Goal: Transaction & Acquisition: Purchase product/service

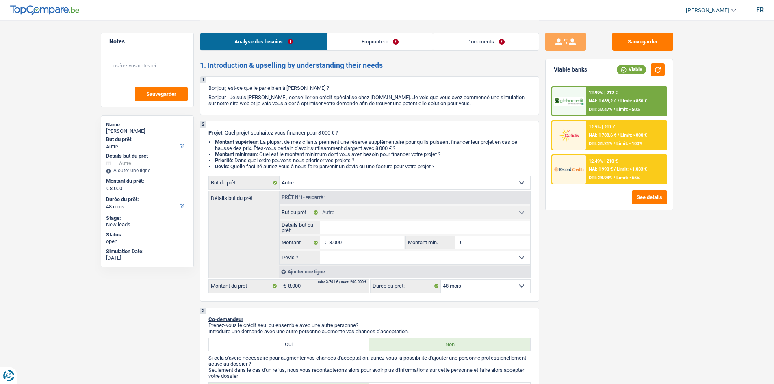
select select "other"
select select "48"
select select "other"
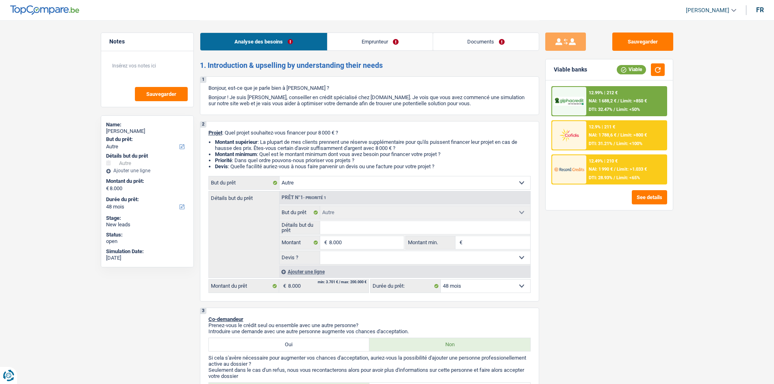
select select "48"
select select "privateEmployee"
select select "netSalary"
select select "mealVouchers"
select select "rents"
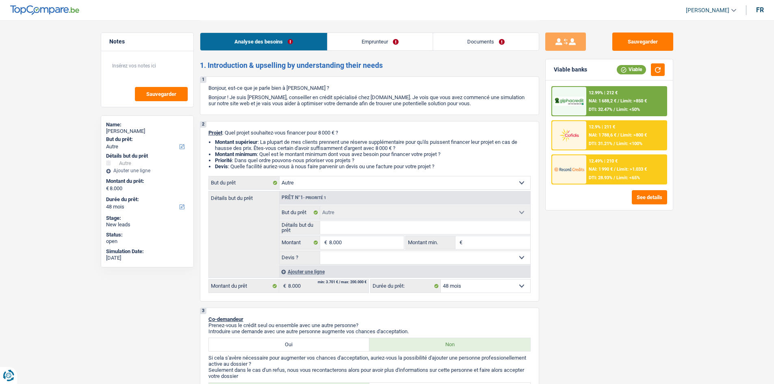
select select "other"
select select "48"
click at [319, 183] on select "Confort maison: meubles, textile, peinture, électroménager, outillage non-profe…" at bounding box center [405, 182] width 251 height 13
select select "movingOrInstallation"
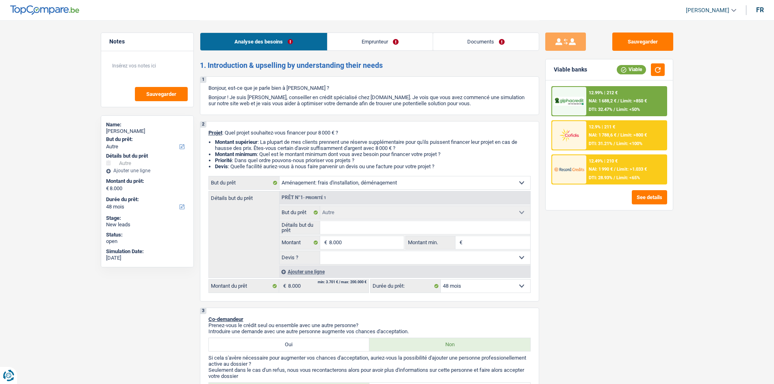
click at [280, 176] on select "Confort maison: meubles, textile, peinture, électroménager, outillage non-profe…" at bounding box center [405, 182] width 251 height 13
select select "movingOrInstallation"
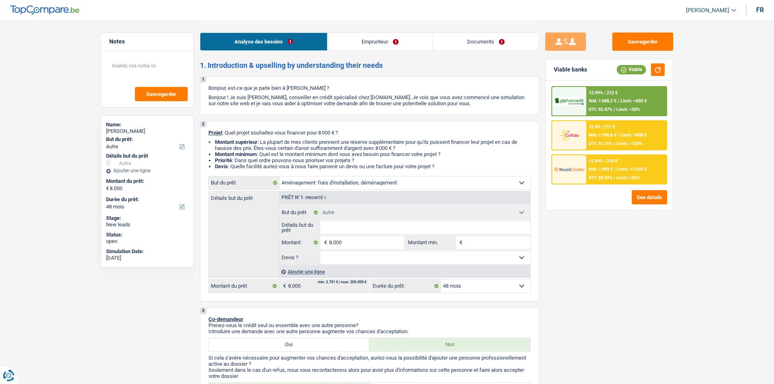
select select "movingOrInstallation"
select select "other"
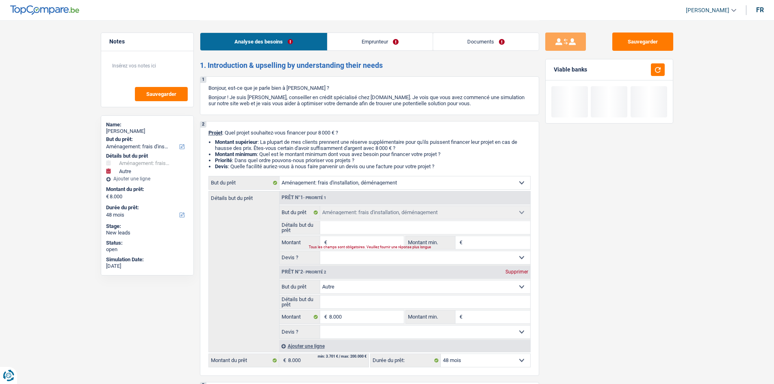
click at [349, 246] on div "Tous les champs sont obligatoires. Veuillez fournir une réponse plus longue" at bounding box center [351, 247] width 85 height 3
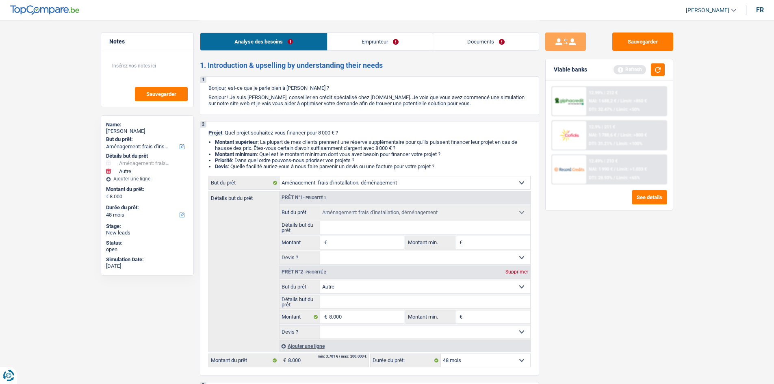
click at [516, 275] on div "Prêt n°2 - Priorité 2 Supprimer" at bounding box center [405, 272] width 251 height 13
click at [517, 270] on div "Supprimer" at bounding box center [516, 271] width 27 height 5
type input "0"
select select
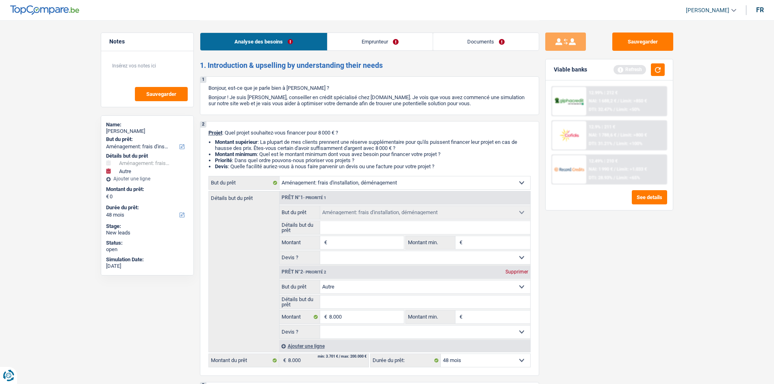
select select
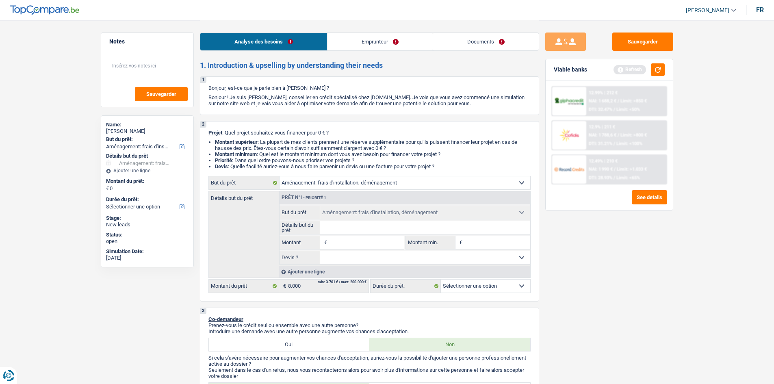
click at [379, 240] on input "Montant" at bounding box center [366, 242] width 74 height 13
type input "8"
type input "80"
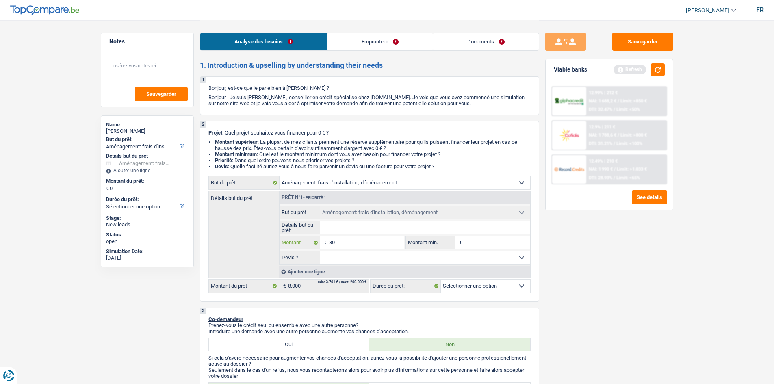
type input "800"
type input "8.000"
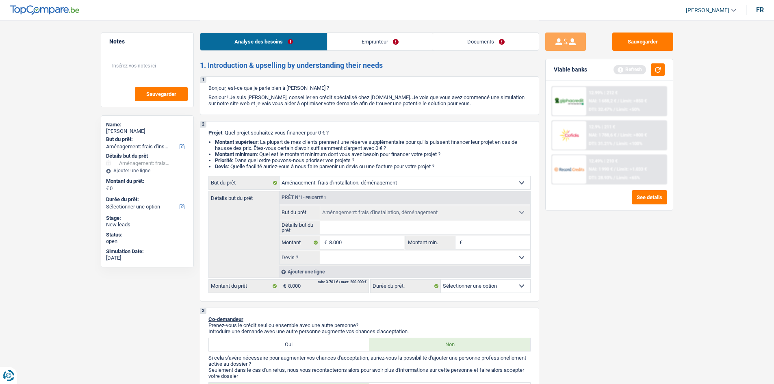
type input "8.000"
click at [478, 241] on input "Montant min." at bounding box center [497, 242] width 66 height 13
select select "48"
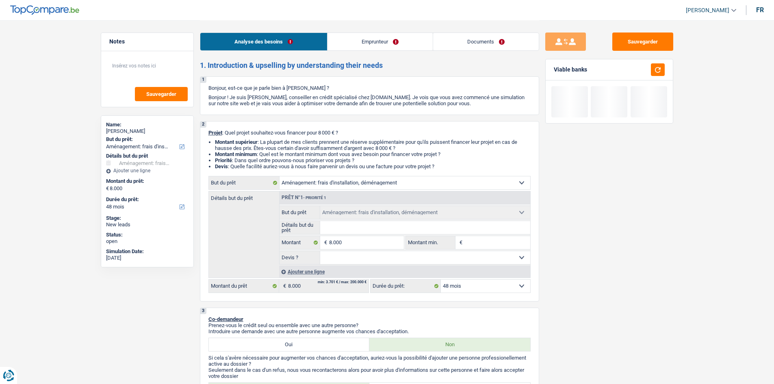
type input "8"
type input "80"
type input "800"
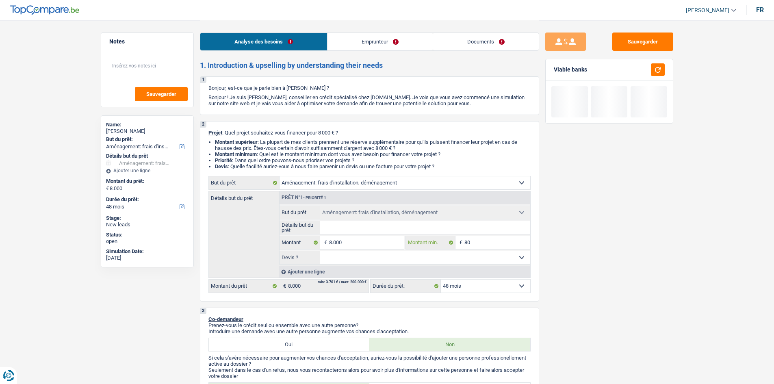
type input "800"
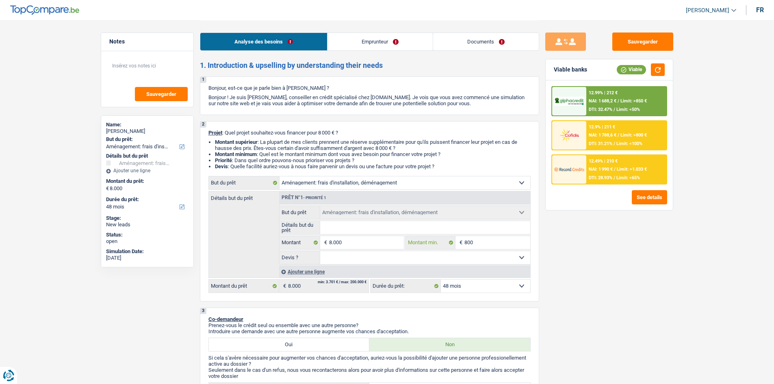
type input "8.000"
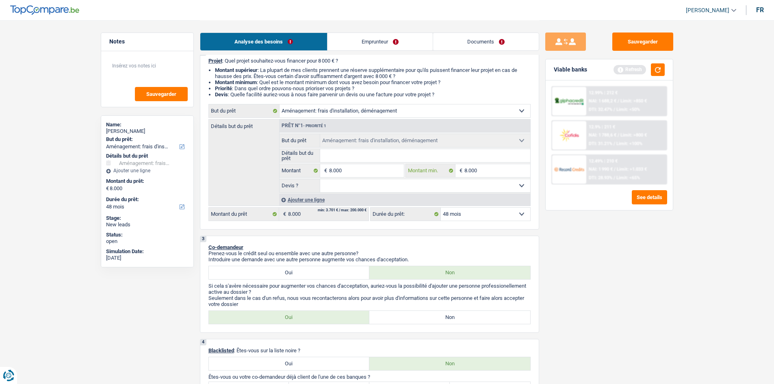
scroll to position [163, 0]
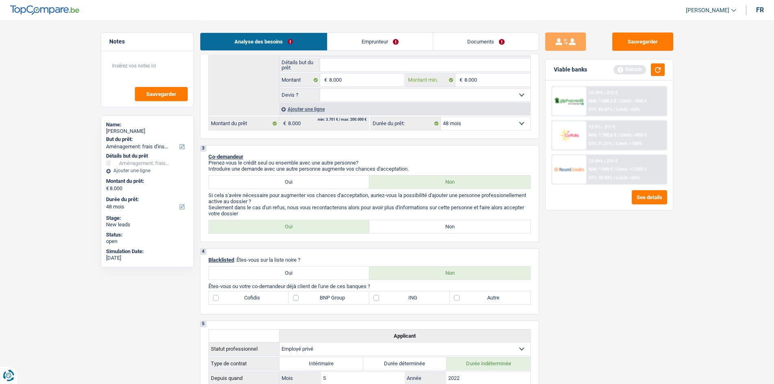
type input "8.000"
click at [406, 228] on label "Non" at bounding box center [449, 226] width 161 height 13
click at [406, 228] on input "Non" at bounding box center [449, 226] width 161 height 13
radio input "true"
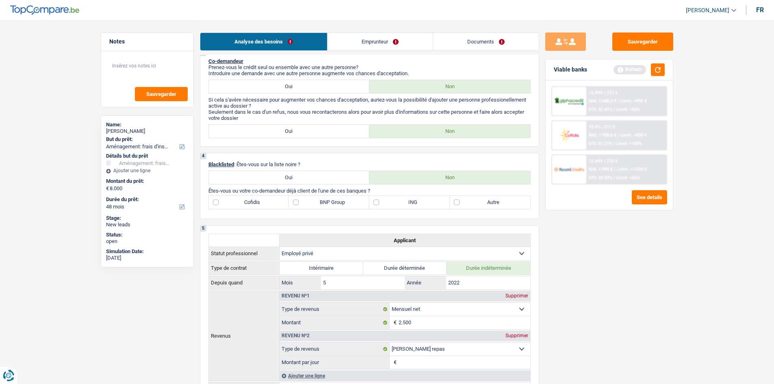
scroll to position [244, 0]
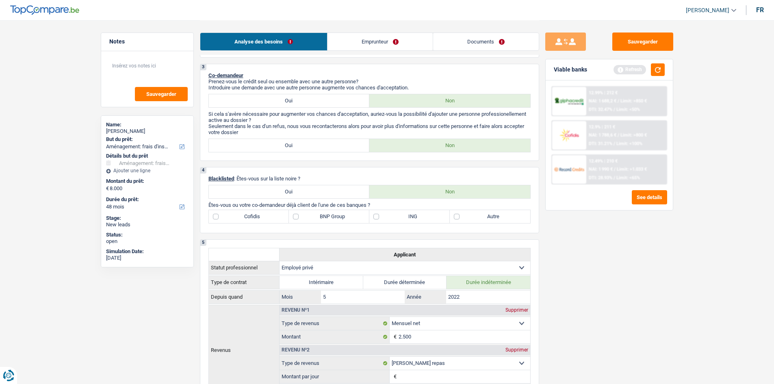
click at [471, 216] on label "Autre" at bounding box center [490, 216] width 80 height 13
click at [471, 216] on input "Autre" at bounding box center [490, 216] width 80 height 13
checkbox input "true"
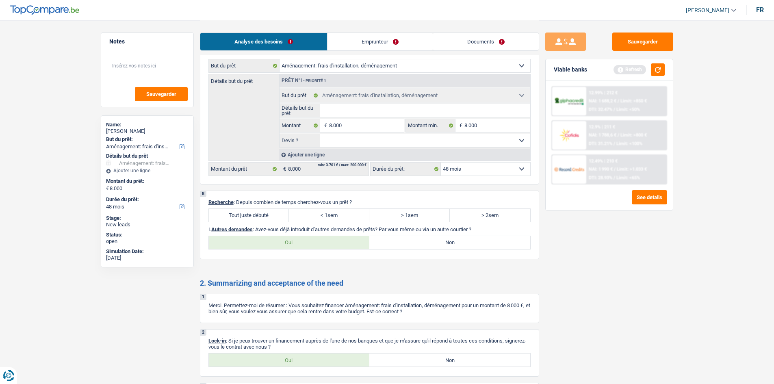
scroll to position [772, 0]
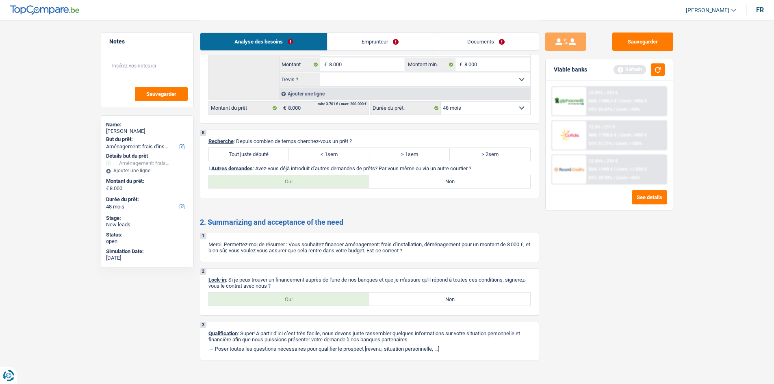
click at [261, 155] on label "Tout juste débuté" at bounding box center [249, 154] width 80 height 13
click at [261, 155] on input "Tout juste débuté" at bounding box center [249, 154] width 80 height 13
radio input "true"
click at [347, 177] on label "Oui" at bounding box center [289, 181] width 161 height 13
click at [347, 177] on input "Oui" at bounding box center [289, 181] width 161 height 13
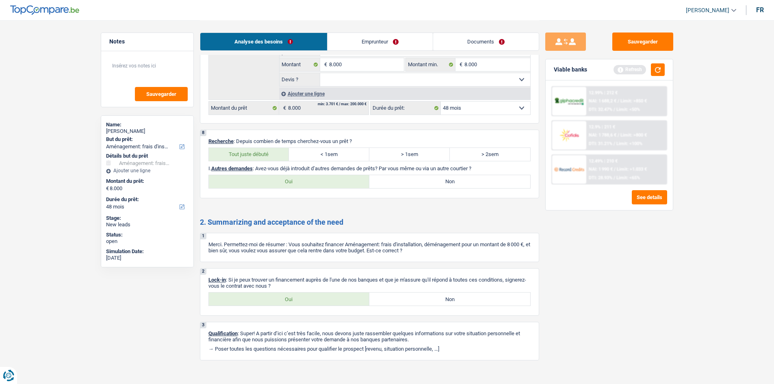
radio input "true"
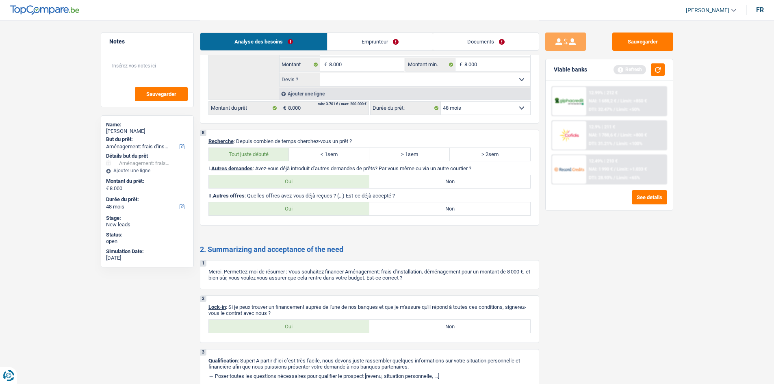
click at [414, 210] on label "Non" at bounding box center [449, 208] width 161 height 13
click at [414, 210] on input "Non" at bounding box center [449, 208] width 161 height 13
radio input "true"
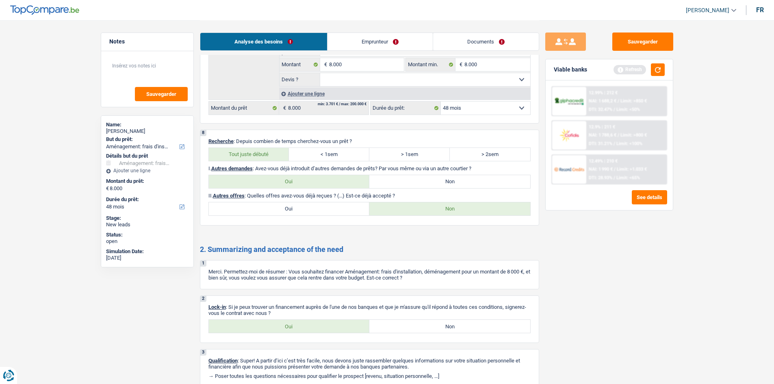
click at [288, 332] on label "Oui" at bounding box center [289, 326] width 161 height 13
click at [288, 332] on input "Oui" at bounding box center [289, 326] width 161 height 13
radio input "true"
click at [385, 43] on link "Emprunteur" at bounding box center [379, 41] width 105 height 17
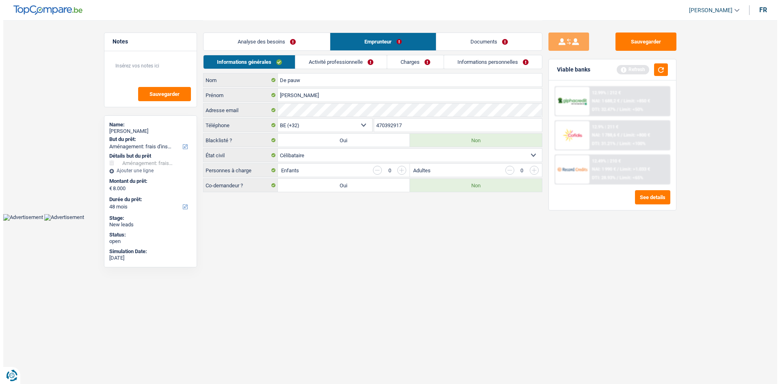
scroll to position [0, 0]
click at [323, 65] on link "Activité professionnelle" at bounding box center [340, 61] width 91 height 13
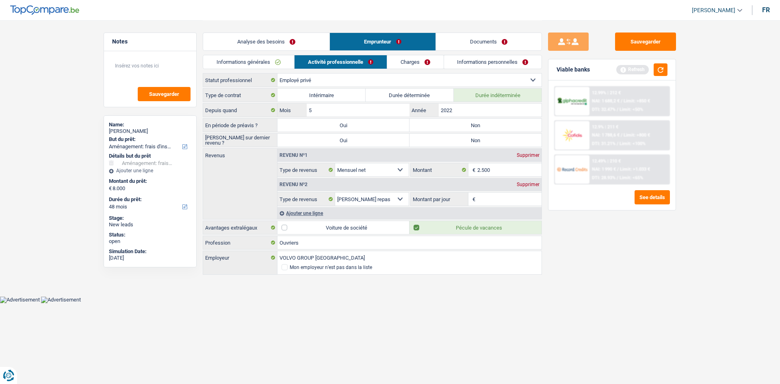
click at [435, 123] on label "Non" at bounding box center [476, 125] width 132 height 13
click at [435, 123] on input "Non" at bounding box center [476, 125] width 132 height 13
radio input "true"
click at [434, 142] on label "Non" at bounding box center [476, 140] width 132 height 13
click at [434, 142] on input "Non" at bounding box center [476, 140] width 132 height 13
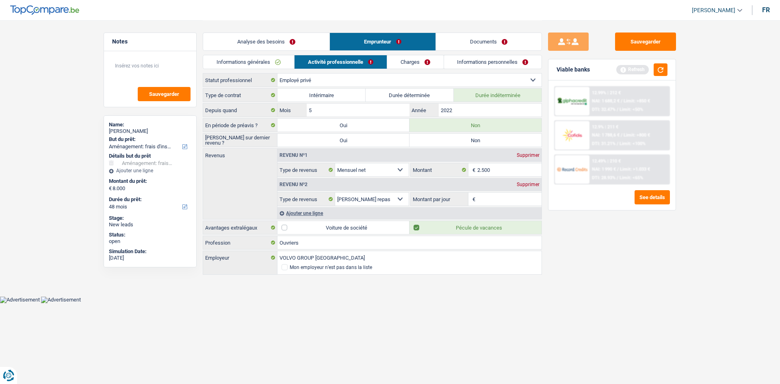
radio input "true"
click at [487, 195] on input "Montant par jour" at bounding box center [509, 199] width 65 height 13
type input "5,0"
drag, startPoint x: 570, startPoint y: 255, endPoint x: 542, endPoint y: 264, distance: 28.5
click at [566, 257] on div "Sauvegarder Viable banks Refresh 12.99% | 212 € NAI: 1 688,2 € / Limit: >850 € …" at bounding box center [612, 202] width 140 height 338
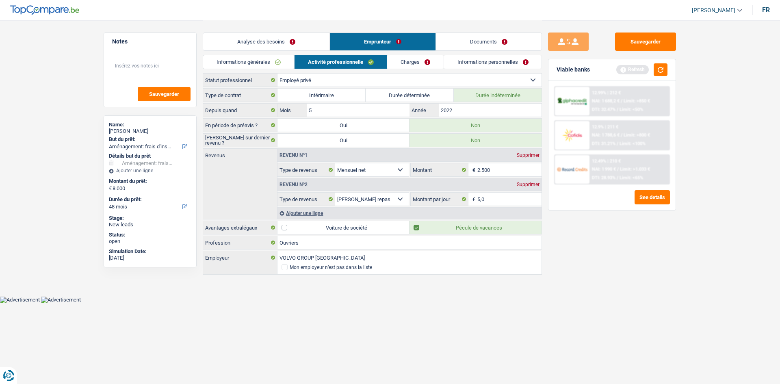
click at [405, 63] on link "Charges" at bounding box center [415, 61] width 56 height 13
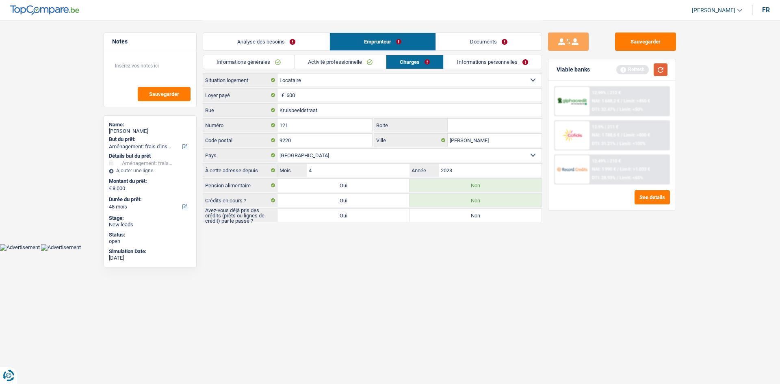
click at [660, 74] on button "button" at bounding box center [661, 69] width 14 height 13
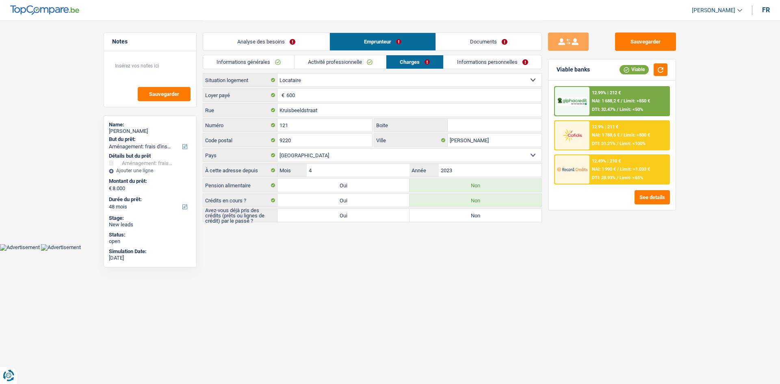
drag, startPoint x: 460, startPoint y: 61, endPoint x: 473, endPoint y: 59, distance: 13.2
click at [460, 61] on link "Informations personnelles" at bounding box center [493, 61] width 98 height 13
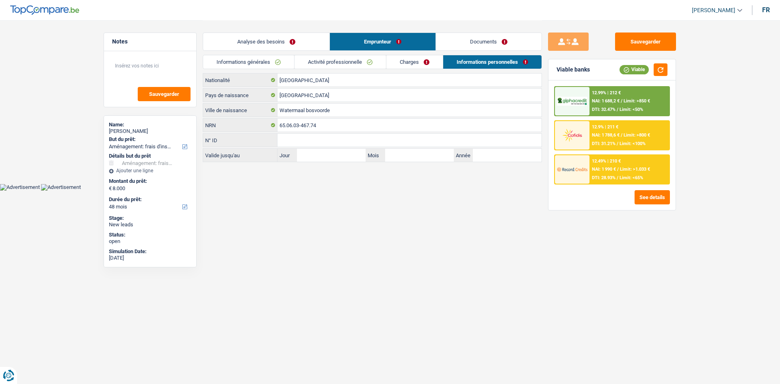
drag, startPoint x: 412, startPoint y: 63, endPoint x: 406, endPoint y: 62, distance: 5.7
click at [411, 63] on link "Charges" at bounding box center [414, 61] width 56 height 13
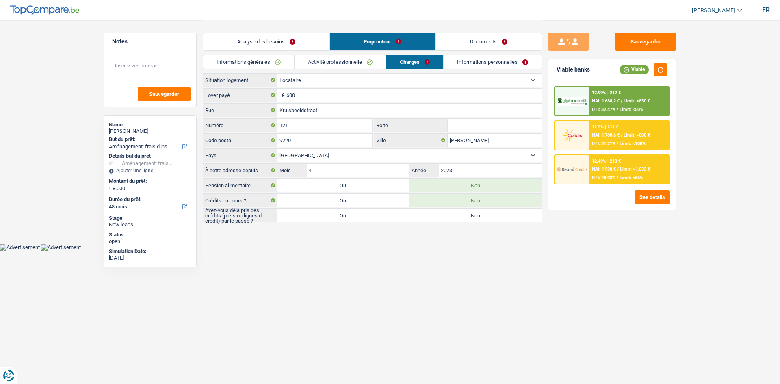
click at [488, 60] on link "Informations personnelles" at bounding box center [493, 61] width 98 height 13
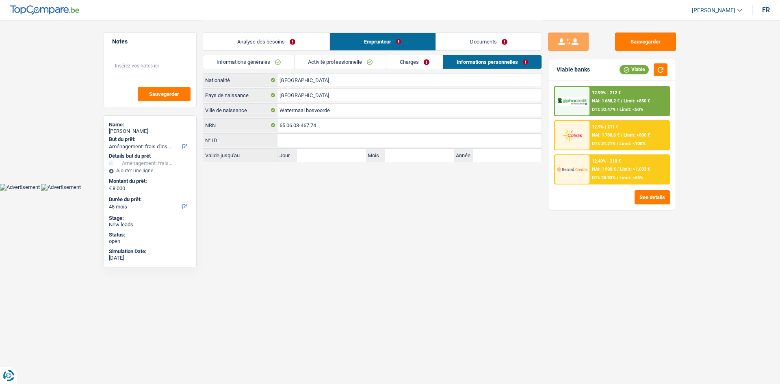
click at [273, 63] on link "Informations générales" at bounding box center [248, 61] width 91 height 13
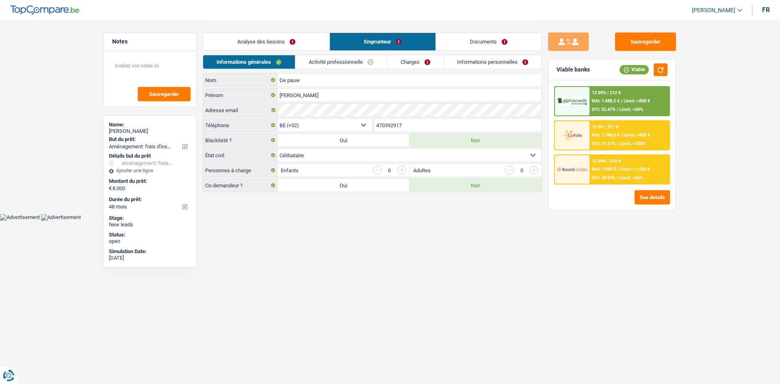
click at [302, 154] on select "Célibataire Marié(e) Cohabitant(e) légal(e) Divorcé(e) Veuf(ve) Séparé (de fait…" at bounding box center [409, 155] width 264 height 13
select select "cohabitation"
click at [277, 149] on select "Célibataire Marié(e) Cohabitant(e) légal(e) Divorcé(e) Veuf(ve) Séparé (de fait…" at bounding box center [409, 155] width 264 height 13
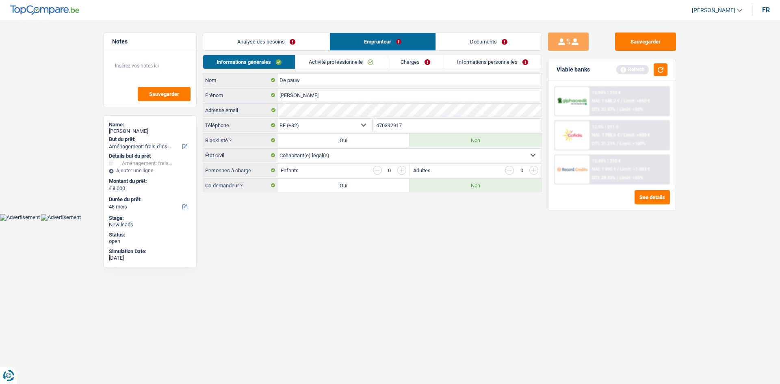
click at [330, 61] on link "Activité professionnelle" at bounding box center [340, 61] width 91 height 13
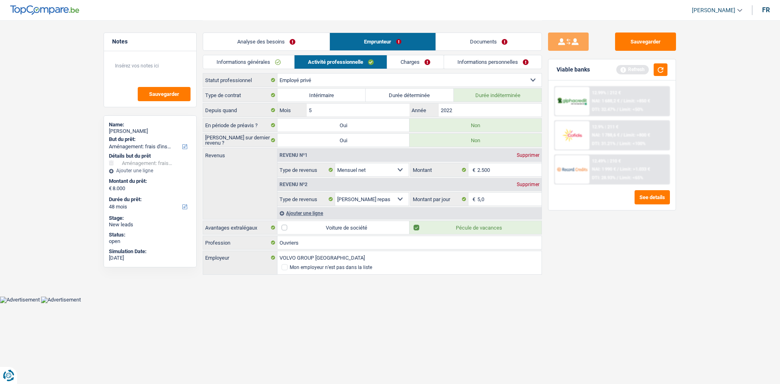
click at [396, 63] on link "Charges" at bounding box center [415, 61] width 56 height 13
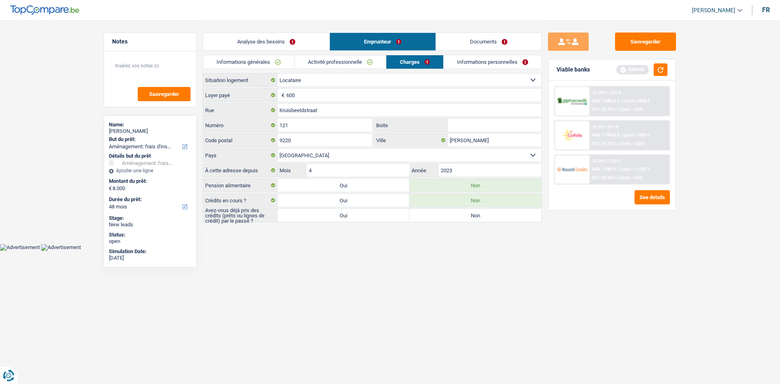
drag, startPoint x: 471, startPoint y: 63, endPoint x: 462, endPoint y: 63, distance: 9.8
click at [470, 63] on link "Informations personnelles" at bounding box center [493, 61] width 98 height 13
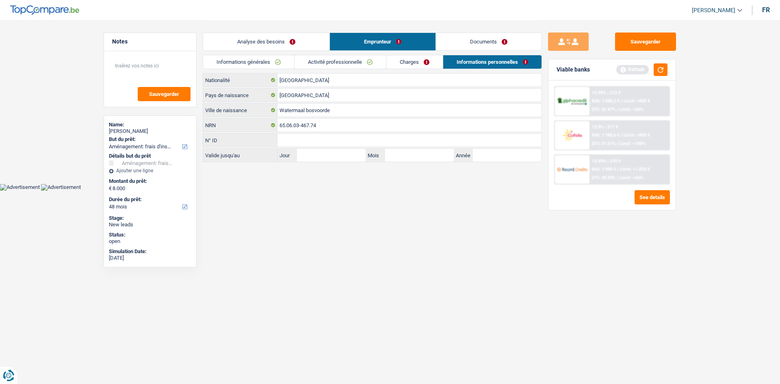
click at [415, 61] on link "Charges" at bounding box center [414, 61] width 56 height 13
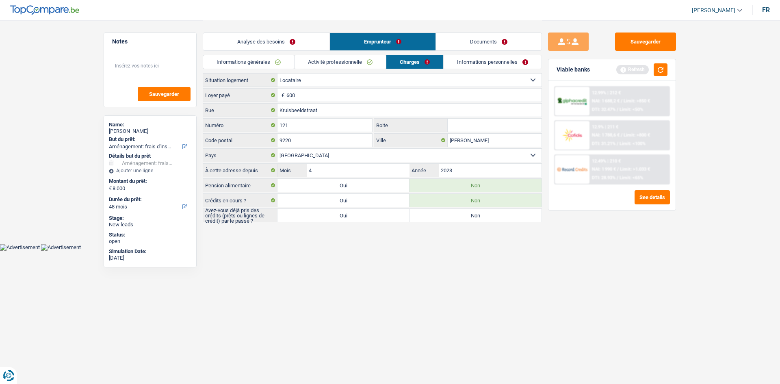
click at [511, 62] on link "Informations personnelles" at bounding box center [493, 61] width 98 height 13
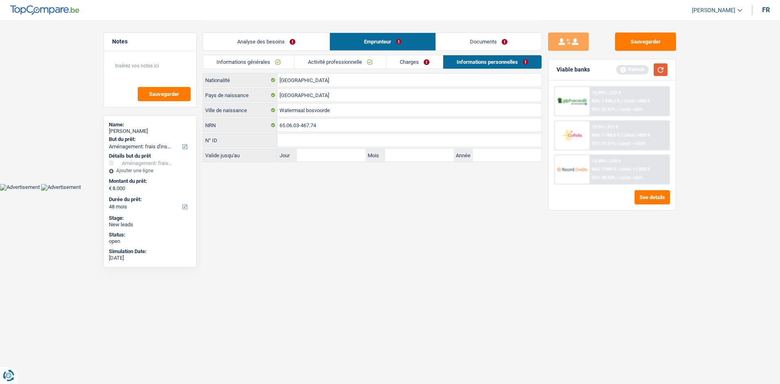
drag, startPoint x: 655, startPoint y: 71, endPoint x: 642, endPoint y: 77, distance: 14.4
click at [655, 70] on button "button" at bounding box center [661, 69] width 14 height 13
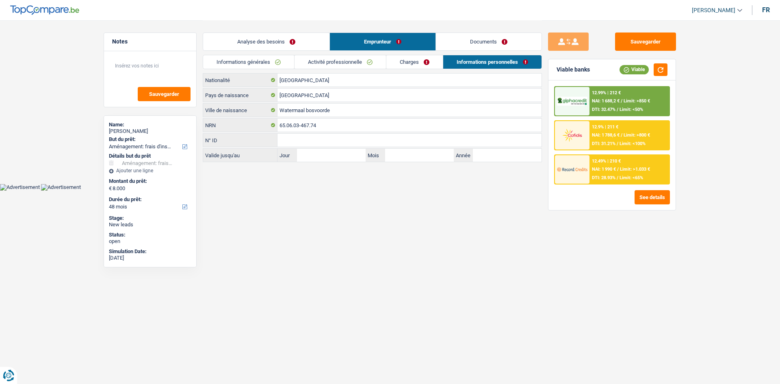
click at [277, 38] on link "Analyse des besoins" at bounding box center [266, 41] width 126 height 17
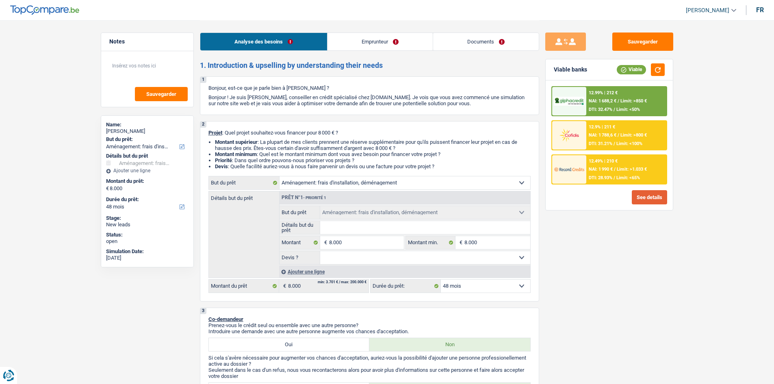
click at [662, 195] on button "See details" at bounding box center [649, 197] width 35 height 14
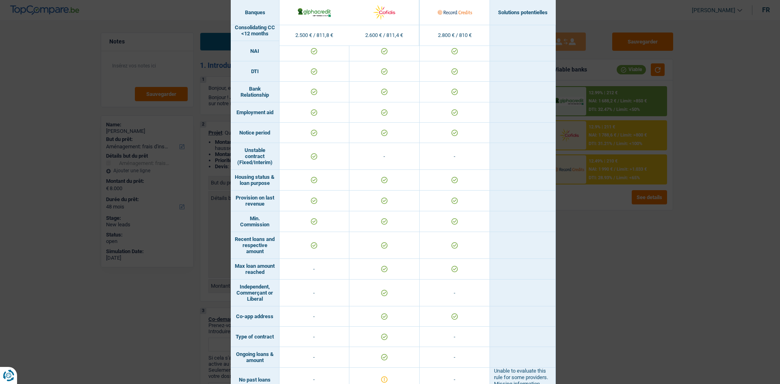
scroll to position [425, 0]
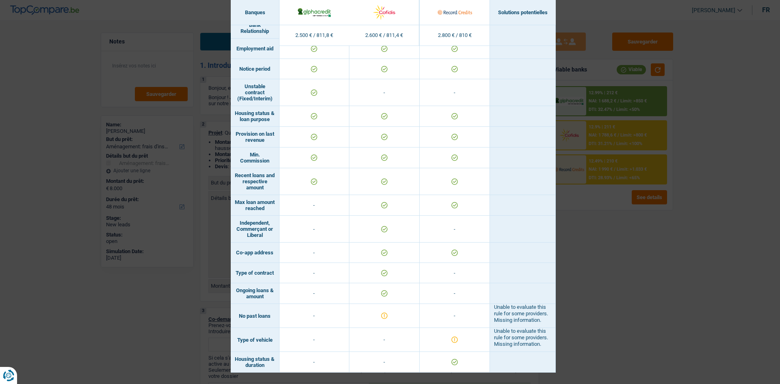
drag, startPoint x: 660, startPoint y: 297, endPoint x: 665, endPoint y: 301, distance: 6.0
click at [662, 297] on div "Banks conditions × Banques Solutions potentielles Revenus / Charges 2.500 € / 8…" at bounding box center [390, 192] width 780 height 384
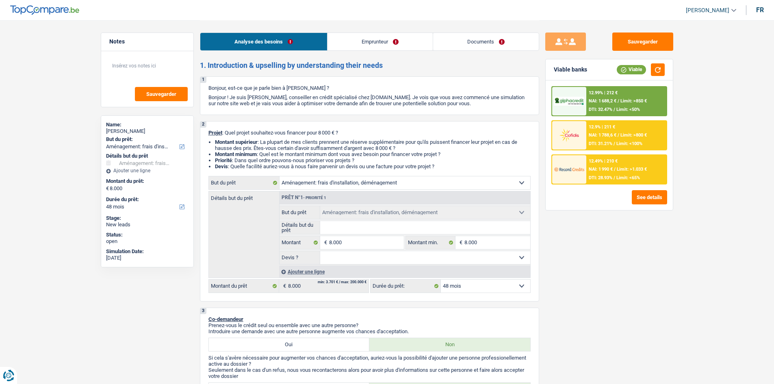
click at [492, 289] on select "12 mois 18 mois 24 mois 30 mois 36 mois 42 mois 48 mois Sélectionner une option" at bounding box center [485, 286] width 89 height 13
select select "36"
click at [441, 280] on select "12 mois 18 mois 24 mois 30 mois 36 mois 42 mois 48 mois Sélectionner une option" at bounding box center [485, 286] width 89 height 13
select select "36"
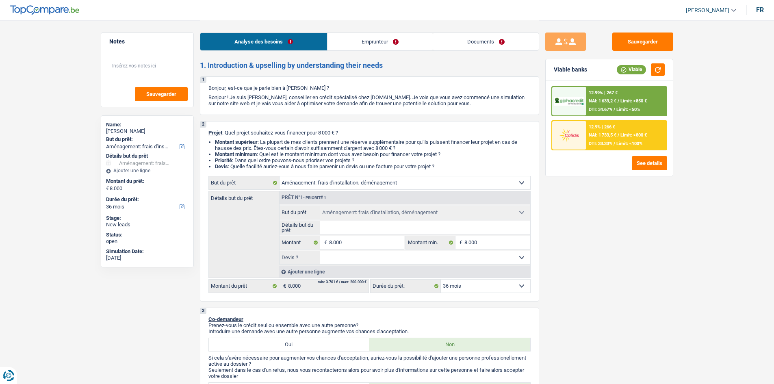
click at [646, 99] on span "Limit: >850 €" at bounding box center [633, 100] width 26 height 5
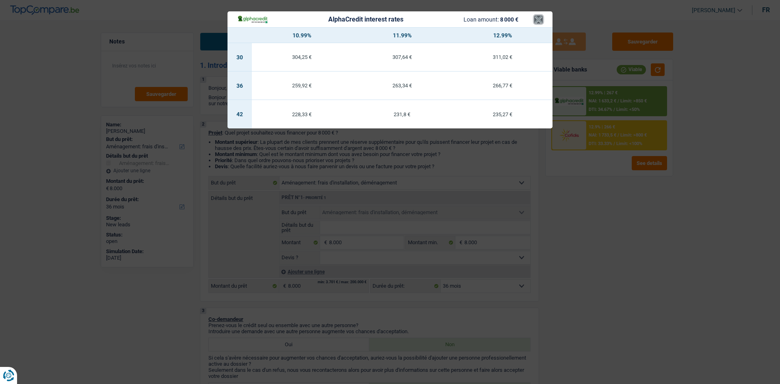
click at [537, 21] on button "×" at bounding box center [538, 19] width 9 height 8
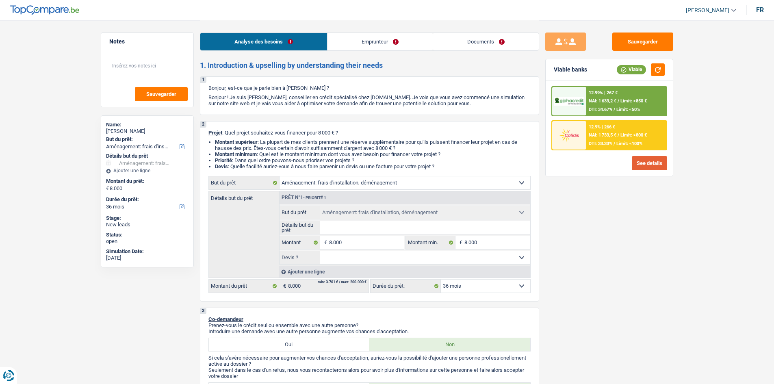
click at [644, 167] on button "See details" at bounding box center [649, 163] width 35 height 14
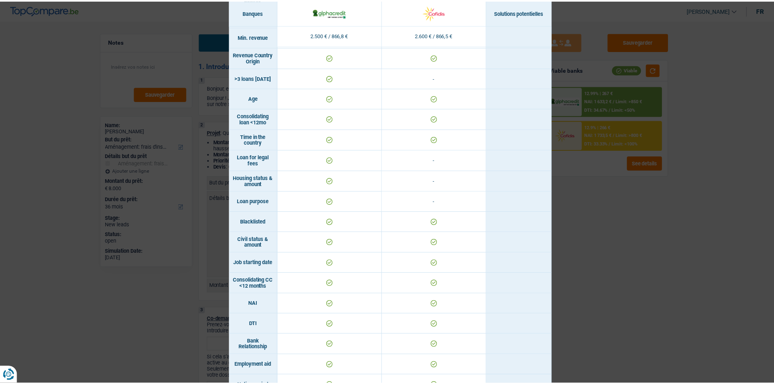
scroll to position [89, 0]
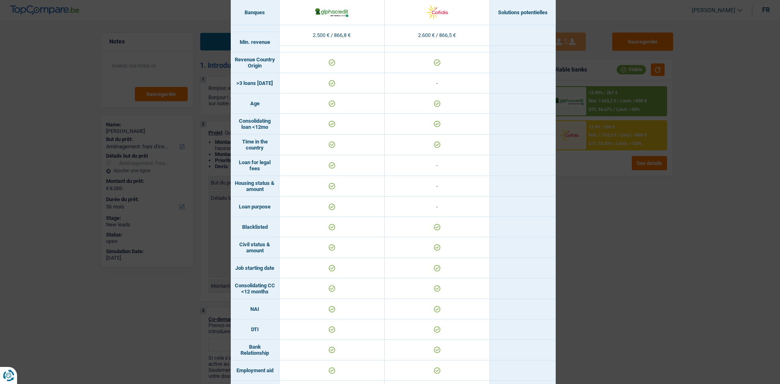
drag, startPoint x: 634, startPoint y: 232, endPoint x: 635, endPoint y: 221, distance: 11.0
click at [634, 232] on div "Banks conditions × Banques Solutions potentielles Revenus / Charges 2.500 € / 8…" at bounding box center [390, 192] width 780 height 384
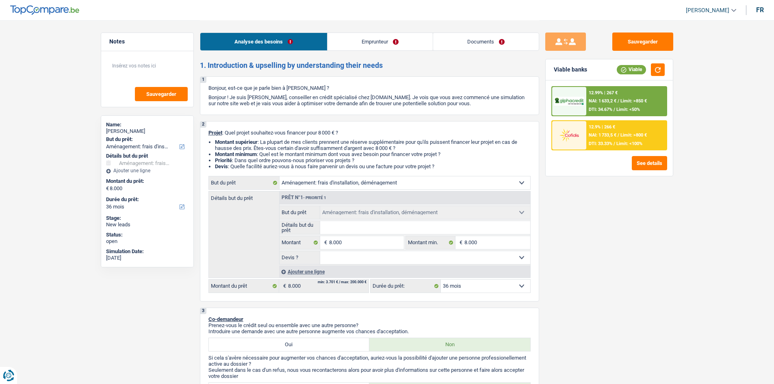
click at [606, 135] on span "NAI: 1 733,5 €" at bounding box center [603, 134] width 28 height 5
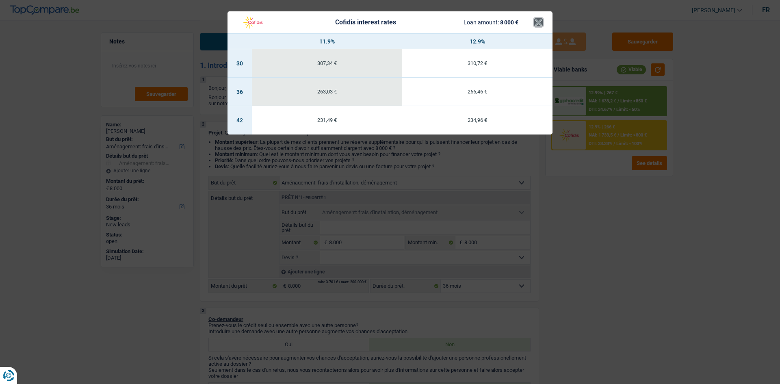
click at [542, 24] on button "×" at bounding box center [538, 22] width 9 height 8
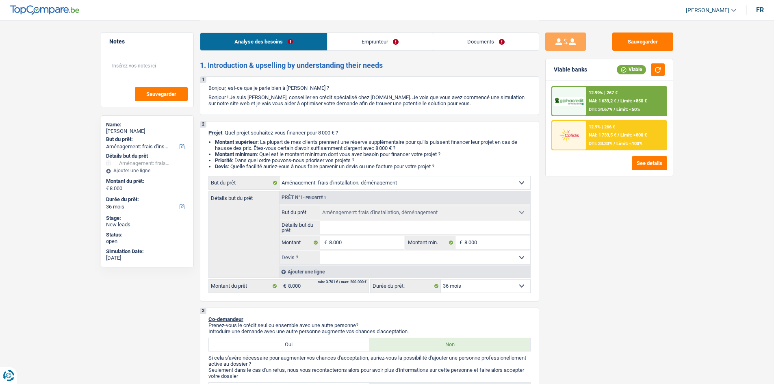
click at [590, 101] on span "NAI: 1 633,2 €" at bounding box center [603, 100] width 28 height 5
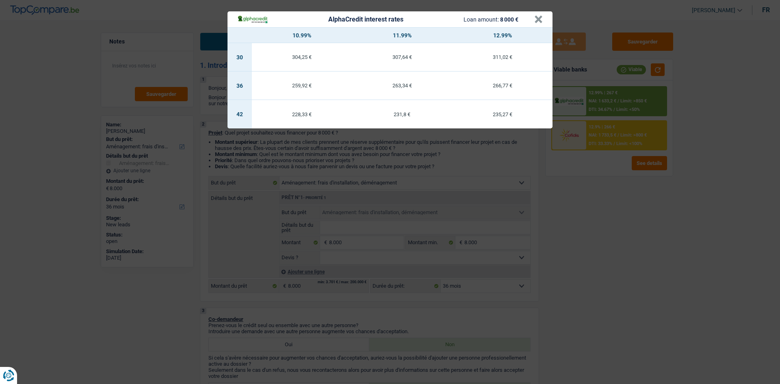
drag, startPoint x: 423, startPoint y: 141, endPoint x: 495, endPoint y: 148, distance: 71.8
click at [455, 152] on div "AlphaCredit interest rates Loan amount: 8 000 € × 10.99% 11.99% 12.99% 30 304,2…" at bounding box center [390, 192] width 780 height 384
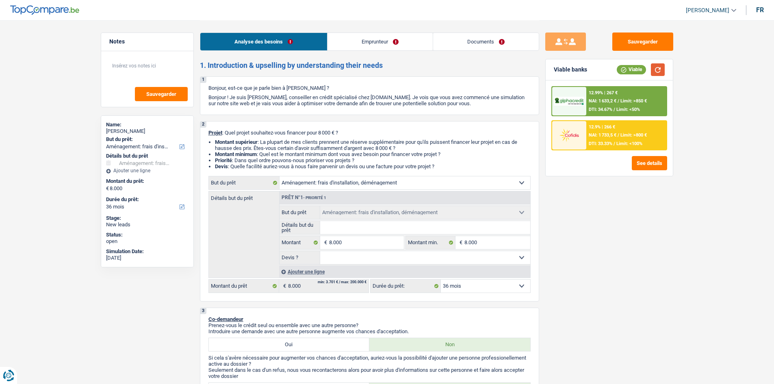
click at [655, 71] on button "button" at bounding box center [658, 69] width 14 height 13
click at [632, 47] on button "Sauvegarder" at bounding box center [642, 42] width 61 height 18
click at [631, 39] on button "Sauvegarder" at bounding box center [642, 42] width 61 height 18
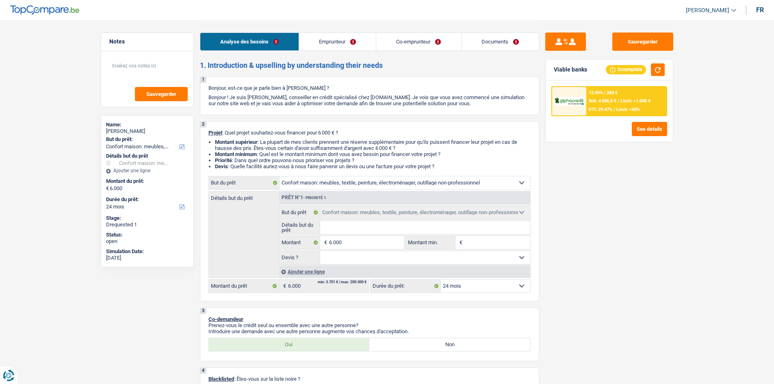
select select "household"
select select "24"
select select "household"
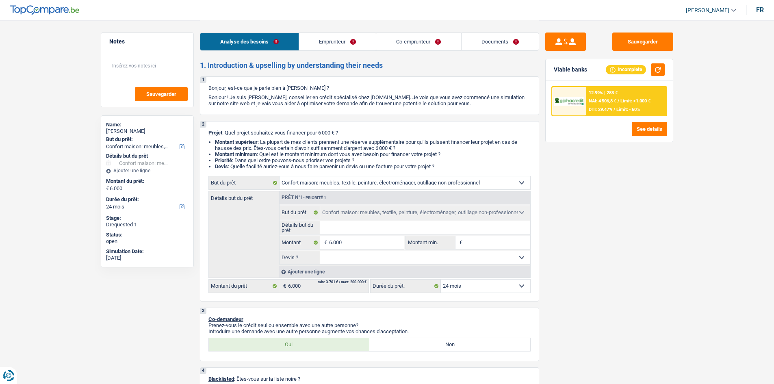
select select "24"
select select "independent"
select select "invalid"
select select "netSalary"
select select "familyAllowances"
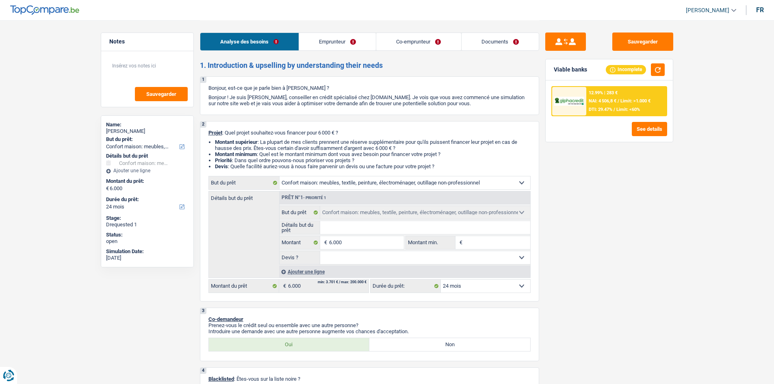
select select "familyAllowances"
select select "disabilityPension"
select select "rents"
select select "carLoan"
select select "18"
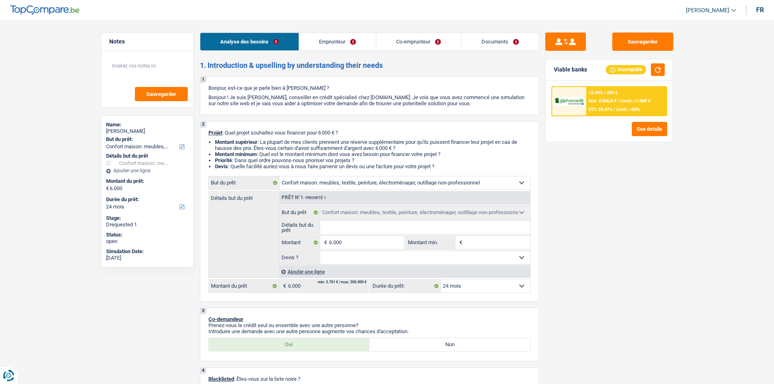
select select "household"
select select "24"
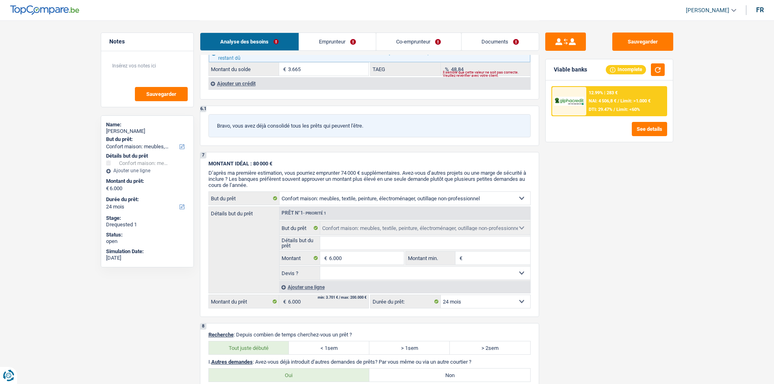
scroll to position [691, 0]
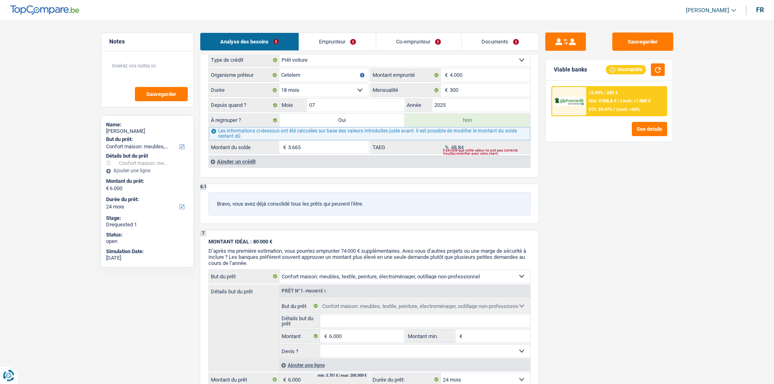
drag, startPoint x: 234, startPoint y: 161, endPoint x: 275, endPoint y: 178, distance: 43.9
drag, startPoint x: 276, startPoint y: 178, endPoint x: 640, endPoint y: 229, distance: 367.9
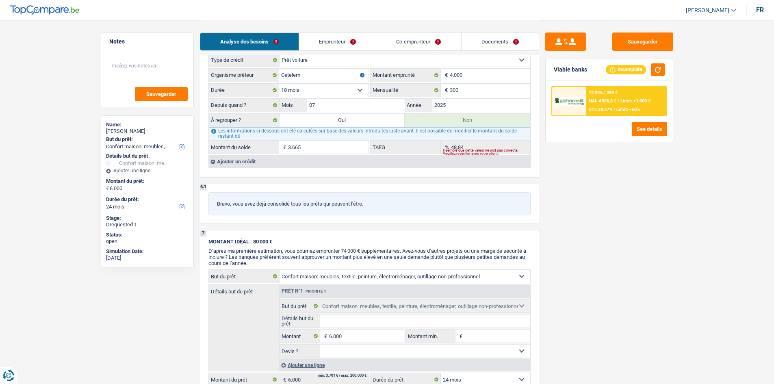
drag, startPoint x: 645, startPoint y: 223, endPoint x: 624, endPoint y: 215, distance: 22.9
click at [644, 223] on div "Sauvegarder Viable banks Incomplete 12.99% | 283 € NAI: 4 506,8 € / Limit: >1.0…" at bounding box center [609, 202] width 140 height 338
drag, startPoint x: 336, startPoint y: 43, endPoint x: 406, endPoint y: 51, distance: 70.4
click at [336, 43] on link "Emprunteur" at bounding box center [337, 41] width 77 height 17
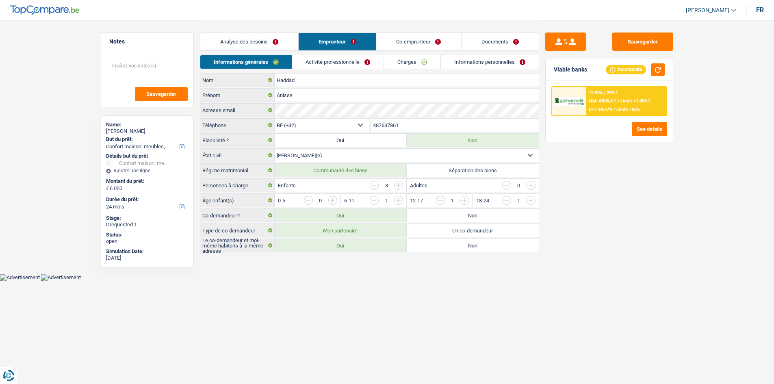
scroll to position [0, 0]
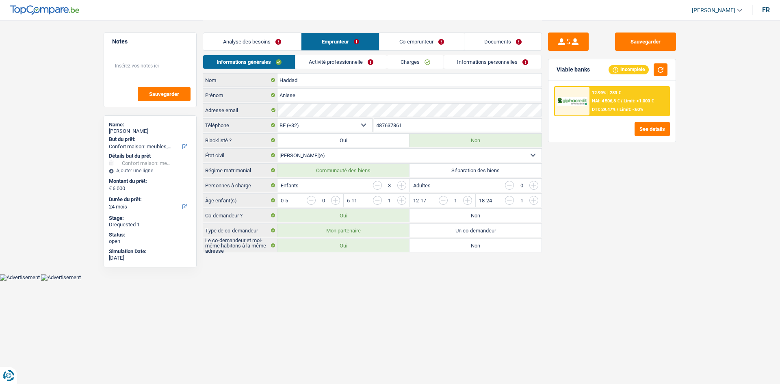
drag, startPoint x: 244, startPoint y: 41, endPoint x: 252, endPoint y: 51, distance: 12.1
click at [245, 41] on link "Analyse des besoins" at bounding box center [252, 41] width 98 height 17
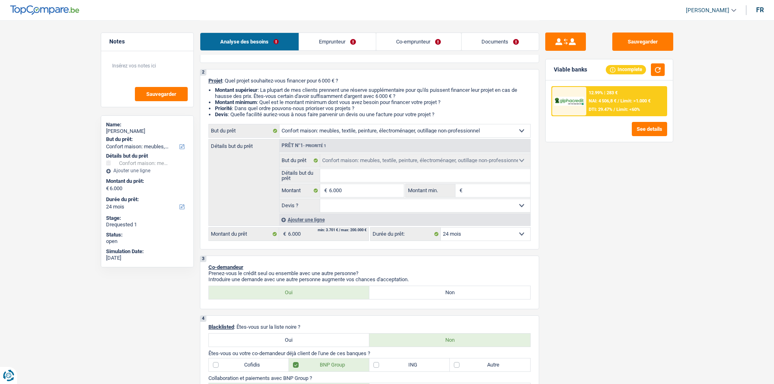
scroll to position [163, 0]
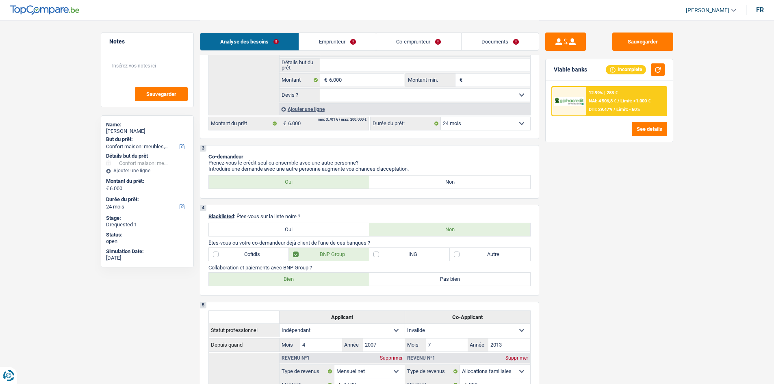
click at [424, 37] on link "Co-emprunteur" at bounding box center [418, 41] width 85 height 17
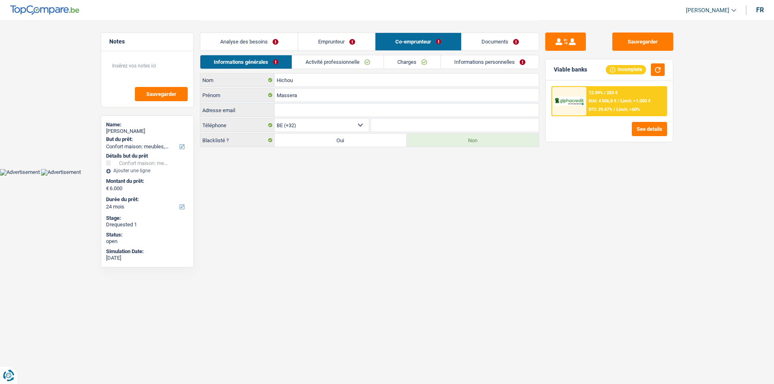
scroll to position [0, 0]
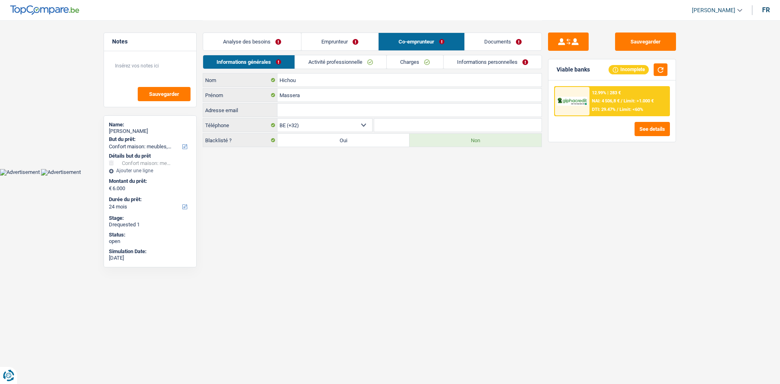
click at [350, 62] on link "Activité professionnelle" at bounding box center [340, 61] width 91 height 13
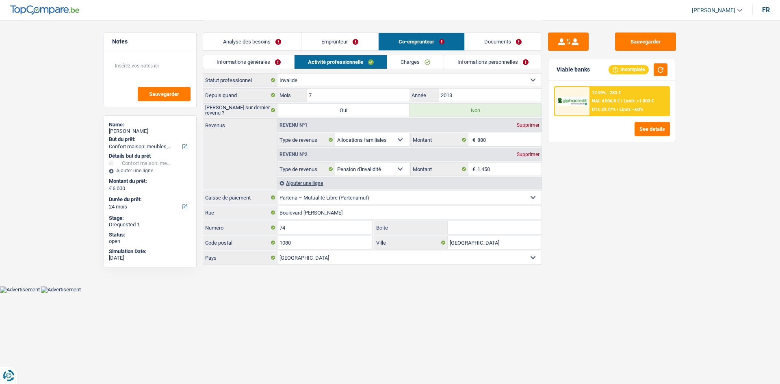
click at [251, 67] on link "Informations générales" at bounding box center [248, 61] width 91 height 13
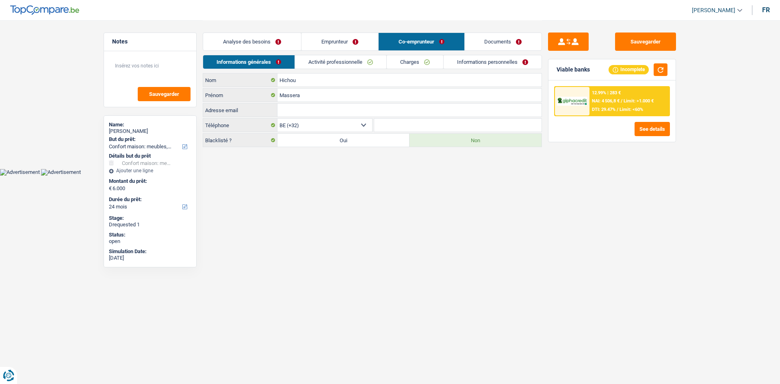
click at [324, 44] on link "Emprunteur" at bounding box center [339, 41] width 77 height 17
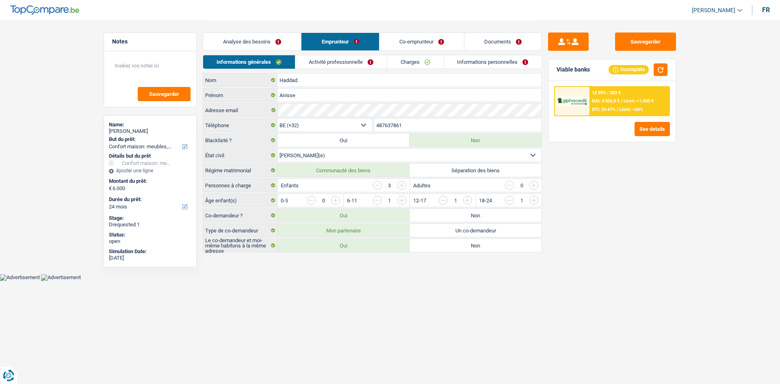
drag, startPoint x: 426, startPoint y: 46, endPoint x: 420, endPoint y: 44, distance: 5.9
click at [426, 46] on link "Co-emprunteur" at bounding box center [421, 41] width 85 height 17
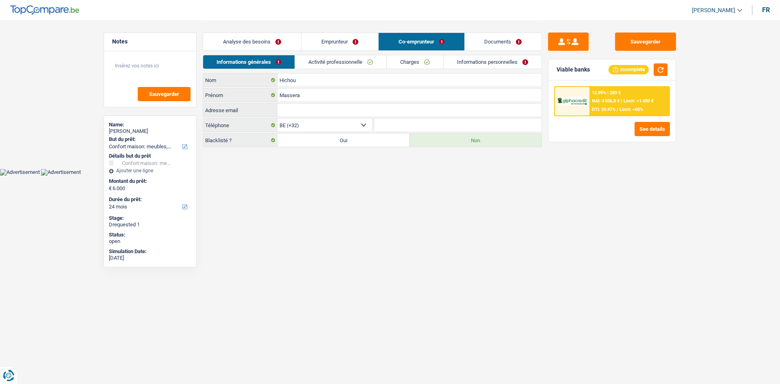
click at [338, 59] on link "Activité professionnelle" at bounding box center [340, 61] width 91 height 13
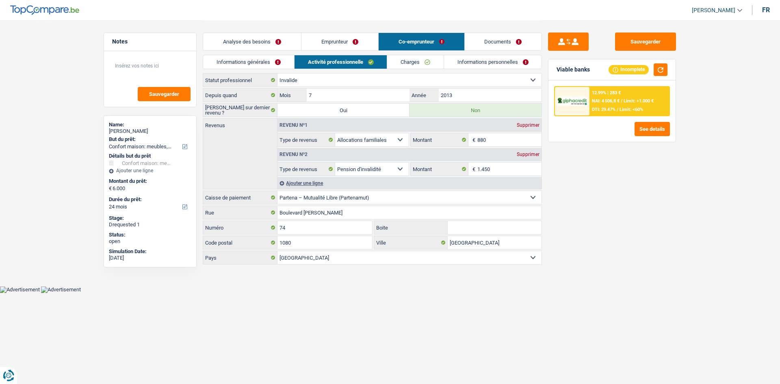
click at [409, 61] on link "Charges" at bounding box center [415, 61] width 56 height 13
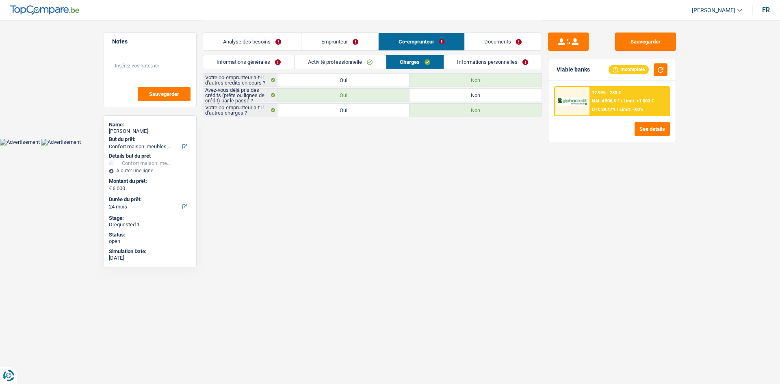
click at [338, 78] on label "Oui" at bounding box center [343, 80] width 132 height 13
click at [338, 78] on input "Oui" at bounding box center [343, 80] width 132 height 13
radio input "true"
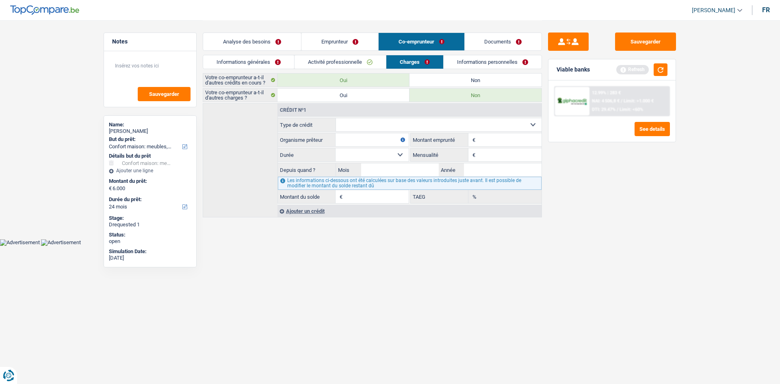
click at [359, 122] on select "Carte ou ouverture de crédit Prêt hypothécaire Vente à tempérament Prêt à tempé…" at bounding box center [439, 124] width 206 height 13
select select "cardOrCredit"
type input "0"
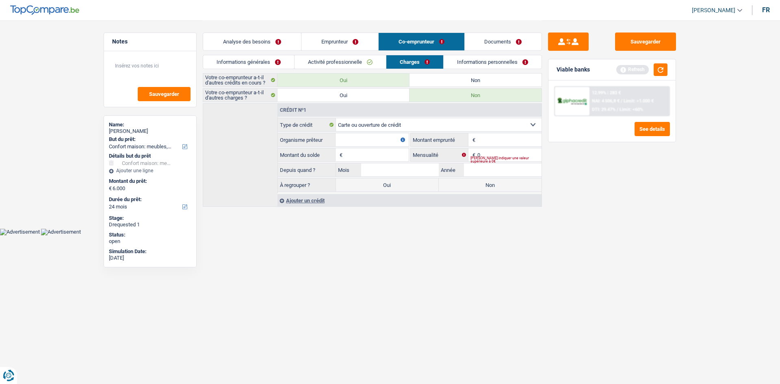
click at [363, 139] on input "Organisme prêteur" at bounding box center [372, 139] width 73 height 13
type input "ING"
click at [489, 142] on input "Montant" at bounding box center [509, 139] width 64 height 13
type input "5.000"
click at [404, 153] on input "Montant du solde" at bounding box center [377, 154] width 64 height 13
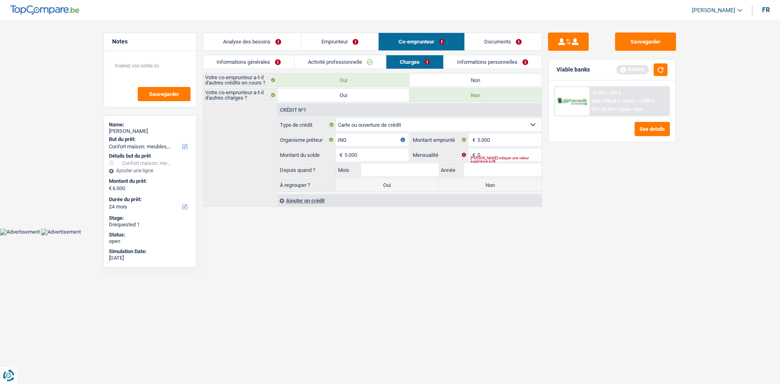
type input "5.000"
click at [598, 262] on div "Sauvegarder Viable banks Refresh 12.99% | 283 € NAI: 4 506,8 € / Limit: >1.000 …" at bounding box center [612, 202] width 140 height 338
click at [485, 155] on input "0" at bounding box center [509, 154] width 64 height 13
type input "70"
click at [647, 241] on div "Sauvegarder Viable banks Refresh 12.99% | 283 € NAI: 4 506,8 € / Limit: >1.000 …" at bounding box center [612, 202] width 140 height 338
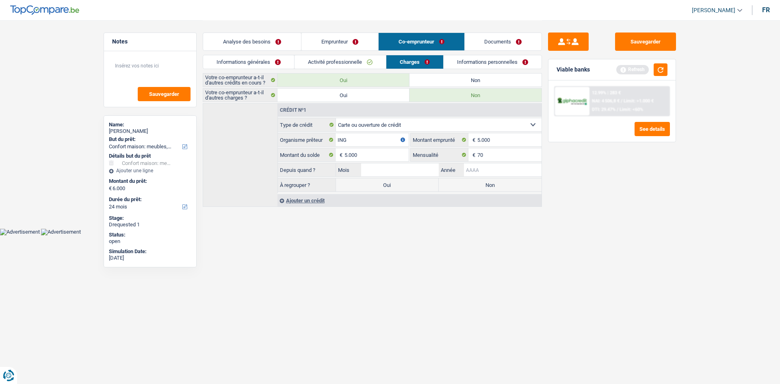
drag, startPoint x: 492, startPoint y: 169, endPoint x: 486, endPoint y: 169, distance: 6.1
click at [492, 170] on input "Année" at bounding box center [503, 169] width 78 height 13
type input "2020"
click at [409, 169] on input "Mois" at bounding box center [400, 169] width 78 height 13
type input "05"
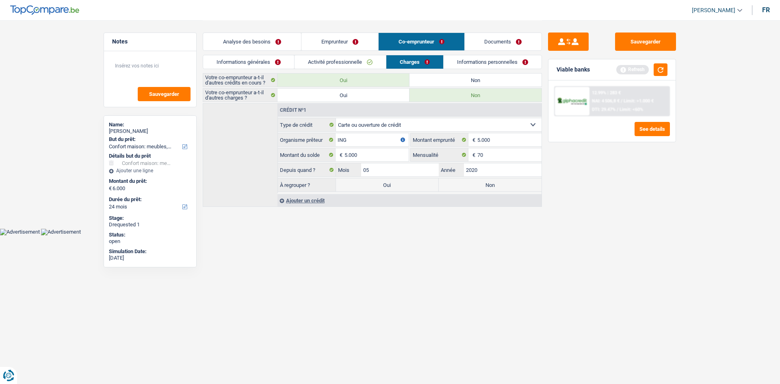
drag, startPoint x: 535, startPoint y: 241, endPoint x: 477, endPoint y: 207, distance: 67.5
click at [535, 235] on html "Vous avez le contrôle de vos données Nous utilisons des cookies, tout comme nos…" at bounding box center [390, 117] width 780 height 235
click at [336, 43] on link "Emprunteur" at bounding box center [339, 41] width 77 height 17
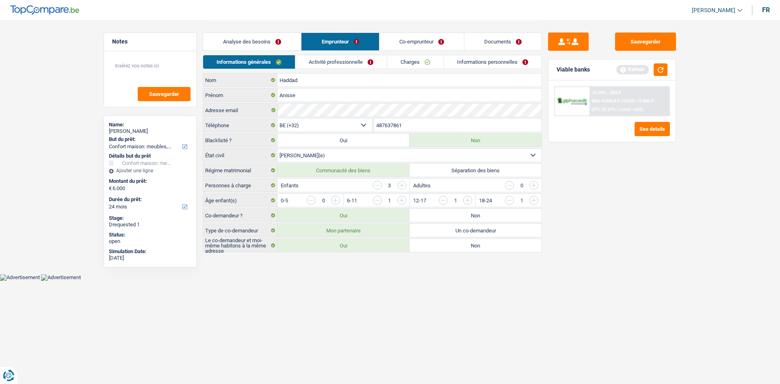
click at [264, 37] on link "Analyse des besoins" at bounding box center [252, 41] width 98 height 17
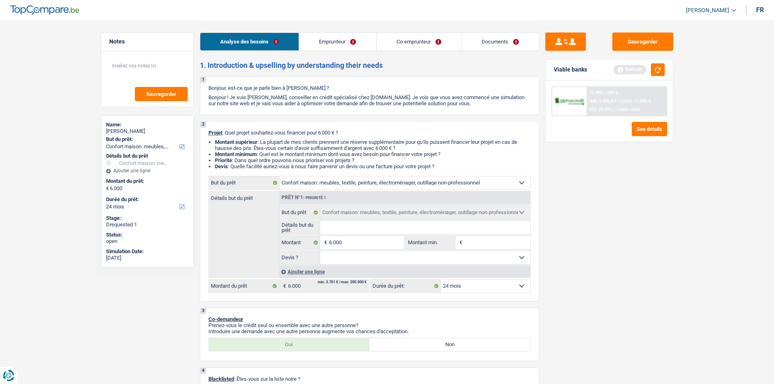
click at [334, 35] on link "Emprunteur" at bounding box center [337, 41] width 77 height 17
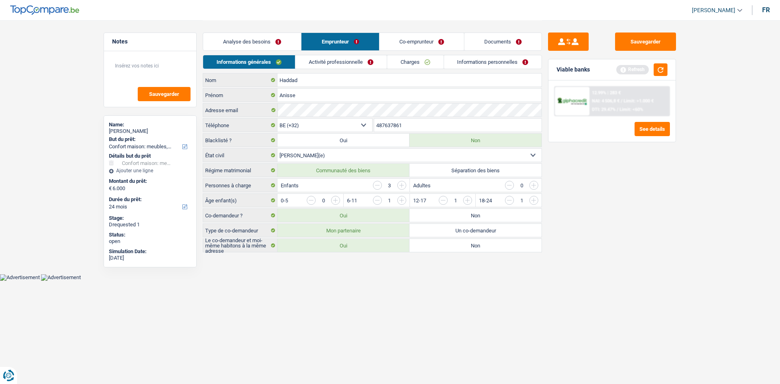
click at [403, 42] on link "Co-emprunteur" at bounding box center [421, 41] width 85 height 17
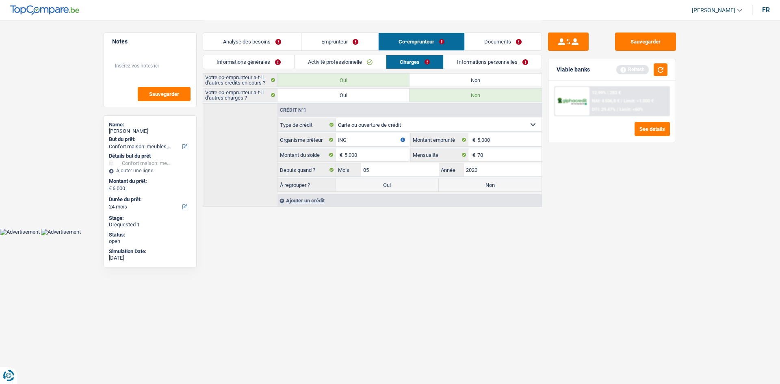
click at [341, 43] on link "Emprunteur" at bounding box center [339, 41] width 77 height 17
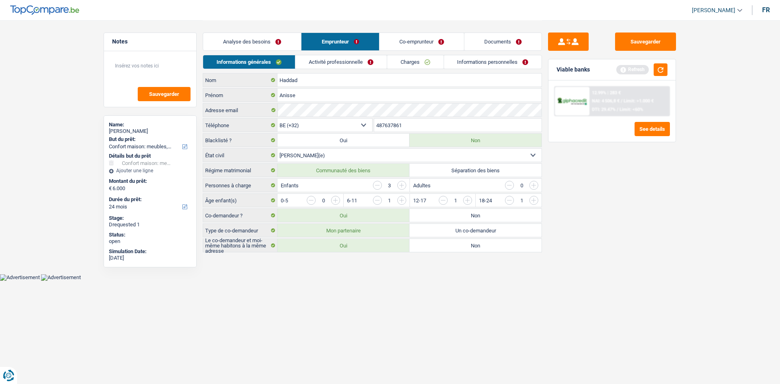
click at [262, 39] on link "Analyse des besoins" at bounding box center [252, 41] width 98 height 17
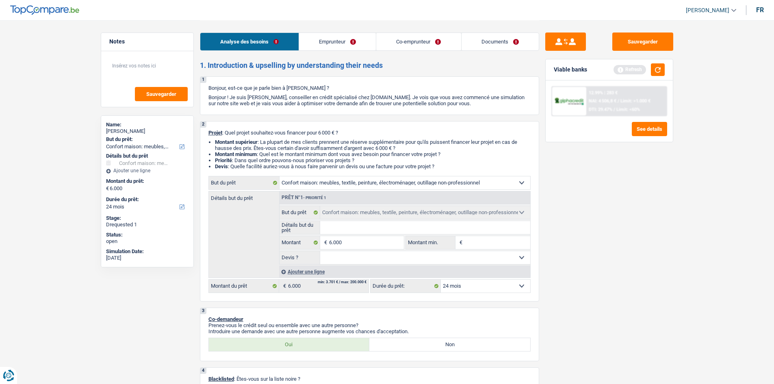
click at [425, 40] on link "Co-emprunteur" at bounding box center [418, 41] width 85 height 17
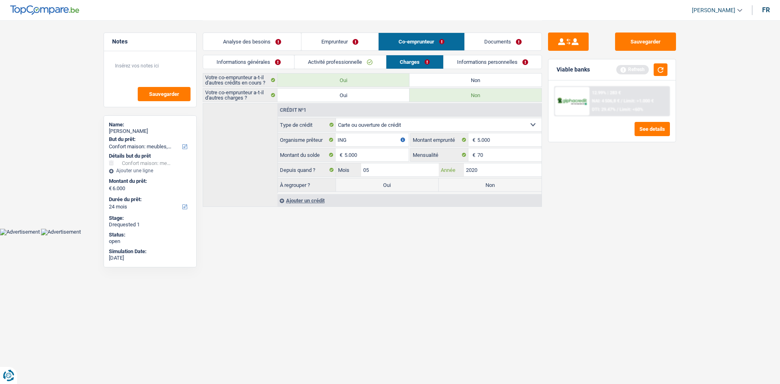
click at [483, 170] on input "2020" at bounding box center [503, 169] width 78 height 13
type input "2015"
drag, startPoint x: 527, startPoint y: 262, endPoint x: 483, endPoint y: 221, distance: 60.6
click at [527, 235] on html "Vous avez le contrôle de vos données Nous utilisons des cookies, tout comme nos…" at bounding box center [390, 117] width 780 height 235
click at [501, 59] on link "Informations personnelles" at bounding box center [493, 61] width 98 height 13
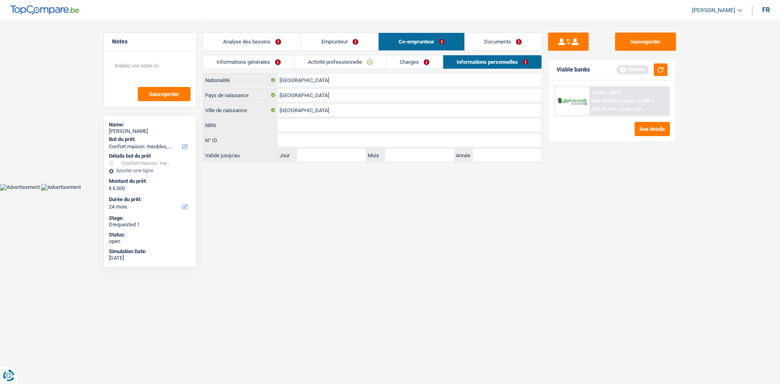
click at [347, 44] on link "Emprunteur" at bounding box center [339, 41] width 77 height 17
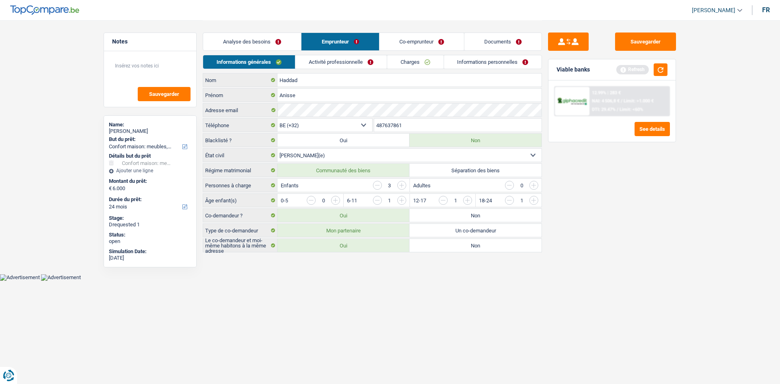
click at [412, 43] on link "Co-emprunteur" at bounding box center [421, 41] width 85 height 17
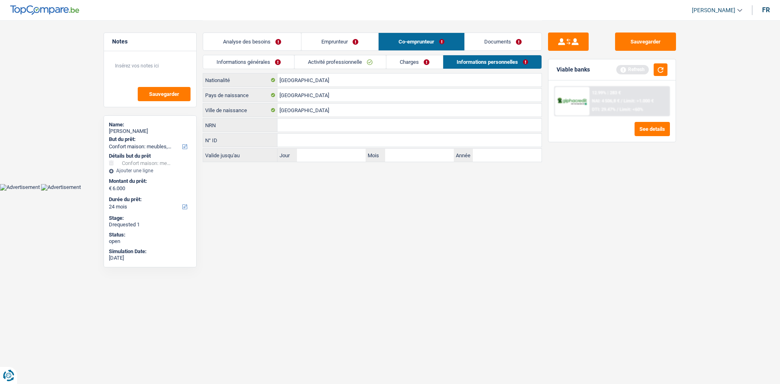
drag, startPoint x: 403, startPoint y: 54, endPoint x: 404, endPoint y: 62, distance: 8.1
click at [405, 56] on div "Analyse des besoins Emprunteur Co-emprunteur Documents 1. Introduction & upsell…" at bounding box center [372, 91] width 339 height 142
click at [560, 43] on button "submit" at bounding box center [568, 42] width 41 height 18
type input "[GEOGRAPHIC_DATA]"
type input "Tanger"
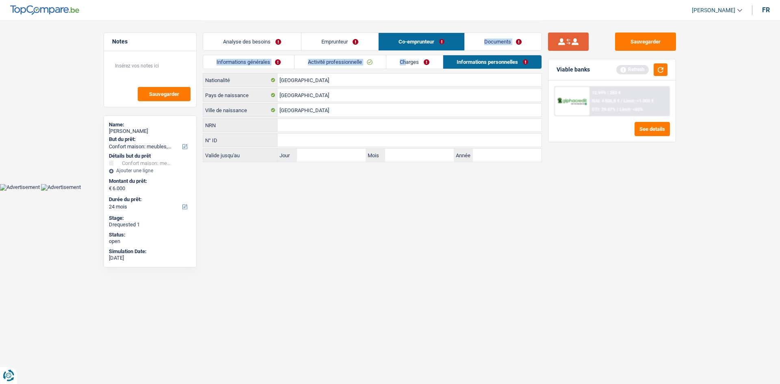
type input "79.10.15-457.46"
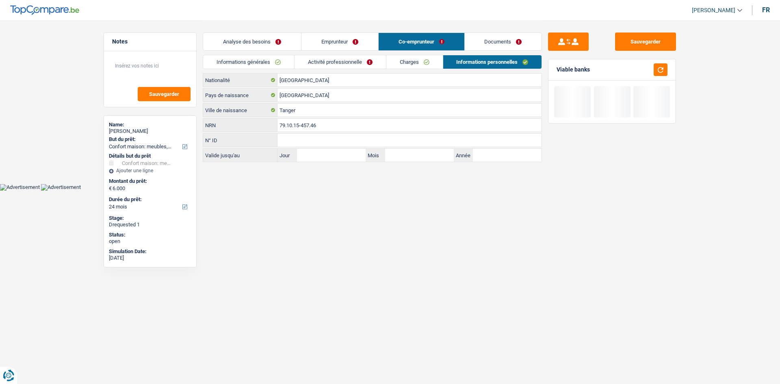
click at [451, 191] on html "Vous avez le contrôle de vos données Nous utilisons des cookies, tout comme nos…" at bounding box center [390, 95] width 780 height 191
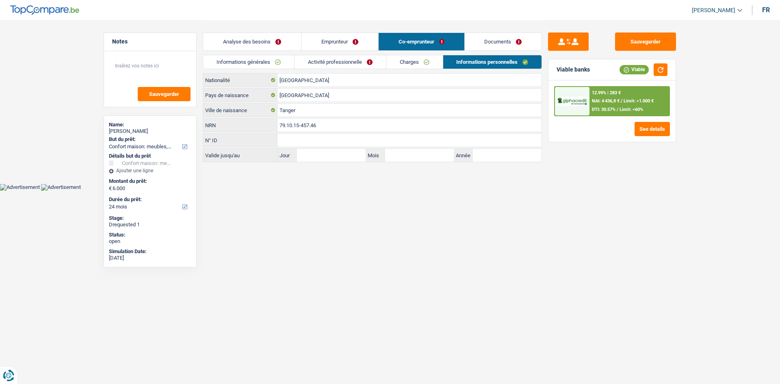
click at [352, 58] on link "Activité professionnelle" at bounding box center [340, 61] width 91 height 13
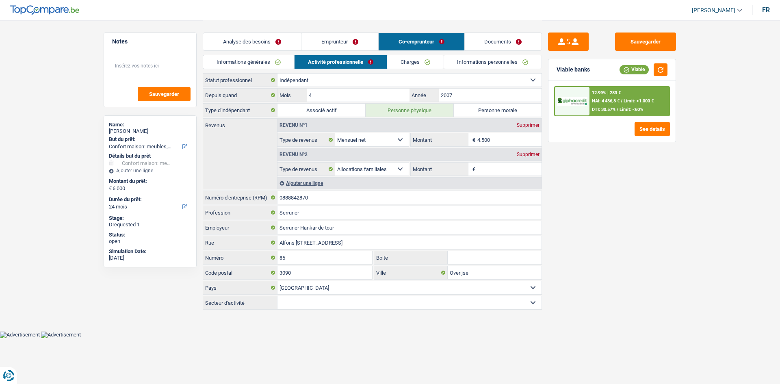
click at [409, 63] on link "Charges" at bounding box center [415, 61] width 56 height 13
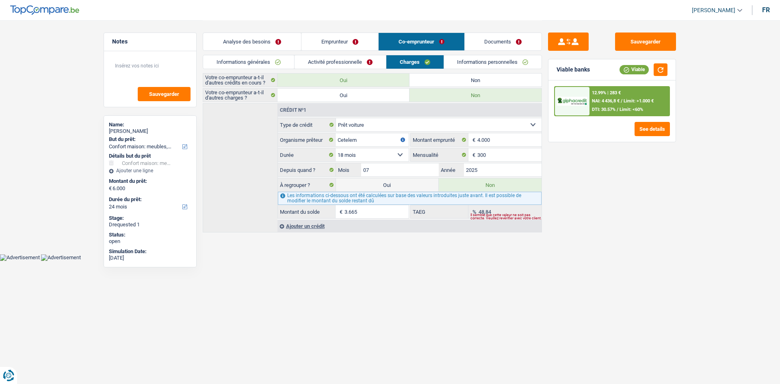
click at [327, 41] on link "Emprunteur" at bounding box center [339, 41] width 77 height 17
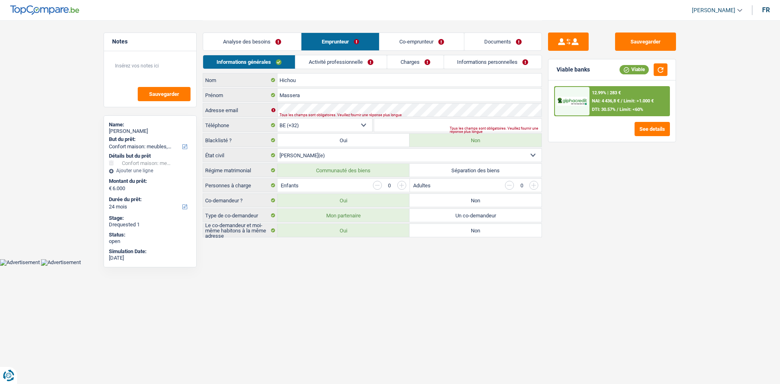
click at [408, 40] on link "Co-emprunteur" at bounding box center [421, 41] width 85 height 17
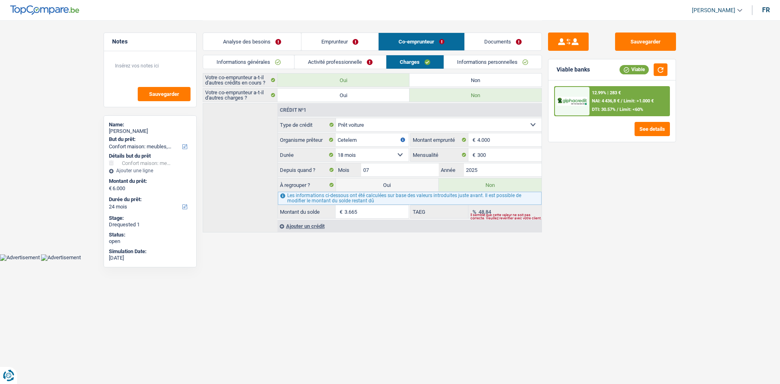
click at [324, 37] on link "Emprunteur" at bounding box center [339, 41] width 77 height 17
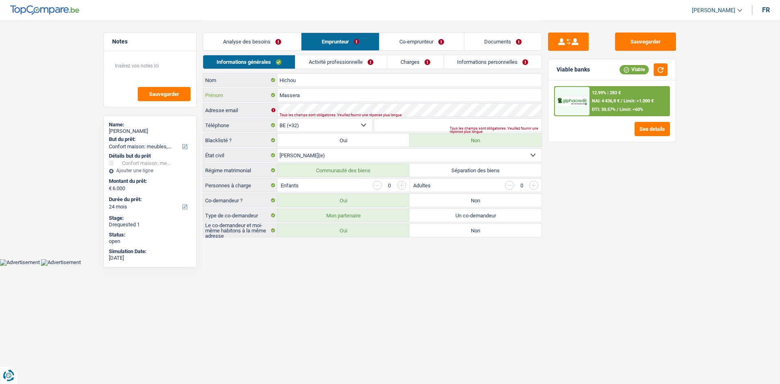
click at [284, 94] on input "Massera" at bounding box center [409, 95] width 264 height 13
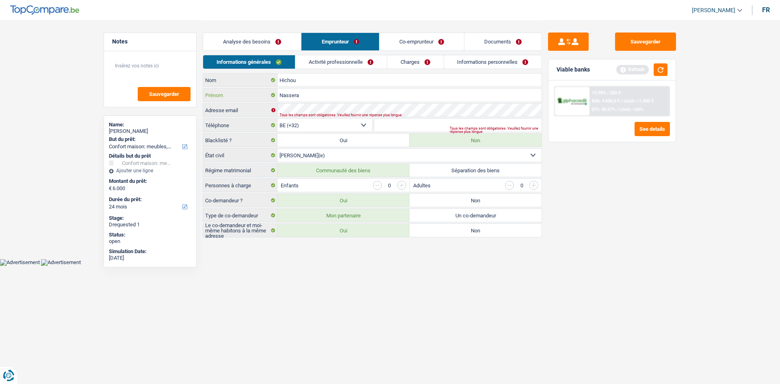
type input "Nassera"
click at [373, 266] on html "Vous avez le contrôle de vos données Nous utilisons des cookies, tout comme nos…" at bounding box center [390, 133] width 780 height 266
click at [409, 43] on link "Co-emprunteur" at bounding box center [421, 41] width 85 height 17
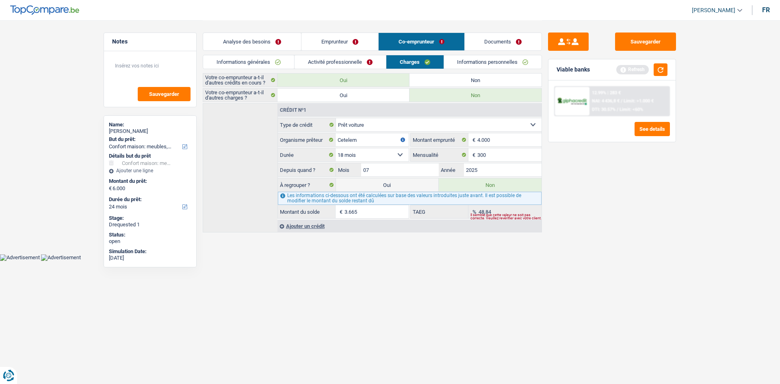
click at [324, 64] on link "Activité professionnelle" at bounding box center [340, 61] width 91 height 13
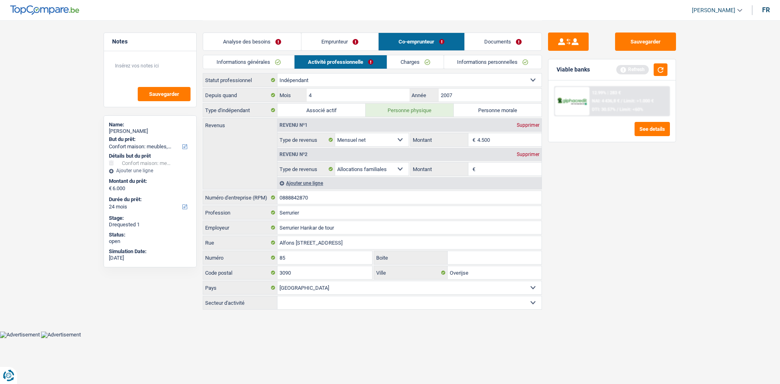
click at [285, 61] on link "Informations générales" at bounding box center [248, 61] width 91 height 13
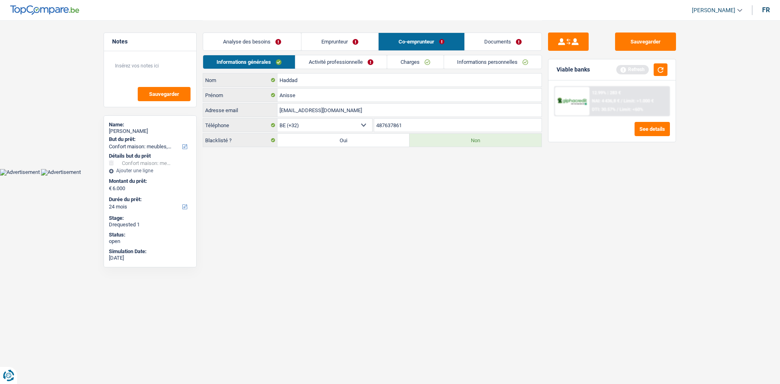
click at [334, 45] on link "Emprunteur" at bounding box center [339, 41] width 77 height 17
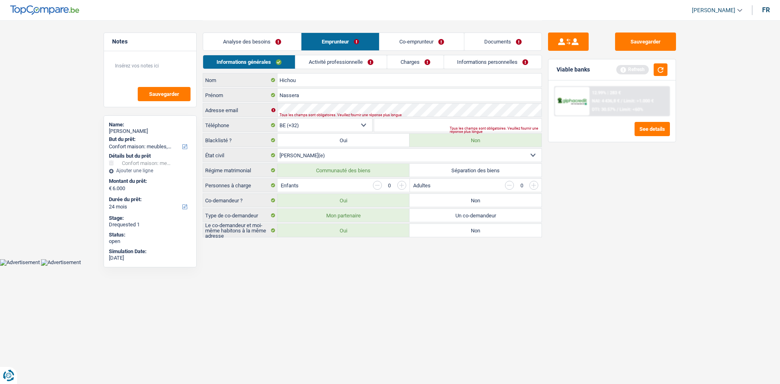
click at [341, 67] on div "Informations générales Activité professionnelle Charges Informations personnell…" at bounding box center [372, 64] width 339 height 18
click at [340, 63] on link "Activité professionnelle" at bounding box center [340, 61] width 91 height 13
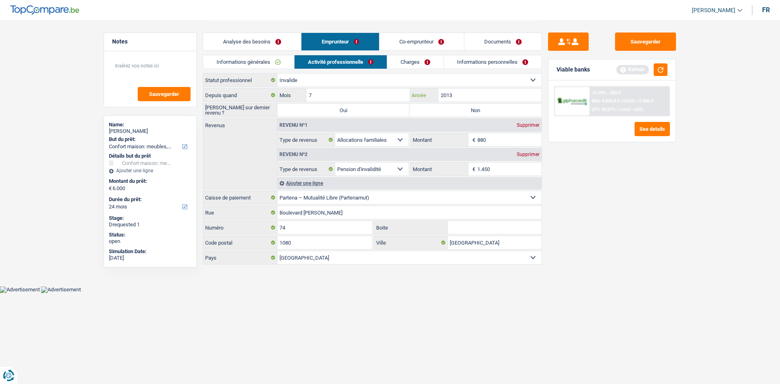
click at [463, 95] on input "2013" at bounding box center [490, 95] width 103 height 13
click at [362, 92] on input "7" at bounding box center [358, 95] width 103 height 13
type input "3"
click at [255, 62] on link "Informations générales" at bounding box center [248, 61] width 91 height 13
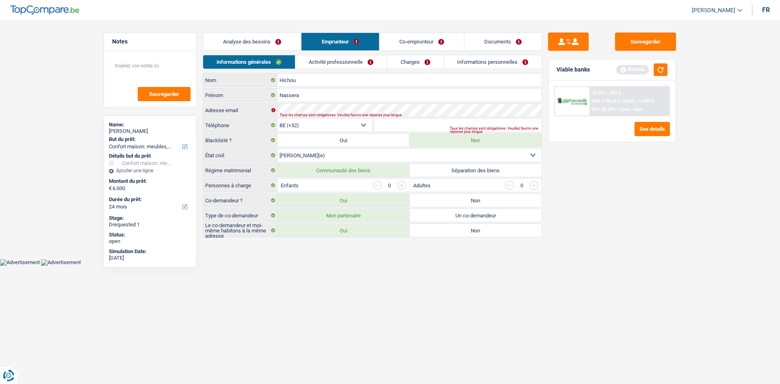
click at [400, 185] on input "button" at bounding box center [401, 185] width 9 height 9
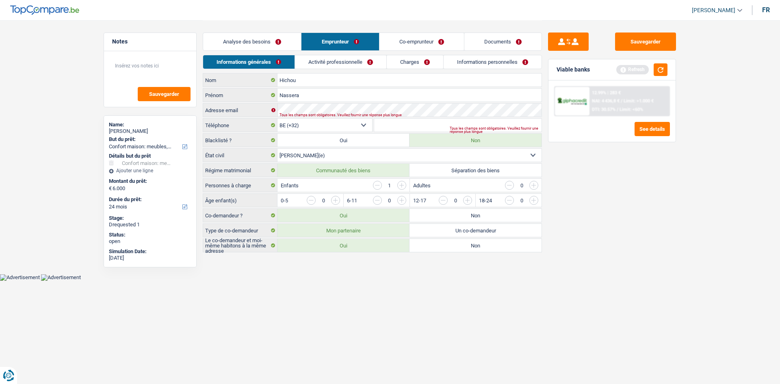
click at [399, 184] on input "button" at bounding box center [401, 185] width 9 height 9
click at [403, 184] on input "button" at bounding box center [401, 185] width 9 height 9
click at [533, 200] on input "button" at bounding box center [698, 202] width 338 height 13
click at [470, 203] on input "button" at bounding box center [632, 202] width 338 height 13
click at [403, 202] on input "button" at bounding box center [566, 202] width 338 height 13
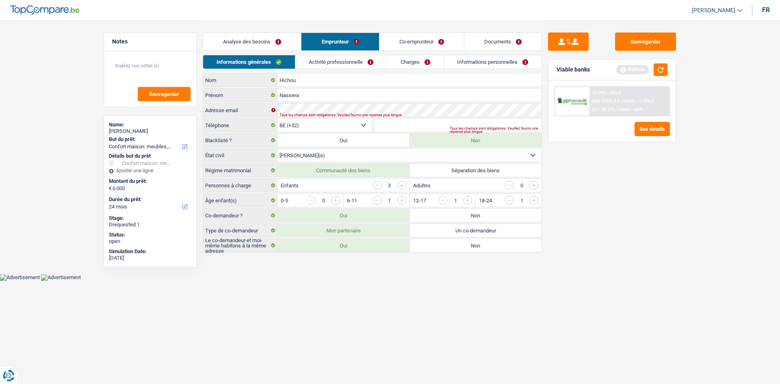
drag, startPoint x: 451, startPoint y: 305, endPoint x: 392, endPoint y: 277, distance: 65.4
click at [441, 281] on html "Vous avez le contrôle de vos données Nous utilisons des cookies, tout comme nos…" at bounding box center [390, 140] width 780 height 281
click at [403, 38] on link "Co-emprunteur" at bounding box center [421, 41] width 85 height 17
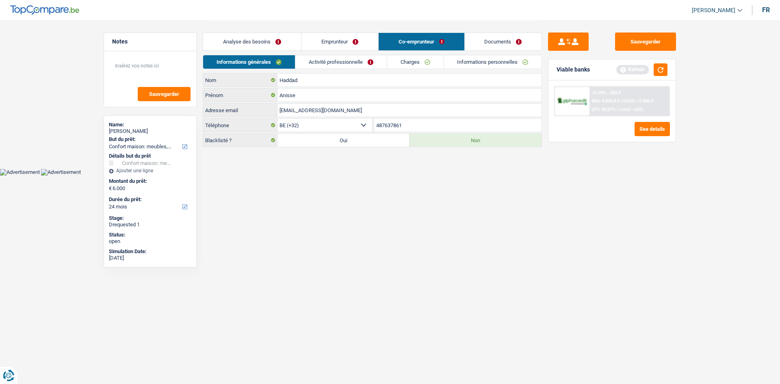
drag, startPoint x: 369, startPoint y: 107, endPoint x: 257, endPoint y: 114, distance: 112.3
click at [258, 114] on div "nasserahichou@hotmail.com Adresse email" at bounding box center [372, 110] width 338 height 13
click at [336, 57] on link "Activité professionnelle" at bounding box center [340, 61] width 91 height 13
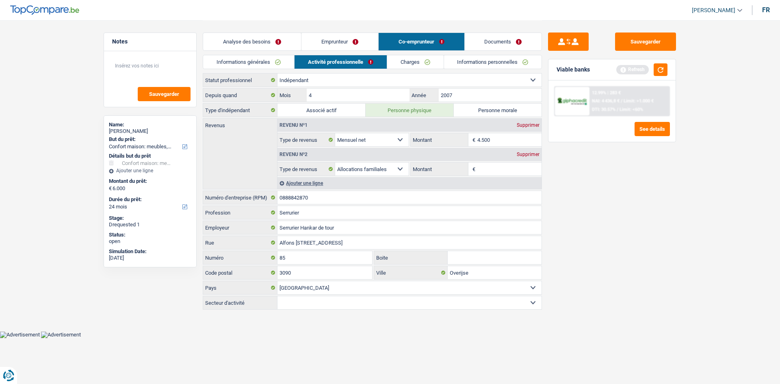
drag, startPoint x: 258, startPoint y: 58, endPoint x: 255, endPoint y: 68, distance: 10.3
click at [258, 58] on link "Informations générales" at bounding box center [248, 61] width 91 height 13
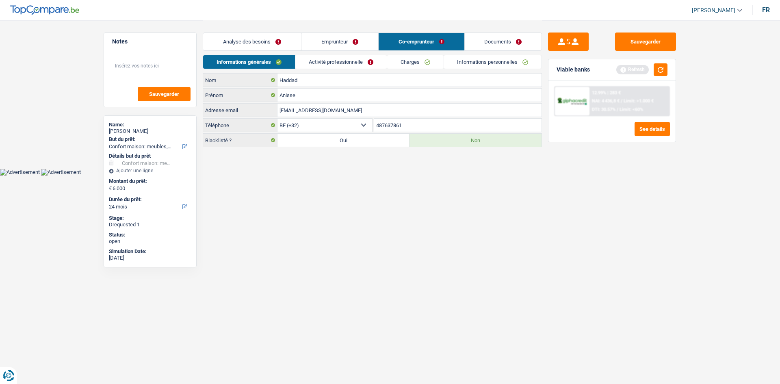
click at [326, 35] on link "Emprunteur" at bounding box center [339, 41] width 77 height 17
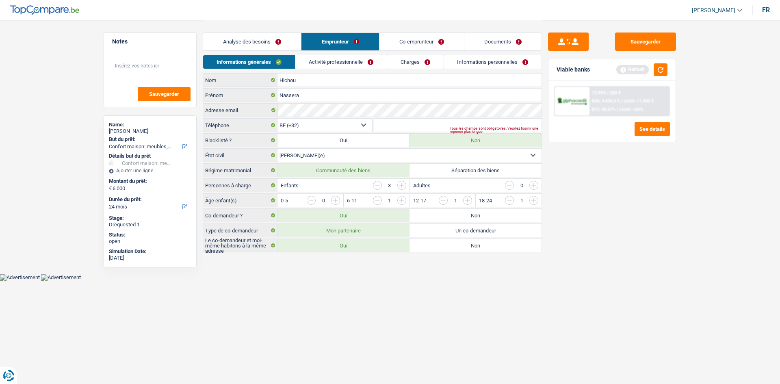
click at [384, 281] on html "Vous avez le contrôle de vos données Nous utilisons des cookies, tout comme nos…" at bounding box center [390, 140] width 780 height 281
click at [383, 128] on input "Téléphone" at bounding box center [458, 125] width 168 height 13
paste input "+32487637"
type input "+32487637"
click at [466, 281] on html "Vous avez le contrôle de vos données Nous utilisons des cookies, tout comme nos…" at bounding box center [390, 140] width 780 height 281
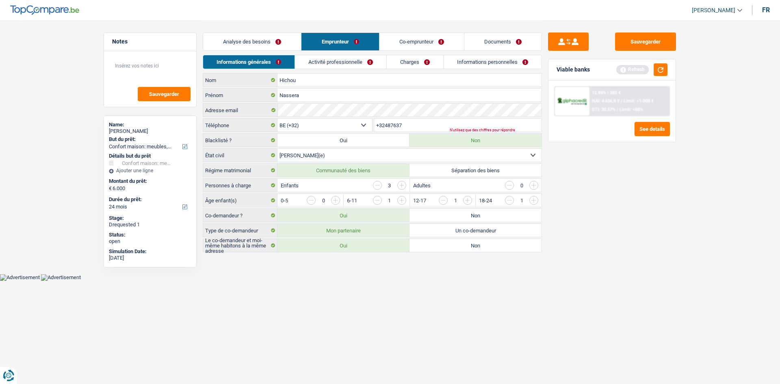
click at [596, 264] on div "Sauvegarder Viable banks Refresh 12.99% | 283 € NAI: 4 436,8 € / Limit: >1.000 …" at bounding box center [612, 202] width 140 height 338
click at [357, 61] on link "Activité professionnelle" at bounding box center [340, 61] width 91 height 13
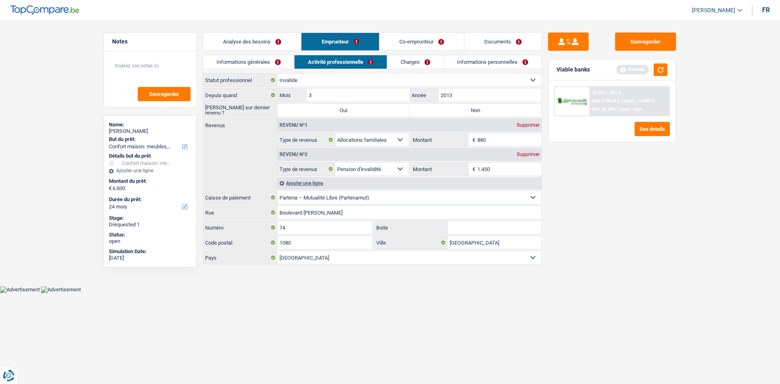
click at [420, 63] on link "Charges" at bounding box center [415, 61] width 56 height 13
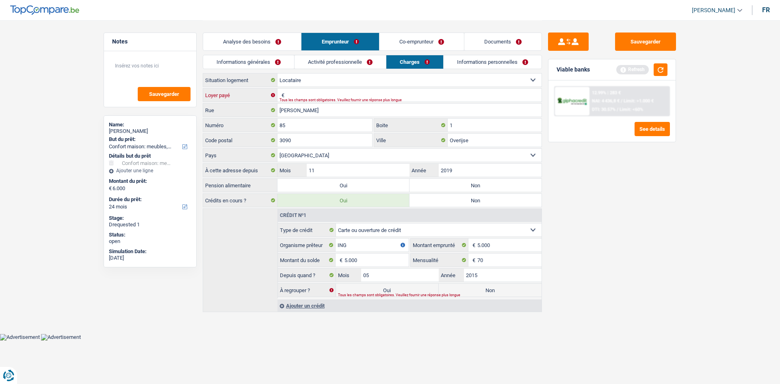
click at [320, 96] on input "Loyer payé" at bounding box center [413, 95] width 255 height 13
click at [305, 95] on input "Loyer payé" at bounding box center [413, 95] width 255 height 13
click at [588, 192] on div "Sauvegarder Viable banks Refresh 12.99% | 283 € NAI: 4 436,8 € / Limit: >1.000 …" at bounding box center [612, 202] width 140 height 338
click at [459, 126] on input "1" at bounding box center [495, 125] width 94 height 13
click at [309, 95] on input "Loyer payé" at bounding box center [413, 95] width 255 height 13
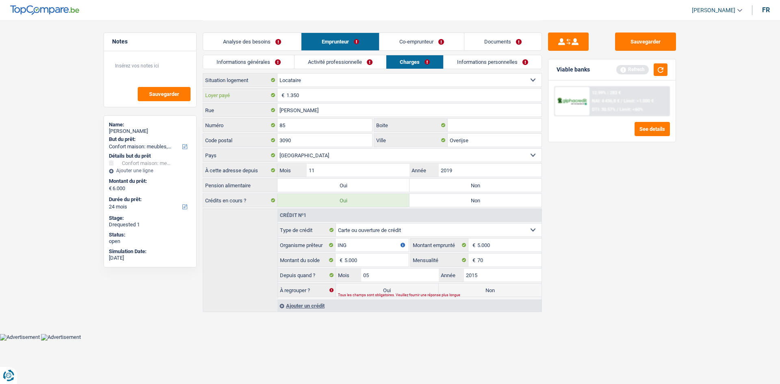
type input "1.350"
click at [702, 260] on main "Notes Sauvegarder Name: Nassera Hichou But du prêt: Confort maison: meubles, te…" at bounding box center [390, 167] width 780 height 334
click at [386, 39] on link "Co-emprunteur" at bounding box center [421, 41] width 85 height 17
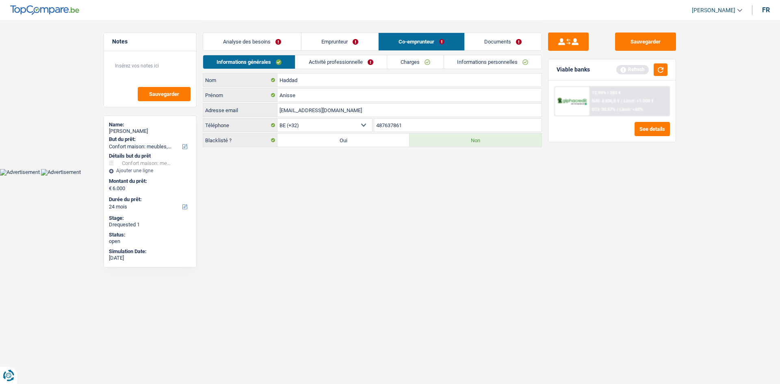
click at [329, 58] on link "Activité professionnelle" at bounding box center [340, 61] width 91 height 13
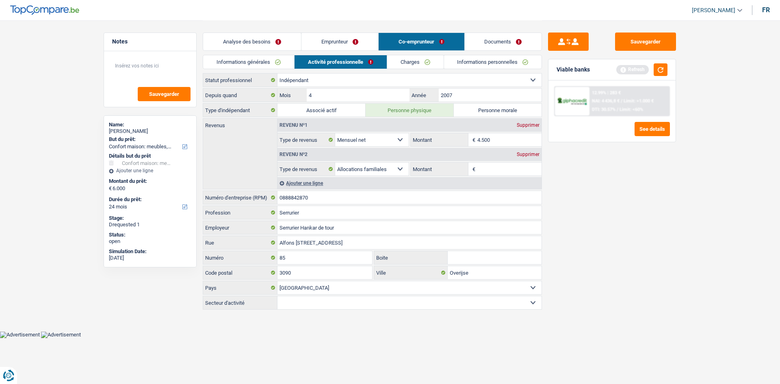
click at [335, 43] on link "Emprunteur" at bounding box center [339, 41] width 77 height 17
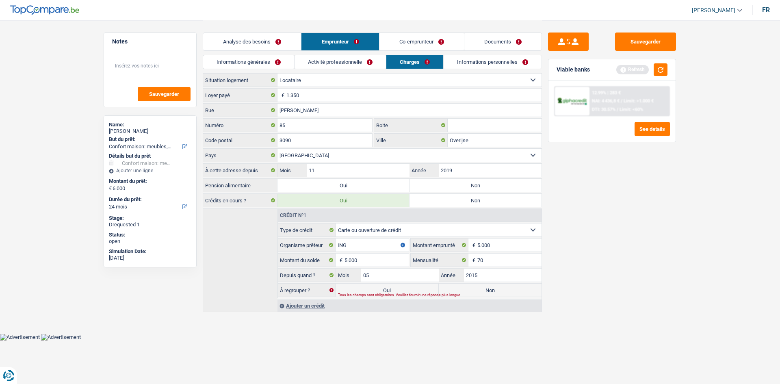
click at [343, 62] on link "Activité professionnelle" at bounding box center [340, 61] width 91 height 13
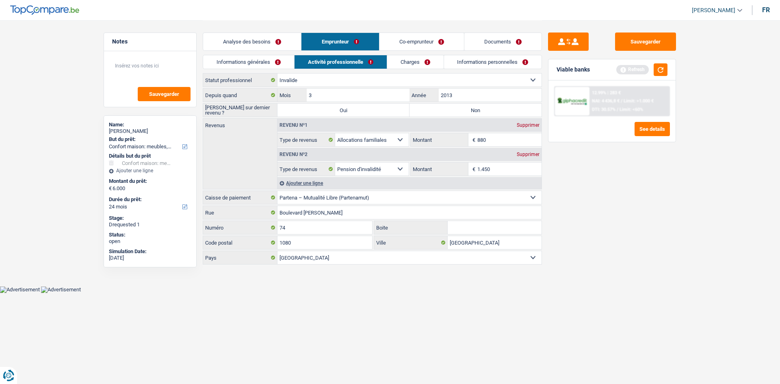
click at [441, 111] on label "Non" at bounding box center [476, 110] width 132 height 13
click at [441, 111] on input "Non" at bounding box center [476, 110] width 132 height 13
radio input "true"
click at [415, 62] on link "Charges" at bounding box center [415, 61] width 56 height 13
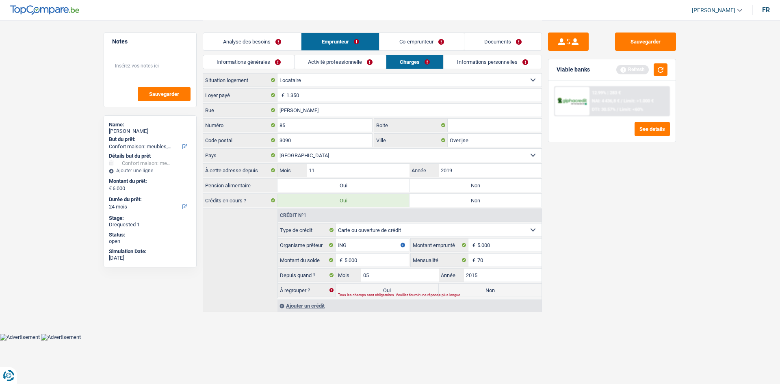
click at [430, 43] on link "Co-emprunteur" at bounding box center [421, 41] width 85 height 17
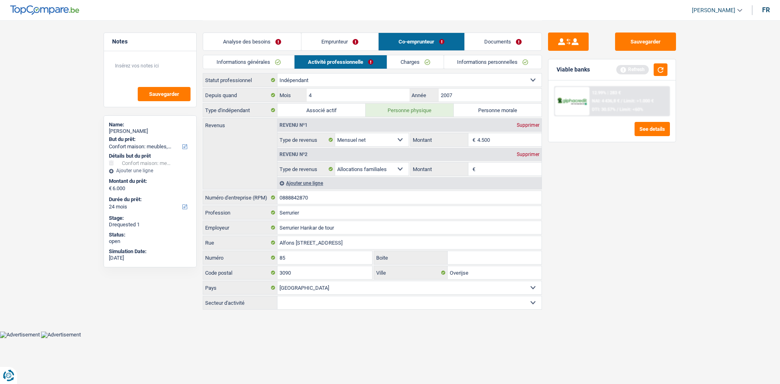
click at [356, 44] on link "Emprunteur" at bounding box center [339, 41] width 77 height 17
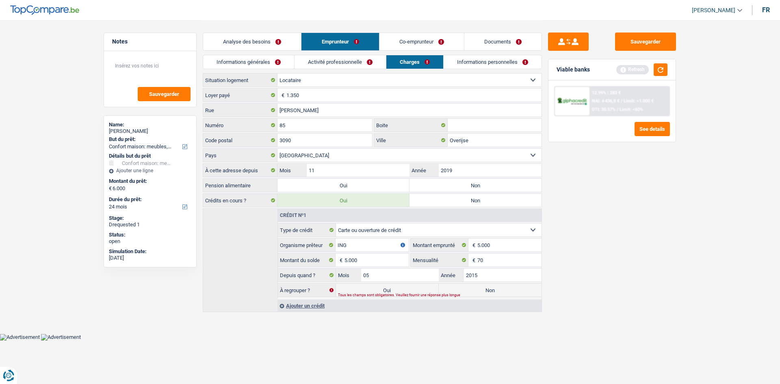
click at [477, 59] on link "Informations personnelles" at bounding box center [493, 61] width 98 height 13
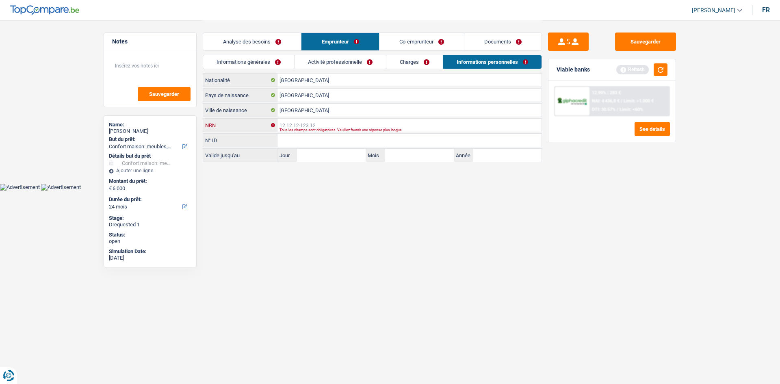
click at [321, 126] on input "NRN" at bounding box center [409, 125] width 264 height 13
click at [418, 45] on link "Co-emprunteur" at bounding box center [421, 41] width 85 height 17
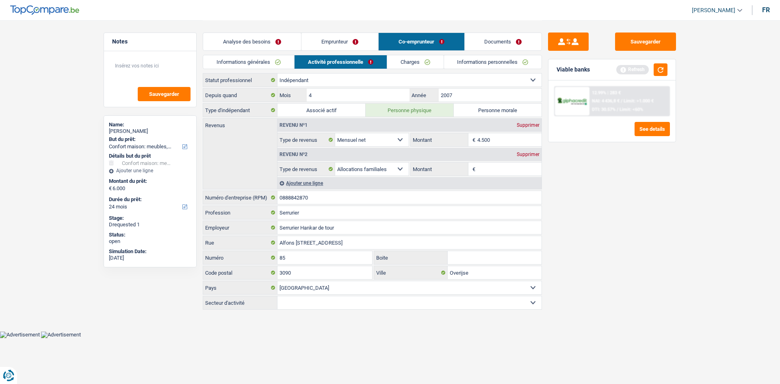
click at [521, 154] on div "Supprimer" at bounding box center [528, 154] width 27 height 5
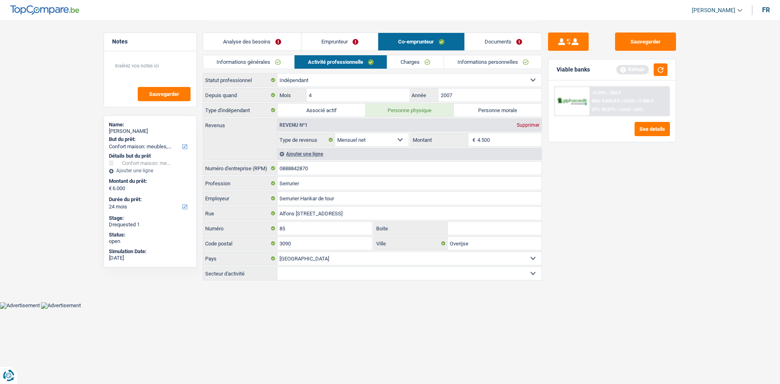
click at [516, 138] on input "4.500" at bounding box center [509, 139] width 65 height 13
click at [425, 60] on link "Charges" at bounding box center [415, 61] width 56 height 13
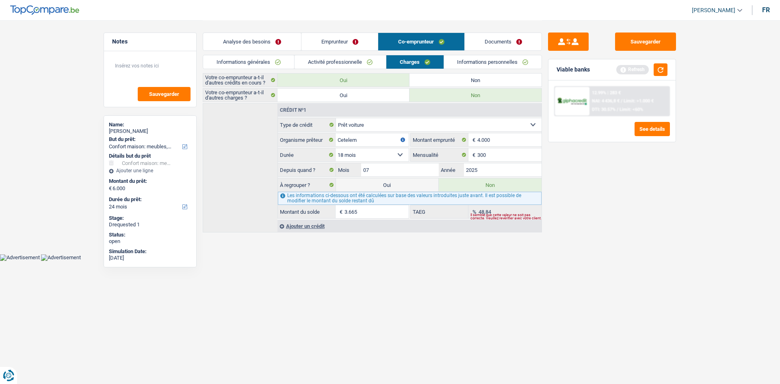
click at [473, 61] on link "Informations personnelles" at bounding box center [493, 61] width 98 height 13
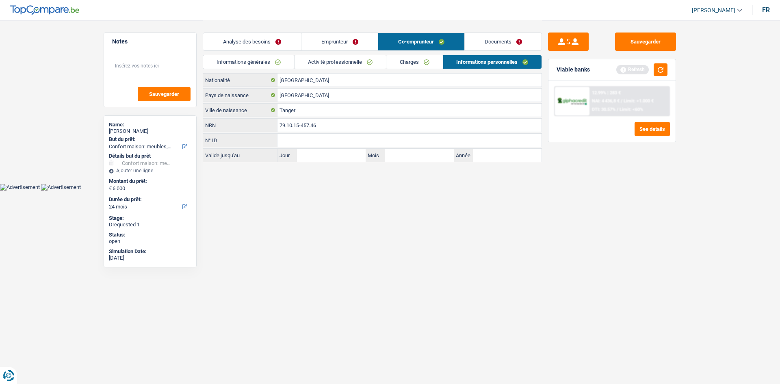
drag, startPoint x: 351, startPoint y: 42, endPoint x: 347, endPoint y: 43, distance: 4.5
click at [351, 42] on link "Emprunteur" at bounding box center [339, 41] width 77 height 17
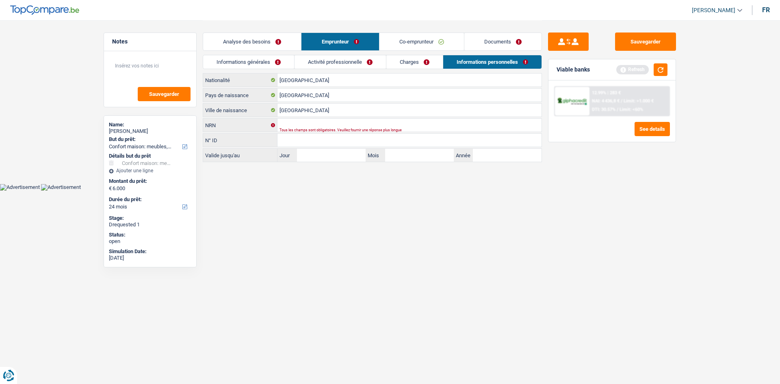
click at [544, 199] on div "Sauvegarder Viable banks Refresh 12.99% | 283 € NAI: 4 436,8 € / Limit: >1.000 …" at bounding box center [612, 202] width 140 height 338
drag, startPoint x: 390, startPoint y: 41, endPoint x: 399, endPoint y: 44, distance: 9.0
click at [390, 40] on link "Co-emprunteur" at bounding box center [421, 41] width 85 height 17
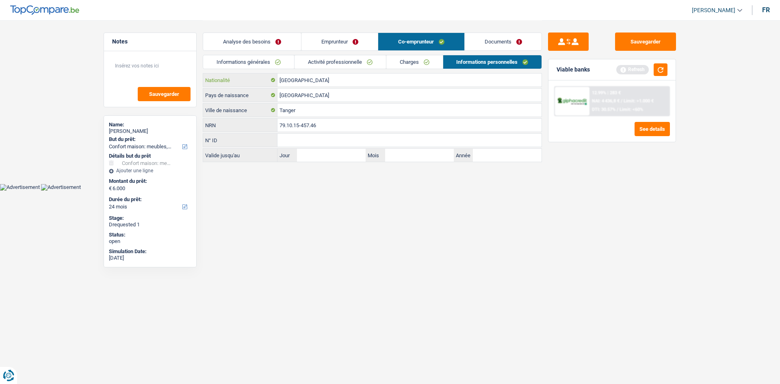
click at [336, 82] on input "[GEOGRAPHIC_DATA]" at bounding box center [409, 80] width 264 height 13
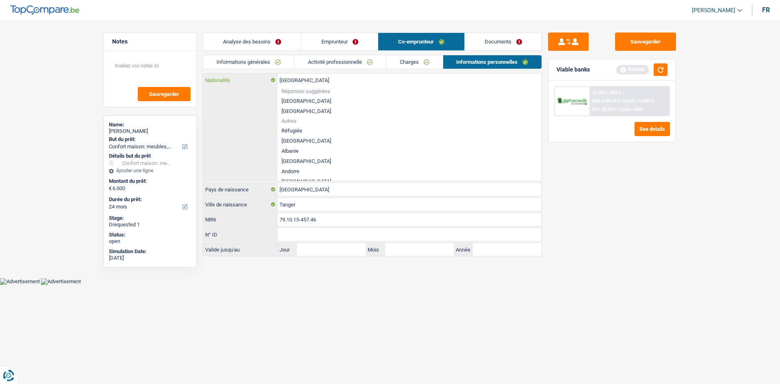
type input "Belgiqu"
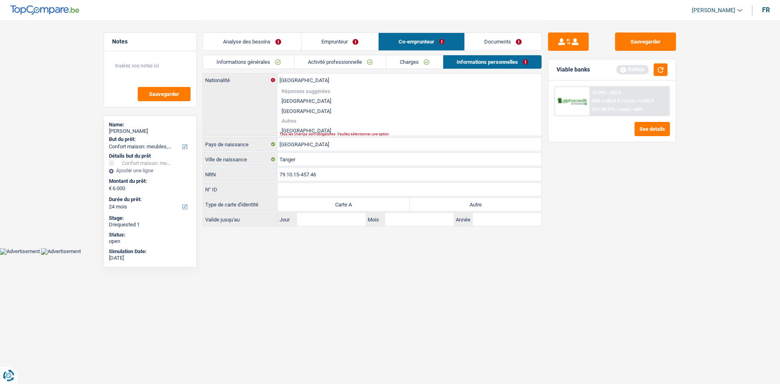
click at [288, 132] on div "Tous les champs sont obligatoires. Veuillez sélectionner une option" at bounding box center [397, 133] width 235 height 3
click at [287, 130] on li "Maroc" at bounding box center [409, 131] width 264 height 10
type input "Maroc"
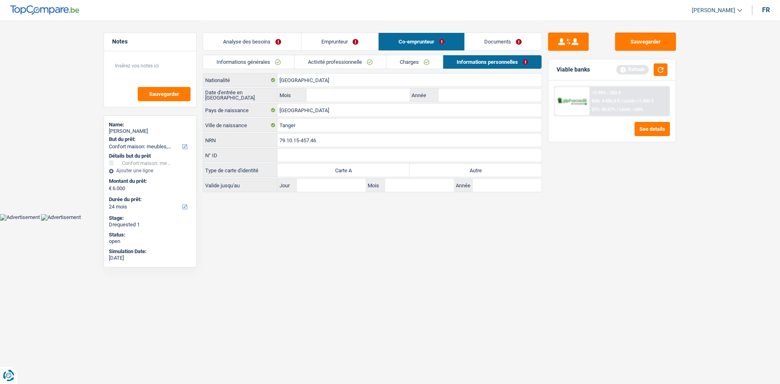
click at [467, 173] on label "Autre" at bounding box center [476, 170] width 132 height 13
click at [467, 173] on input "Autre" at bounding box center [476, 170] width 132 height 13
radio input "true"
click at [449, 98] on input "Année" at bounding box center [490, 95] width 103 height 13
type input "2004"
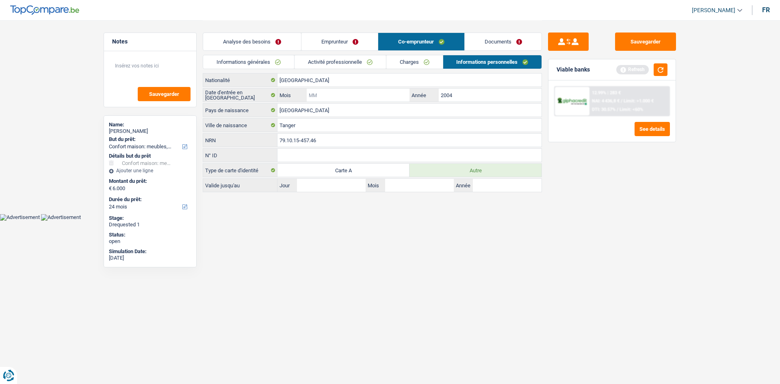
click at [364, 95] on input "Mois" at bounding box center [358, 95] width 103 height 13
type input "10"
click at [644, 288] on div "Sauvegarder Viable banks Refresh 12.99% | 283 € NAI: 4 436,8 € / Limit: >1.000 …" at bounding box center [612, 202] width 140 height 338
click at [501, 40] on link "Documents" at bounding box center [503, 41] width 77 height 17
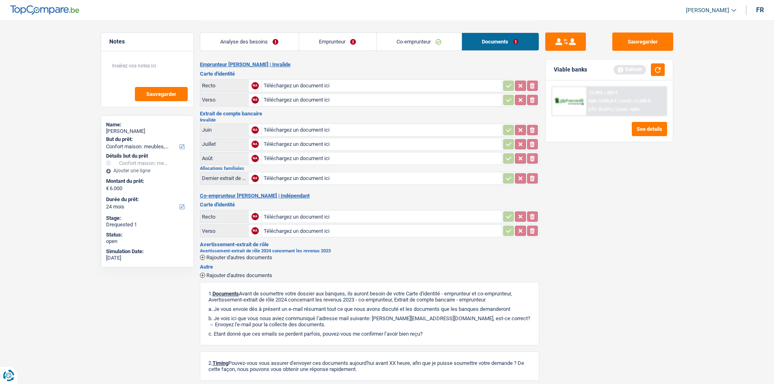
click at [398, 36] on link "Co-emprunteur" at bounding box center [419, 41] width 85 height 17
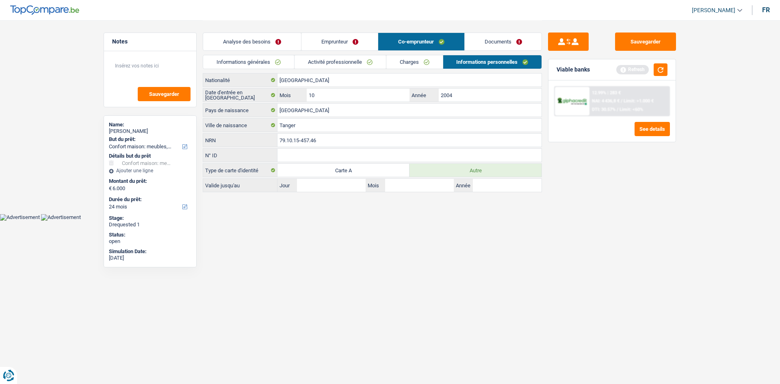
click at [349, 41] on link "Emprunteur" at bounding box center [339, 41] width 77 height 17
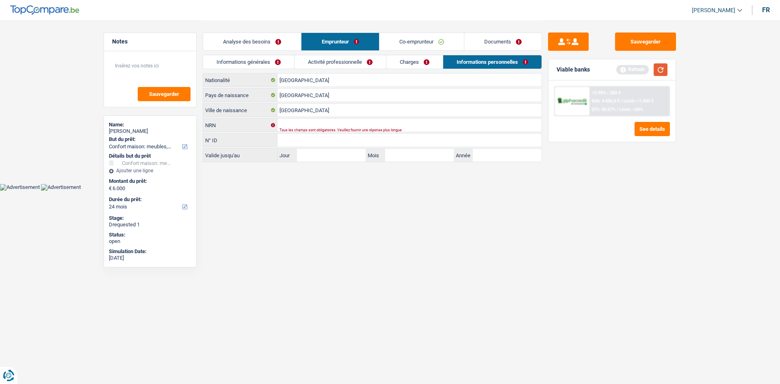
click at [657, 67] on button "button" at bounding box center [661, 69] width 14 height 13
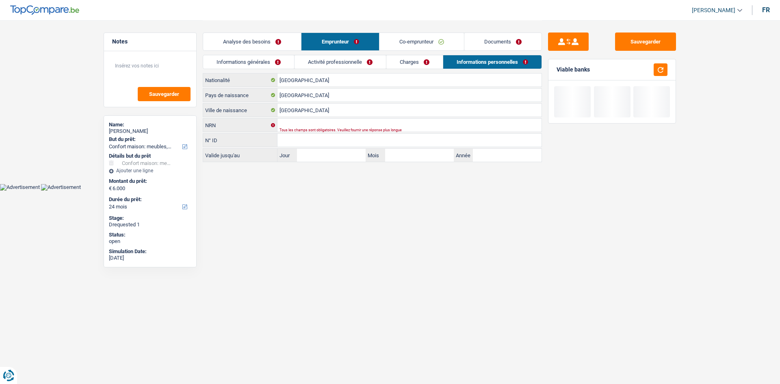
click at [256, 41] on link "Analyse des besoins" at bounding box center [252, 41] width 98 height 17
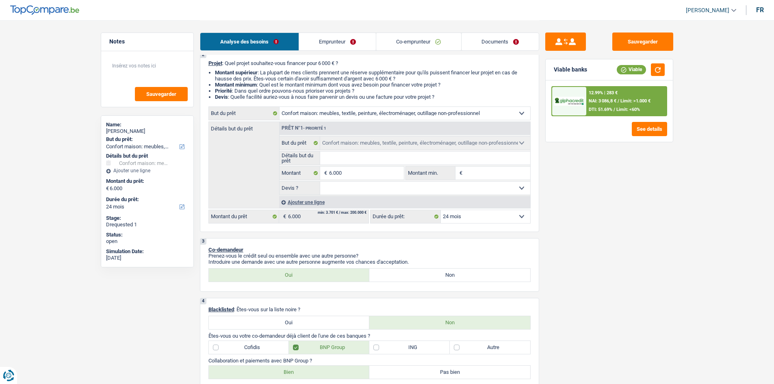
scroll to position [69, 0]
click at [481, 214] on select "12 mois 18 mois 24 mois 30 mois 36 mois 42 mois Sélectionner une option" at bounding box center [485, 216] width 89 height 13
click at [441, 210] on select "12 mois 18 mois 24 mois 30 mois 36 mois 42 mois Sélectionner une option" at bounding box center [485, 216] width 89 height 13
click at [633, 105] on div "12.99% | 283 € NAI: 3 086,8 € / Limit: >1.000 € DTI: 51.69% / Limit: <60%" at bounding box center [626, 101] width 80 height 28
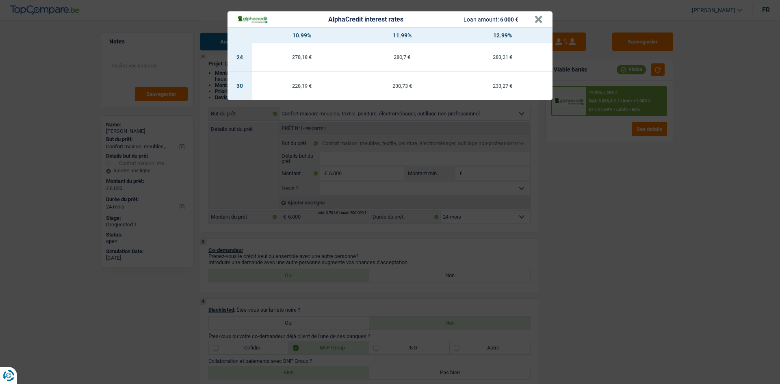
click at [711, 243] on div "AlphaCredit interest rates Loan amount: 6 000 € × 10.99% 11.99% 12.99% 24 278,1…" at bounding box center [390, 192] width 780 height 384
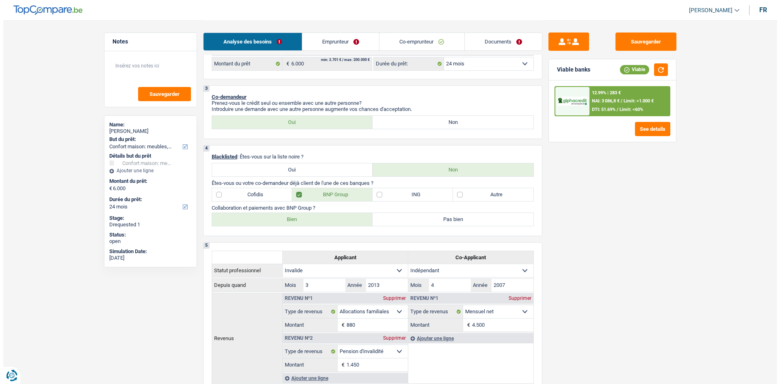
scroll to position [0, 0]
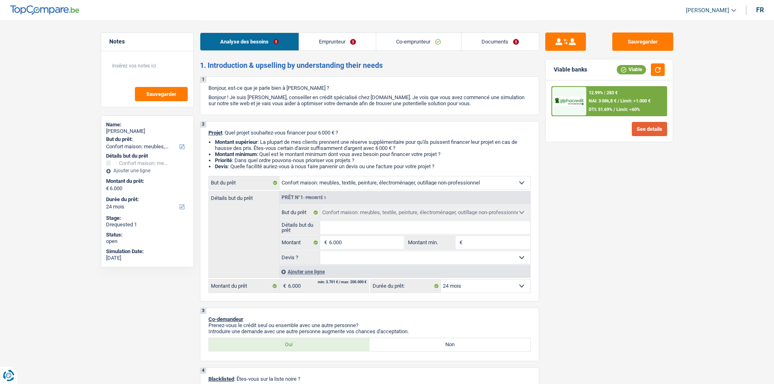
drag, startPoint x: 633, startPoint y: 125, endPoint x: 643, endPoint y: 128, distance: 10.5
click at [643, 128] on button "See details" at bounding box center [649, 129] width 35 height 14
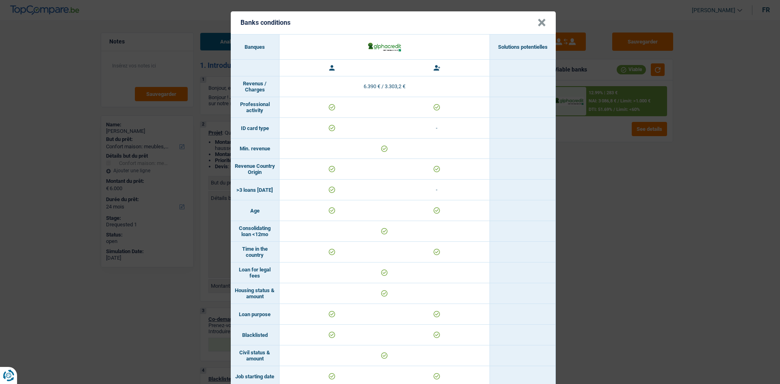
click at [538, 19] on button "×" at bounding box center [542, 23] width 9 height 8
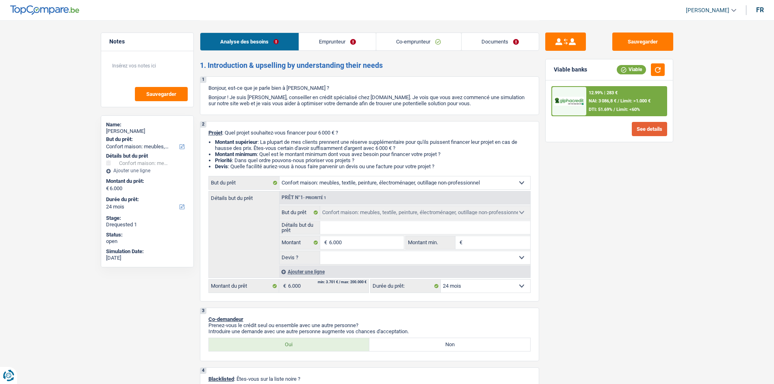
click at [654, 132] on button "See details" at bounding box center [649, 129] width 35 height 14
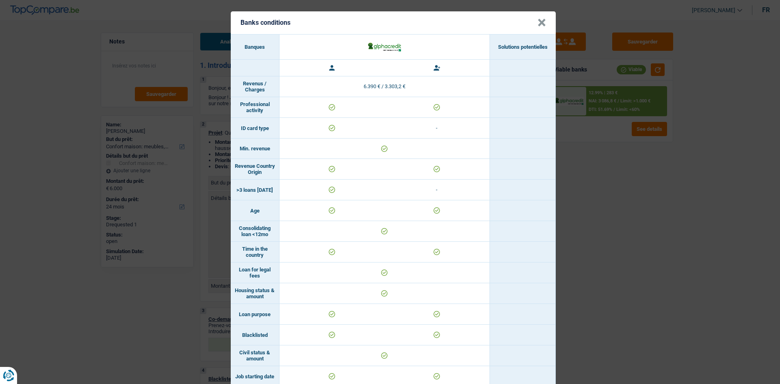
drag, startPoint x: 534, startPoint y: 17, endPoint x: 541, endPoint y: 21, distance: 7.9
click at [538, 19] on button "×" at bounding box center [542, 23] width 9 height 8
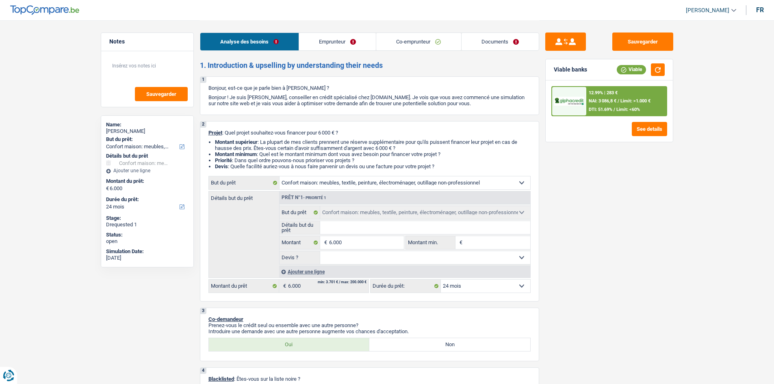
click at [466, 288] on select "12 mois 18 mois 24 mois 30 mois 36 mois 42 mois Sélectionner une option" at bounding box center [485, 286] width 89 height 13
click at [559, 288] on div "Sauvegarder Viable banks Viable 12.99% | 283 € NAI: 3 086,8 € / Limit: >1.000 €…" at bounding box center [609, 202] width 140 height 338
click at [330, 40] on link "Emprunteur" at bounding box center [337, 41] width 77 height 17
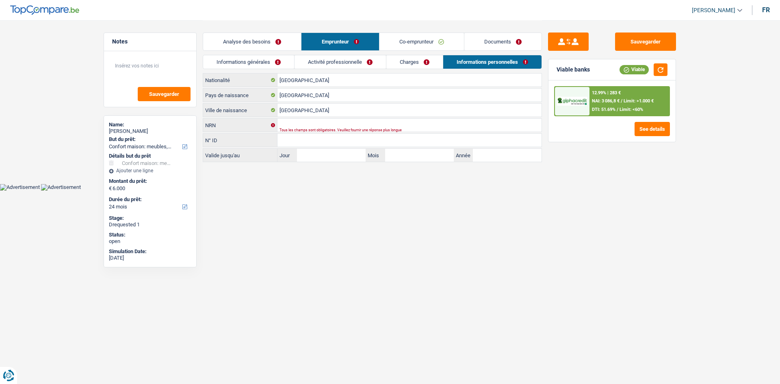
click at [272, 45] on link "Analyse des besoins" at bounding box center [252, 41] width 98 height 17
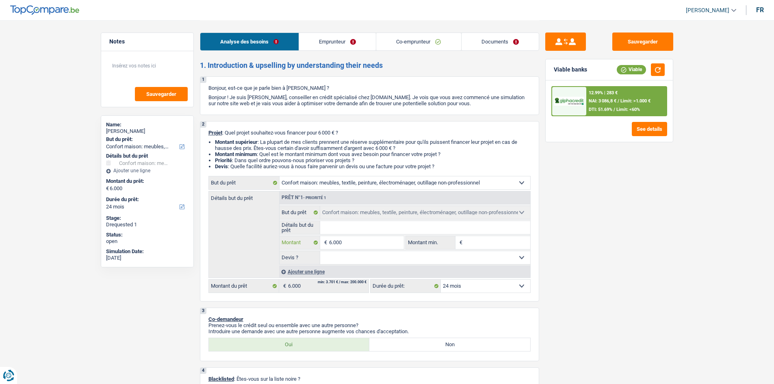
click at [344, 243] on input "6.000" at bounding box center [366, 242] width 74 height 13
type input "600"
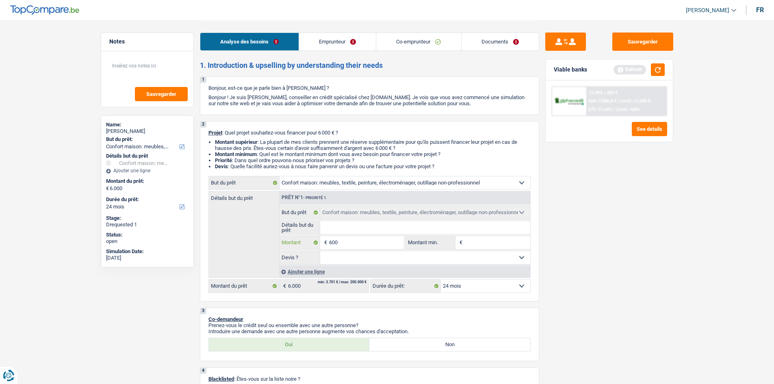
type input "60"
type input "6"
type input "5"
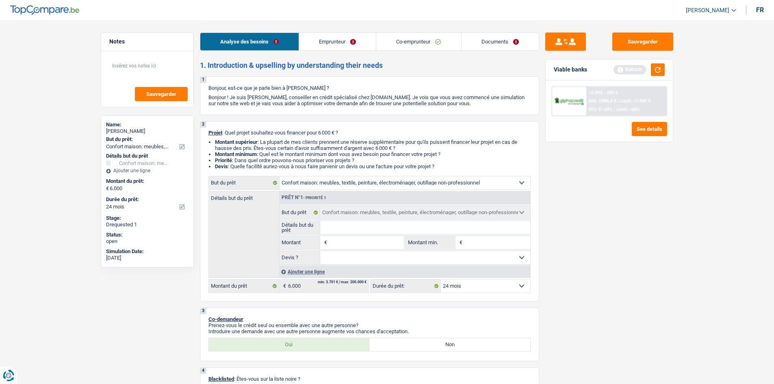
type input "5"
type input "50"
type input "500"
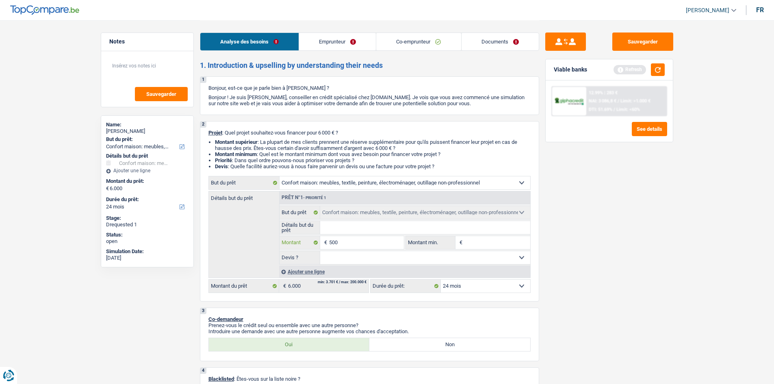
type input "5.000"
click at [663, 67] on button "button" at bounding box center [658, 69] width 14 height 13
type input "5.000"
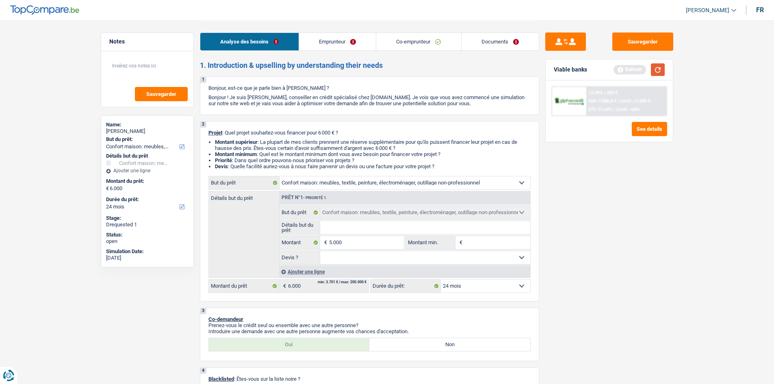
select select "36"
type input "5.000"
select select "36"
type input "5.000"
select select "36"
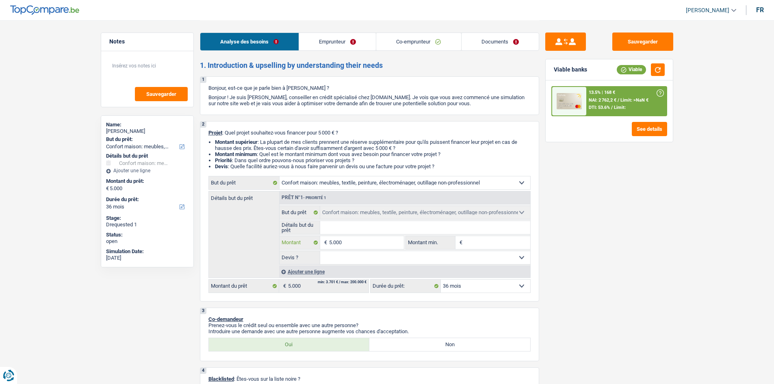
click at [345, 245] on input "5.000" at bounding box center [366, 242] width 74 height 13
type input "500"
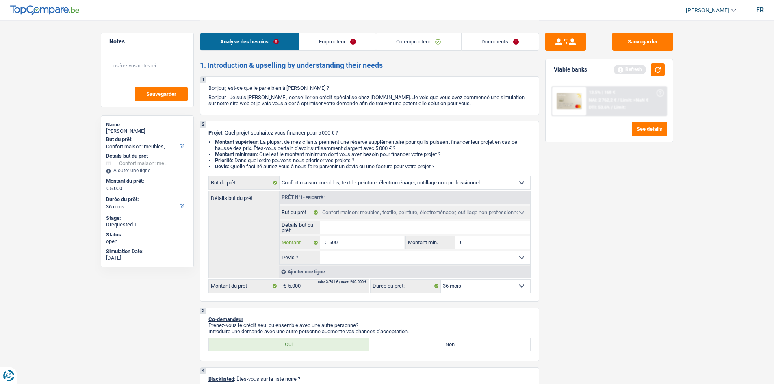
type input "5.001"
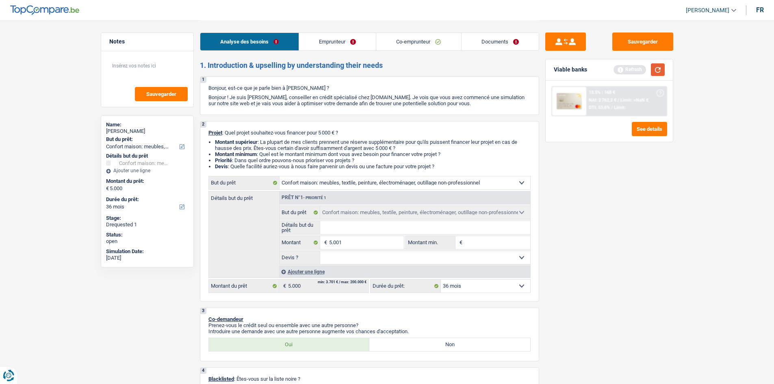
type input "5.001"
click at [654, 69] on button "button" at bounding box center [658, 69] width 14 height 13
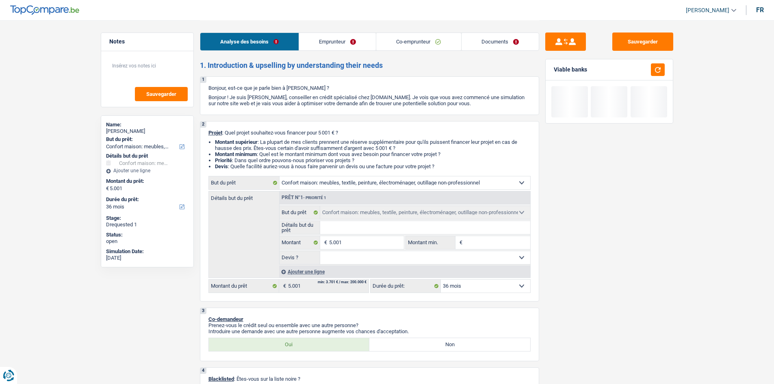
click at [514, 288] on select "12 mois 18 mois 24 mois 30 mois 36 mois Sélectionner une option" at bounding box center [485, 286] width 89 height 13
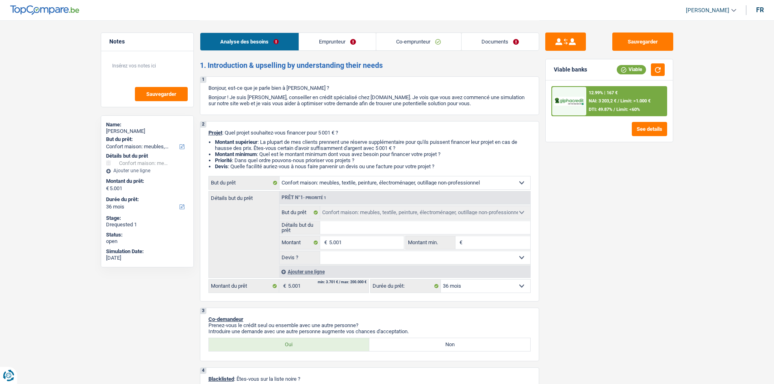
select select "24"
click at [441, 280] on select "12 mois 18 mois 24 mois 30 mois 36 mois Sélectionner une option" at bounding box center [485, 286] width 89 height 13
select select "24"
drag, startPoint x: 503, startPoint y: 287, endPoint x: 742, endPoint y: 244, distance: 242.7
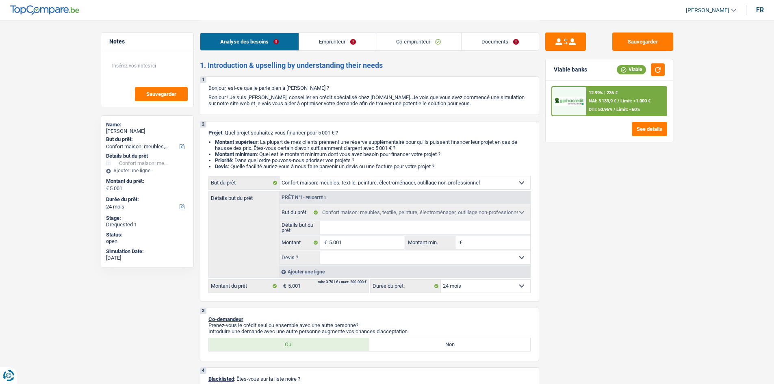
click at [482, 290] on select "12 mois 18 mois 24 mois 30 mois 36 mois Sélectionner une option" at bounding box center [485, 286] width 89 height 13
select select "18"
click at [441, 280] on select "12 mois 18 mois 24 mois 30 mois 36 mois Sélectionner une option" at bounding box center [485, 286] width 89 height 13
select select "18"
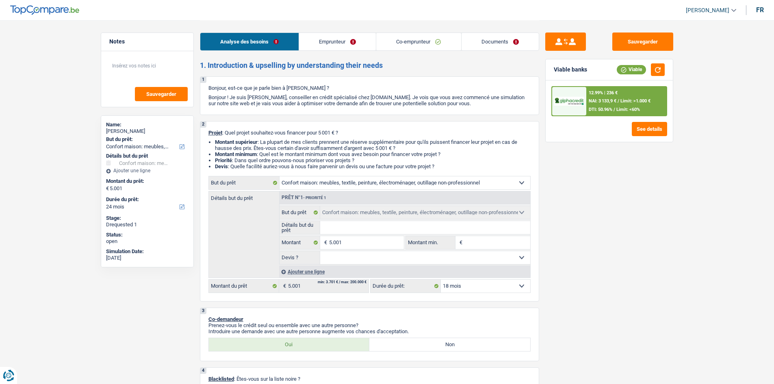
select select "18"
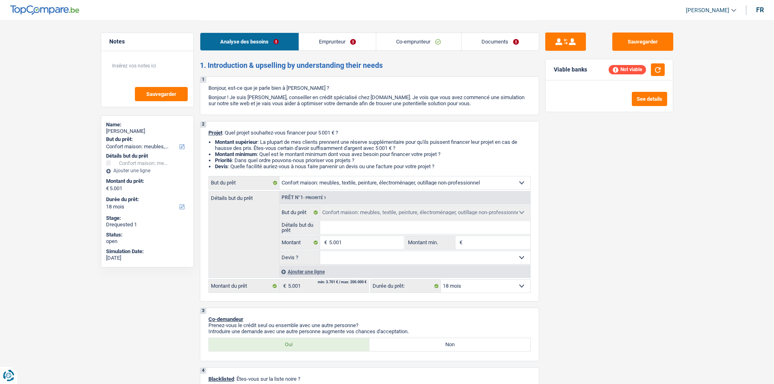
drag, startPoint x: 490, startPoint y: 292, endPoint x: 473, endPoint y: 290, distance: 16.7
click at [473, 290] on select "12 mois 18 mois 24 mois 30 mois 36 mois Sélectionner une option" at bounding box center [485, 286] width 89 height 13
select select "24"
click at [441, 280] on select "12 mois 18 mois 24 mois 30 mois 36 mois Sélectionner une option" at bounding box center [485, 286] width 89 height 13
select select "24"
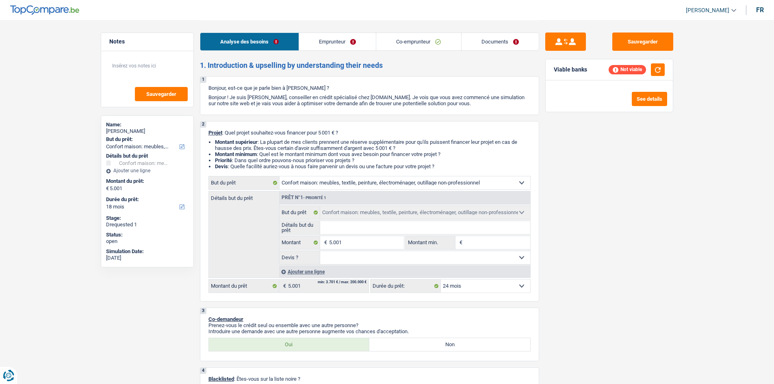
select select "24"
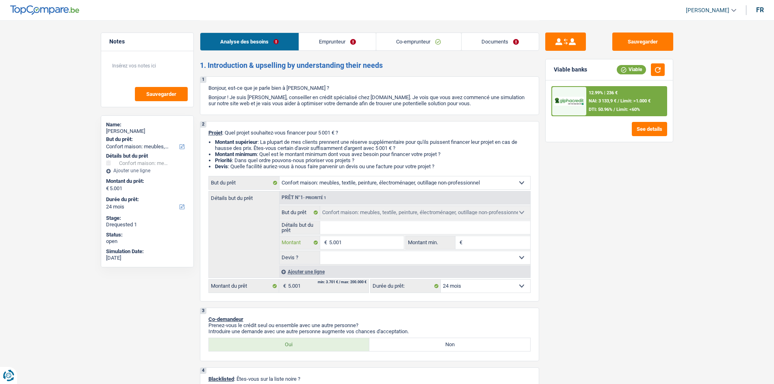
click at [378, 244] on input "5.001" at bounding box center [366, 242] width 74 height 13
type input "500"
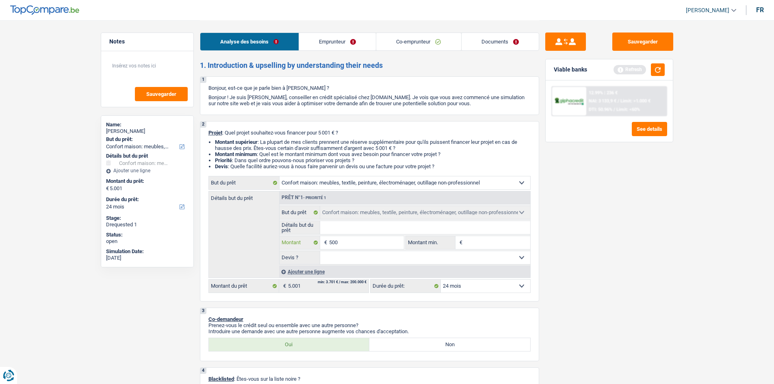
type input "50"
type input "5"
type input "6"
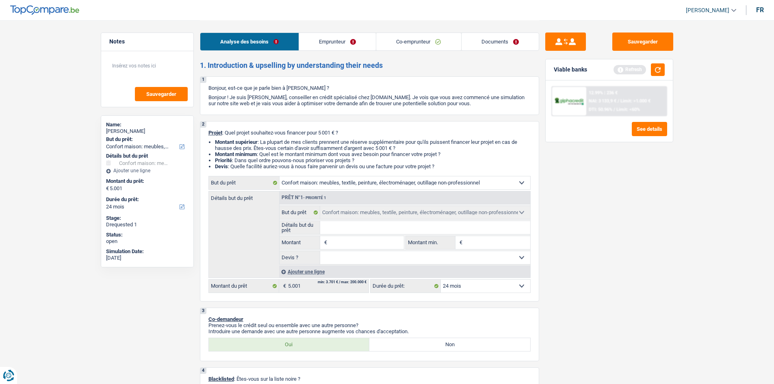
type input "6"
type input "60"
type input "600"
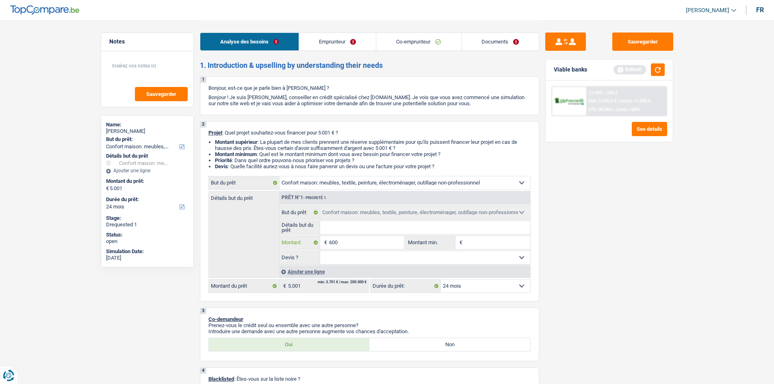
type input "6.000"
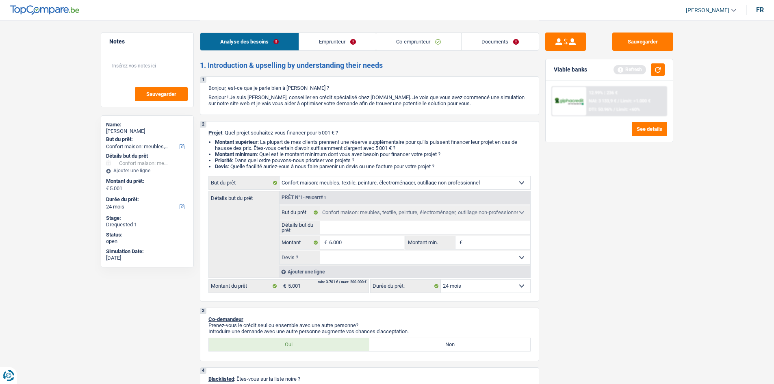
type input "6.000"
click at [592, 280] on div "Sauvegarder Viable banks Refresh 12.99% | 236 € NAI: 3 133,9 € / Limit: >1.000 …" at bounding box center [609, 202] width 140 height 338
select select "42"
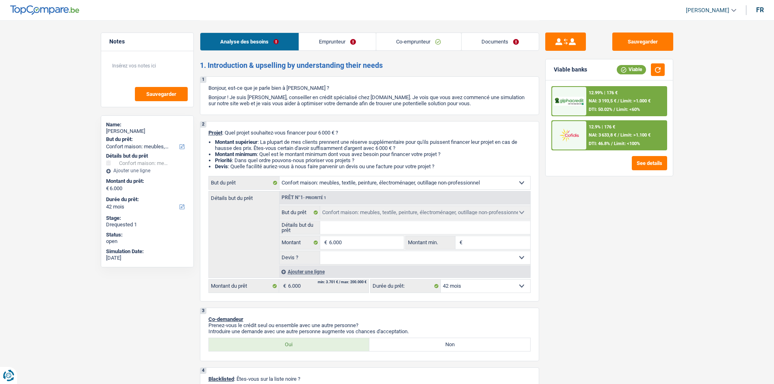
click at [482, 288] on select "12 mois 18 mois 24 mois 30 mois 36 mois 42 mois Sélectionner une option" at bounding box center [485, 286] width 89 height 13
select select "24"
click at [441, 280] on select "12 mois 18 mois 24 mois 30 mois 36 mois 42 mois Sélectionner une option" at bounding box center [485, 286] width 89 height 13
select select "24"
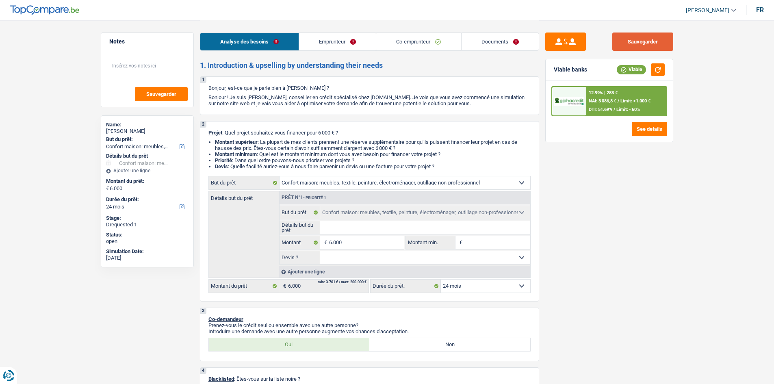
drag, startPoint x: 641, startPoint y: 37, endPoint x: 617, endPoint y: 39, distance: 23.6
click at [641, 37] on button "Sauvegarder" at bounding box center [642, 42] width 61 height 18
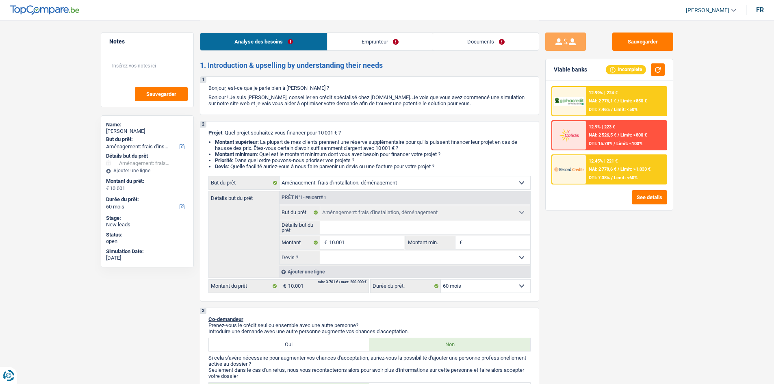
select select "movingOrInstallation"
select select "60"
select select "movingOrInstallation"
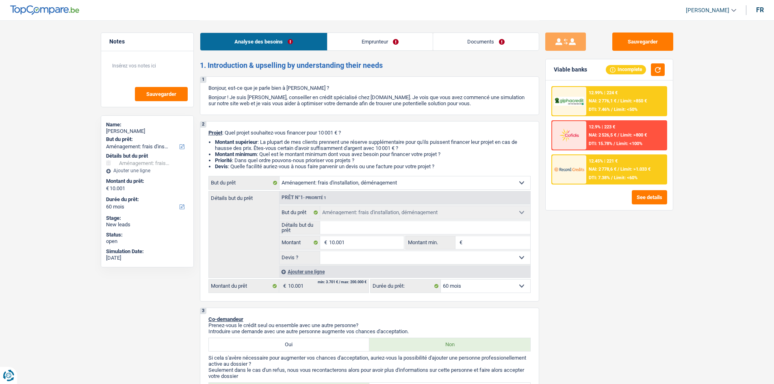
select select "60"
select select "independent"
select select "netSalary"
select select "liveWithParents"
select select "movingOrInstallation"
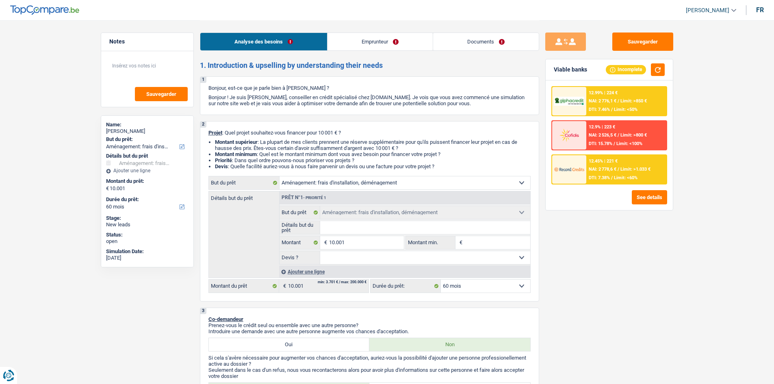
select select "movingOrInstallation"
select select "60"
click at [325, 186] on select "Confort maison: meubles, textile, peinture, électroménager, outillage non-profe…" at bounding box center [405, 182] width 251 height 13
click at [280, 176] on select "Confort maison: meubles, textile, peinture, électroménager, outillage non-profe…" at bounding box center [405, 182] width 251 height 13
click at [360, 228] on input "Détails but du prêt" at bounding box center [425, 227] width 210 height 13
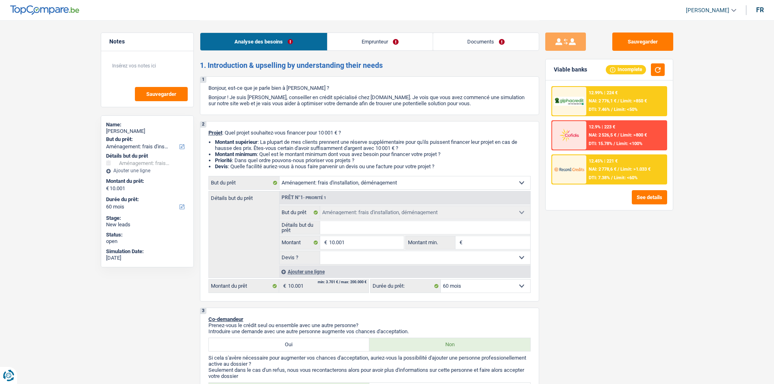
type input "demenagement"
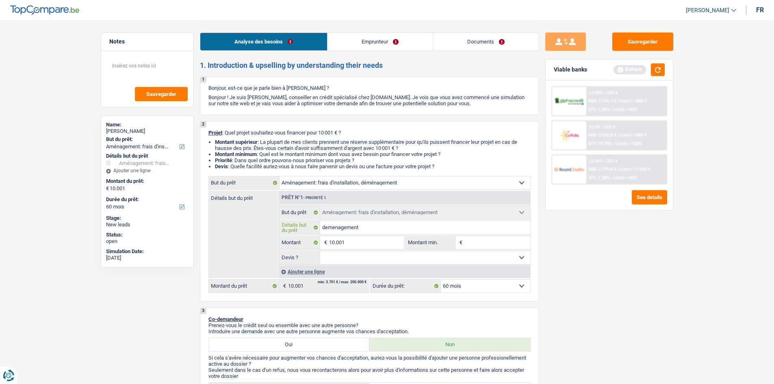
type input "demenagement"
type input "demenagement +"
type input "demenagement +m"
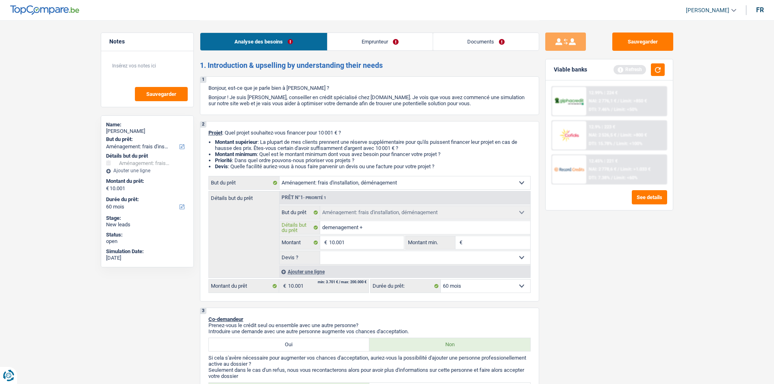
type input "demenagement +m"
type input "demenagement +me"
type input "demenagement +meu"
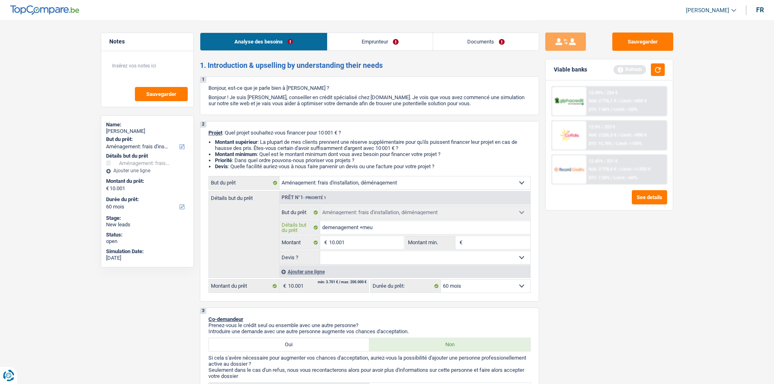
type input "demenagement +meub"
type input "demenagement +meubl"
type input "demenagement +meuble"
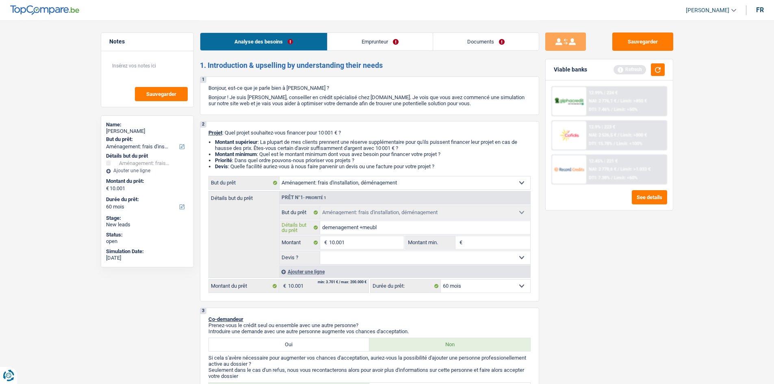
type input "demenagement +meuble"
type input "demenagement +meubles"
click at [488, 243] on input "Montant min." at bounding box center [497, 242] width 66 height 13
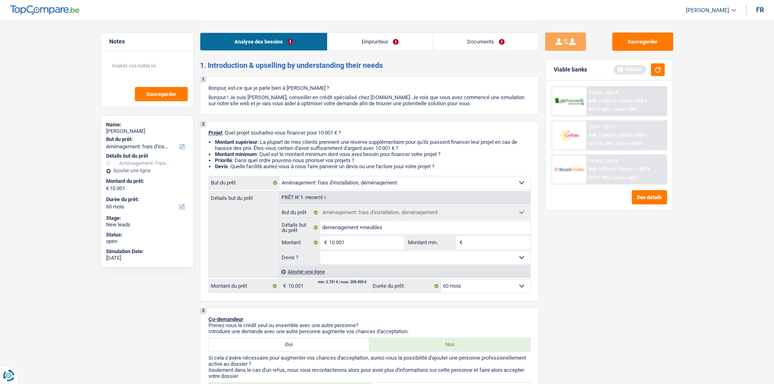
type input "1"
type input "10"
type input "100"
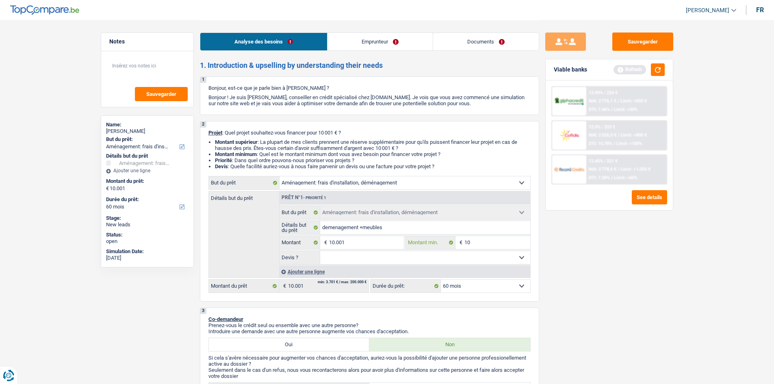
type input "100"
type input "1.000"
type input "10.001"
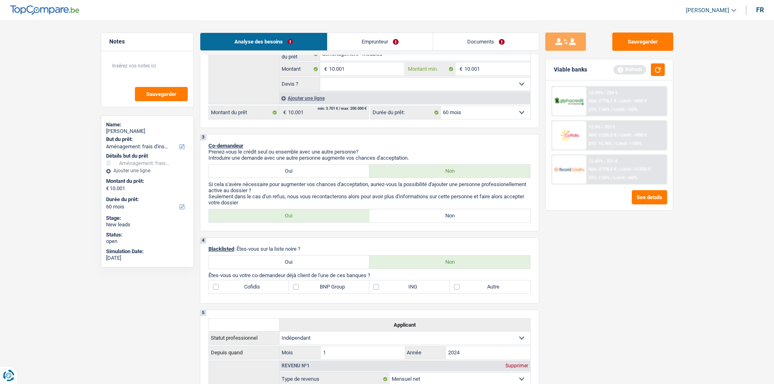
scroll to position [203, 0]
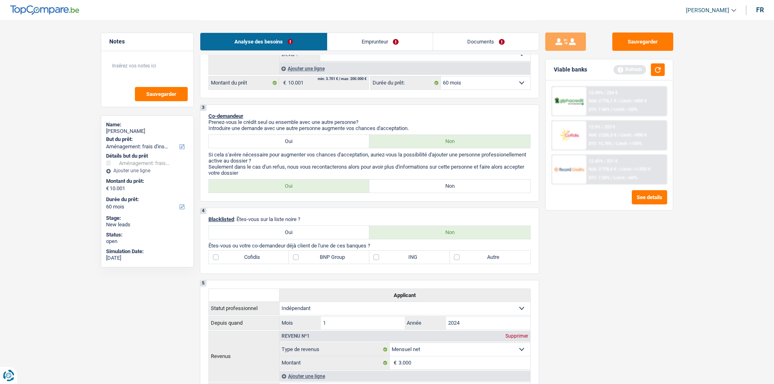
click at [361, 42] on link "Emprunteur" at bounding box center [379, 41] width 105 height 17
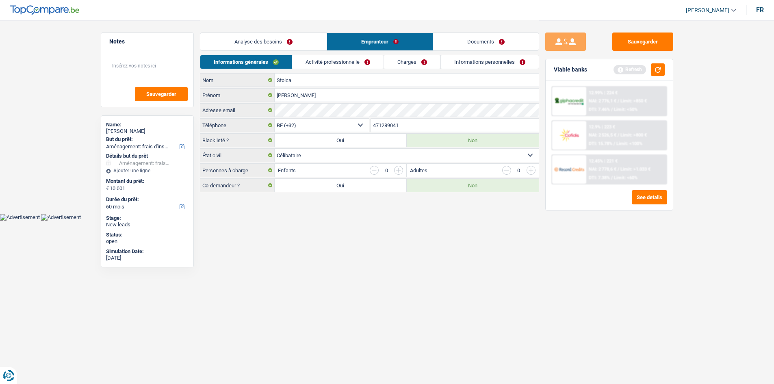
scroll to position [0, 0]
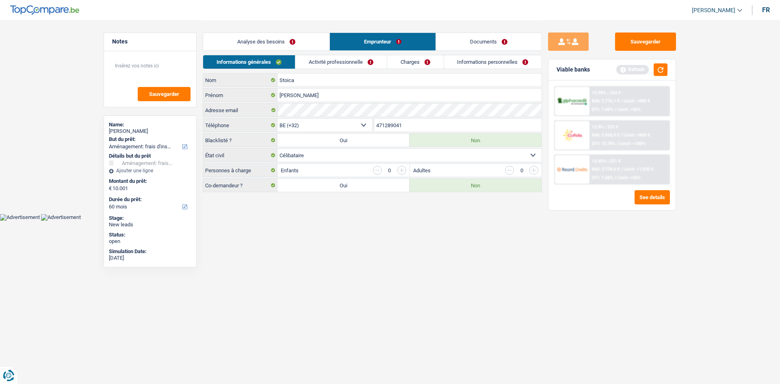
click at [262, 39] on link "Analyse des besoins" at bounding box center [266, 41] width 126 height 17
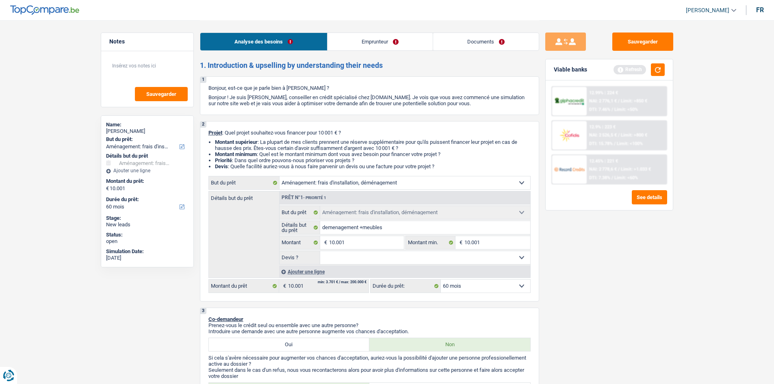
scroll to position [203, 0]
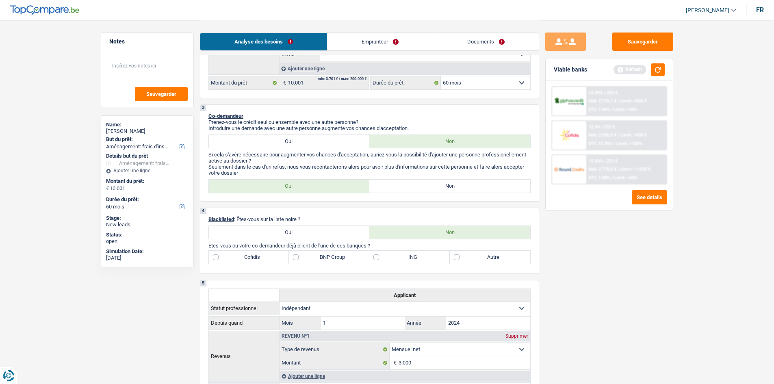
click at [493, 34] on link "Documents" at bounding box center [486, 41] width 106 height 17
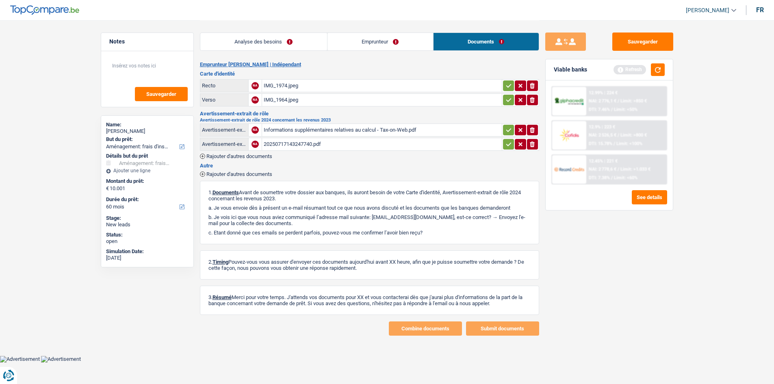
scroll to position [0, 0]
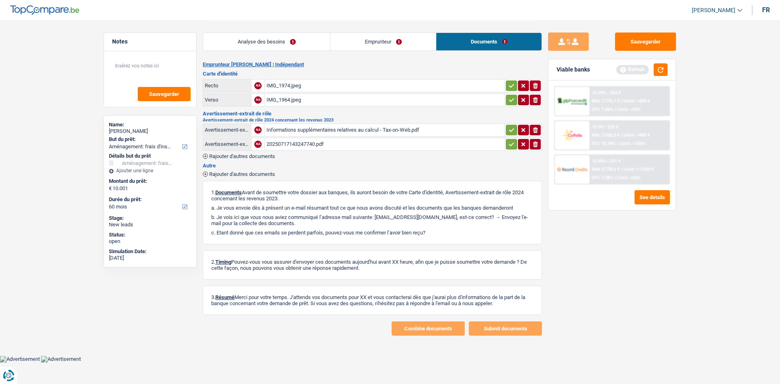
click at [373, 43] on link "Emprunteur" at bounding box center [383, 41] width 106 height 17
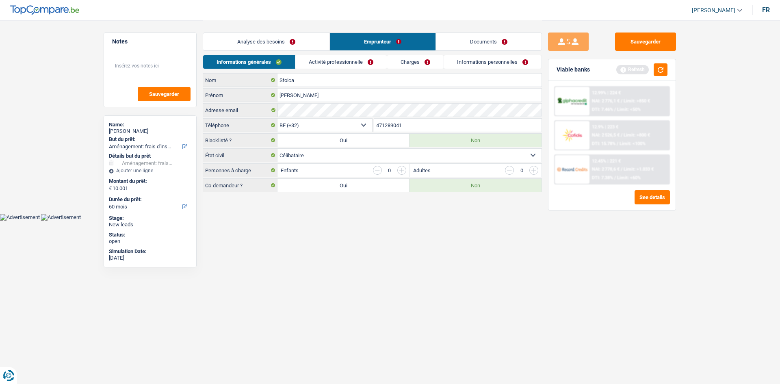
click at [290, 39] on link "Analyse des besoins" at bounding box center [266, 41] width 126 height 17
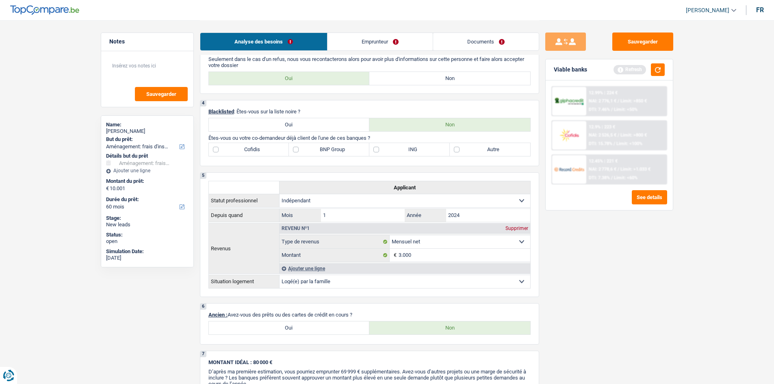
scroll to position [244, 0]
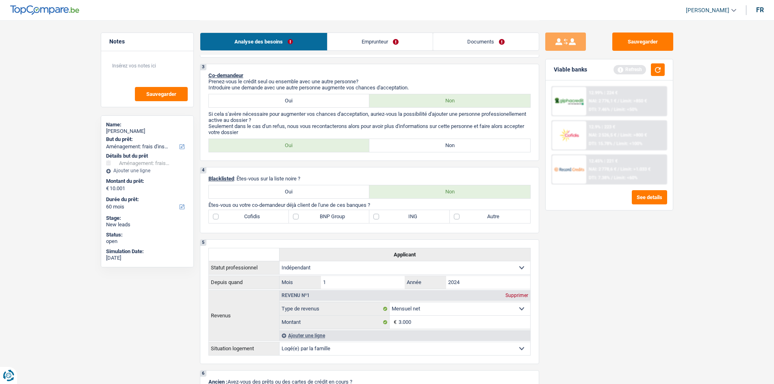
click at [430, 213] on label "ING" at bounding box center [409, 216] width 80 height 13
click at [430, 213] on input "ING" at bounding box center [409, 216] width 80 height 13
checkbox input "true"
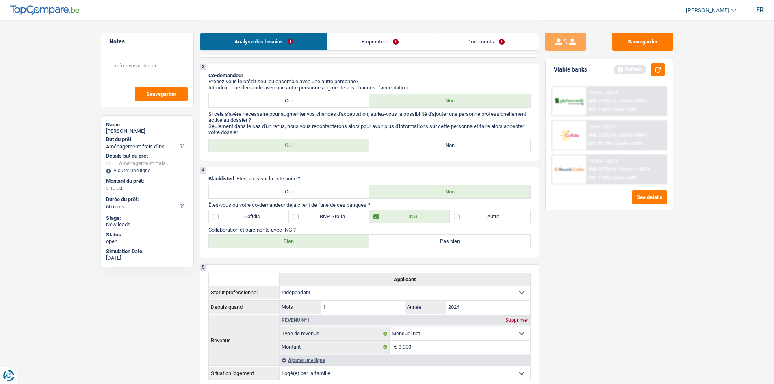
click at [288, 244] on label "Bien" at bounding box center [289, 241] width 161 height 13
click at [288, 244] on input "Bien" at bounding box center [289, 241] width 161 height 13
radio input "true"
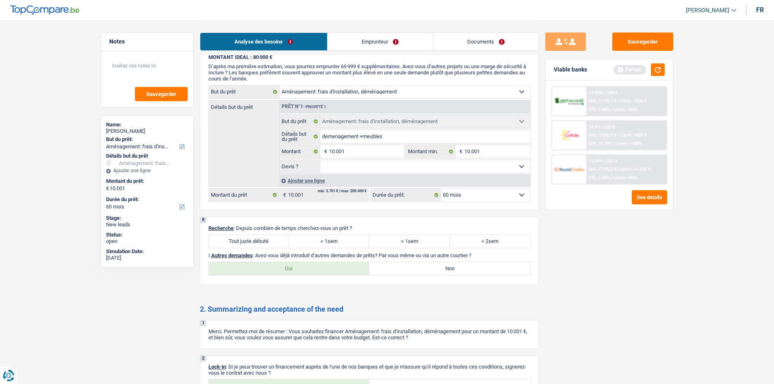
scroll to position [696, 0]
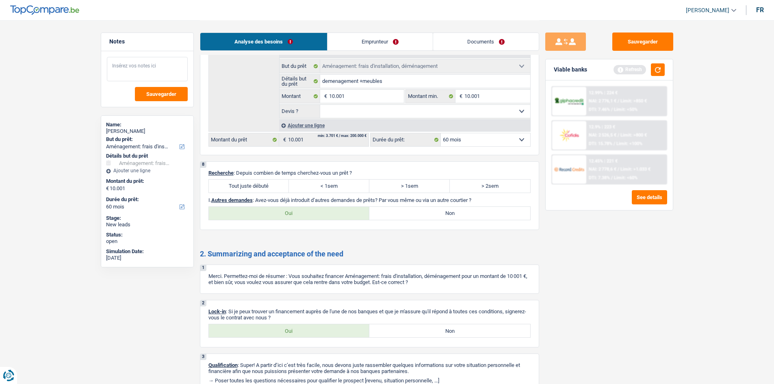
click at [142, 66] on textarea at bounding box center [147, 69] width 81 height 24
type textarea "loger ses chez parents"
click at [167, 93] on span "Sauvegarder" at bounding box center [161, 93] width 30 height 5
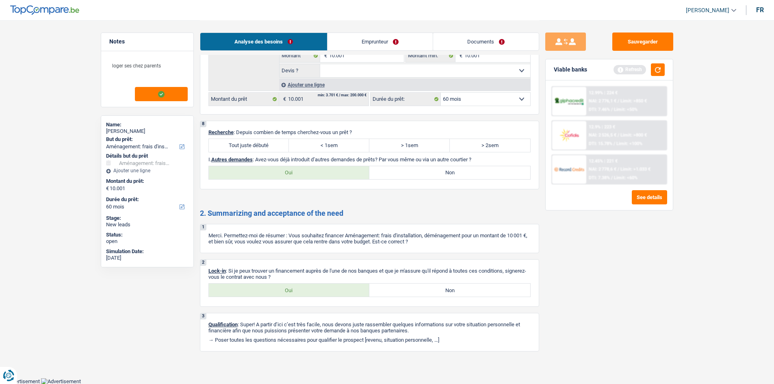
drag, startPoint x: 251, startPoint y: 146, endPoint x: 297, endPoint y: 173, distance: 53.2
click at [250, 147] on label "Tout juste débuté" at bounding box center [249, 145] width 80 height 13
click at [250, 147] on input "Tout juste débuté" at bounding box center [249, 145] width 80 height 13
radio input "true"
click at [291, 169] on label "Oui" at bounding box center [289, 172] width 161 height 13
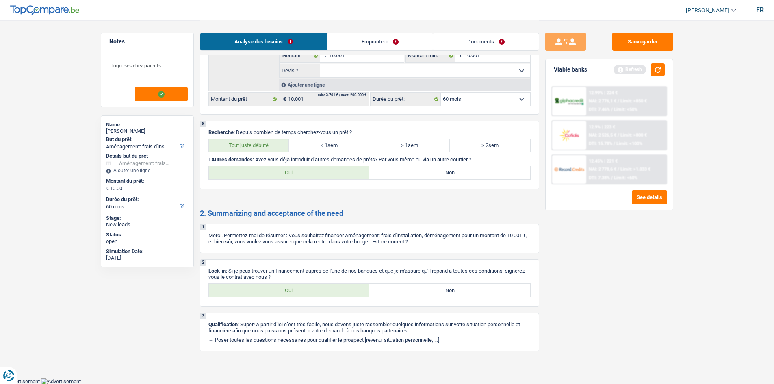
click at [291, 169] on input "Oui" at bounding box center [289, 172] width 161 height 13
radio input "true"
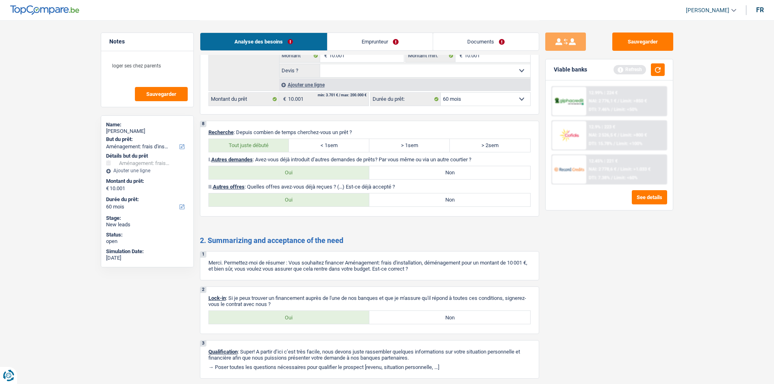
click at [382, 201] on label "Non" at bounding box center [449, 199] width 161 height 13
click at [382, 201] on input "Non" at bounding box center [449, 199] width 161 height 13
radio input "true"
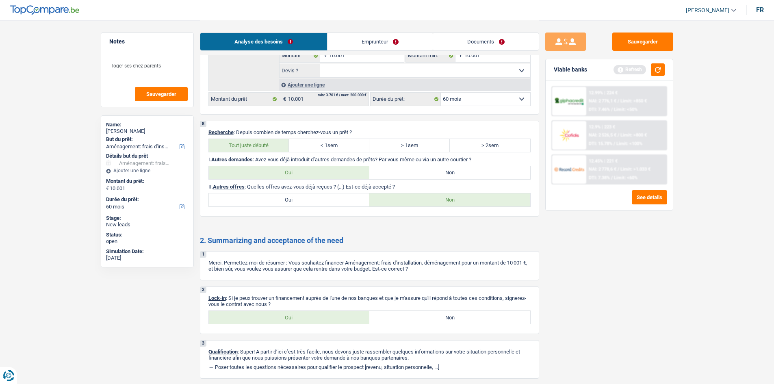
click at [328, 197] on label "Oui" at bounding box center [289, 199] width 161 height 13
click at [328, 197] on input "Oui" at bounding box center [289, 199] width 161 height 13
radio input "true"
select select "60"
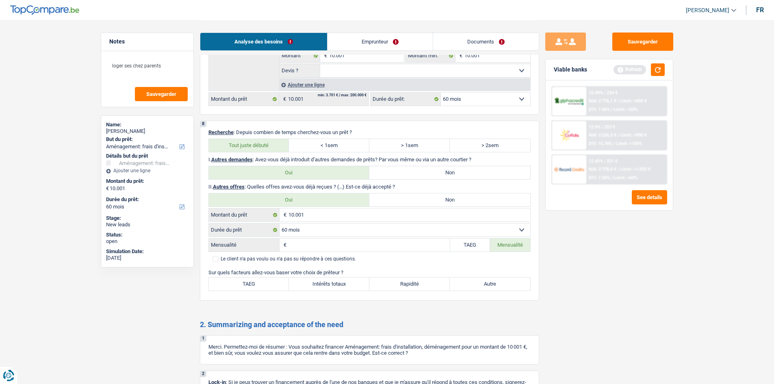
click at [437, 202] on label "Non" at bounding box center [449, 199] width 161 height 13
click at [437, 202] on input "Non" at bounding box center [449, 199] width 161 height 13
radio input "true"
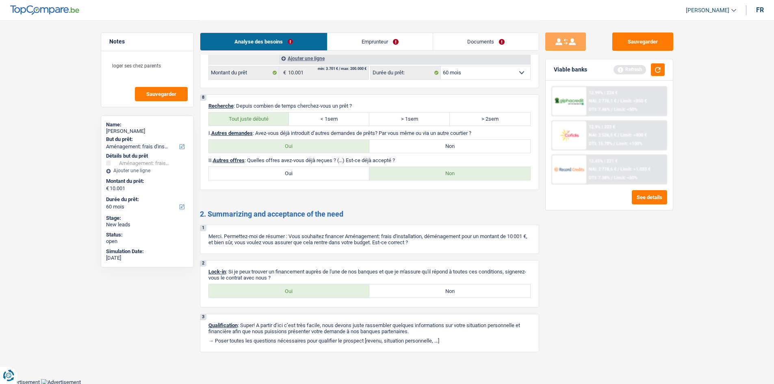
scroll to position [764, 0]
click at [317, 293] on label "Oui" at bounding box center [289, 290] width 161 height 13
click at [317, 293] on input "Oui" at bounding box center [289, 290] width 161 height 13
radio input "true"
click at [366, 41] on link "Emprunteur" at bounding box center [379, 41] width 105 height 17
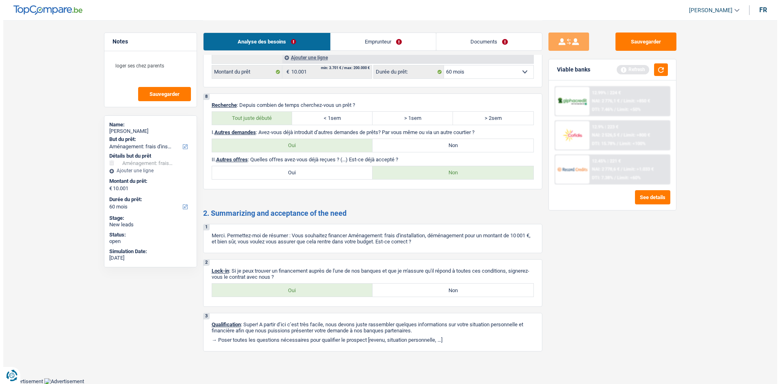
scroll to position [0, 0]
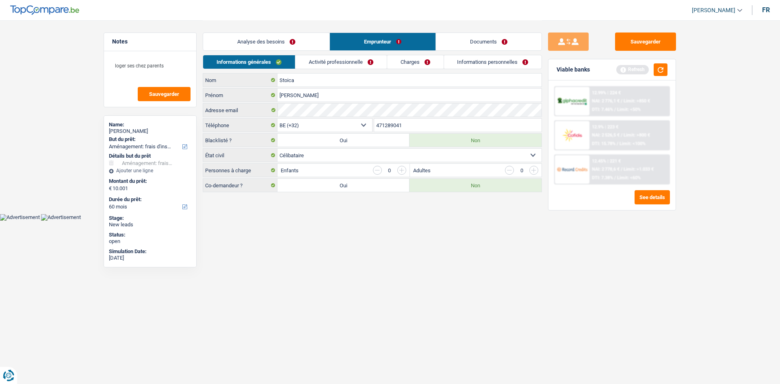
click at [345, 62] on link "Activité professionnelle" at bounding box center [340, 61] width 91 height 13
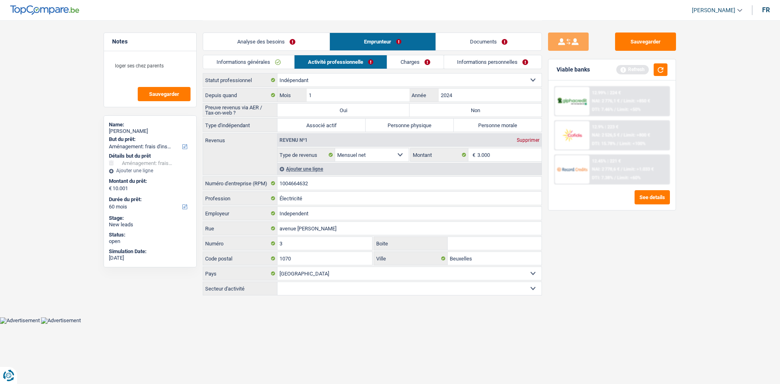
click at [412, 61] on link "Charges" at bounding box center [415, 61] width 56 height 13
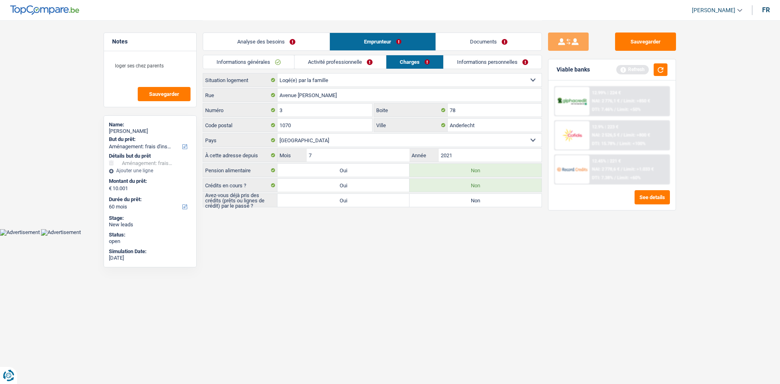
click at [463, 61] on link "Informations personnelles" at bounding box center [493, 61] width 98 height 13
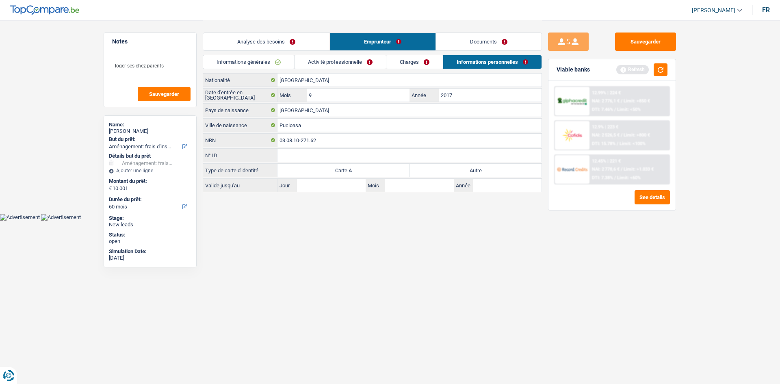
click at [445, 169] on label "Autre" at bounding box center [476, 170] width 132 height 13
click at [445, 169] on input "Autre" at bounding box center [476, 170] width 132 height 13
radio input "true"
click at [655, 69] on button "button" at bounding box center [661, 69] width 14 height 13
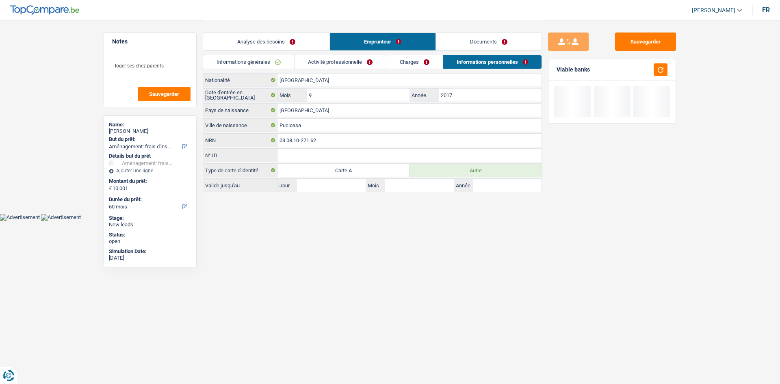
click at [275, 39] on link "Analyse des besoins" at bounding box center [266, 41] width 126 height 17
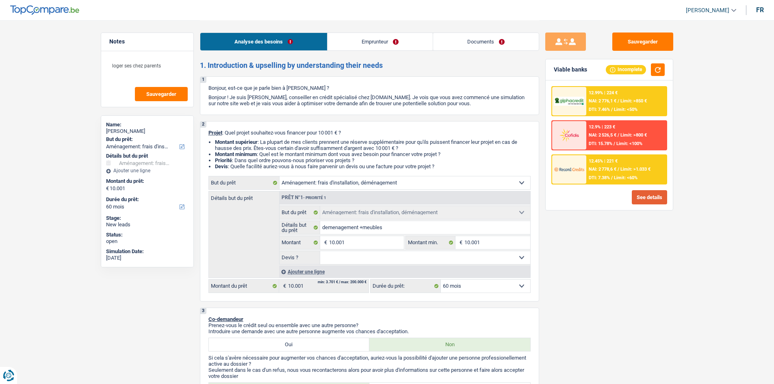
click at [647, 199] on button "See details" at bounding box center [649, 197] width 35 height 14
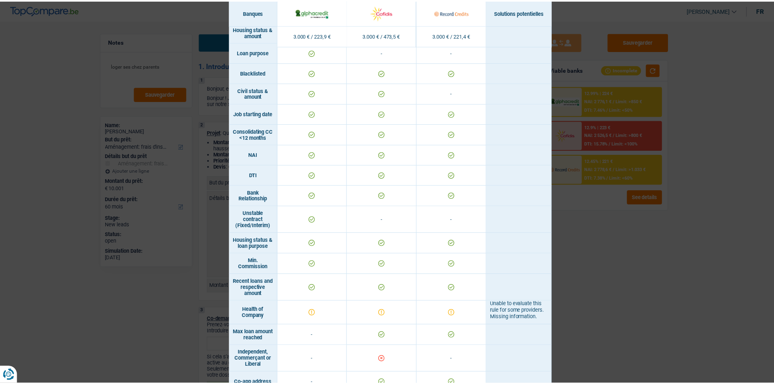
scroll to position [394, 0]
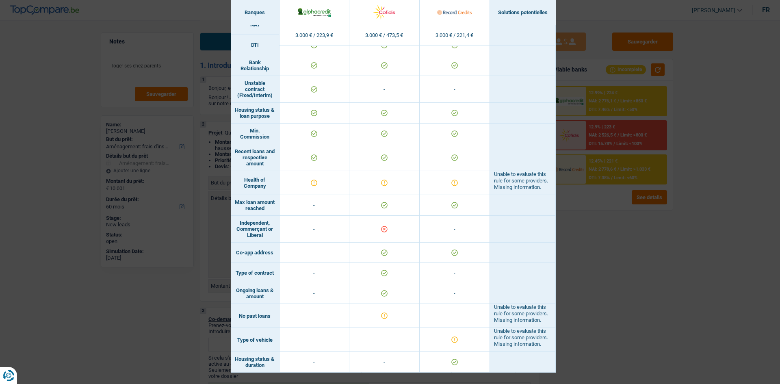
click at [667, 278] on div "Banks conditions × Banques Solutions potentielles Revenus / Charges 3.000 € / 2…" at bounding box center [390, 192] width 780 height 384
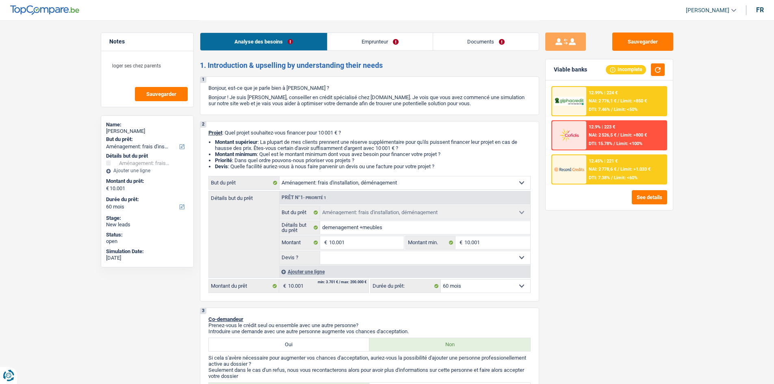
click at [470, 33] on link "Documents" at bounding box center [486, 41] width 106 height 17
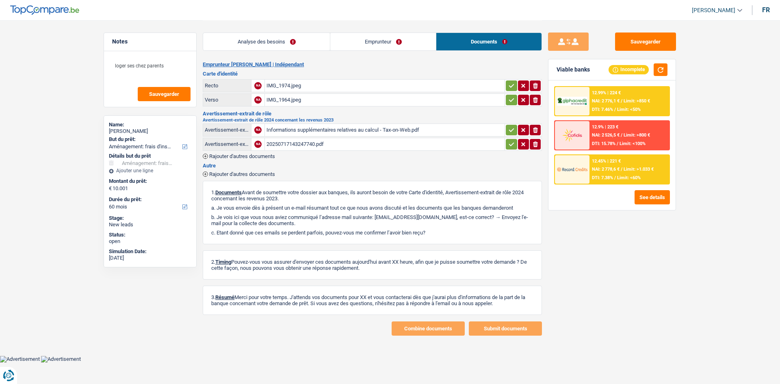
click at [469, 35] on link "Documents" at bounding box center [488, 41] width 105 height 17
click at [377, 44] on link "Emprunteur" at bounding box center [383, 41] width 106 height 17
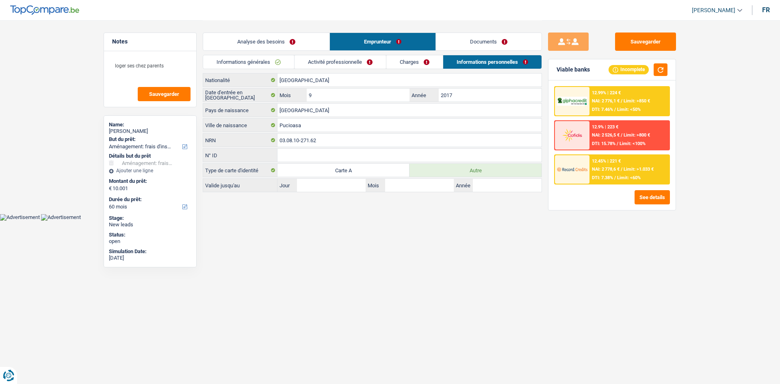
click at [284, 44] on link "Analyse des besoins" at bounding box center [266, 41] width 126 height 17
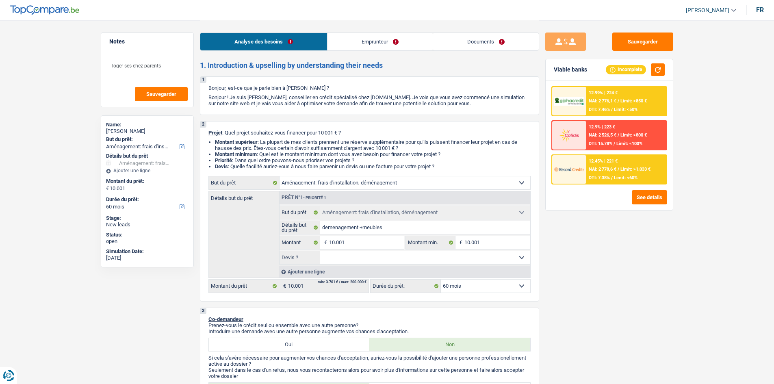
drag, startPoint x: 470, startPoint y: 284, endPoint x: 464, endPoint y: 283, distance: 6.2
click at [470, 284] on select "12 mois 18 mois 24 mois 30 mois 36 mois 42 mois 48 mois 60 mois Sélectionner un…" at bounding box center [485, 286] width 89 height 13
click at [581, 334] on div "Sauvegarder Viable banks Incomplete 12.99% | 224 € NAI: 2 776,1 € / Limit: >850…" at bounding box center [609, 202] width 140 height 338
click at [611, 96] on div "12.99% | 224 € NAI: 2 776,1 € / Limit: >850 € DTI: 7.46% / Limit: <50%" at bounding box center [626, 101] width 80 height 28
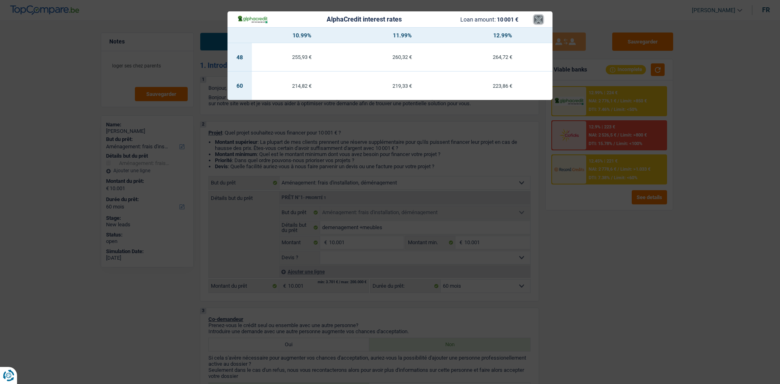
click at [538, 17] on button "×" at bounding box center [538, 19] width 9 height 8
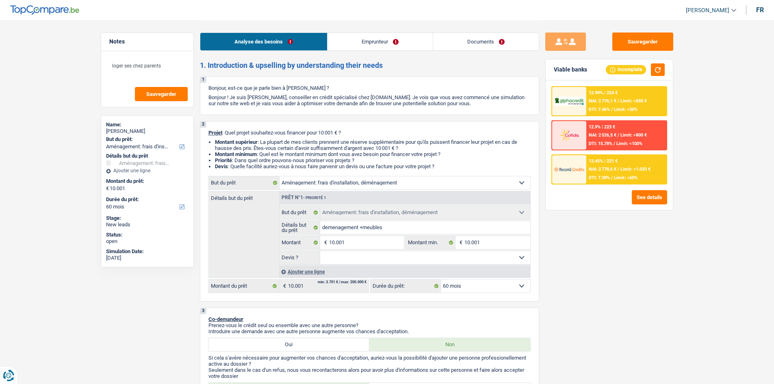
click at [597, 169] on span "NAI: 2 778,6 €" at bounding box center [603, 169] width 28 height 5
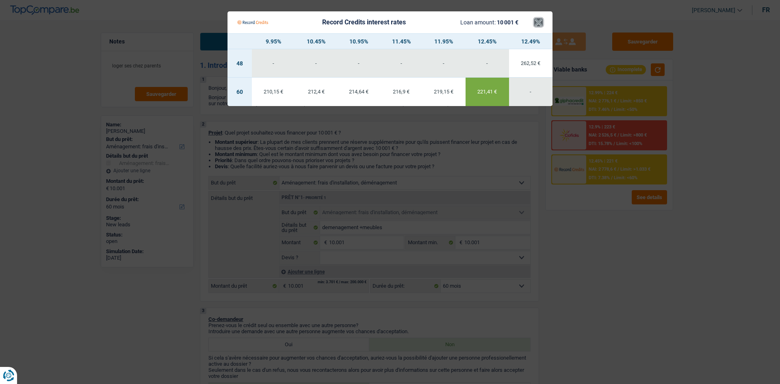
click at [539, 22] on button "×" at bounding box center [538, 22] width 9 height 8
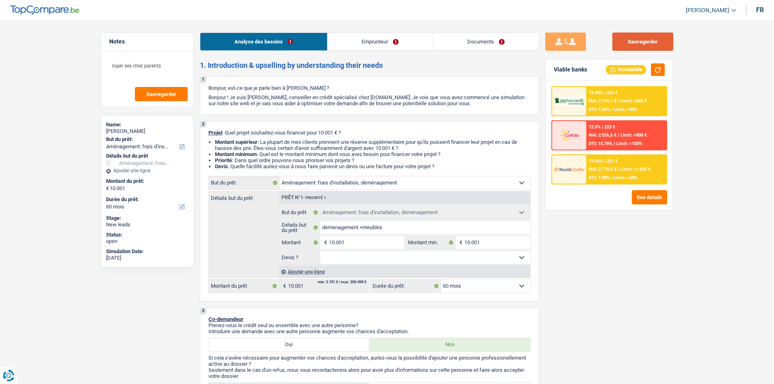
click at [627, 37] on button "Sauvegarder" at bounding box center [642, 42] width 61 height 18
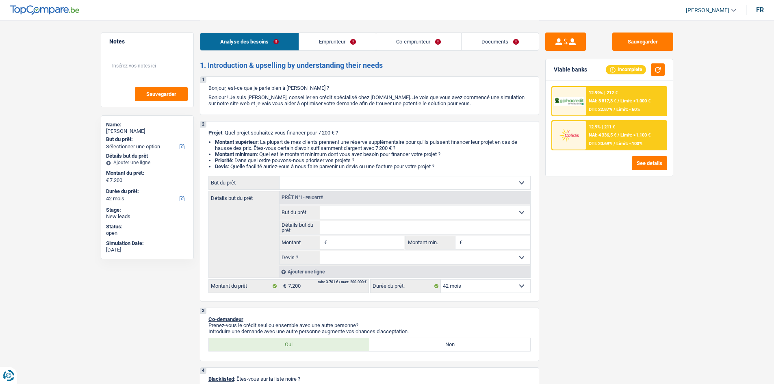
select select "42"
select select "publicEmployee"
select select "privateEmployee"
select select "netSalary"
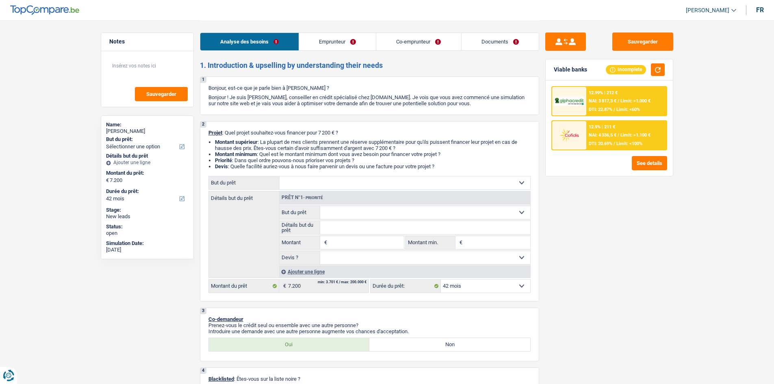
select select "familyAllowances"
select select "mealVouchers"
select select "netSalary"
select select "mealVouchers"
select select "ownerWithMortgage"
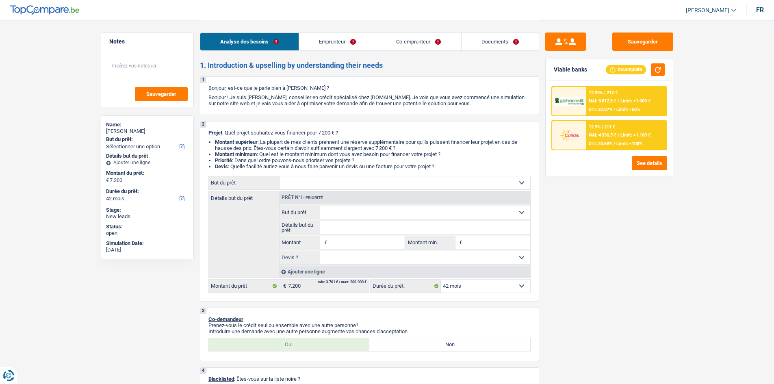
select select "mortgage"
select select "360"
select select "42"
click at [345, 241] on input "Montant" at bounding box center [366, 242] width 74 height 13
click at [295, 179] on select "Confort maison: meubles, textile, peinture, électroménager, outillage non-profe…" at bounding box center [405, 182] width 251 height 13
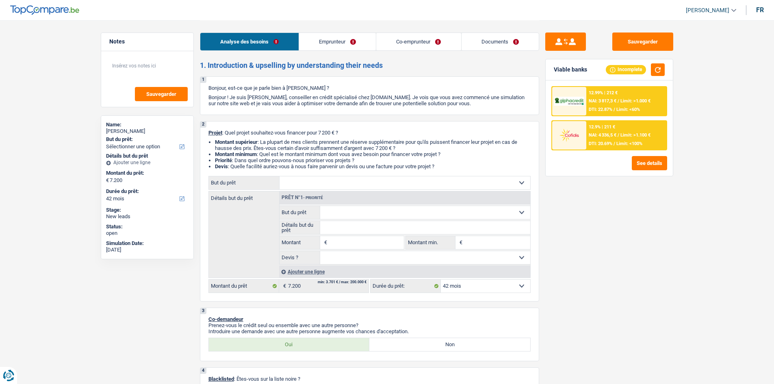
drag, startPoint x: 615, startPoint y: 289, endPoint x: 608, endPoint y: 287, distance: 7.2
click at [613, 289] on div "Sauvegarder Viable banks Incomplete 12.99% | 212 € NAI: 3 817,3 € / Limit: >1.0…" at bounding box center [609, 202] width 140 height 338
click at [326, 37] on link "Emprunteur" at bounding box center [337, 41] width 77 height 17
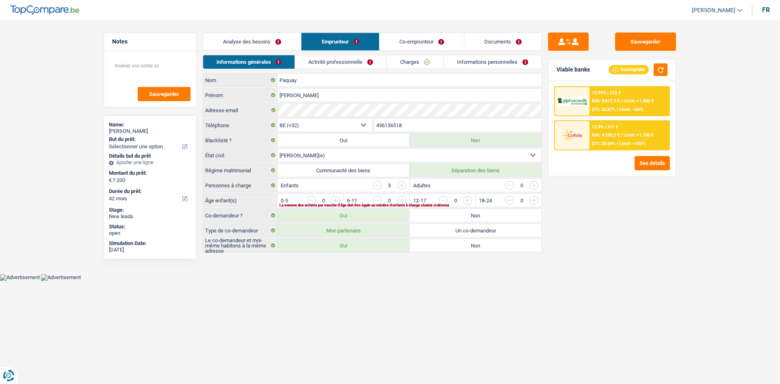
drag, startPoint x: 408, startPoint y: 40, endPoint x: 245, endPoint y: 37, distance: 162.9
click at [406, 40] on link "Co-emprunteur" at bounding box center [421, 41] width 85 height 17
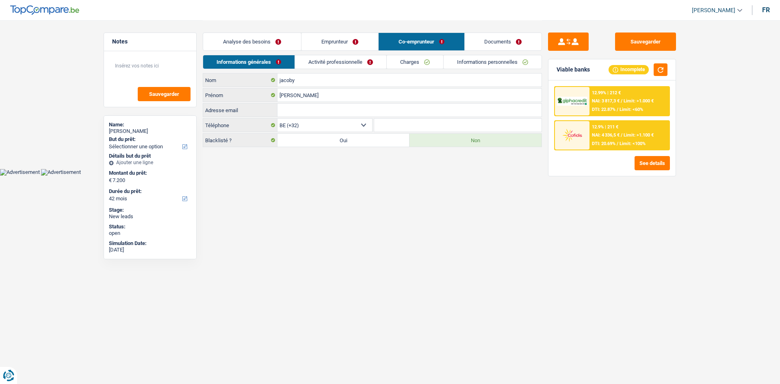
click at [241, 39] on link "Analyse des besoins" at bounding box center [252, 41] width 98 height 17
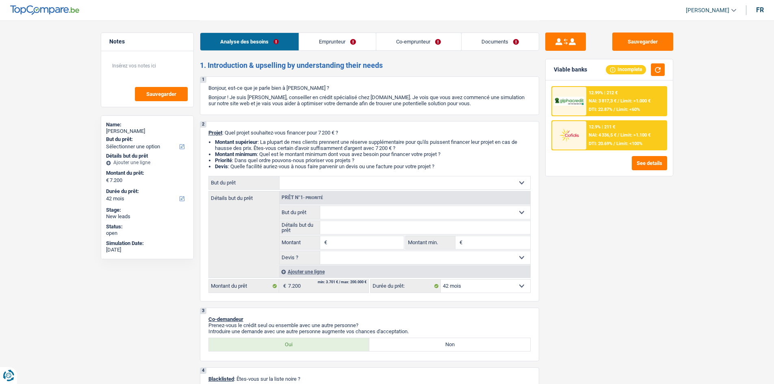
click at [346, 243] on input "Montant" at bounding box center [366, 242] width 74 height 13
click at [323, 185] on select "Confort maison: meubles, textile, peinture, électroménager, outillage non-profe…" at bounding box center [405, 182] width 251 height 13
select select "houseOrGarden"
click at [280, 176] on select "Confort maison: meubles, textile, peinture, électroménager, outillage non-profe…" at bounding box center [405, 182] width 251 height 13
select select "houseOrGarden"
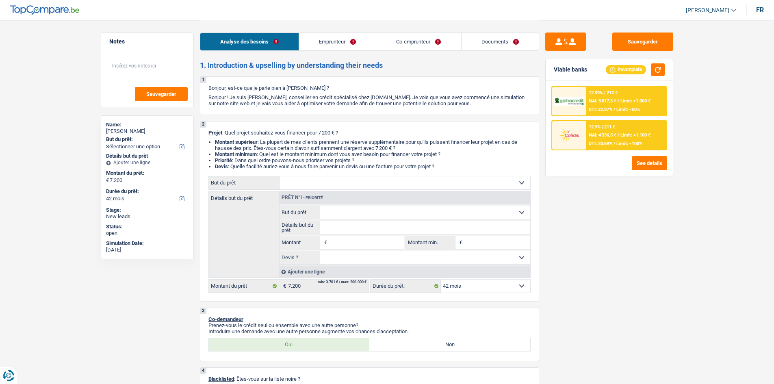
select select "houseOrGarden"
type input "7.200"
select select "houseOrGarden"
type input "7.200"
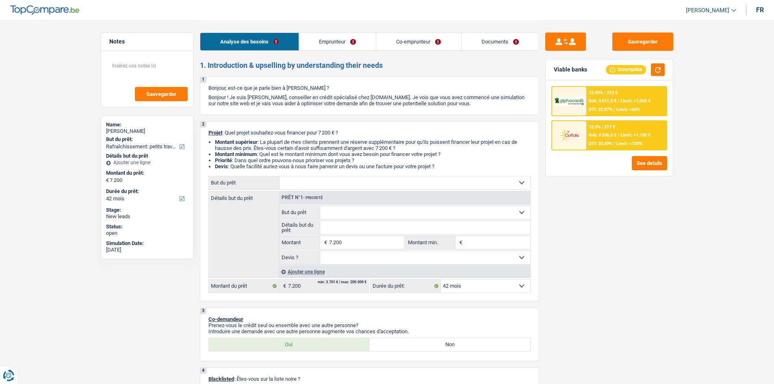
select select "houseOrGarden"
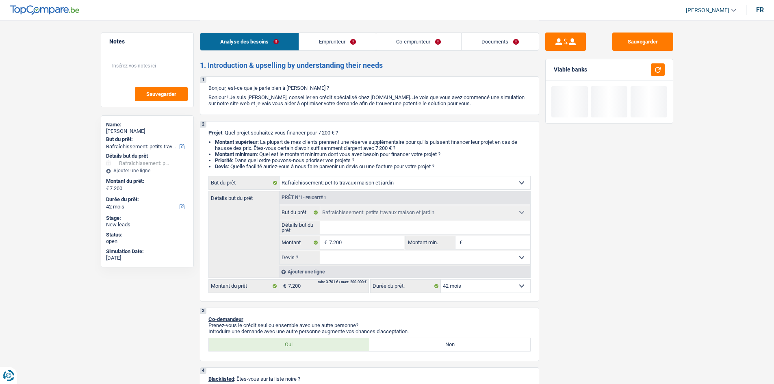
click at [472, 246] on input "Montant min." at bounding box center [497, 242] width 66 height 13
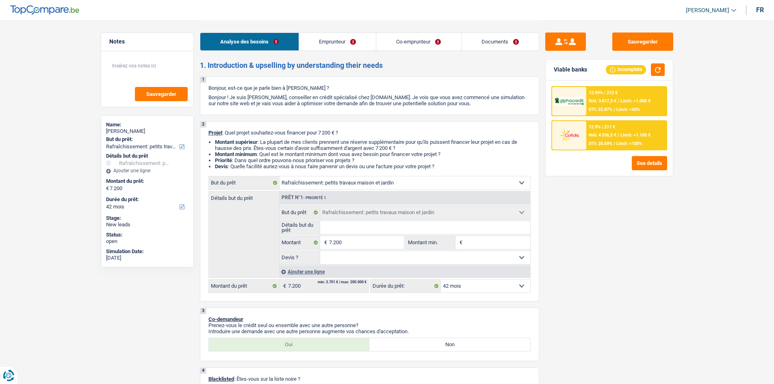
type input "7"
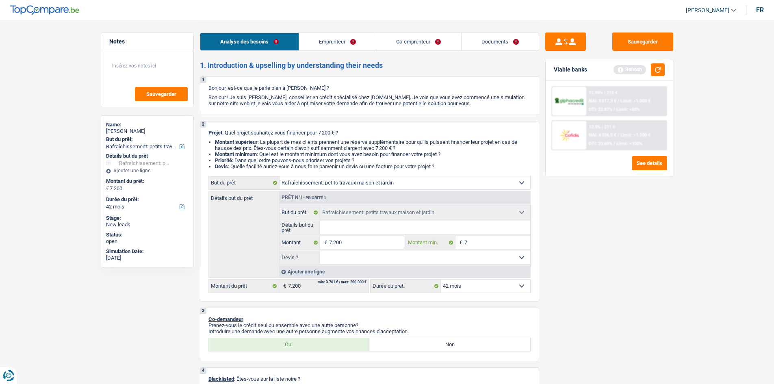
type input "72"
type input "720"
type input "7.200"
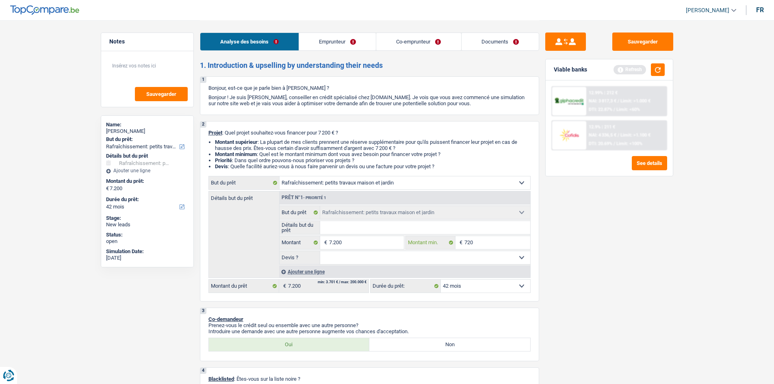
type input "7.200"
type input "72.000"
type input "7.200"
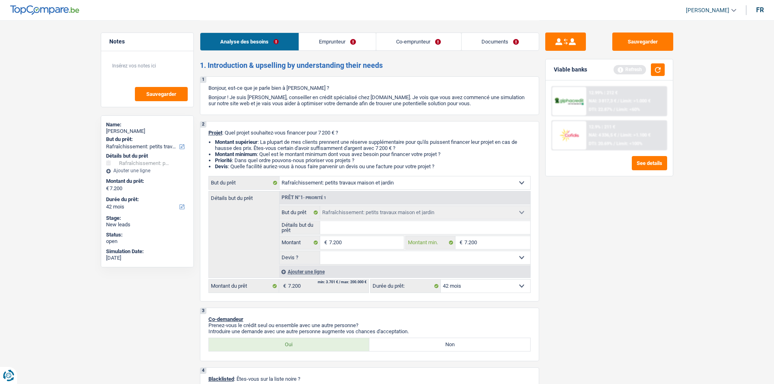
type input "7.200"
drag, startPoint x: 745, startPoint y: 299, endPoint x: 711, endPoint y: 299, distance: 34.1
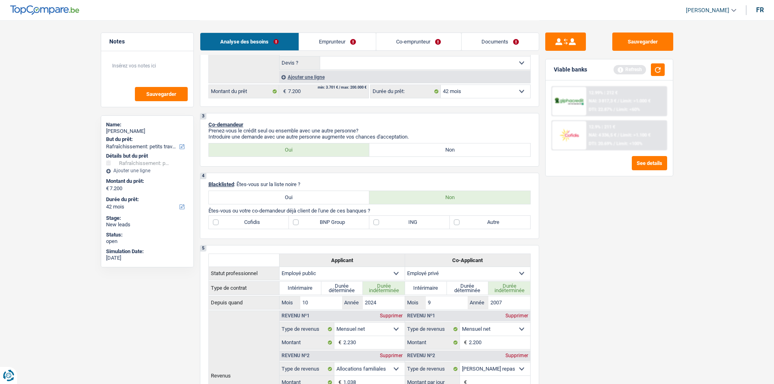
scroll to position [203, 0]
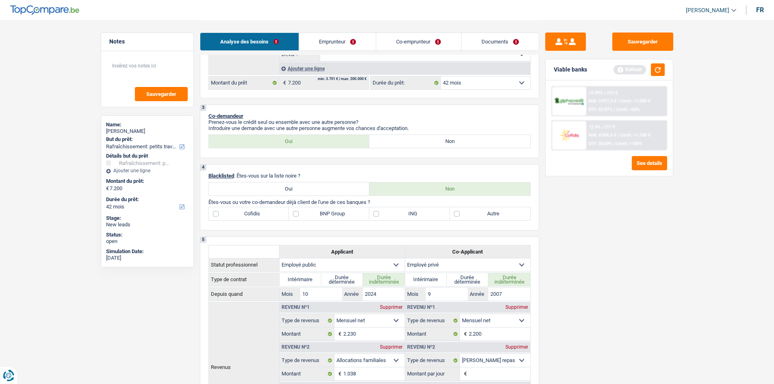
drag, startPoint x: 483, startPoint y: 216, endPoint x: 528, endPoint y: 207, distance: 45.9
click at [484, 216] on label "Autre" at bounding box center [490, 213] width 80 height 13
click at [484, 216] on input "Autre" at bounding box center [490, 213] width 80 height 13
checkbox input "true"
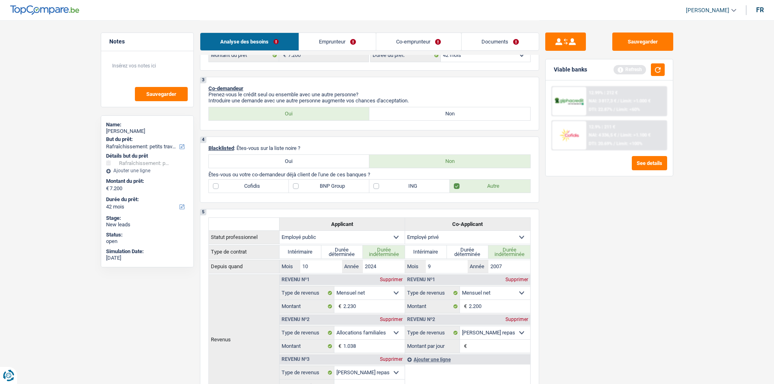
scroll to position [122, 0]
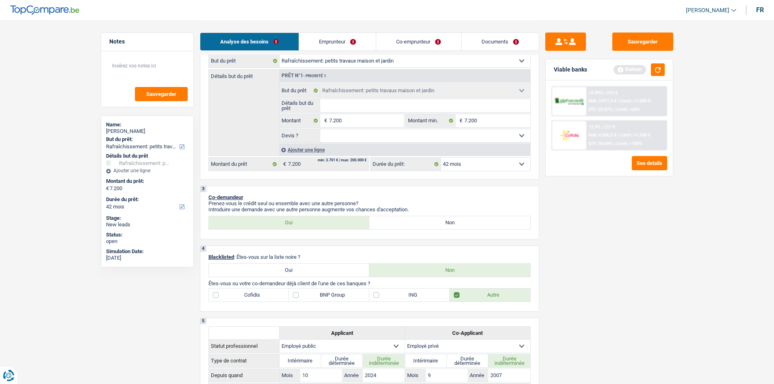
click at [315, 293] on label "BNP Group" at bounding box center [329, 294] width 80 height 13
click at [315, 293] on input "BNP Group" at bounding box center [329, 294] width 80 height 13
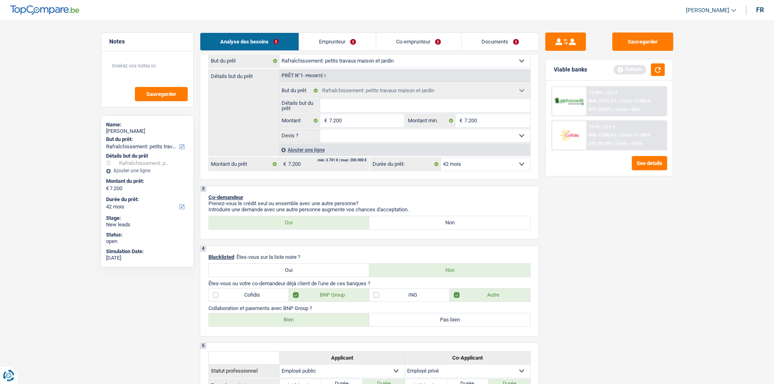
click at [290, 299] on label "BNP Group" at bounding box center [329, 294] width 80 height 13
click at [290, 299] on input "BNP Group" at bounding box center [329, 294] width 80 height 13
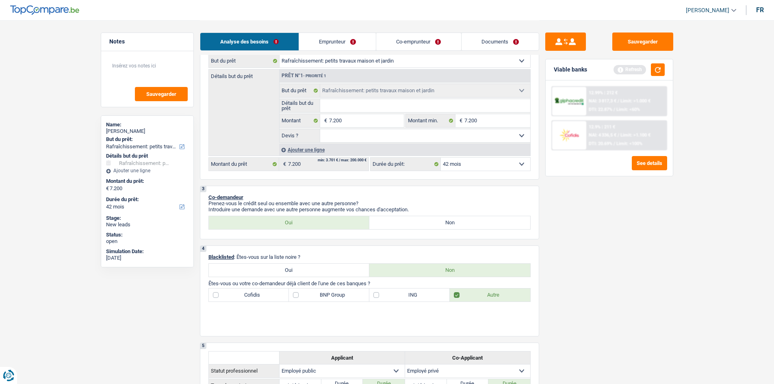
click at [297, 295] on label "BNP Group" at bounding box center [329, 294] width 80 height 13
click at [297, 295] on input "BNP Group" at bounding box center [329, 294] width 80 height 13
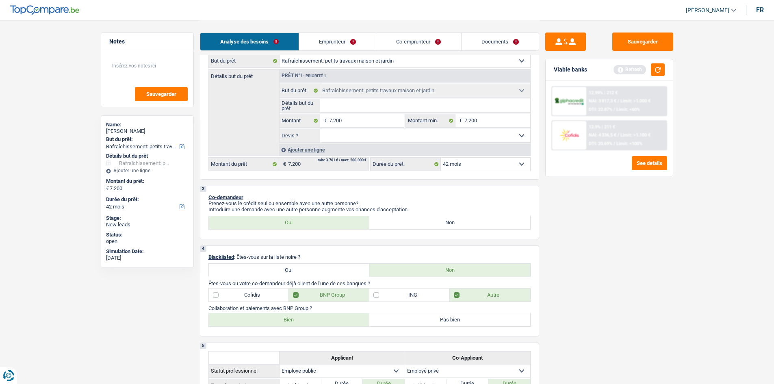
click at [299, 295] on label "BNP Group" at bounding box center [329, 294] width 80 height 13
click at [299, 295] on input "BNP Group" at bounding box center [329, 294] width 80 height 13
checkbox input "false"
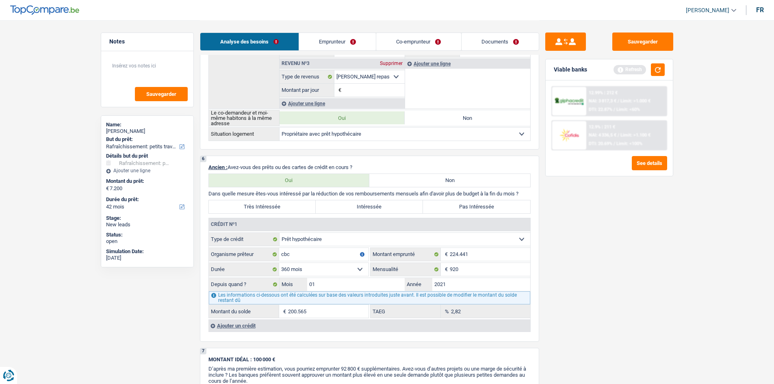
scroll to position [691, 0]
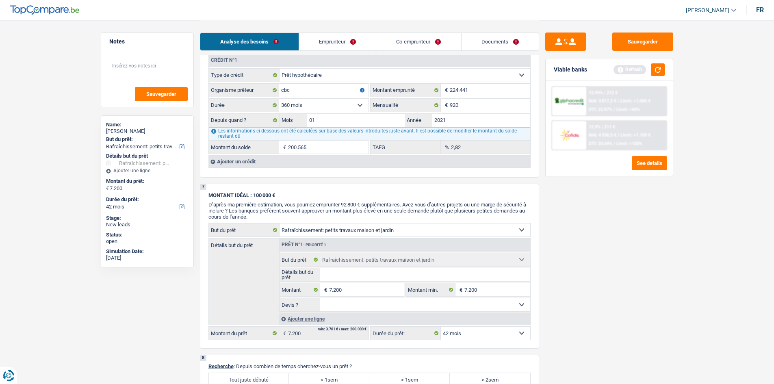
click at [226, 164] on div "Ajouter un crédit" at bounding box center [369, 161] width 322 height 12
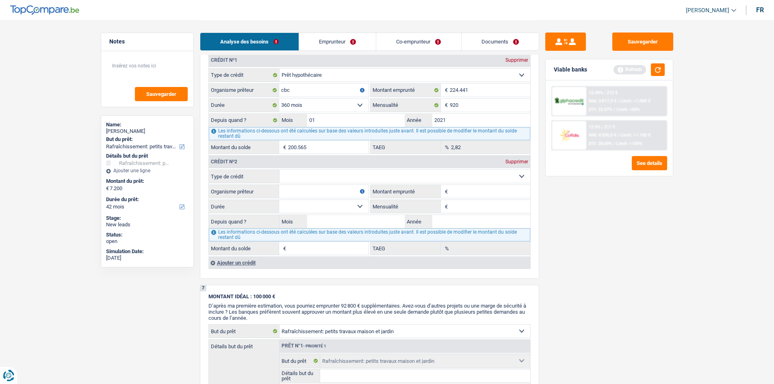
drag, startPoint x: 298, startPoint y: 174, endPoint x: 294, endPoint y: 176, distance: 4.2
click at [298, 174] on select "Carte ou ouverture de crédit Prêt hypothécaire Vente à tempérament Prêt à tempé…" at bounding box center [405, 176] width 251 height 13
select select "carLoan"
type input "0"
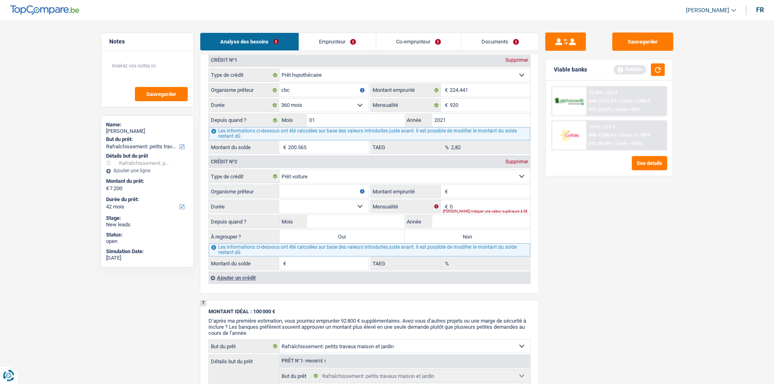
click at [294, 192] on input "Organisme prêteur" at bounding box center [323, 191] width 89 height 13
type input "cbc"
click at [464, 194] on input "Montant emprunté" at bounding box center [490, 191] width 80 height 13
type input "22.000"
click at [318, 206] on select "12 mois 18 mois 24 mois 30 mois 36 mois 42 mois 48 mois 60 mois 72 mois 84 mois…" at bounding box center [323, 206] width 89 height 13
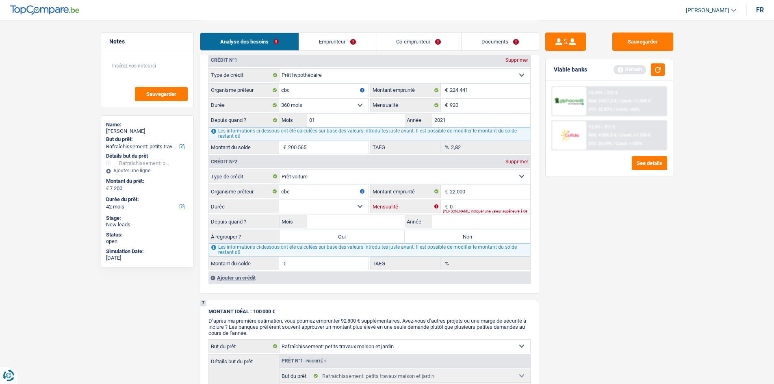
click at [459, 208] on input "0" at bounding box center [490, 206] width 80 height 13
type input "320"
click at [433, 221] on input "Année" at bounding box center [481, 221] width 98 height 13
type input "2019"
click at [363, 221] on input "Mois" at bounding box center [356, 221] width 98 height 13
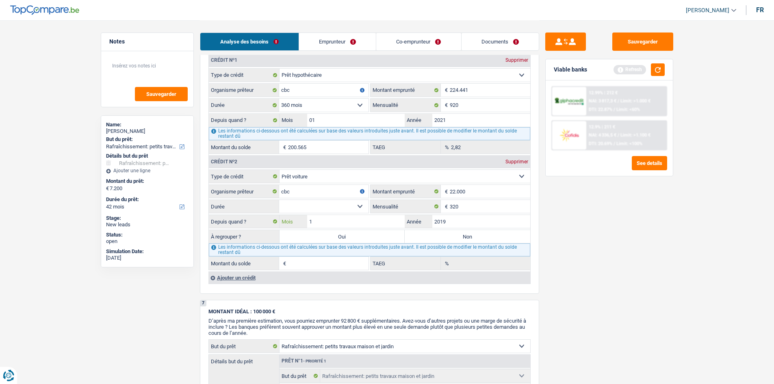
type input "11"
click at [722, 258] on main "Notes Sauvegarder Name: David Paquay But du prêt: Confort maison: meubles, text…" at bounding box center [387, 18] width 774 height 1419
drag, startPoint x: 309, startPoint y: 206, endPoint x: 310, endPoint y: 212, distance: 6.2
click at [309, 206] on select "12 mois 18 mois 24 mois 30 mois 36 mois 42 mois 48 mois 60 mois 72 mois 84 mois…" at bounding box center [323, 206] width 89 height 13
select select "72"
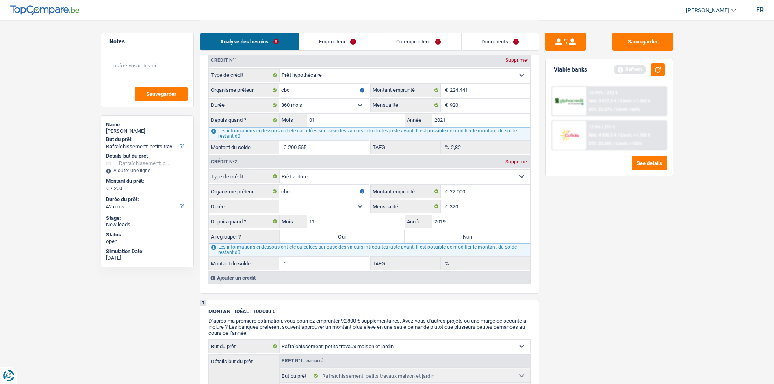
click at [279, 200] on select "12 mois 18 mois 24 mois 30 mois 36 mois 42 mois 48 mois 60 mois 72 mois 84 mois…" at bounding box center [323, 206] width 89 height 13
type input "639"
type input "1,54"
click at [570, 263] on div "Sauvegarder Viable banks Refresh 12.99% | 212 € NAI: 3 817,3 € / Limit: >1.000 …" at bounding box center [609, 202] width 140 height 338
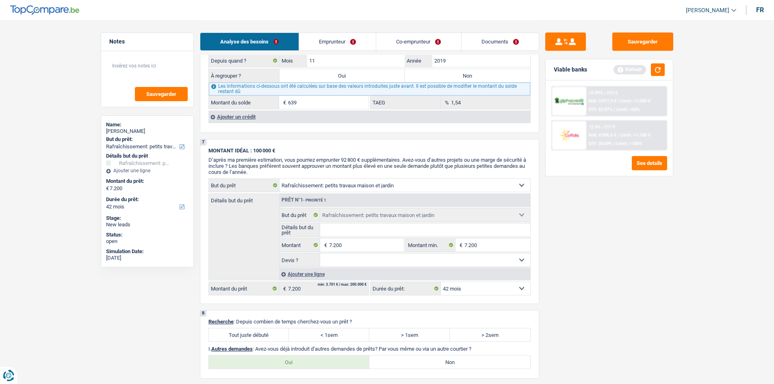
scroll to position [853, 0]
click at [236, 114] on div "Ajouter un crédit" at bounding box center [369, 115] width 322 height 12
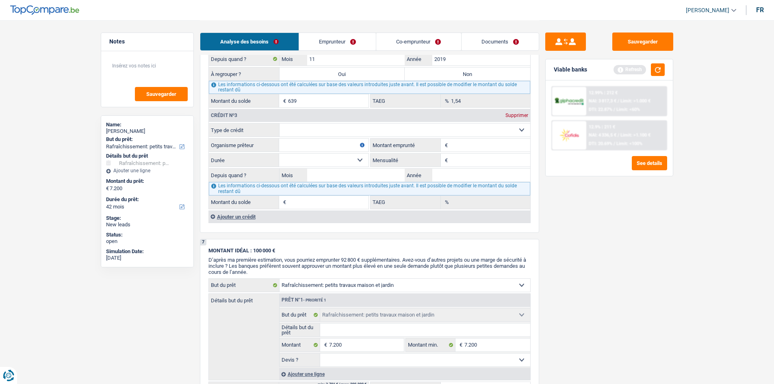
click at [303, 131] on select "Carte ou ouverture de crédit Prêt hypothécaire Vente à tempérament Prêt à tempé…" at bounding box center [405, 130] width 251 height 13
select select "carLoan"
type input "0"
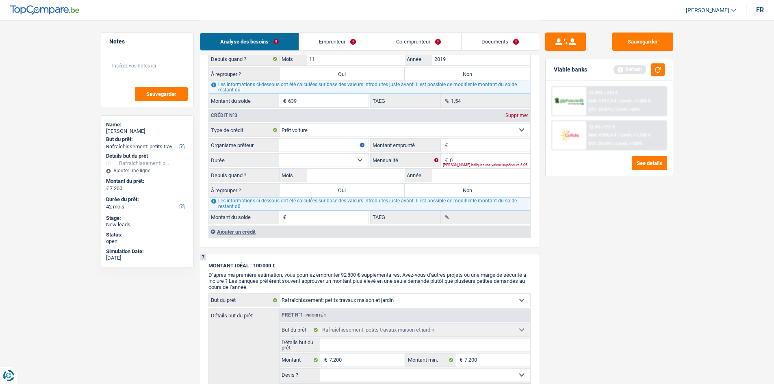
drag, startPoint x: 288, startPoint y: 147, endPoint x: 284, endPoint y: 144, distance: 5.1
click at [287, 145] on input "Organisme prêteur" at bounding box center [323, 145] width 89 height 13
type input "cbc"
click at [479, 145] on input "Montant emprunté" at bounding box center [490, 145] width 80 height 13
type input "33.000"
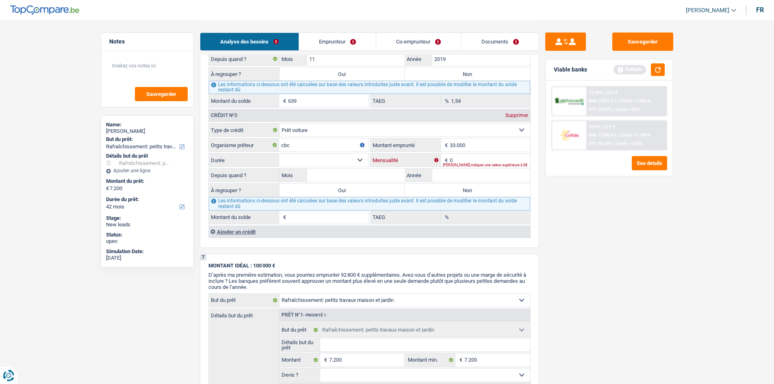
click at [465, 161] on input "0" at bounding box center [490, 160] width 80 height 13
type input "486"
click at [459, 177] on input "Année" at bounding box center [481, 175] width 98 height 13
type input "2022"
click at [377, 178] on input "Mois" at bounding box center [356, 175] width 98 height 13
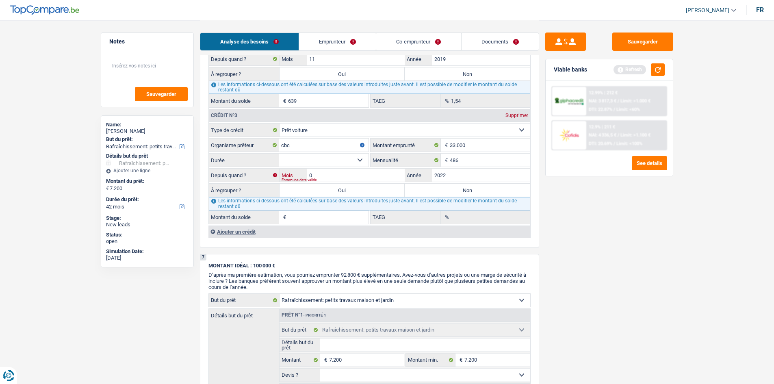
type input "06"
click at [354, 161] on select "12 mois 18 mois 24 mois 30 mois 36 mois 42 mois 48 mois 60 mois 72 mois 84 mois…" at bounding box center [323, 160] width 89 height 13
select select "72"
click at [279, 154] on select "12 mois 18 mois 24 mois 30 mois 36 mois 42 mois 48 mois 60 mois 72 mois 84 mois…" at bounding box center [323, 160] width 89 height 13
type input "15.604"
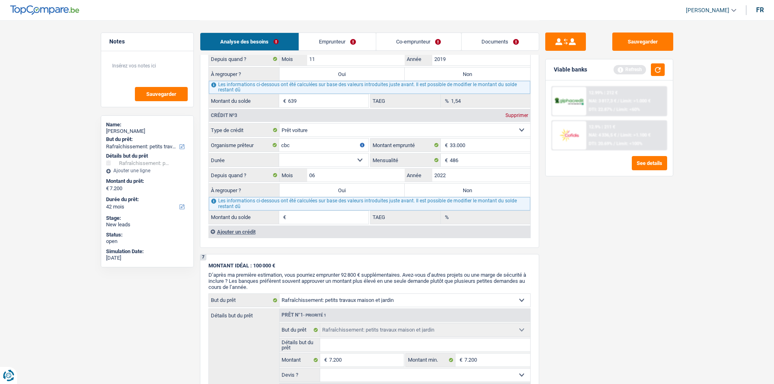
type input "1,96"
click at [543, 230] on div "Sauvegarder Viable banks Refresh 12.99% | 212 € NAI: 3 817,3 € / Limit: >1.000 …" at bounding box center [609, 202] width 140 height 338
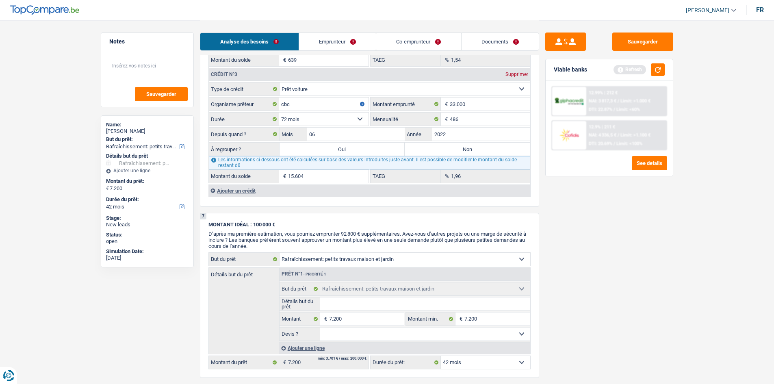
scroll to position [894, 0]
click at [240, 191] on div "Ajouter un crédit" at bounding box center [369, 191] width 322 height 12
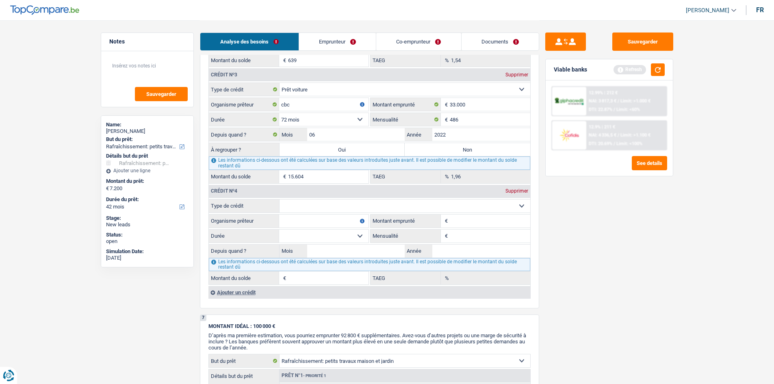
click at [342, 202] on select "Carte ou ouverture de crédit Prêt hypothécaire Vente à tempérament Prêt à tempé…" at bounding box center [405, 205] width 251 height 13
select select "cardOrCredit"
type input "0"
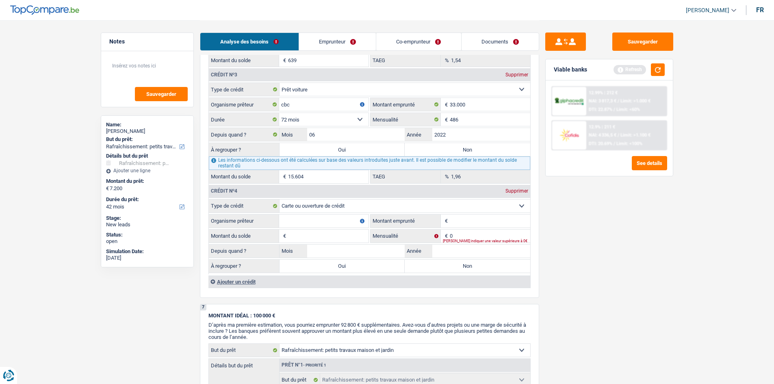
click at [316, 220] on input "Organisme prêteur" at bounding box center [323, 221] width 89 height 13
type input "cbc"
click at [475, 216] on input "Montant emprunté" at bounding box center [490, 221] width 80 height 13
type input "1"
type input "1.500"
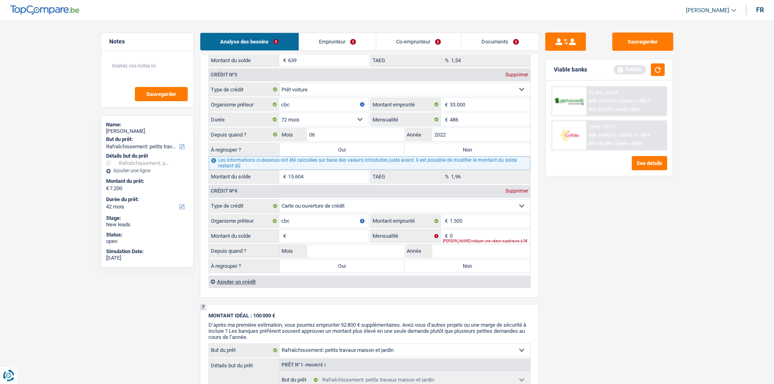
click at [308, 230] on input "Montant du solde" at bounding box center [328, 236] width 80 height 13
type input "1.500"
click at [454, 236] on input "0" at bounding box center [490, 236] width 80 height 13
click at [564, 236] on div "Sauvegarder Viable banks Refresh 12.99% | 212 € NAI: 3 817,3 € / Limit: >1.000 …" at bounding box center [609, 202] width 140 height 338
click at [464, 238] on input "100" at bounding box center [490, 236] width 80 height 13
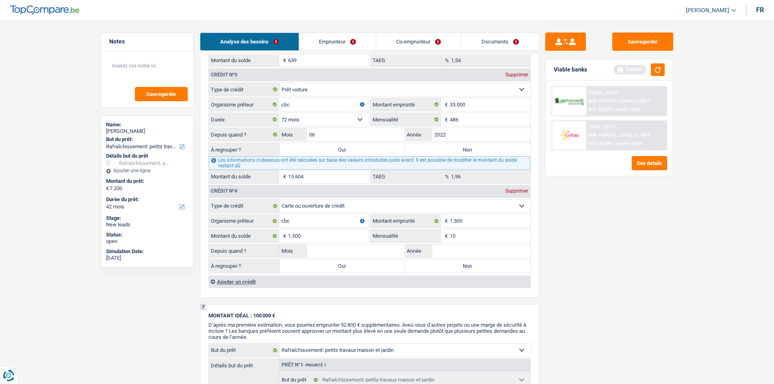
type input "1"
type input "50"
click at [569, 251] on div "Sauvegarder Viable banks Refresh 12.99% | 212 € NAI: 3 817,3 € / Limit: >1.000 …" at bounding box center [609, 202] width 140 height 338
click at [451, 250] on input "Année" at bounding box center [481, 251] width 98 height 13
type input "2019"
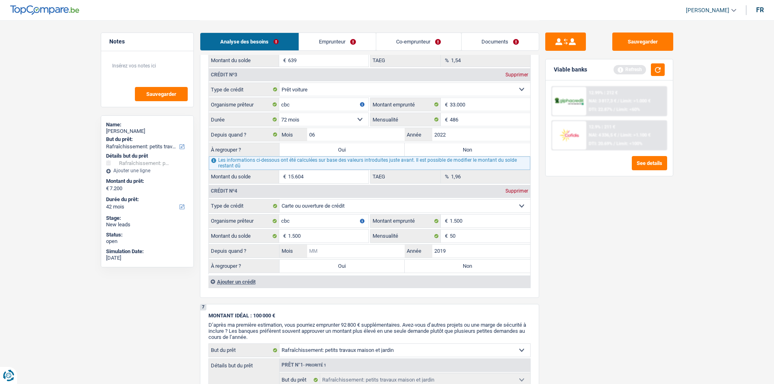
click at [325, 253] on input "Mois" at bounding box center [356, 251] width 98 height 13
type input "05"
click at [617, 272] on div "Sauvegarder Viable banks Refresh 12.99% | 212 € NAI: 3 817,3 € / Limit: >1.000 …" at bounding box center [609, 202] width 140 height 338
drag, startPoint x: 433, startPoint y: 265, endPoint x: 452, endPoint y: 282, distance: 25.4
click at [433, 267] on label "Non" at bounding box center [468, 266] width 126 height 13
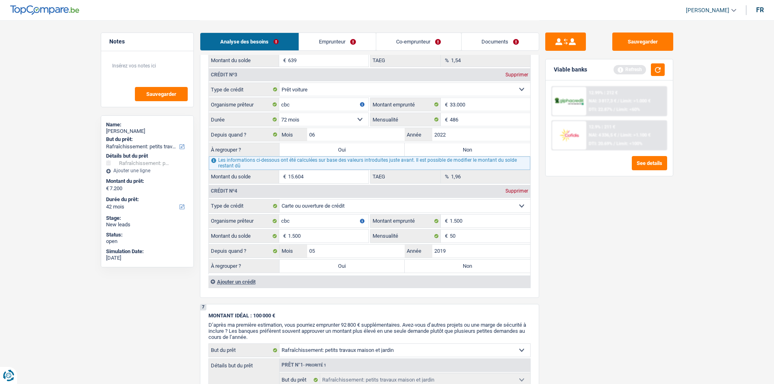
click at [433, 267] on input "Non" at bounding box center [468, 266] width 126 height 13
radio input "true"
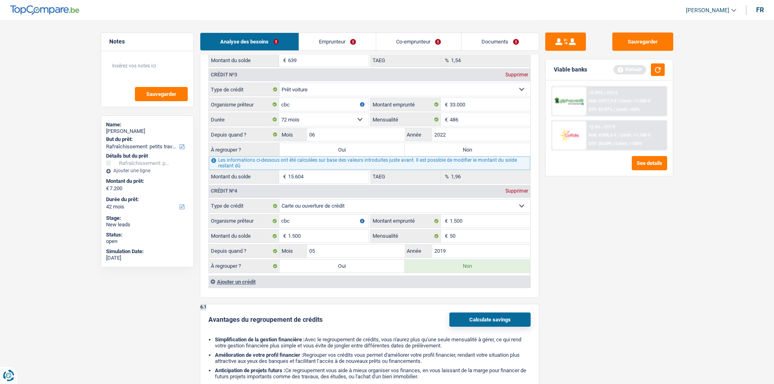
click at [241, 282] on div "Ajouter un crédit" at bounding box center [369, 281] width 322 height 12
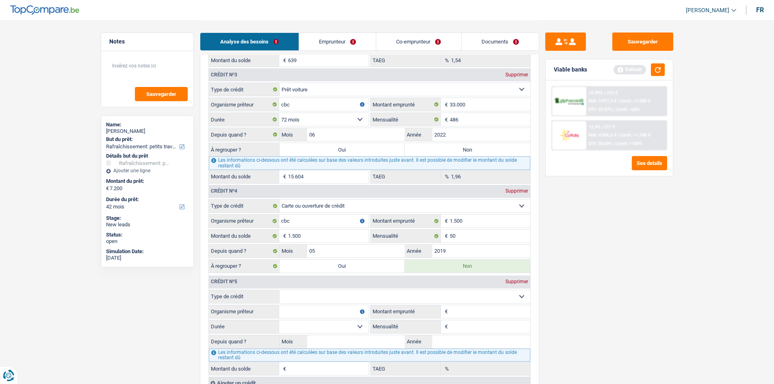
click at [393, 297] on select "Carte ou ouverture de crédit Prêt hypothécaire Vente à tempérament Prêt à tempé…" at bounding box center [405, 296] width 251 height 13
select select "personalLoan"
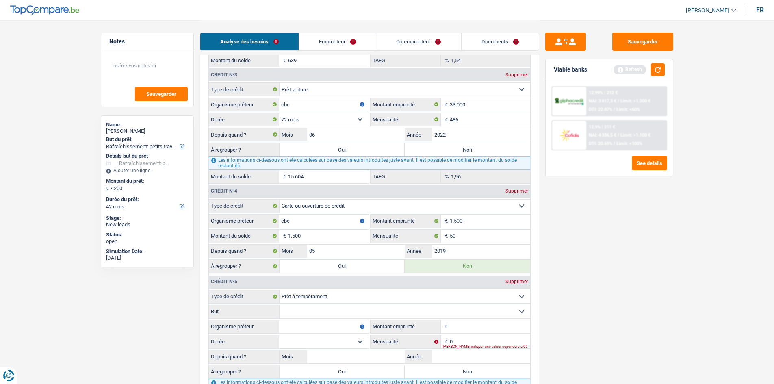
click at [306, 309] on select "Confort maison: meubles, textile, peinture, électroménager, outillage non-profe…" at bounding box center [405, 311] width 251 height 13
drag, startPoint x: 540, startPoint y: 350, endPoint x: 526, endPoint y: 348, distance: 13.9
click at [540, 351] on div "Sauvegarder Viable banks Refresh 12.99% | 212 € NAI: 3 817,3 € / Limit: >1.000 …" at bounding box center [609, 202] width 140 height 338
click at [451, 337] on input "0" at bounding box center [490, 341] width 80 height 13
click at [470, 338] on input "270" at bounding box center [490, 341] width 80 height 13
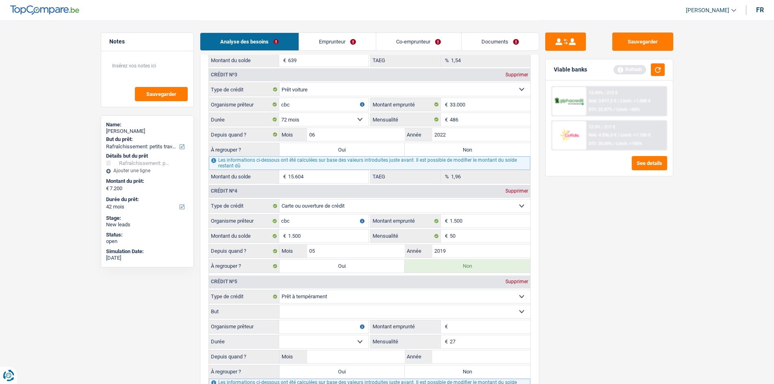
type input "27"
click at [463, 327] on input "Montant emprunté" at bounding box center [490, 326] width 80 height 13
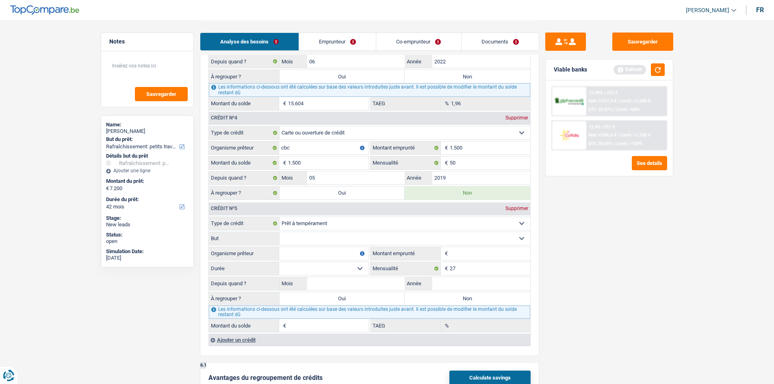
scroll to position [975, 0]
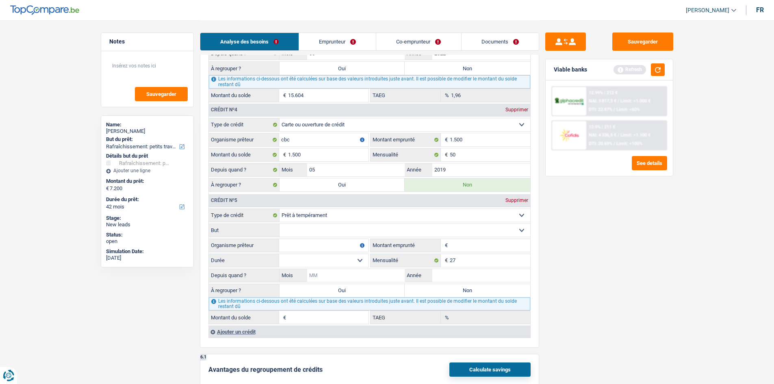
click at [331, 277] on input "Mois" at bounding box center [356, 275] width 98 height 13
type input "01"
click at [454, 276] on input "Année" at bounding box center [481, 275] width 98 height 13
type input "2021"
click at [451, 248] on input "Montant emprunté" at bounding box center [490, 245] width 80 height 13
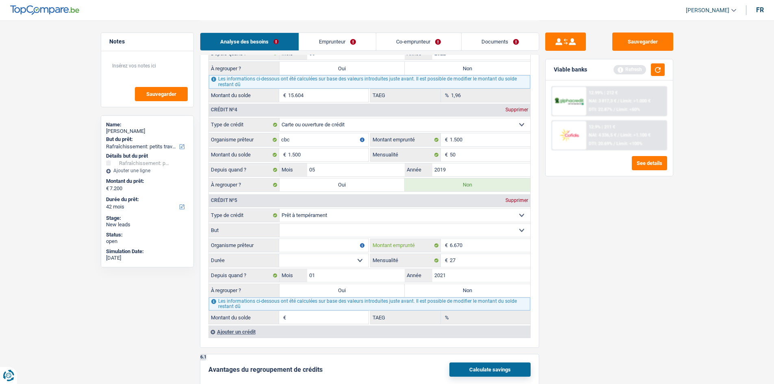
type input "6.670"
click at [391, 228] on select "Confort maison: meubles, textile, peinture, électroménager, outillage non-profe…" at bounding box center [405, 230] width 251 height 13
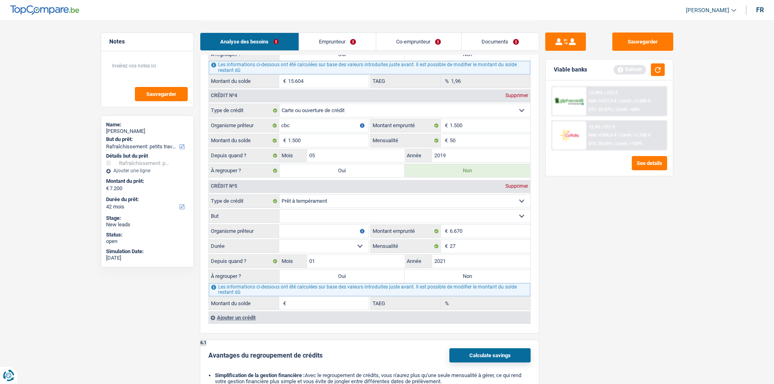
scroll to position [1056, 0]
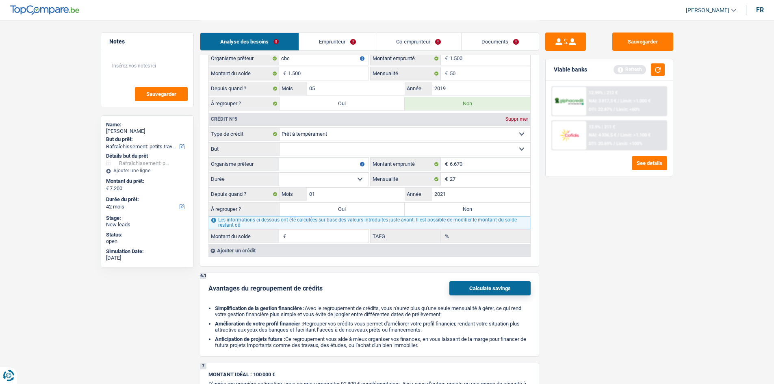
click at [319, 148] on select "Confort maison: meubles, textile, peinture, électroménager, outillage non-profe…" at bounding box center [405, 149] width 251 height 13
select select "other"
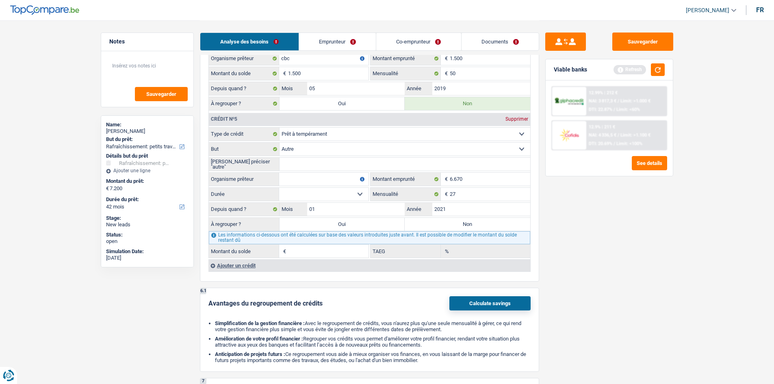
click at [304, 164] on input "Veuillez préciser "autre"" at bounding box center [405, 164] width 251 height 13
type input "frais hypo"
click at [308, 180] on input "Organisme prêteur" at bounding box center [323, 179] width 89 height 13
click at [321, 185] on input "cbc" at bounding box center [323, 179] width 89 height 13
type input "cbc"
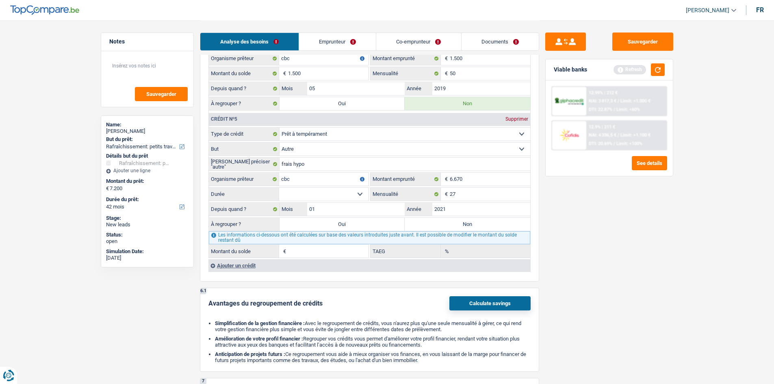
click at [353, 194] on select "12 mois 18 mois 24 mois 30 mois 36 mois 42 mois Sélectionner une option" at bounding box center [323, 194] width 89 height 13
select select "42"
click at [279, 188] on select "12 mois 18 mois 24 mois 30 mois 36 mois 42 mois Sélectionner une option" at bounding box center [323, 194] width 89 height 13
type input "1"
type input "0,00"
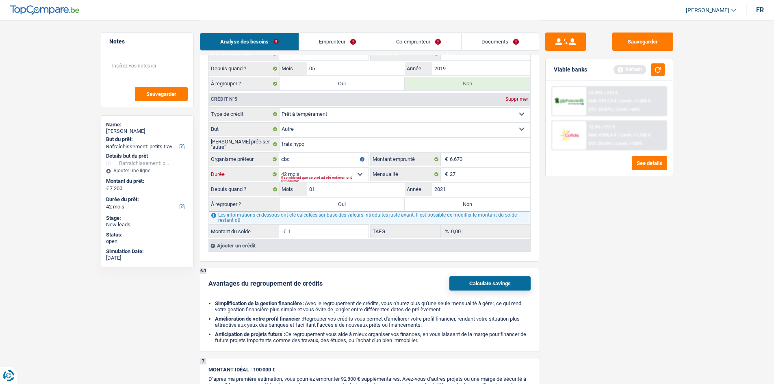
scroll to position [1076, 0]
click at [575, 264] on div "Sauvegarder Viable banks Refresh 12.99% | 212 € NAI: 3 817,3 € / Limit: >1.000 …" at bounding box center [609, 202] width 140 height 338
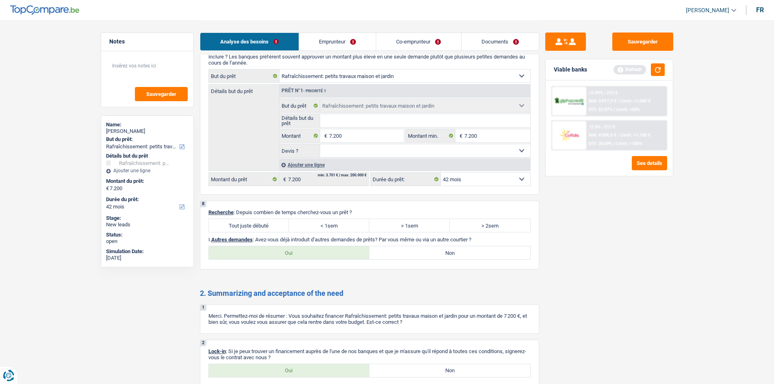
scroll to position [1437, 0]
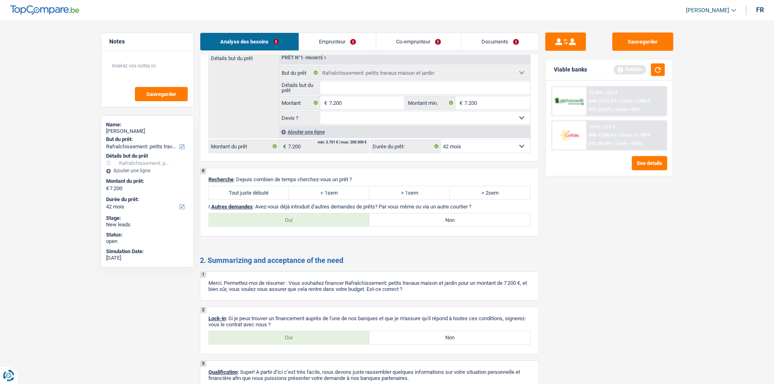
click at [247, 191] on label "Tout juste débuté" at bounding box center [249, 192] width 80 height 13
click at [247, 191] on input "Tout juste débuté" at bounding box center [249, 192] width 80 height 13
radio input "true"
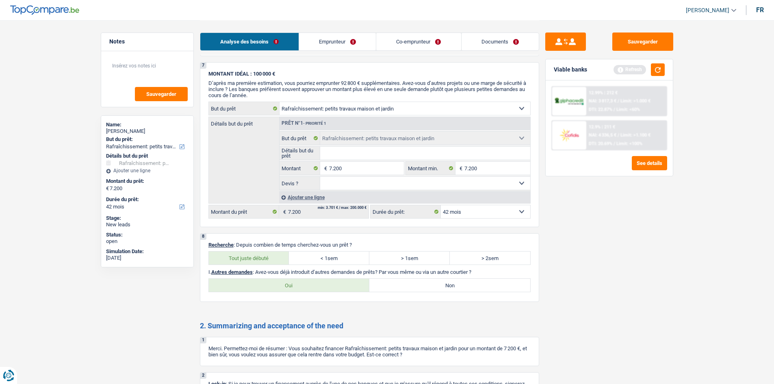
scroll to position [1485, 0]
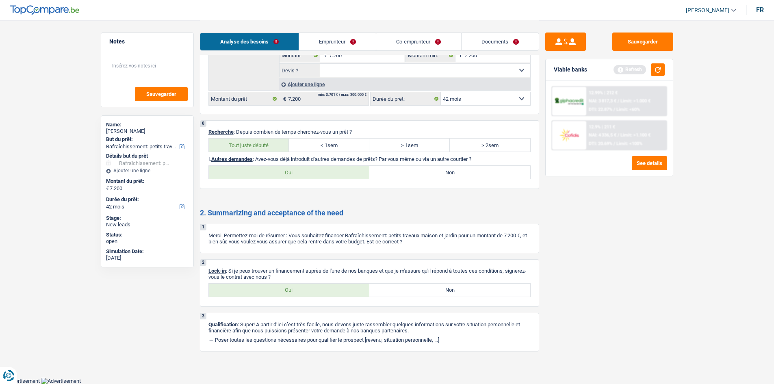
click at [301, 172] on label "Oui" at bounding box center [289, 172] width 161 height 13
click at [301, 172] on input "Oui" at bounding box center [289, 172] width 161 height 13
radio input "true"
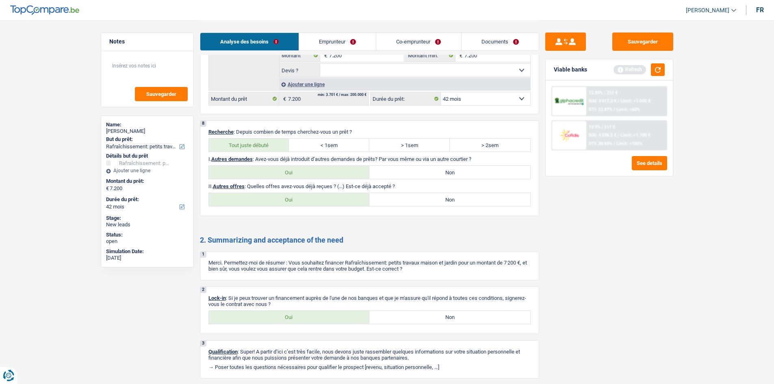
click at [390, 171] on label "Non" at bounding box center [449, 172] width 161 height 13
click at [390, 171] on input "Non" at bounding box center [449, 172] width 161 height 13
radio input "true"
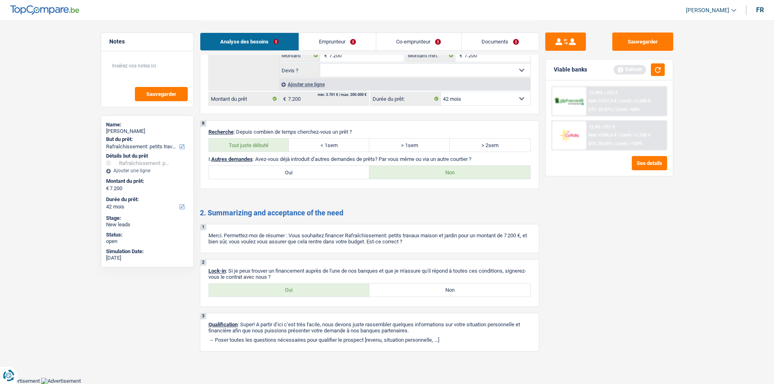
click at [273, 282] on div "2 Lock-in : Si je peux trouver un financement auprès de l'une de nos banques et…" at bounding box center [369, 283] width 339 height 48
click at [275, 290] on label "Oui" at bounding box center [289, 290] width 161 height 13
click at [275, 290] on input "Oui" at bounding box center [289, 290] width 161 height 13
radio input "true"
click at [353, 44] on link "Emprunteur" at bounding box center [337, 41] width 77 height 17
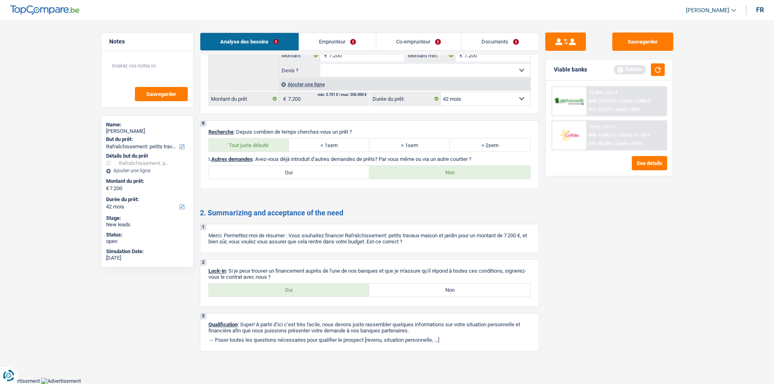
scroll to position [0, 0]
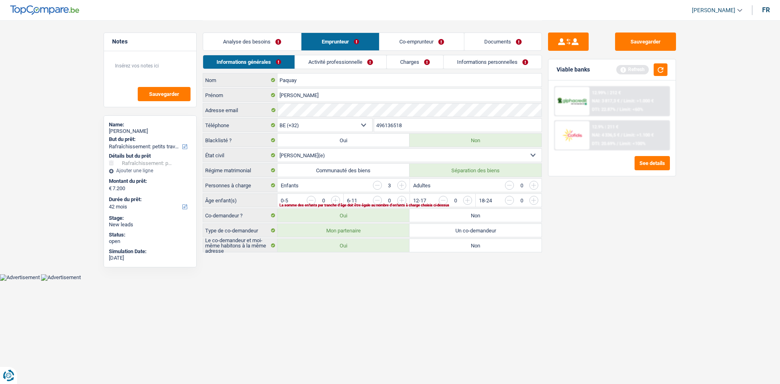
click at [420, 281] on html "Vous avez le contrôle de vos données Nous utilisons des cookies, tout comme nos…" at bounding box center [390, 140] width 780 height 281
click at [405, 281] on html "Vous avez le contrôle de vos données Nous utilisons des cookies, tout comme nos…" at bounding box center [390, 140] width 780 height 281
click at [265, 40] on link "Analyse des besoins" at bounding box center [252, 41] width 98 height 17
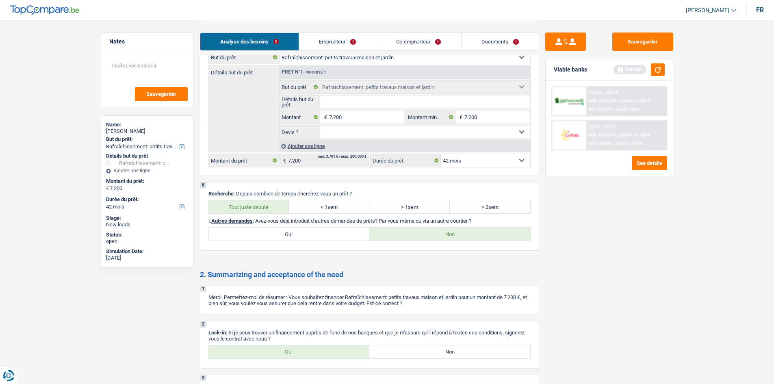
scroll to position [1424, 0]
click at [323, 226] on div "8 Recherche : Depuis combien de temps cherchez-vous un prêt ? Tout juste débuté…" at bounding box center [369, 216] width 339 height 69
click at [320, 231] on label "Oui" at bounding box center [289, 233] width 161 height 13
click at [320, 231] on input "Oui" at bounding box center [289, 233] width 161 height 13
radio input "true"
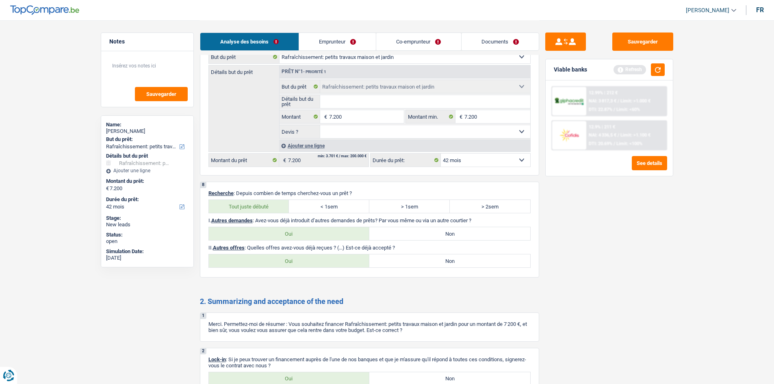
click at [395, 261] on label "Non" at bounding box center [449, 260] width 161 height 13
click at [395, 261] on input "Non" at bounding box center [449, 260] width 161 height 13
radio input "true"
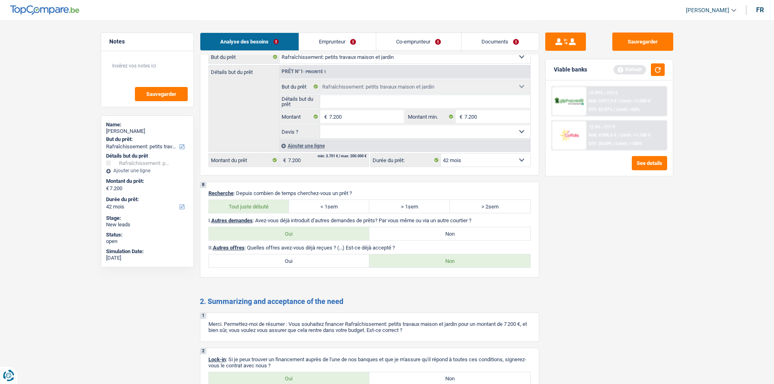
click at [323, 42] on link "Emprunteur" at bounding box center [337, 41] width 77 height 17
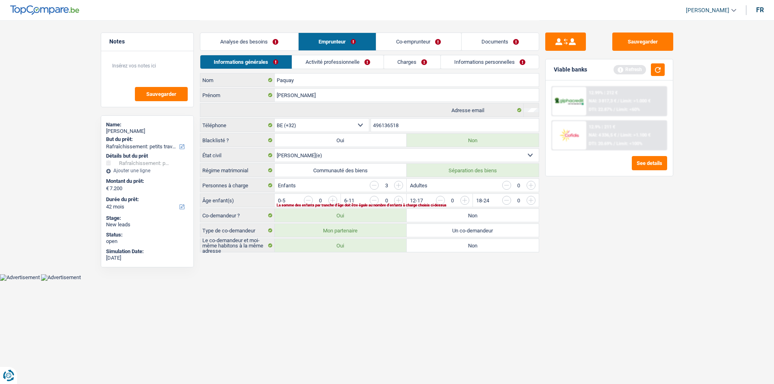
scroll to position [0, 0]
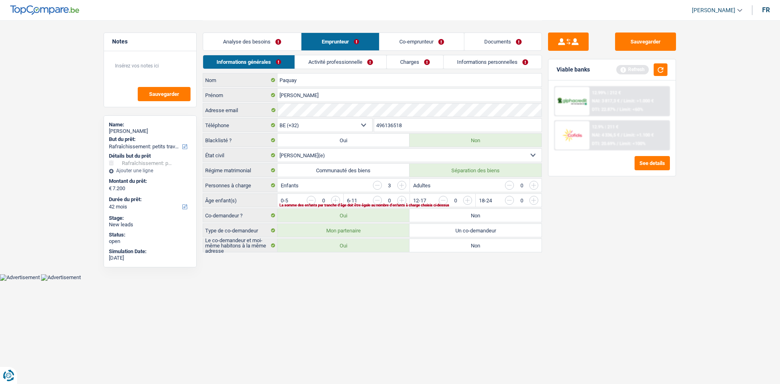
click at [340, 62] on link "Activité professionnelle" at bounding box center [340, 61] width 91 height 13
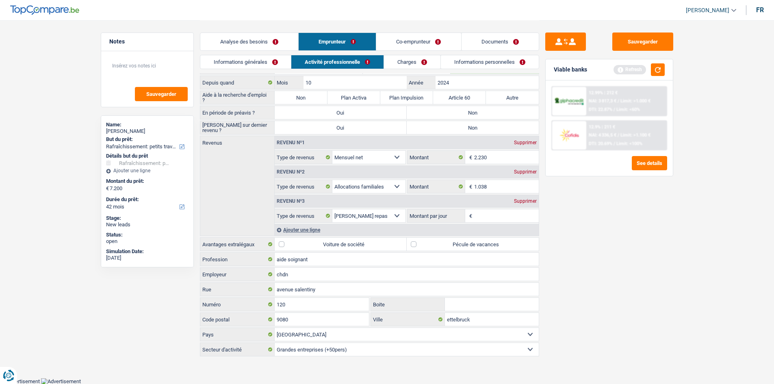
scroll to position [27, 0]
click at [251, 64] on link "Informations générales" at bounding box center [245, 61] width 91 height 13
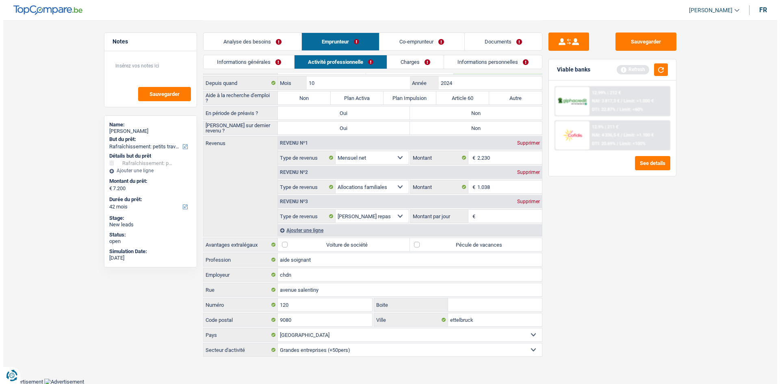
scroll to position [0, 0]
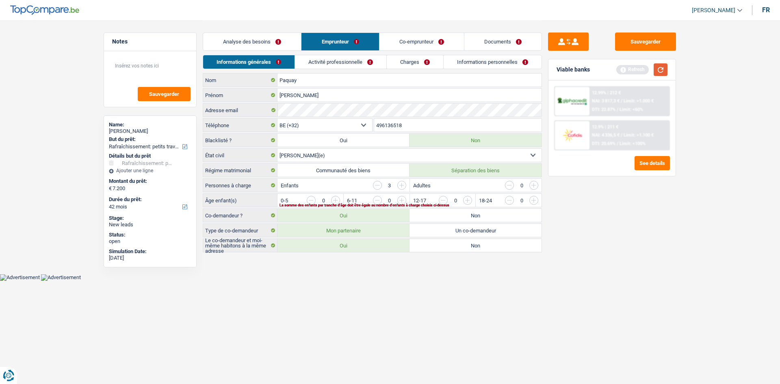
click at [660, 73] on button "button" at bounding box center [661, 69] width 14 height 13
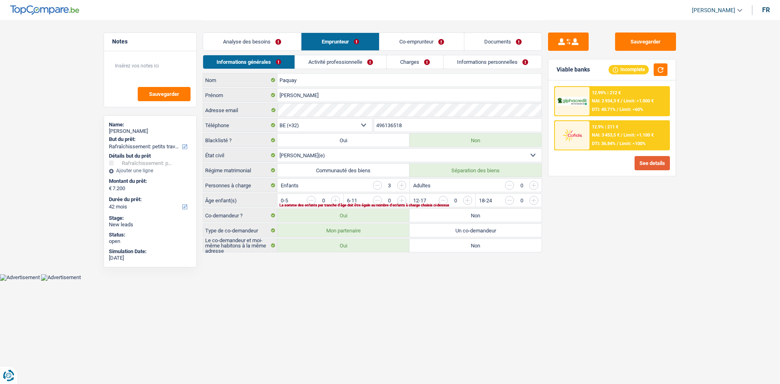
click at [651, 161] on button "See details" at bounding box center [652, 163] width 35 height 14
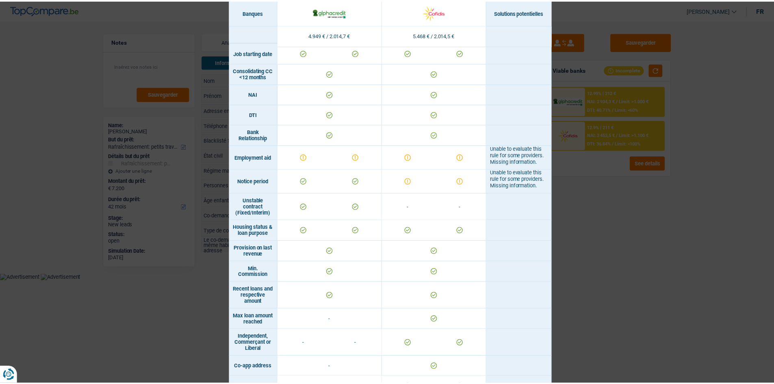
scroll to position [403, 0]
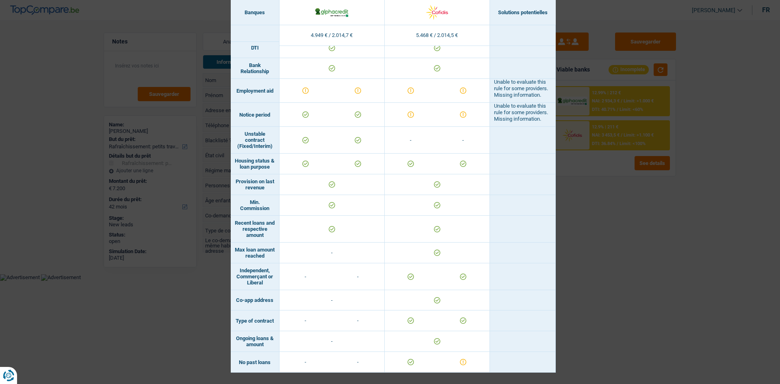
click at [619, 241] on div "Banks conditions × Banques Solutions potentielles Revenus / Charges 4.949 € / 2…" at bounding box center [390, 192] width 780 height 384
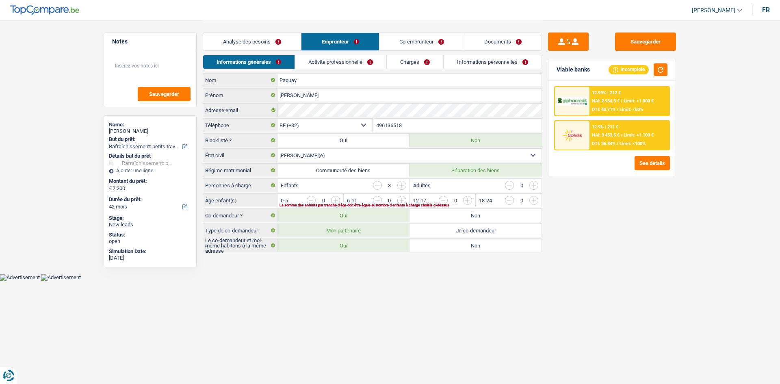
click at [465, 201] on input "button" at bounding box center [632, 202] width 338 height 13
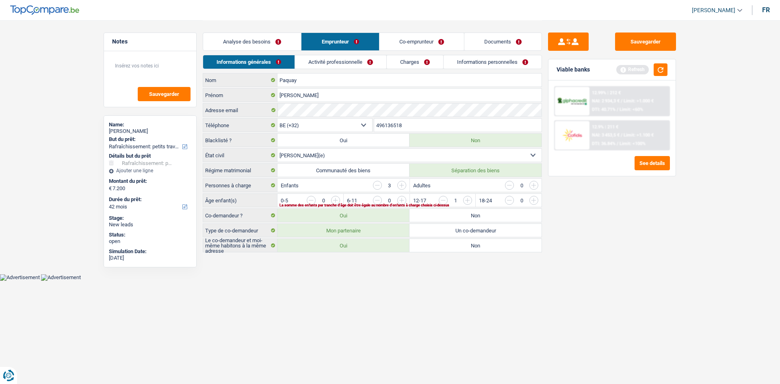
click at [402, 204] on div "La somme des enfants par tranche d'âge doit être égale au nombre d'enfants à ch…" at bounding box center [397, 205] width 235 height 3
click at [401, 200] on input "button" at bounding box center [566, 202] width 338 height 13
click at [318, 65] on link "Activité professionnelle" at bounding box center [340, 61] width 91 height 13
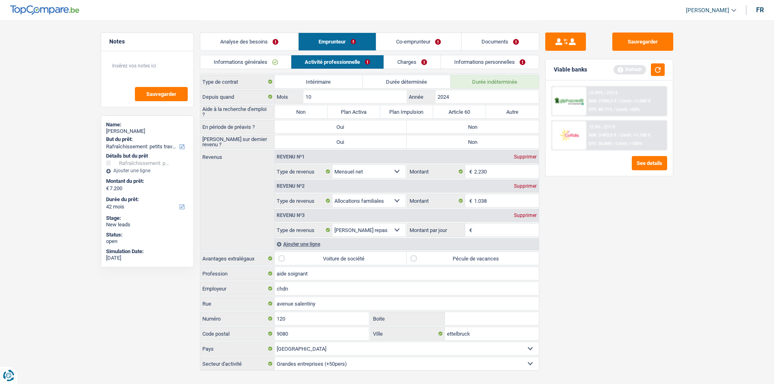
scroll to position [11, 0]
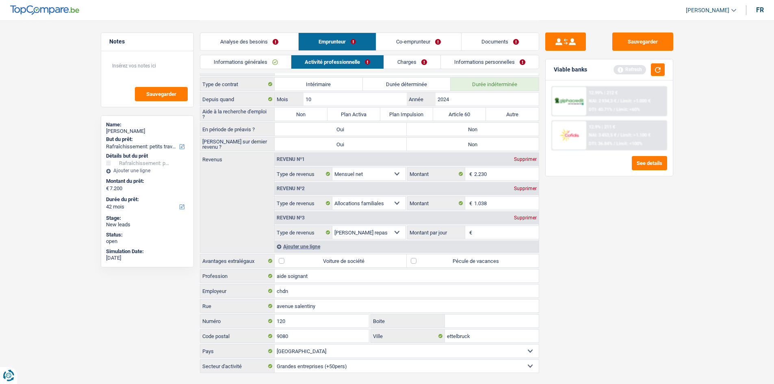
click at [501, 236] on input "Montant par jour" at bounding box center [506, 232] width 65 height 13
click at [516, 218] on div "Supprimer" at bounding box center [525, 217] width 27 height 5
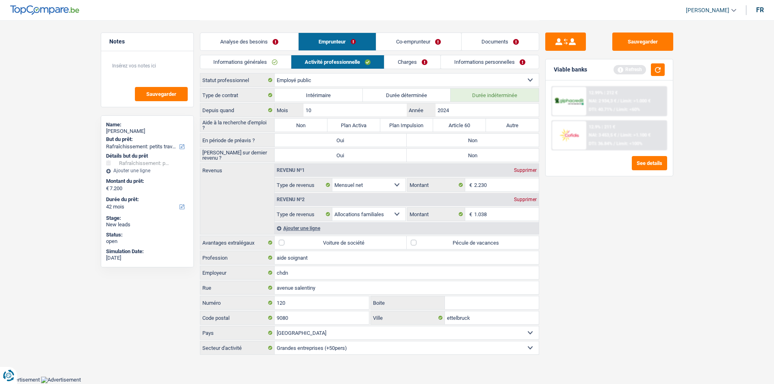
scroll to position [0, 0]
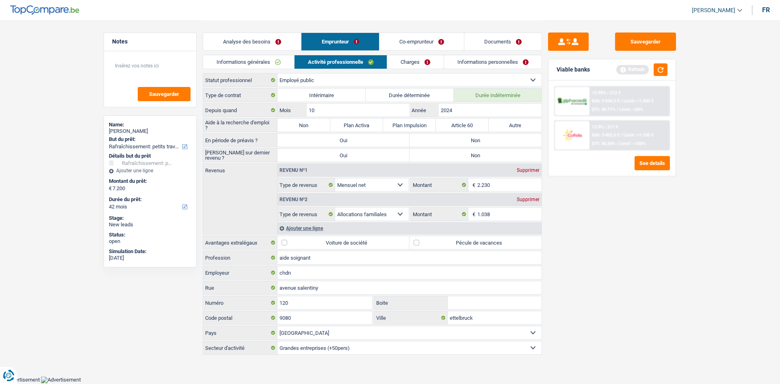
click at [570, 164] on div "See details" at bounding box center [612, 163] width 116 height 14
click at [507, 216] on input "1.038" at bounding box center [509, 214] width 65 height 13
type input "1"
click at [417, 37] on link "Co-emprunteur" at bounding box center [421, 41] width 85 height 17
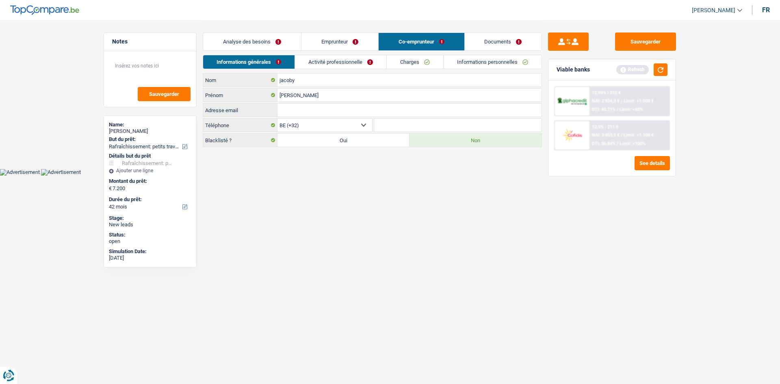
click at [324, 61] on link "Activité professionnelle" at bounding box center [340, 61] width 91 height 13
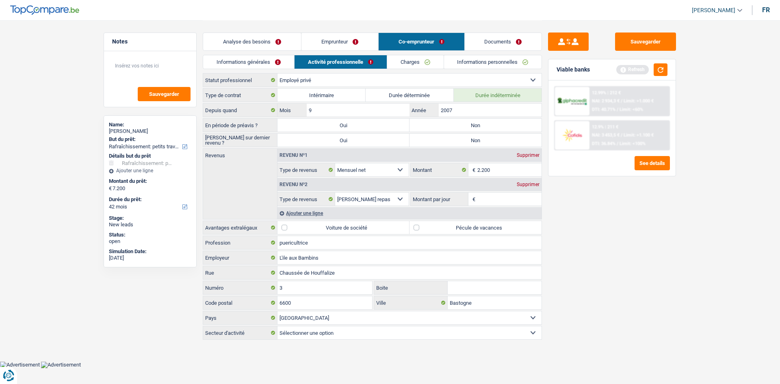
click at [485, 195] on input "Montant par jour" at bounding box center [509, 199] width 65 height 13
click at [301, 210] on div "Ajouter une ligne" at bounding box center [409, 213] width 264 height 12
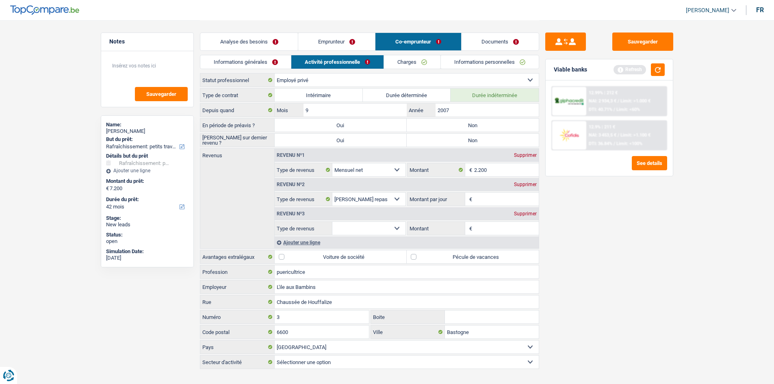
click at [481, 223] on input "Montant" at bounding box center [506, 228] width 65 height 13
type input "782"
click at [397, 229] on select "Allocation d'handicap Allocations chômage Allocations familiales Chèques repas …" at bounding box center [369, 228] width 74 height 13
select select "familyAllowances"
click at [332, 222] on select "Allocation d'handicap Allocations chômage Allocations familiales Chèques repas …" at bounding box center [369, 228] width 74 height 13
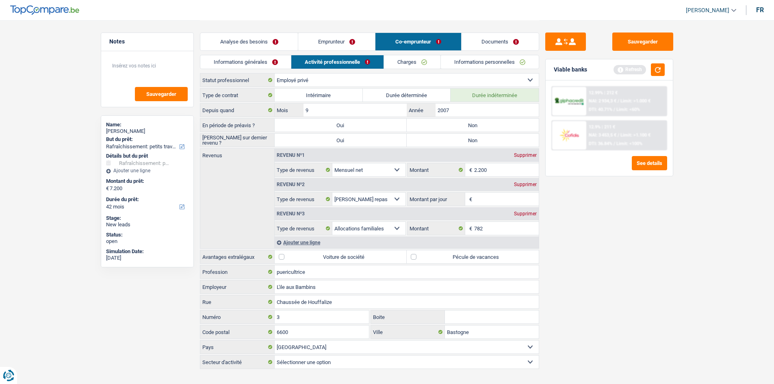
click at [526, 186] on div "Supprimer" at bounding box center [525, 184] width 27 height 5
select select "familyAllowances"
type input "8"
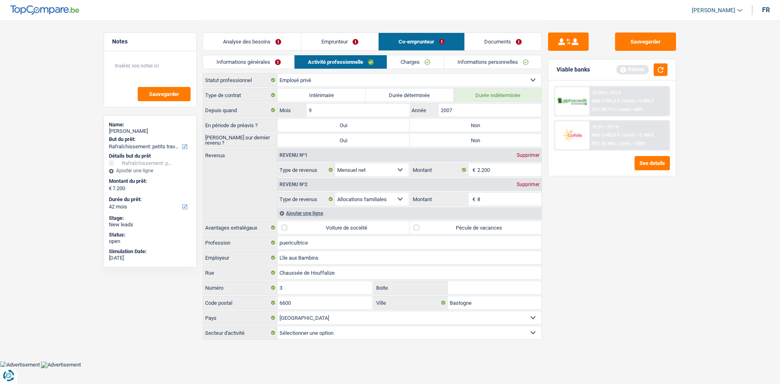
click at [364, 41] on link "Emprunteur" at bounding box center [339, 41] width 77 height 17
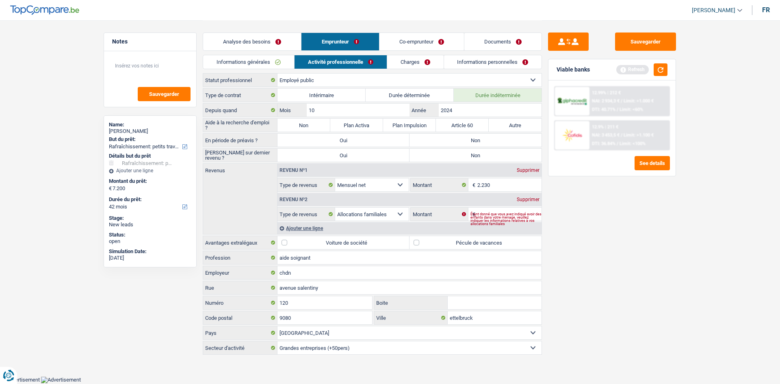
drag, startPoint x: 505, startPoint y: 214, endPoint x: 498, endPoint y: 215, distance: 7.0
click at [503, 217] on div "Étant donné que vous avez indiqué avoir des enfants dans votre ménage, veuillez…" at bounding box center [506, 218] width 72 height 3
click at [485, 217] on div "Étant donné que vous avez indiqué avoir des enfants dans votre ménage, veuillez…" at bounding box center [506, 218] width 72 height 3
click at [477, 217] on div "Étant donné que vous avez indiqué avoir des enfants dans votre ménage, veuillez…" at bounding box center [506, 218] width 72 height 3
click at [507, 211] on input "Montant" at bounding box center [509, 214] width 65 height 13
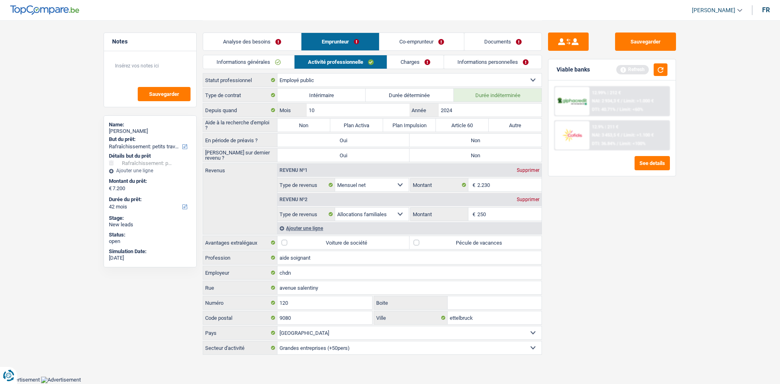
type input "250"
click at [578, 246] on div "Sauvegarder Viable banks Refresh 12.99% | 212 € NAI: 2 934,3 € / Limit: >1.000 …" at bounding box center [612, 202] width 140 height 338
drag, startPoint x: 482, startPoint y: 241, endPoint x: 480, endPoint y: 253, distance: 11.6
click at [482, 241] on label "Pécule de vacances" at bounding box center [476, 242] width 132 height 13
click at [482, 241] on input "Pécule de vacances" at bounding box center [476, 242] width 132 height 13
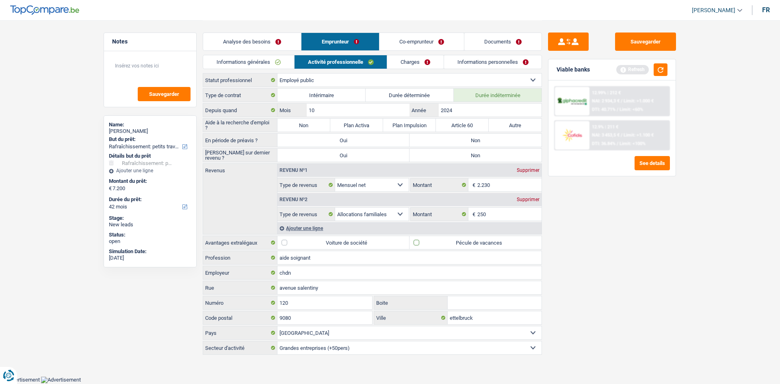
checkbox input "true"
drag, startPoint x: 432, startPoint y: 142, endPoint x: 427, endPoint y: 157, distance: 15.4
click at [432, 142] on label "Non" at bounding box center [476, 140] width 132 height 13
click at [432, 142] on input "Non" at bounding box center [476, 140] width 132 height 13
radio input "true"
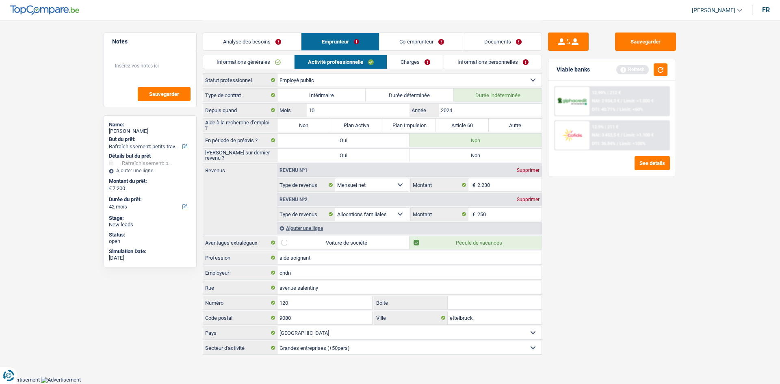
click at [417, 153] on label "Non" at bounding box center [476, 155] width 132 height 13
click at [417, 153] on input "Non" at bounding box center [476, 155] width 132 height 13
radio input "true"
click at [306, 125] on label "Non" at bounding box center [303, 125] width 53 height 13
drag, startPoint x: 286, startPoint y: 126, endPoint x: 307, endPoint y: 128, distance: 21.2
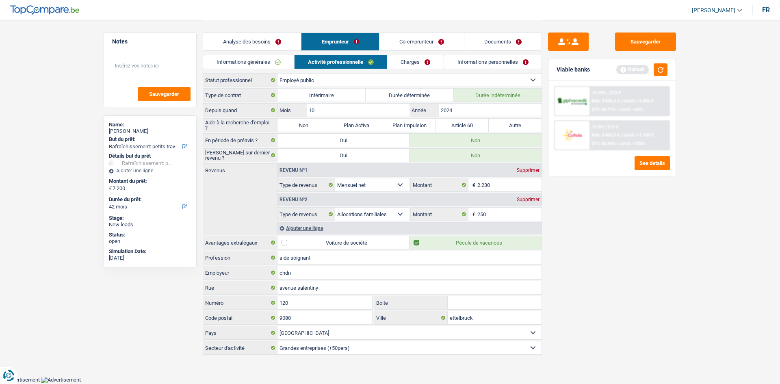
click at [286, 123] on label "Non" at bounding box center [303, 125] width 53 height 13
click at [286, 123] on input "Non" at bounding box center [303, 125] width 53 height 13
radio input "true"
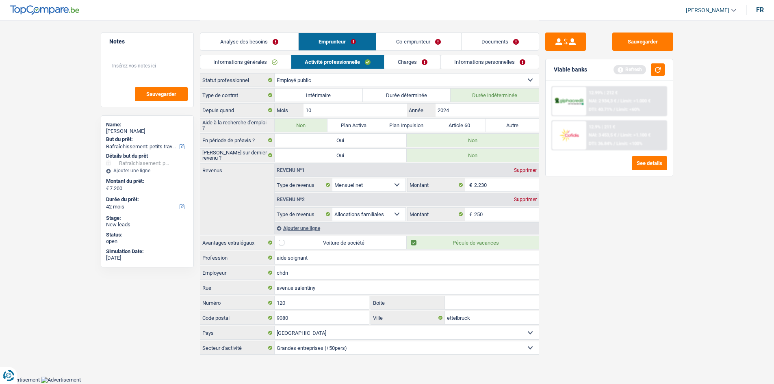
select select "mealVouchers"
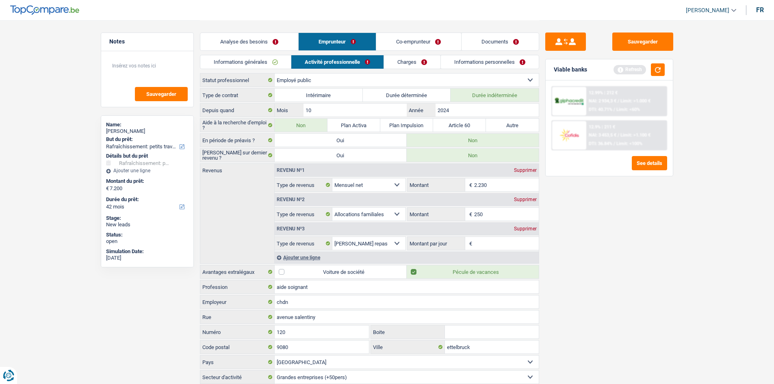
click at [297, 127] on label "Non" at bounding box center [301, 125] width 53 height 13
click at [297, 127] on input "Non" at bounding box center [301, 125] width 53 height 13
drag, startPoint x: 518, startPoint y: 228, endPoint x: 506, endPoint y: 213, distance: 19.7
click at [518, 228] on div "Supprimer" at bounding box center [525, 228] width 27 height 5
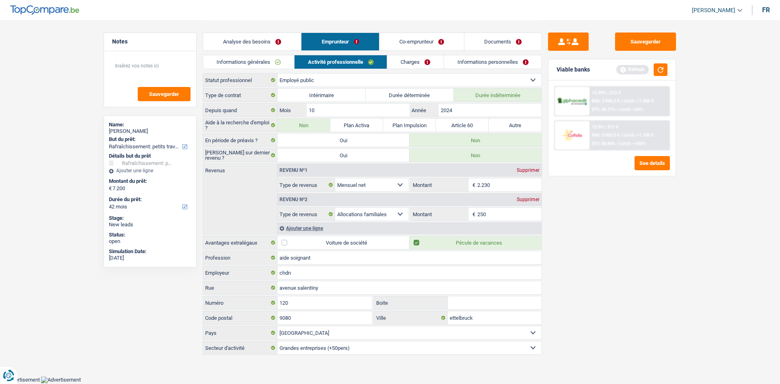
click at [403, 63] on link "Charges" at bounding box center [415, 61] width 56 height 13
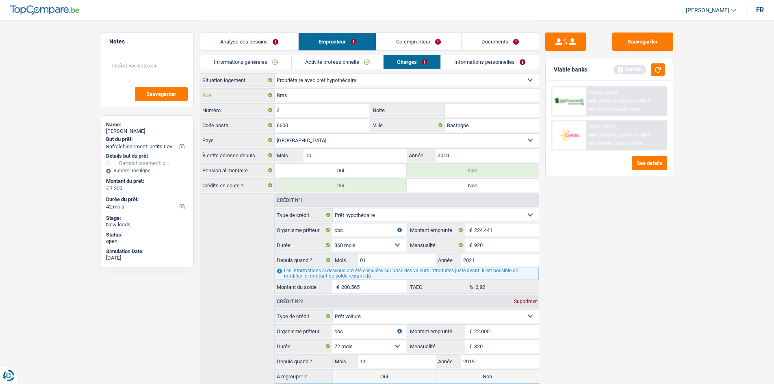
click at [328, 98] on input "Bras" at bounding box center [407, 95] width 264 height 13
click at [276, 95] on input "Bras" at bounding box center [407, 95] width 264 height 13
type input "r"
type input "Rue Bras"
click at [447, 109] on input "Boite" at bounding box center [492, 110] width 94 height 13
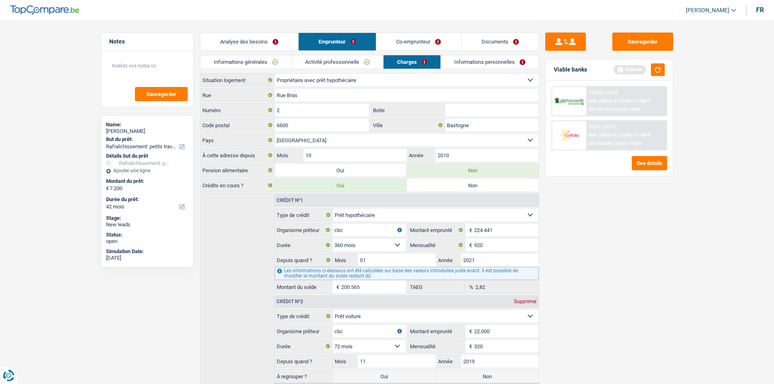
type input "B"
click at [284, 108] on input "2" at bounding box center [322, 110] width 95 height 13
type input "2 B"
click at [467, 107] on input "Boite" at bounding box center [492, 110] width 94 height 13
type input "B"
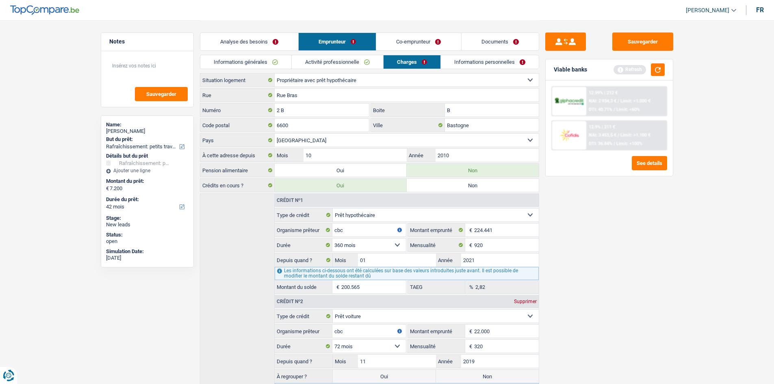
click at [643, 279] on div "Sauvegarder Viable banks Refresh 12.99% | 212 € NAI: 2 934,3 € / Limit: >1.000 …" at bounding box center [609, 202] width 140 height 338
click at [463, 64] on link "Informations personnelles" at bounding box center [490, 61] width 98 height 13
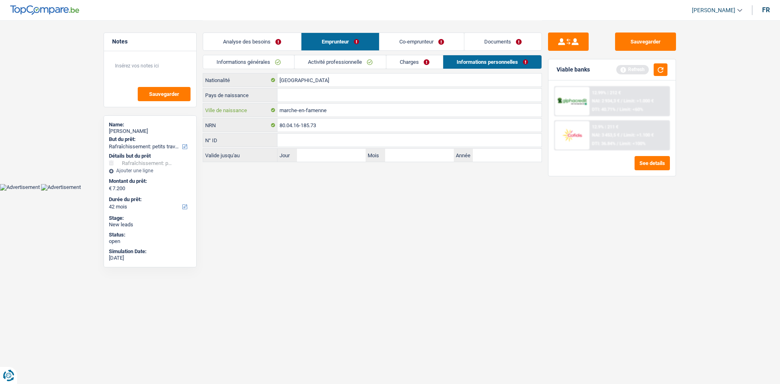
click at [365, 114] on input "marche-en-famenne" at bounding box center [409, 110] width 264 height 13
click at [297, 99] on input "Pays de naissance" at bounding box center [409, 95] width 264 height 13
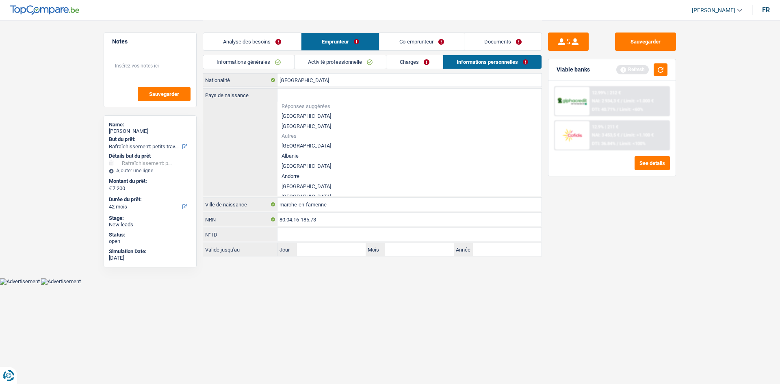
click at [295, 116] on li "[GEOGRAPHIC_DATA]" at bounding box center [409, 116] width 264 height 10
type input "[GEOGRAPHIC_DATA]"
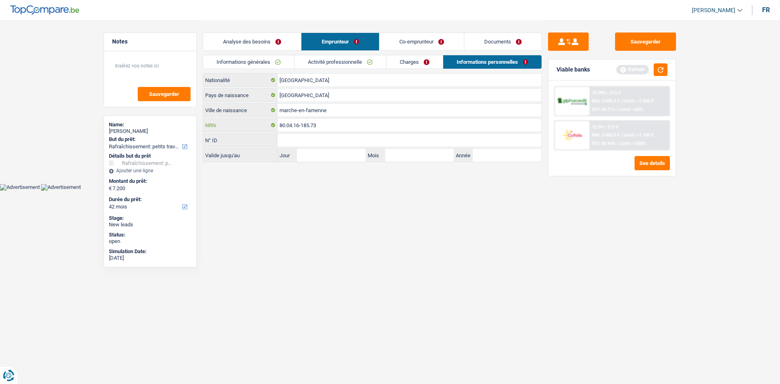
click at [362, 119] on input "80.04.16-185.73" at bounding box center [409, 125] width 264 height 13
click at [354, 107] on input "marche-en-famenne" at bounding box center [409, 110] width 264 height 13
click at [421, 41] on link "Co-emprunteur" at bounding box center [421, 41] width 85 height 17
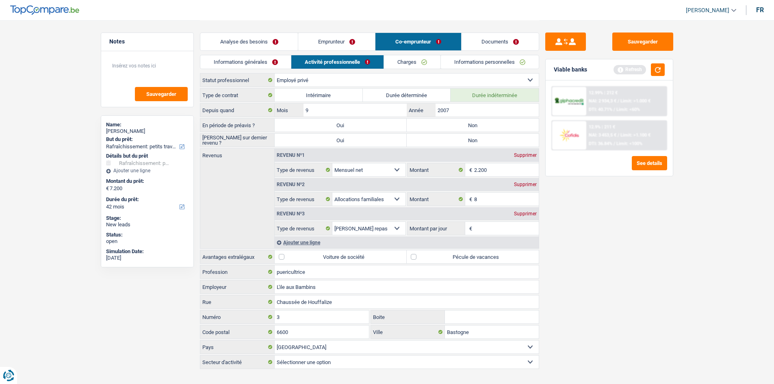
click at [215, 59] on link "Informations générales" at bounding box center [245, 61] width 91 height 13
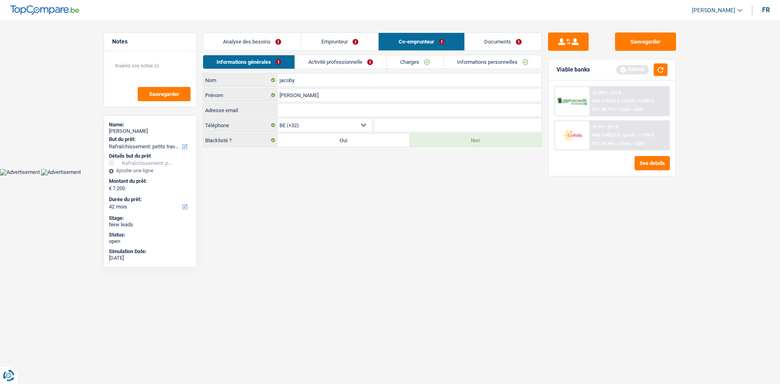
click at [329, 59] on link "Activité professionnelle" at bounding box center [340, 61] width 91 height 13
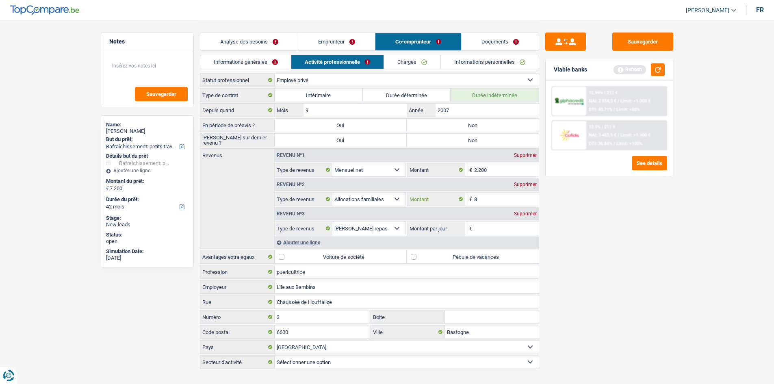
click at [507, 203] on input "8" at bounding box center [506, 199] width 65 height 13
type input "780"
click at [496, 232] on input "Montant par jour" at bounding box center [506, 228] width 65 height 13
click at [514, 211] on div "Supprimer" at bounding box center [525, 213] width 27 height 5
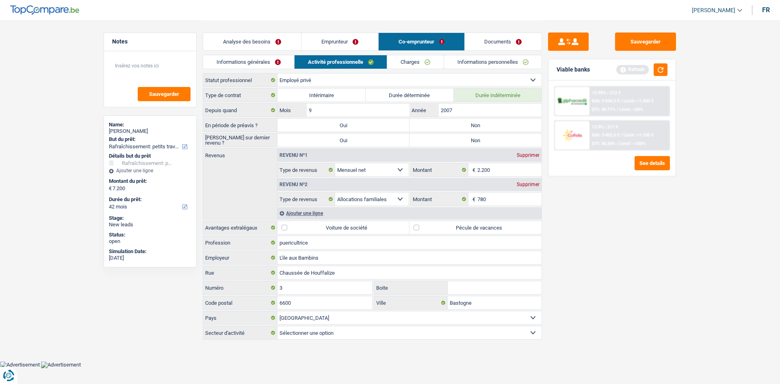
click at [442, 223] on label "Pécule de vacances" at bounding box center [476, 227] width 132 height 13
click at [442, 223] on input "Pécule de vacances" at bounding box center [476, 227] width 132 height 13
checkbox input "true"
click at [473, 123] on label "Non" at bounding box center [476, 125] width 132 height 13
click at [473, 123] on input "Non" at bounding box center [476, 125] width 132 height 13
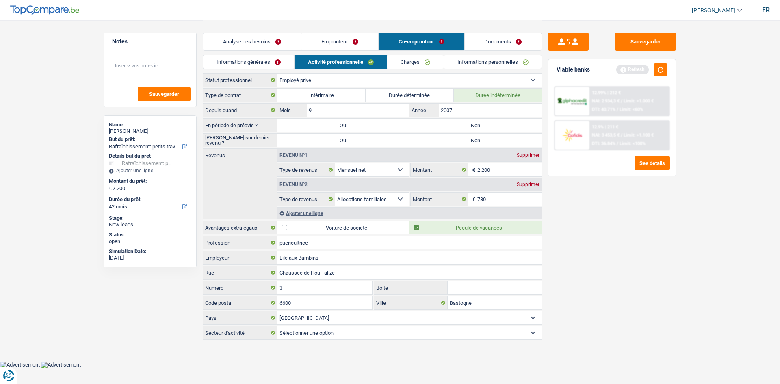
radio input "true"
click at [471, 137] on label "Non" at bounding box center [476, 140] width 132 height 13
click at [471, 137] on input "Non" at bounding box center [476, 140] width 132 height 13
radio input "true"
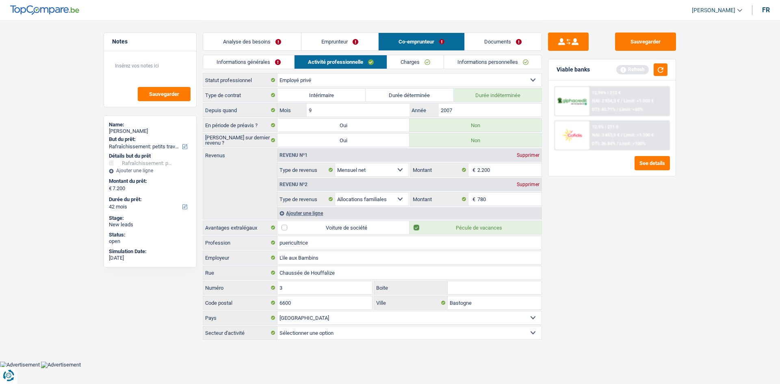
click at [407, 63] on link "Charges" at bounding box center [415, 61] width 56 height 13
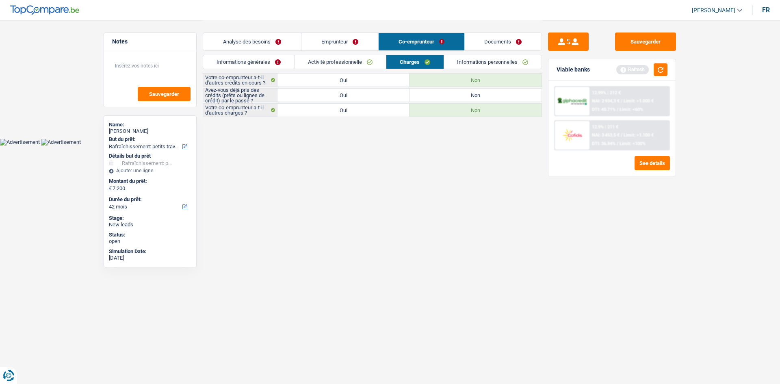
click at [385, 94] on label "Oui" at bounding box center [343, 95] width 132 height 13
click at [385, 94] on input "Oui" at bounding box center [343, 95] width 132 height 13
radio input "true"
click at [484, 92] on label "Non" at bounding box center [476, 95] width 132 height 13
click at [484, 92] on input "Non" at bounding box center [476, 95] width 132 height 13
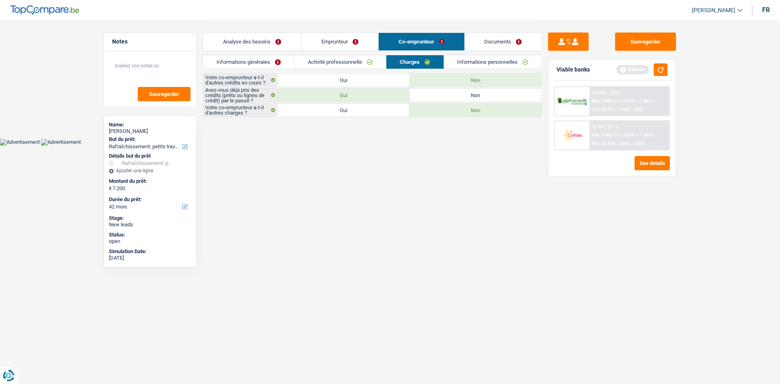
radio input "true"
click at [486, 62] on link "Informations personnelles" at bounding box center [493, 61] width 98 height 13
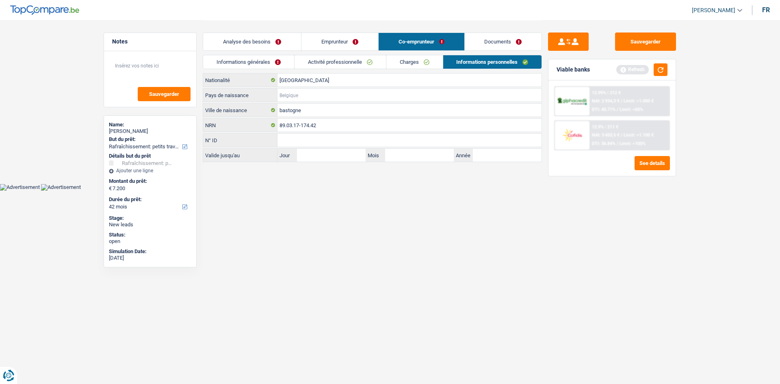
click at [285, 92] on input "Pays de naissance" at bounding box center [409, 95] width 264 height 13
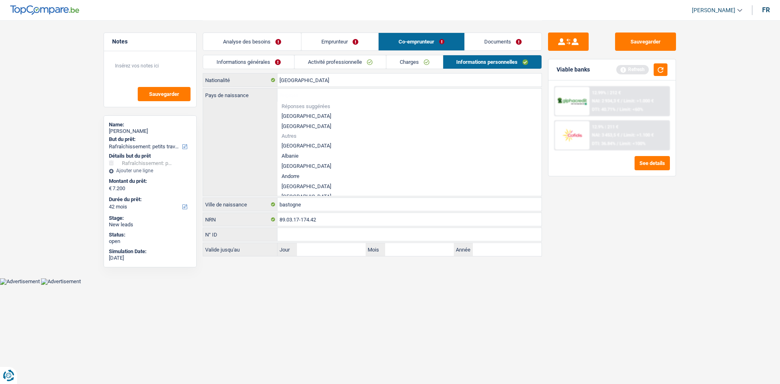
click at [297, 116] on li "[GEOGRAPHIC_DATA]" at bounding box center [409, 116] width 264 height 10
type input "[GEOGRAPHIC_DATA]"
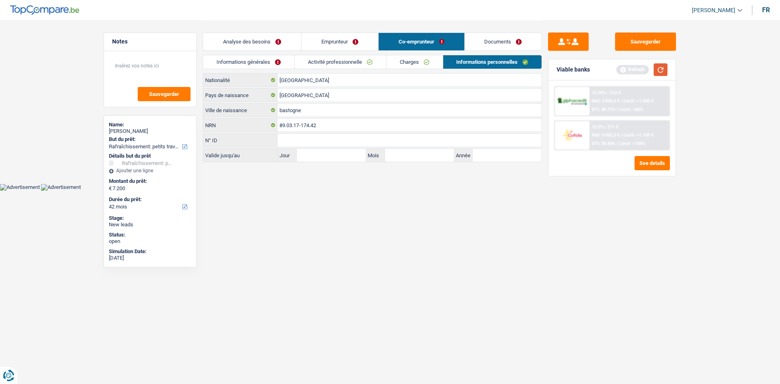
click at [659, 67] on button "button" at bounding box center [661, 69] width 14 height 13
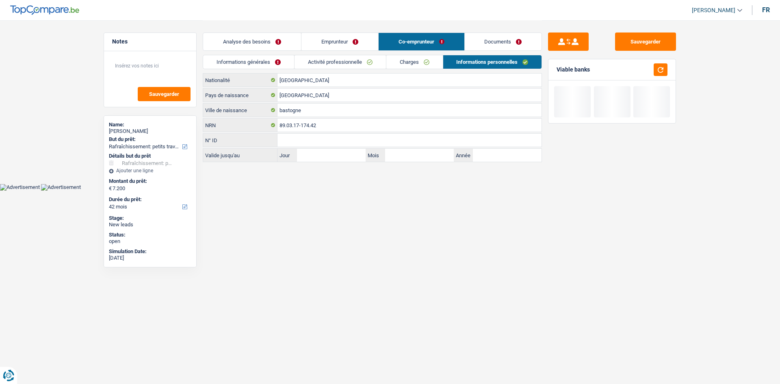
click at [516, 42] on link "Documents" at bounding box center [503, 41] width 77 height 17
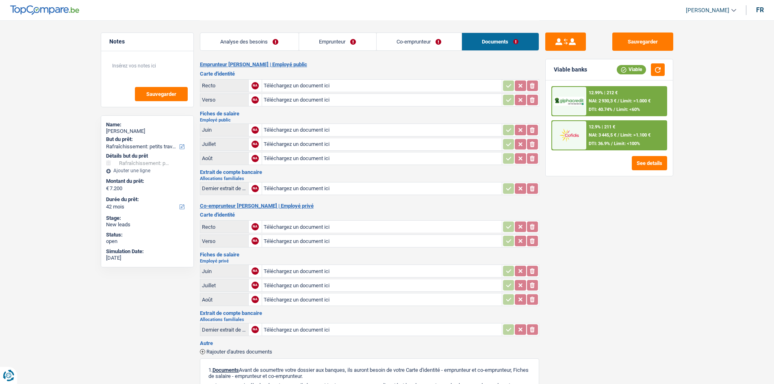
click at [245, 45] on link "Analyse des besoins" at bounding box center [249, 41] width 98 height 17
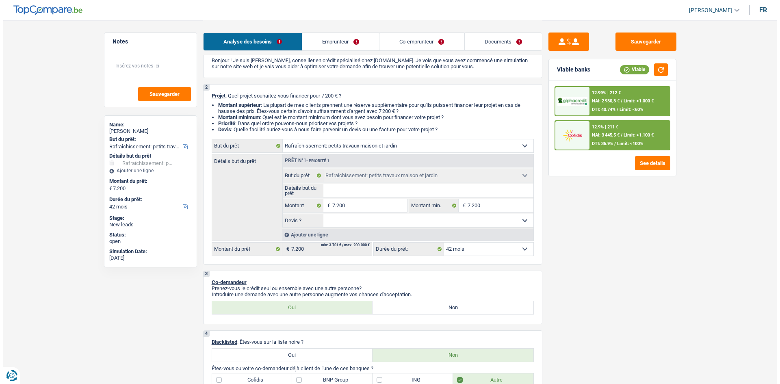
scroll to position [81, 0]
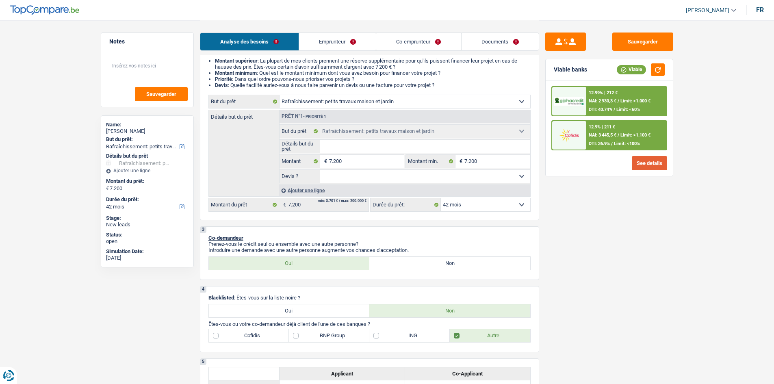
click at [639, 165] on button "See details" at bounding box center [649, 163] width 35 height 14
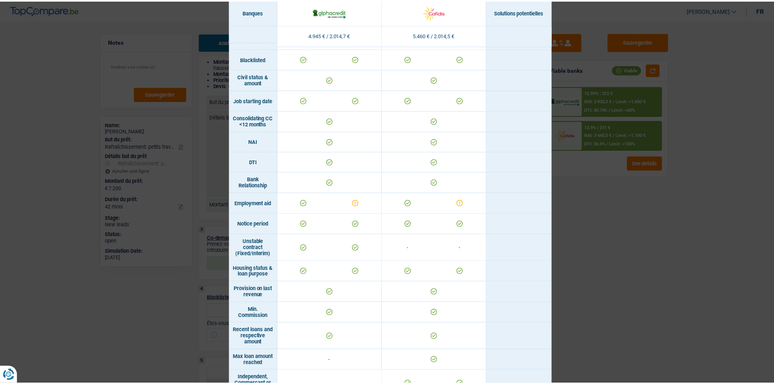
scroll to position [221, 0]
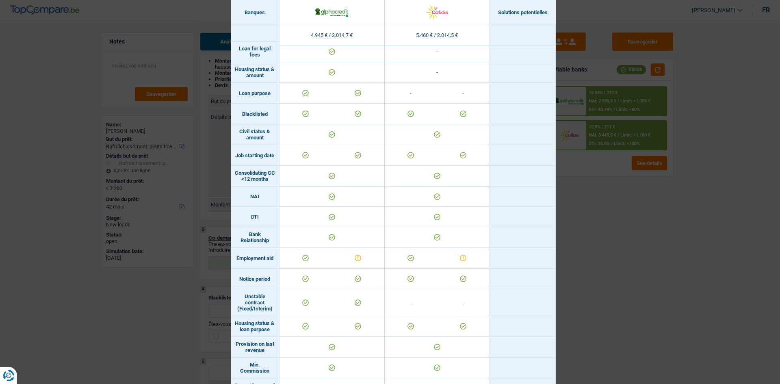
click at [593, 266] on div "Banks conditions × Banques Solutions potentielles Revenus / Charges 4.945 € / 2…" at bounding box center [390, 192] width 780 height 384
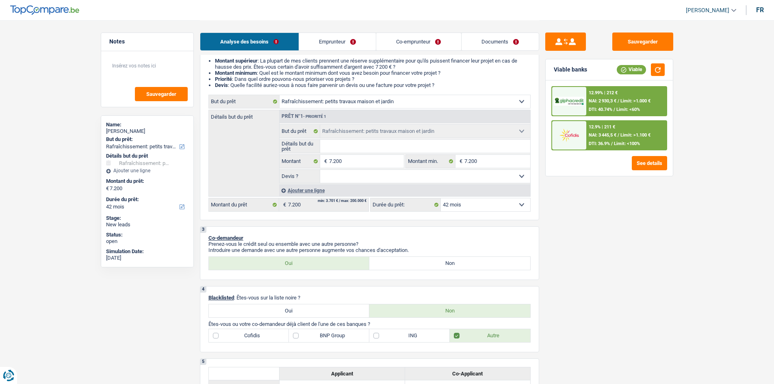
click at [596, 128] on div "12.9% | 211 €" at bounding box center [602, 126] width 26 height 5
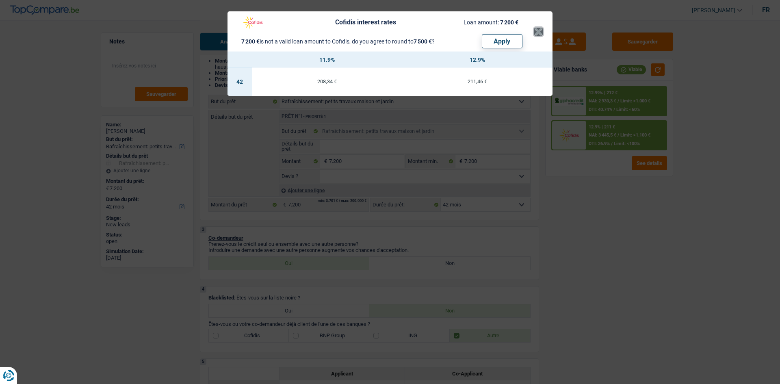
click at [540, 28] on button "×" at bounding box center [538, 32] width 9 height 8
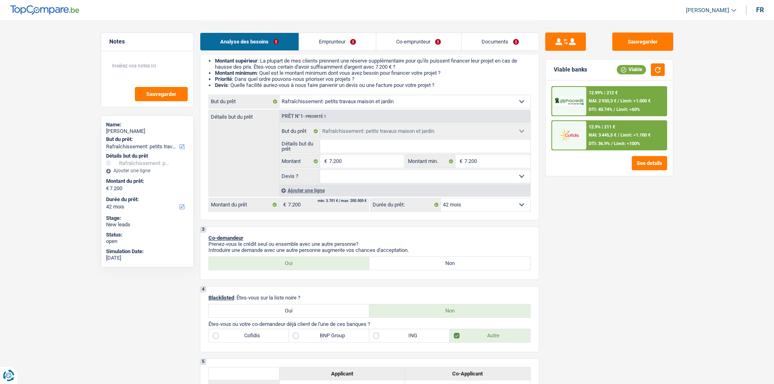
click at [563, 101] on img at bounding box center [569, 101] width 30 height 9
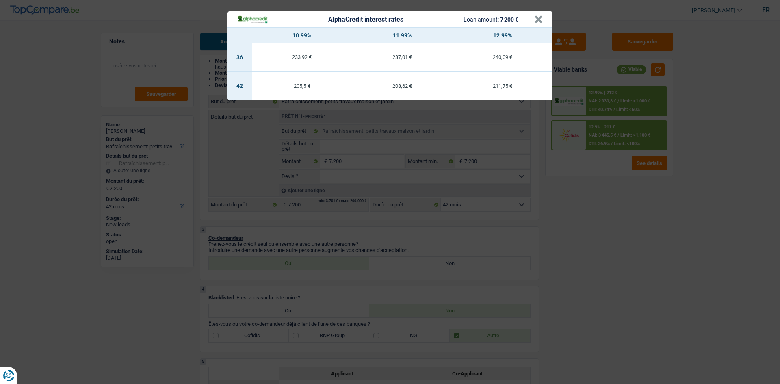
click at [566, 225] on div "AlphaCredit interest rates Loan amount: 7 200 € × 10.99% 11.99% 12.99% 36 233,9…" at bounding box center [390, 192] width 780 height 384
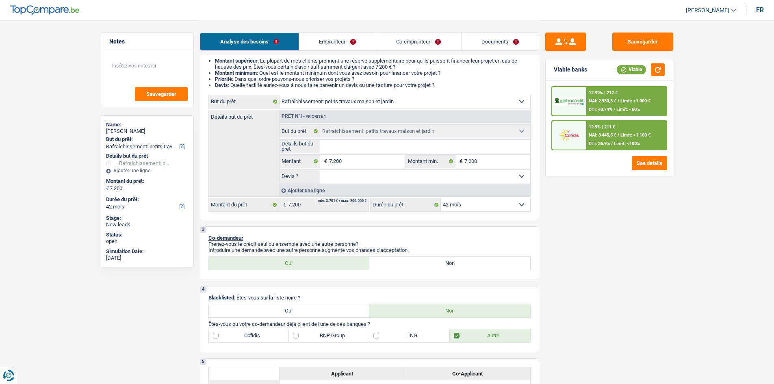
click at [570, 106] on div at bounding box center [569, 101] width 34 height 28
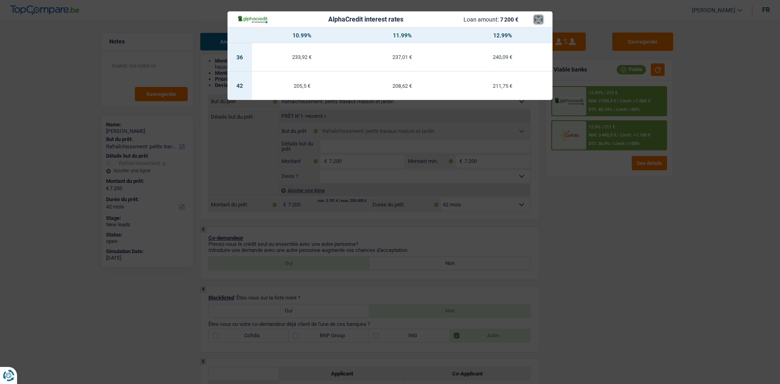
drag, startPoint x: 540, startPoint y: 21, endPoint x: 480, endPoint y: 8, distance: 60.6
click at [539, 21] on button "×" at bounding box center [538, 19] width 9 height 8
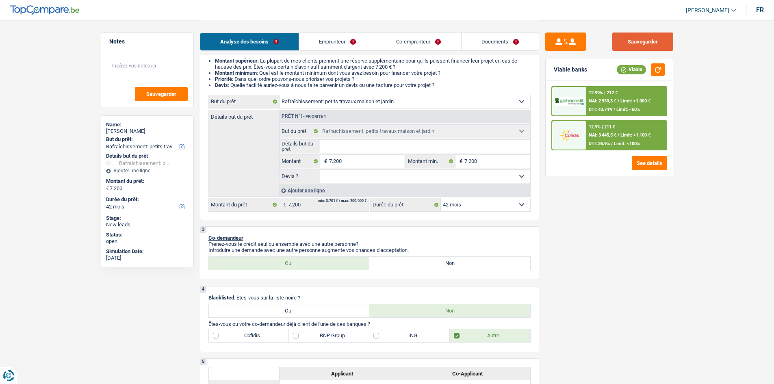
click at [649, 45] on button "Sauvegarder" at bounding box center [642, 42] width 61 height 18
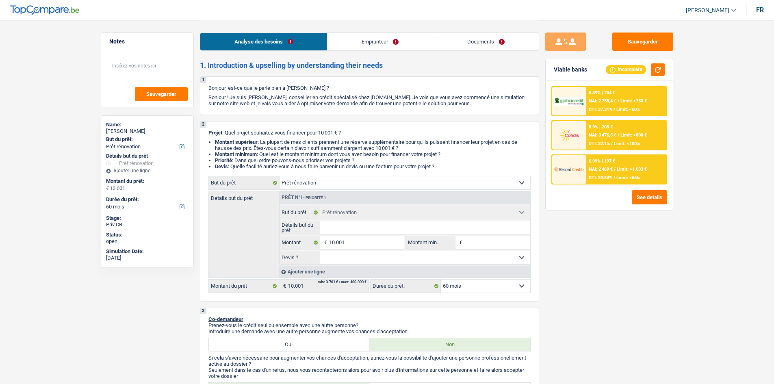
select select "renovation"
select select "60"
select select "renovation"
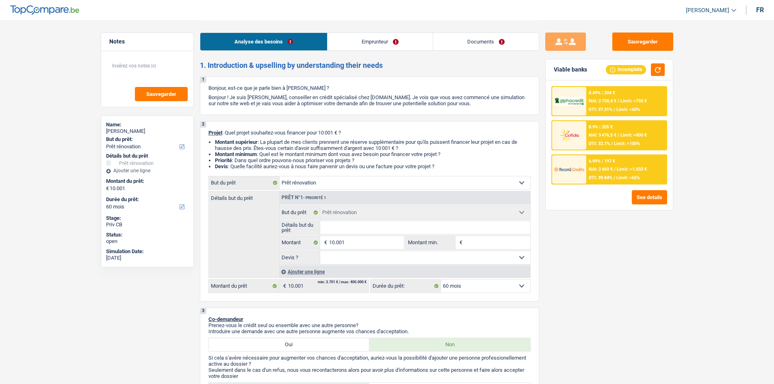
select select "60"
select select "privateEmployee"
select select "familyAllowances"
select select "netSalary"
select select "mealVouchers"
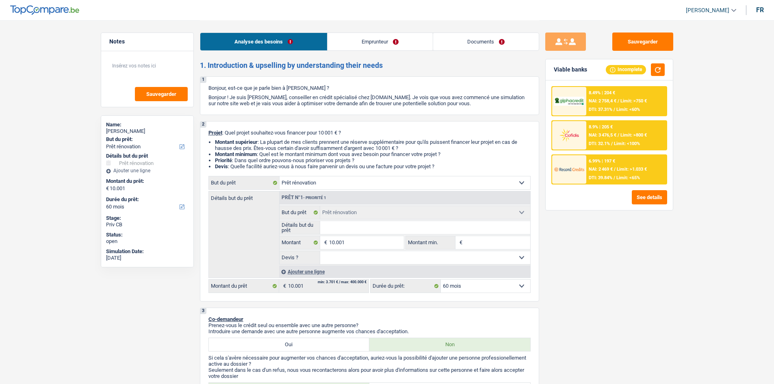
select select "parttimeSelfemployed"
select select "ownerWithMortgage"
select select "mortgage"
select select "300"
select select "renovation"
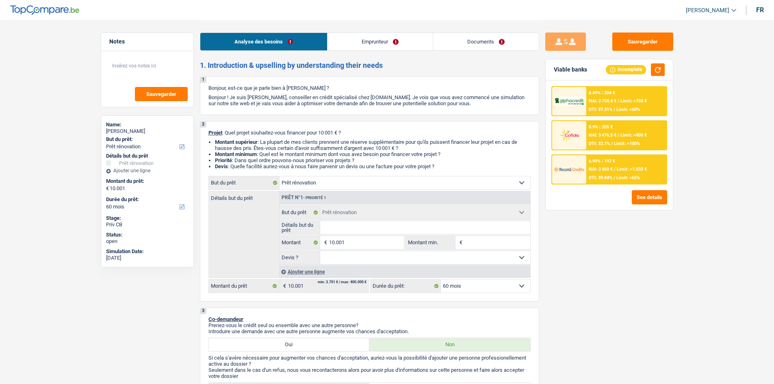
select select "renovation"
select select "60"
click at [347, 230] on input "Détails but du prêt" at bounding box center [425, 227] width 210 height 13
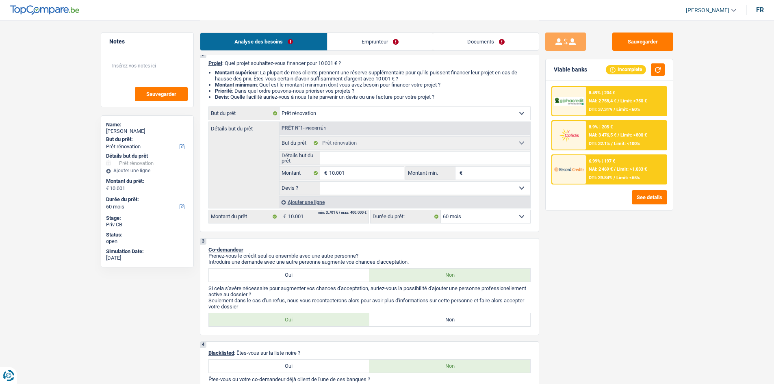
scroll to position [163, 0]
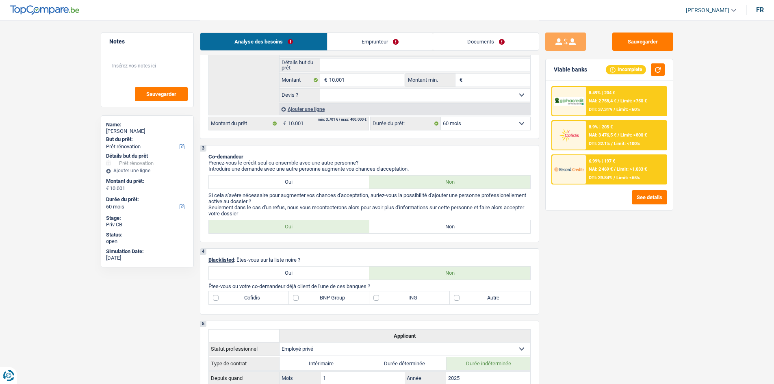
click at [373, 37] on link "Emprunteur" at bounding box center [379, 41] width 105 height 17
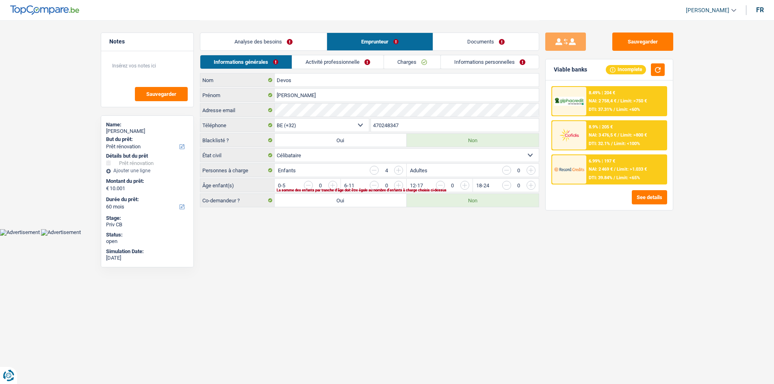
scroll to position [0, 0]
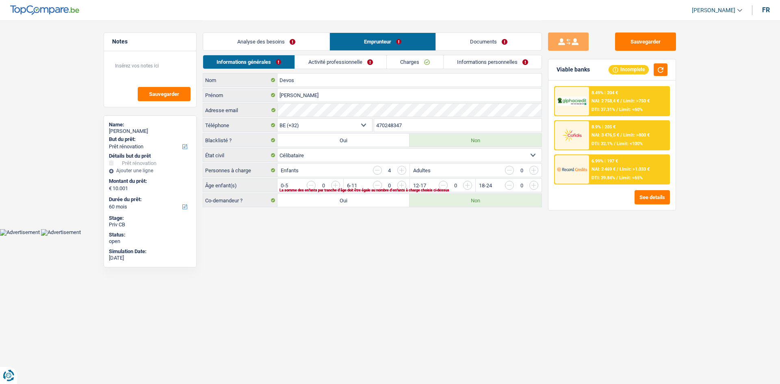
click at [315, 36] on link "Analyse des besoins" at bounding box center [266, 41] width 126 height 17
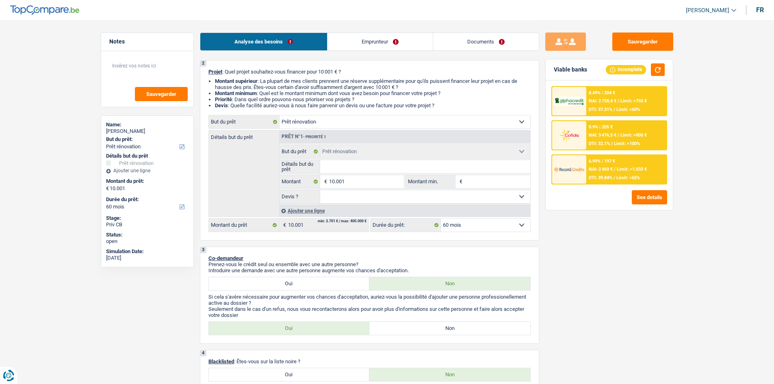
scroll to position [122, 0]
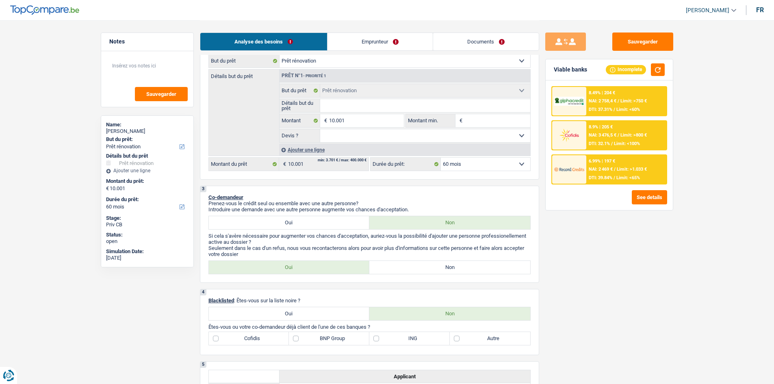
click at [420, 267] on label "Non" at bounding box center [449, 267] width 161 height 13
click at [420, 267] on input "Non" at bounding box center [449, 267] width 161 height 13
radio input "true"
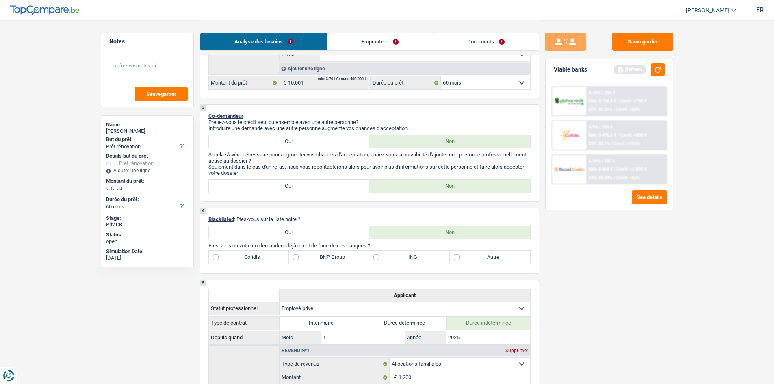
scroll to position [325, 0]
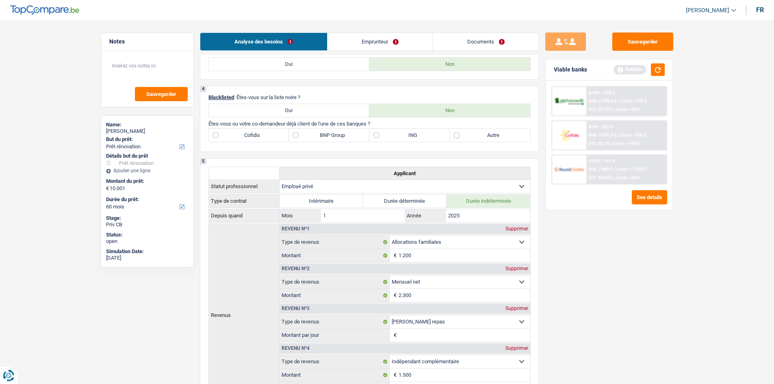
click at [479, 134] on label "Autre" at bounding box center [490, 135] width 80 height 13
click at [479, 134] on input "Autre" at bounding box center [490, 135] width 80 height 13
checkbox input "true"
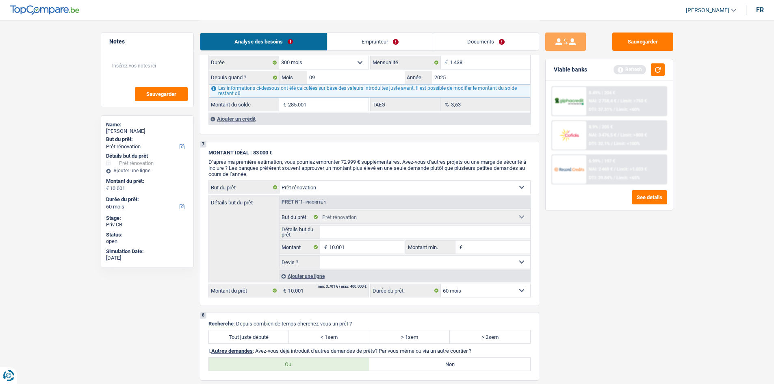
scroll to position [772, 0]
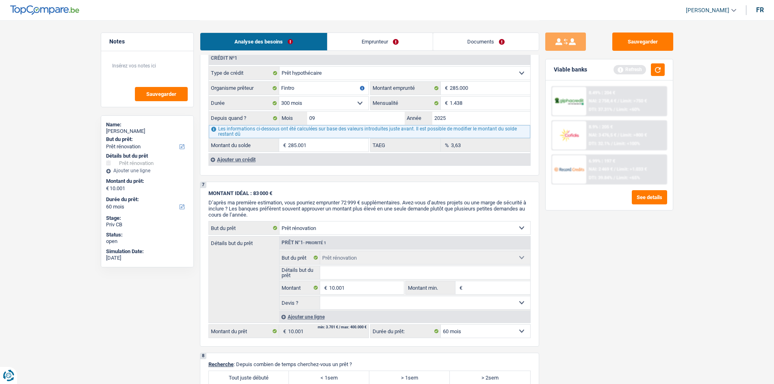
click at [248, 160] on div "Ajouter un crédit" at bounding box center [369, 159] width 322 height 12
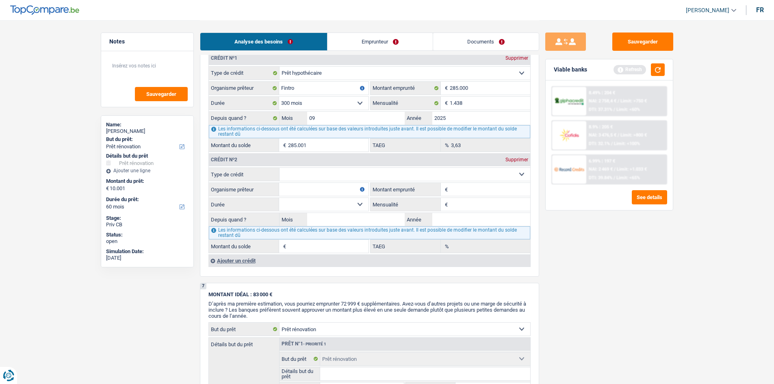
click at [319, 176] on select "Carte ou ouverture de crédit Prêt hypothécaire Vente à tempérament Prêt à tempé…" at bounding box center [405, 174] width 251 height 13
drag, startPoint x: 597, startPoint y: 249, endPoint x: 563, endPoint y: 234, distance: 36.8
click at [594, 247] on div "Sauvegarder Viable banks Refresh 8.49% | 204 € NAI: 2 758,4 € / Limit: >750 € D…" at bounding box center [609, 202] width 140 height 338
click at [509, 160] on div "Supprimer" at bounding box center [516, 159] width 27 height 5
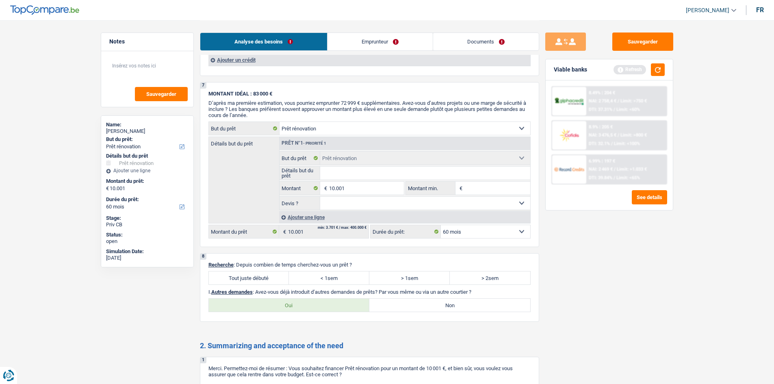
scroll to position [934, 0]
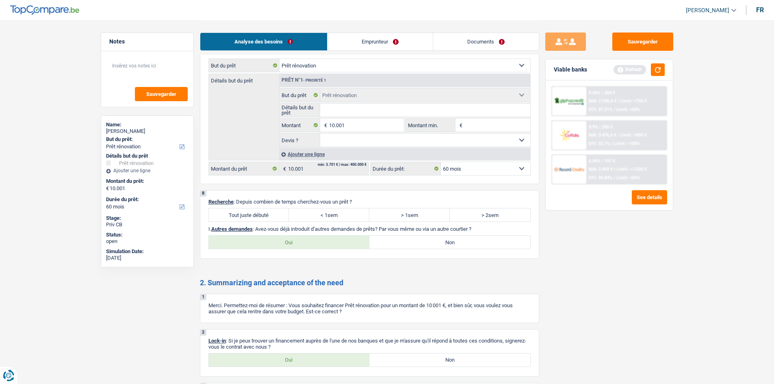
click at [249, 216] on label "Tout juste débuté" at bounding box center [249, 214] width 80 height 13
click at [249, 216] on input "Tout juste débuté" at bounding box center [249, 214] width 80 height 13
radio input "true"
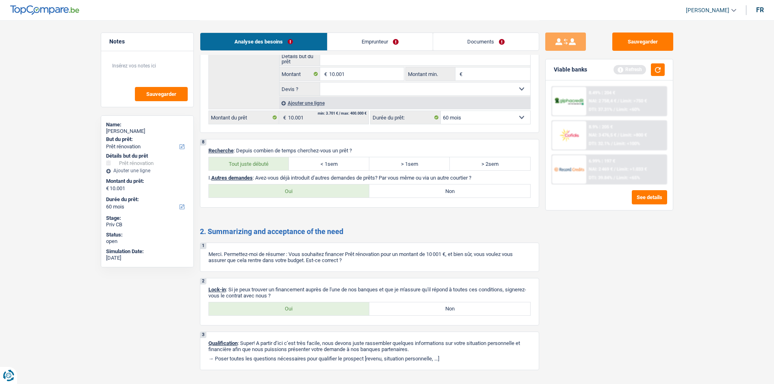
scroll to position [1004, 0]
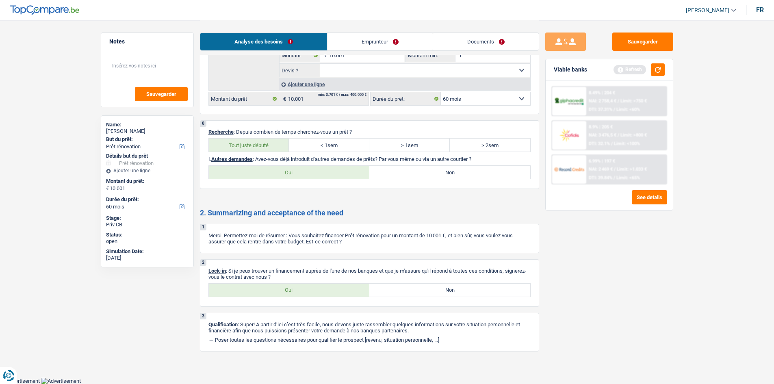
click at [337, 172] on label "Oui" at bounding box center [289, 172] width 161 height 13
click at [337, 172] on input "Oui" at bounding box center [289, 172] width 161 height 13
radio input "true"
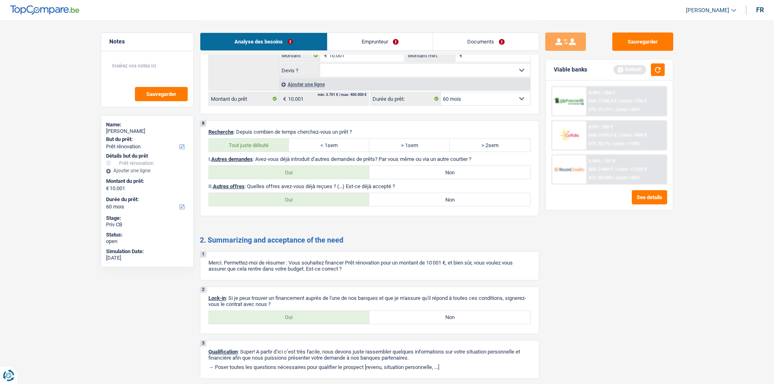
click at [419, 196] on label "Non" at bounding box center [449, 199] width 161 height 13
click at [419, 196] on input "Non" at bounding box center [449, 199] width 161 height 13
radio input "true"
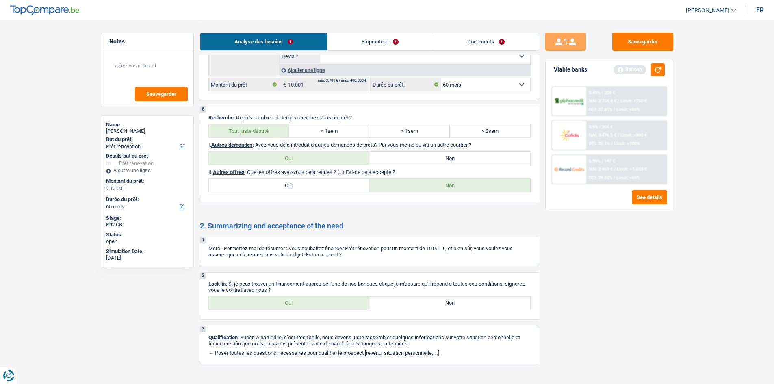
scroll to position [1032, 0]
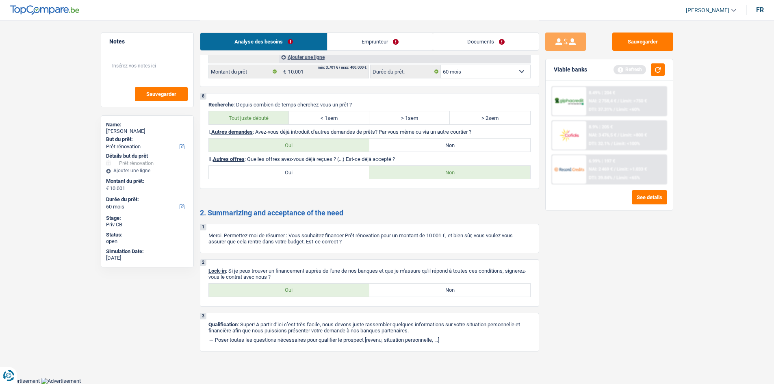
click at [286, 267] on div "2 Lock-in : Si je peux trouver un financement auprès de l'une de nos banques et…" at bounding box center [369, 283] width 339 height 48
click at [277, 288] on label "Oui" at bounding box center [289, 290] width 161 height 13
click at [277, 288] on input "Oui" at bounding box center [289, 290] width 161 height 13
radio input "true"
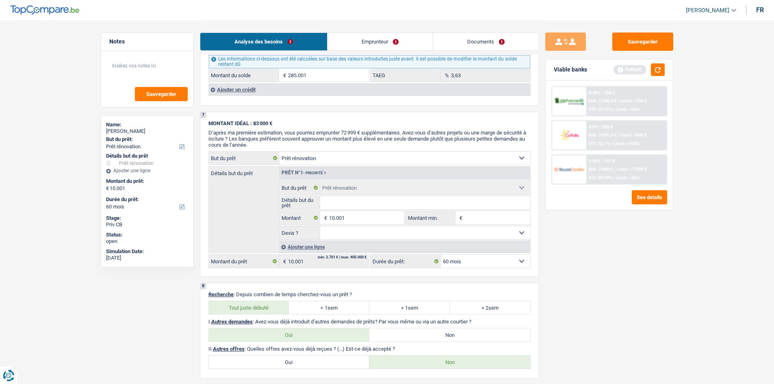
scroll to position [788, 0]
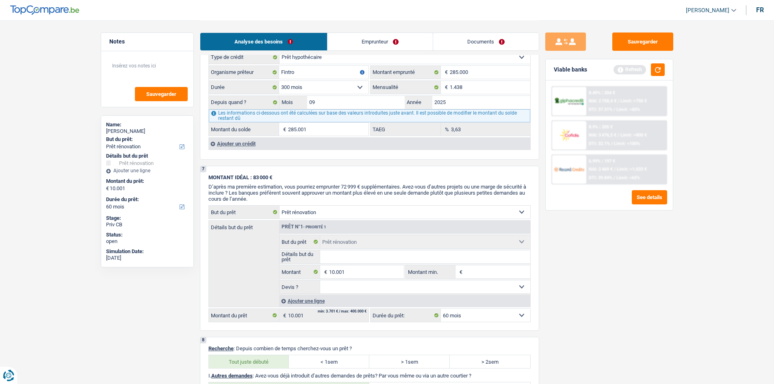
click at [371, 41] on link "Emprunteur" at bounding box center [379, 41] width 105 height 17
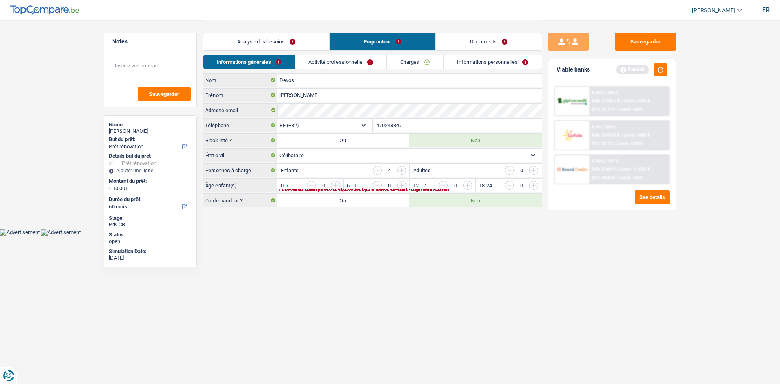
click at [386, 236] on html "Vous avez le contrôle de vos données Nous utilisons des cookies, tout comme nos…" at bounding box center [390, 118] width 780 height 236
click at [535, 184] on input "button" at bounding box center [698, 187] width 338 height 13
click at [466, 185] on input "button" at bounding box center [632, 187] width 338 height 13
click at [466, 186] on input "button" at bounding box center [632, 187] width 338 height 13
click at [403, 186] on input "button" at bounding box center [566, 187] width 338 height 13
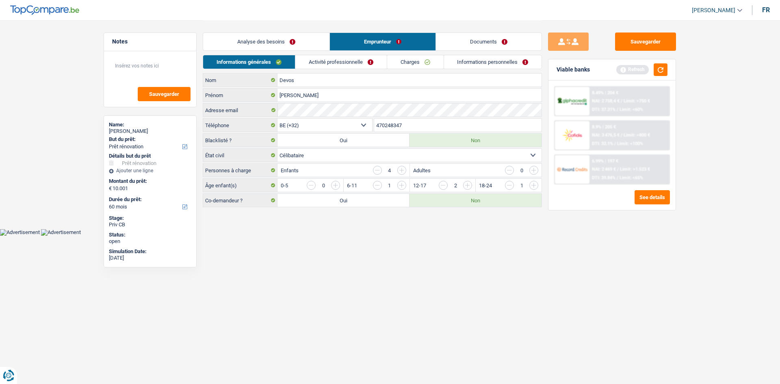
click at [327, 62] on link "Activité professionnelle" at bounding box center [340, 61] width 91 height 13
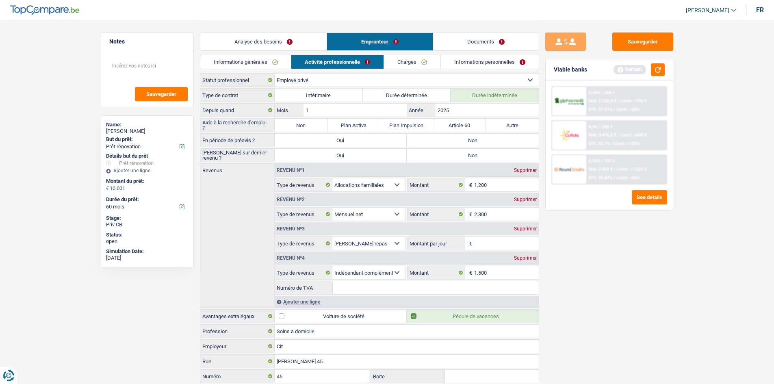
scroll to position [41, 0]
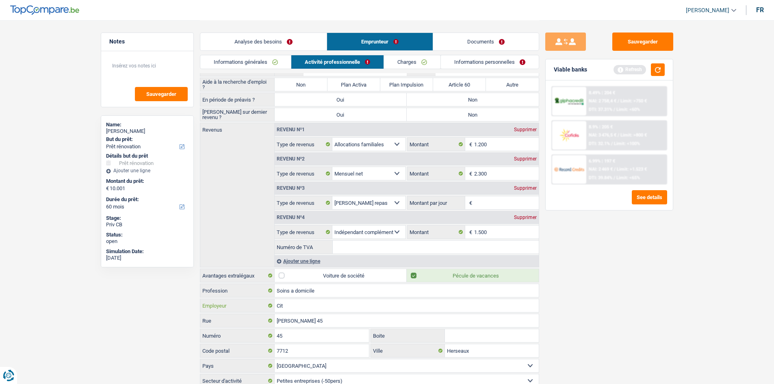
click at [331, 311] on input "Cit" at bounding box center [407, 305] width 264 height 13
click at [330, 319] on input "[PERSON_NAME] 45" at bounding box center [407, 320] width 264 height 13
type input "E"
type input "rue du banc pierre"
click at [312, 331] on input "45" at bounding box center [322, 335] width 95 height 13
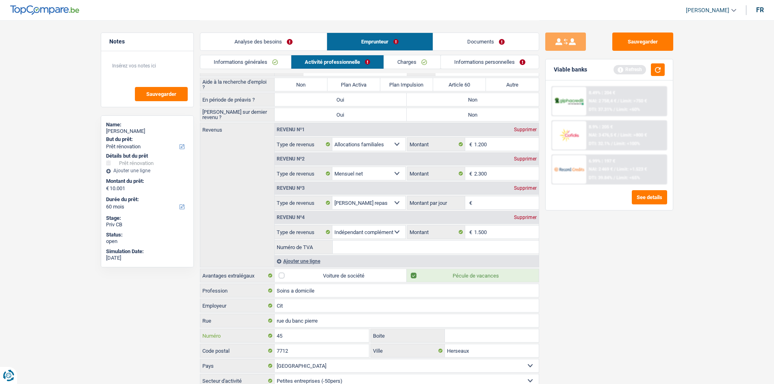
type input "4"
type input "78"
click at [471, 349] on input "Herseaux" at bounding box center [492, 350] width 94 height 13
type input "H"
type input "basecles"
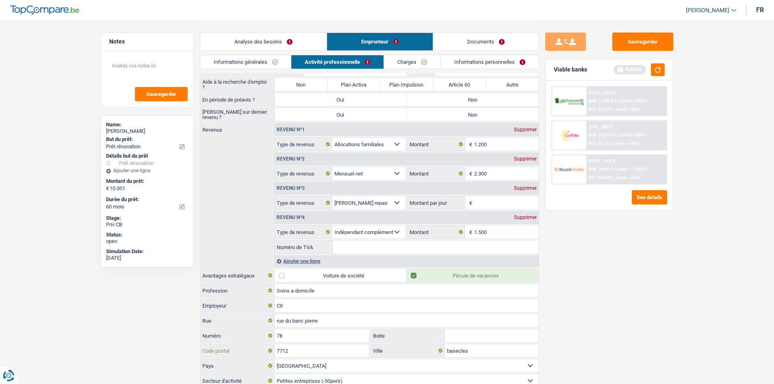
click at [322, 349] on input "7712" at bounding box center [322, 350] width 95 height 13
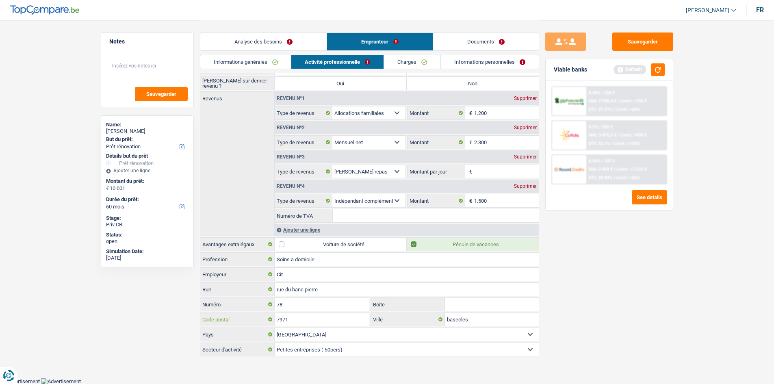
scroll to position [72, 0]
type input "7971"
click at [488, 169] on input "Montant par jour" at bounding box center [506, 171] width 65 height 13
type input "6,0"
click at [587, 285] on div "Sauvegarder Viable banks Refresh 8.49% | 204 € NAI: 2 758,4 € / Limit: >750 € D…" at bounding box center [609, 202] width 140 height 338
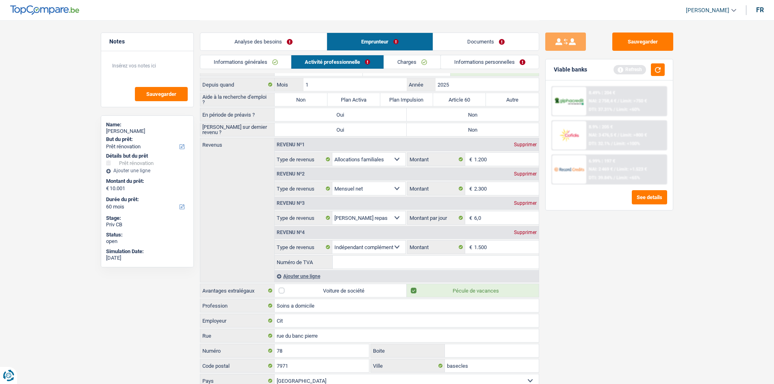
scroll to position [23, 0]
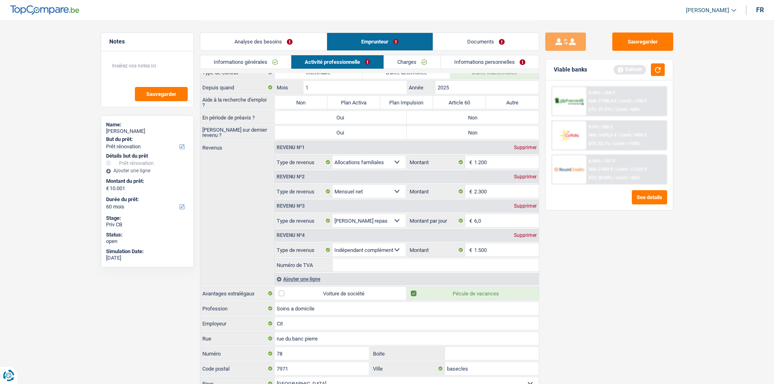
click at [356, 259] on input "Numéro de TVA" at bounding box center [436, 264] width 206 height 13
click at [445, 264] on input "07" at bounding box center [436, 264] width 206 height 13
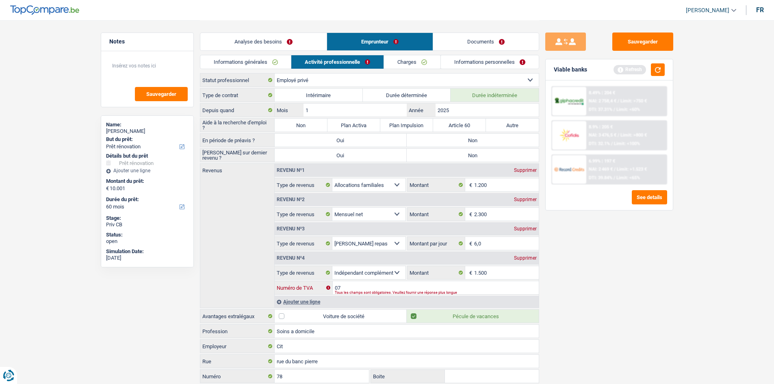
scroll to position [72, 0]
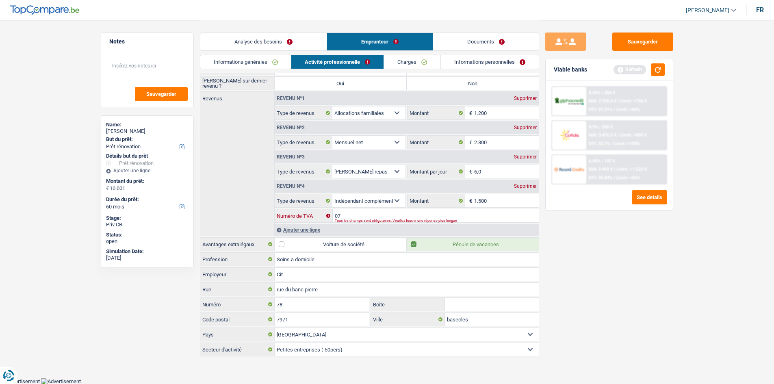
type input "0"
drag, startPoint x: 371, startPoint y: 218, endPoint x: 375, endPoint y: 206, distance: 12.5
click at [372, 217] on input "1012033860" at bounding box center [436, 215] width 206 height 13
type input "1012033860"
click at [626, 43] on button "Sauvegarder" at bounding box center [642, 42] width 61 height 18
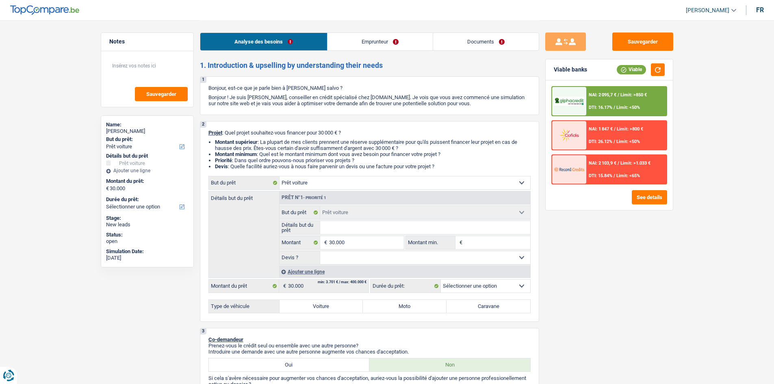
select select "car"
select select "worker"
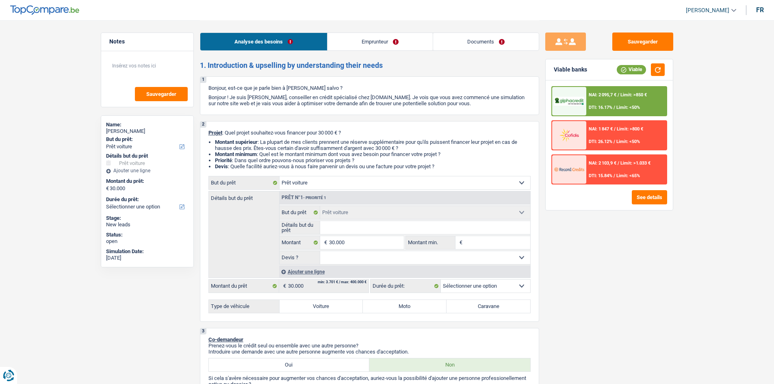
select select "netSalary"
select select "liveWithParents"
select select "car"
click at [434, 256] on select "Oui Non Non répondu Sélectionner une option" at bounding box center [425, 257] width 210 height 13
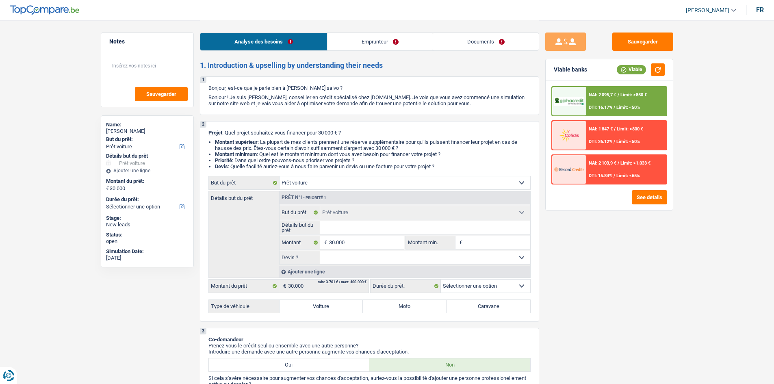
select select "yes"
click at [320, 251] on select "Oui Non Non répondu Sélectionner une option" at bounding box center [425, 257] width 210 height 13
select select "yes"
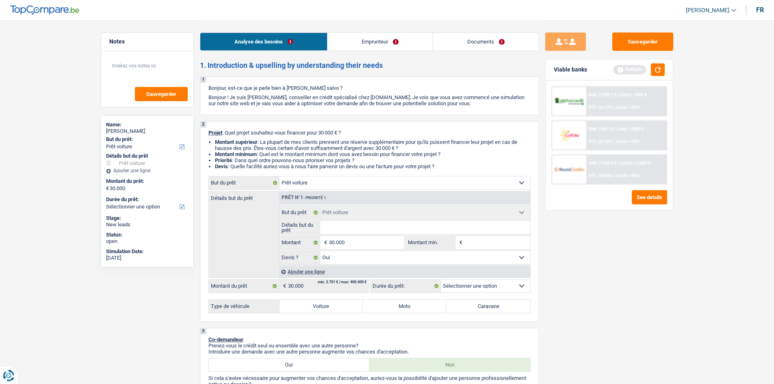
click at [466, 283] on select "12 mois 18 mois 24 mois 30 mois 36 mois 42 mois 48 mois 60 mois Sélectionner un…" at bounding box center [485, 286] width 89 height 13
drag, startPoint x: 557, startPoint y: 334, endPoint x: 531, endPoint y: 315, distance: 32.6
click at [557, 334] on div "Sauvegarder Viable banks Refresh NAI: 2 095,7 € / Limit: >850 € DTI: 16.17% / L…" at bounding box center [609, 202] width 140 height 338
click at [338, 223] on input "Détails but du prêt" at bounding box center [425, 227] width 210 height 13
type input "a"
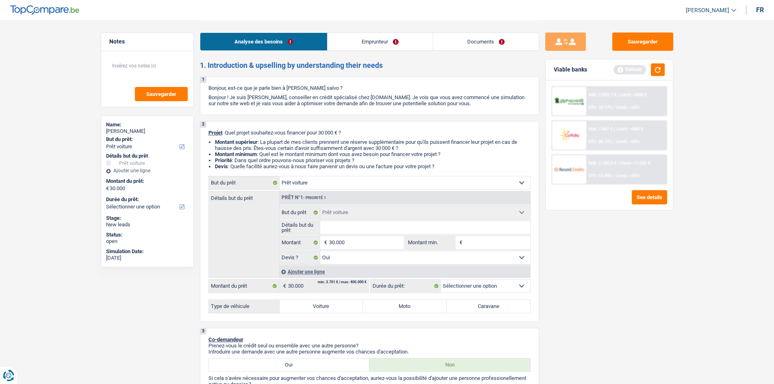
type input "a"
type input "au"
type input "aud"
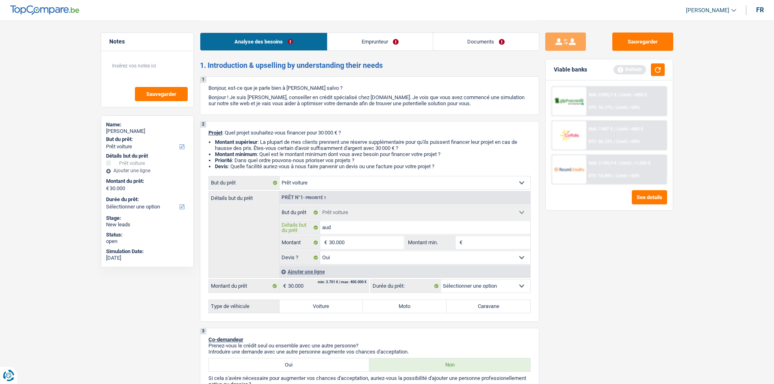
type input "audi"
type input "audi A"
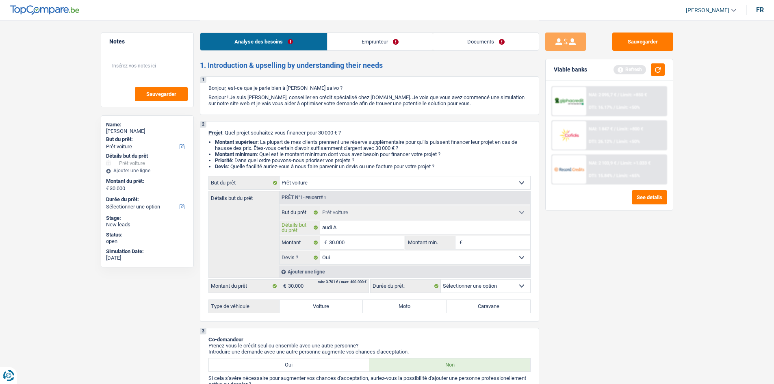
type input "audi A"
type input "audi A""
type input "audi A"
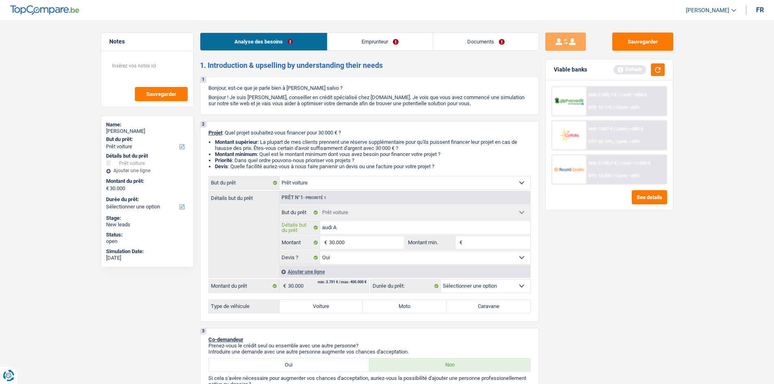
type input "audi A3"
click at [299, 306] on label "Voiture" at bounding box center [322, 306] width 84 height 13
click at [299, 306] on input "Voiture" at bounding box center [322, 306] width 84 height 13
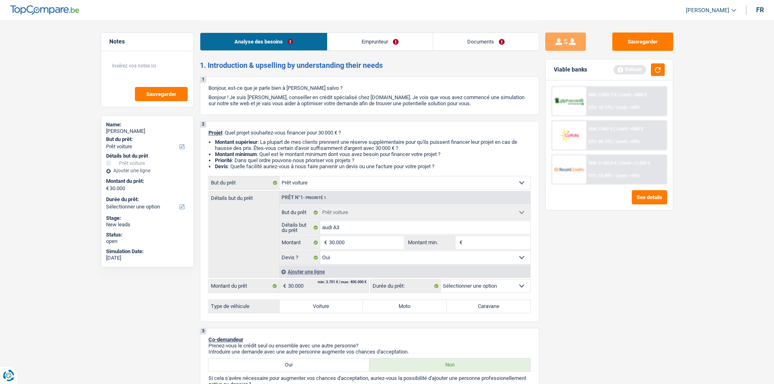
radio input "true"
select select "60"
radio input "true"
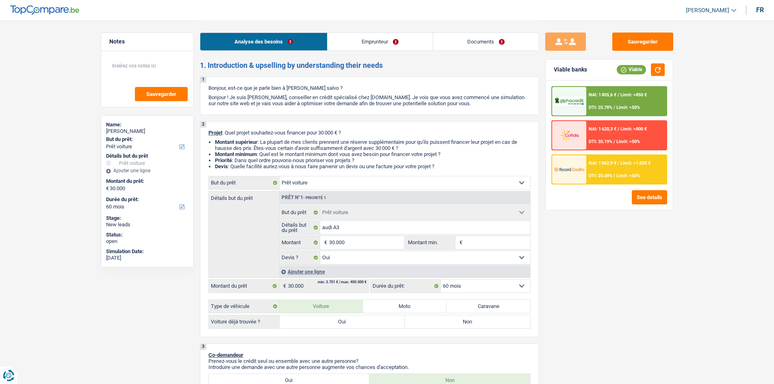
click at [347, 320] on label "Oui" at bounding box center [343, 321] width 126 height 13
click at [347, 320] on input "Oui" at bounding box center [343, 321] width 126 height 13
radio input "true"
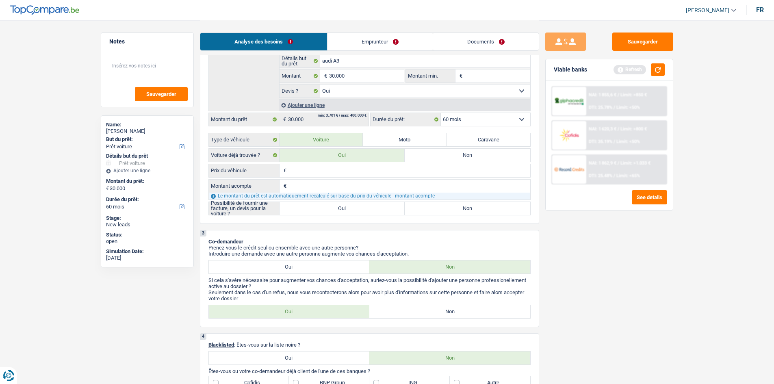
scroll to position [171, 0]
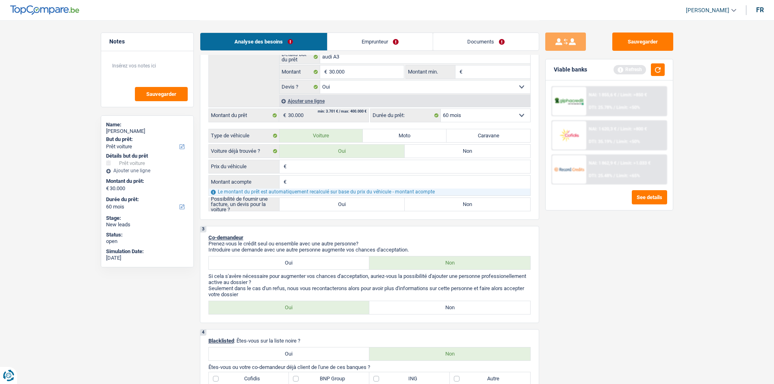
click at [322, 166] on input "Prix du véhicule" at bounding box center [409, 166] width 242 height 13
type input "2"
type input "26"
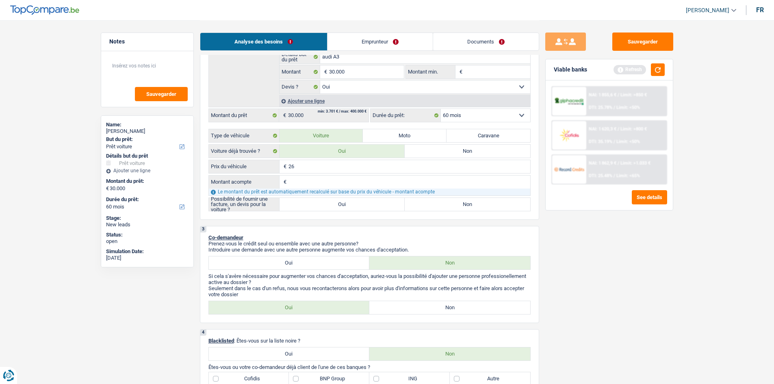
type input "260"
type input "2.600"
type input "26.000"
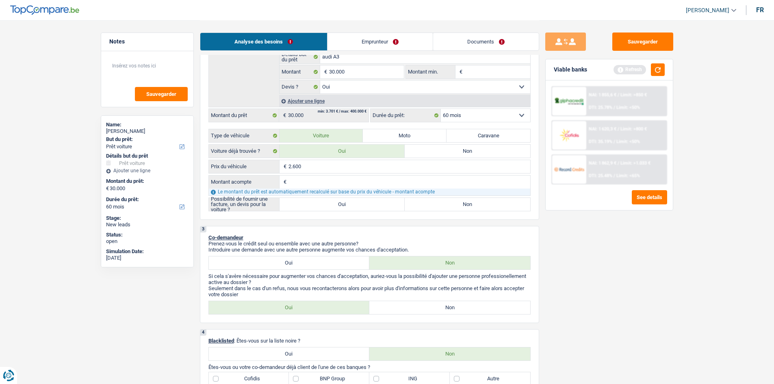
type input "26.000"
click at [621, 281] on div "Sauvegarder Viable banks Refresh NAI: 1 855,6 € / Limit: >850 € DTI: 25.78% / L…" at bounding box center [609, 202] width 140 height 338
click at [300, 175] on div "€ Montant acompte Tous les champs sont obligatoires. Veuillez fournir une répon…" at bounding box center [369, 185] width 322 height 21
click at [301, 181] on input "Montant acompte" at bounding box center [409, 182] width 242 height 13
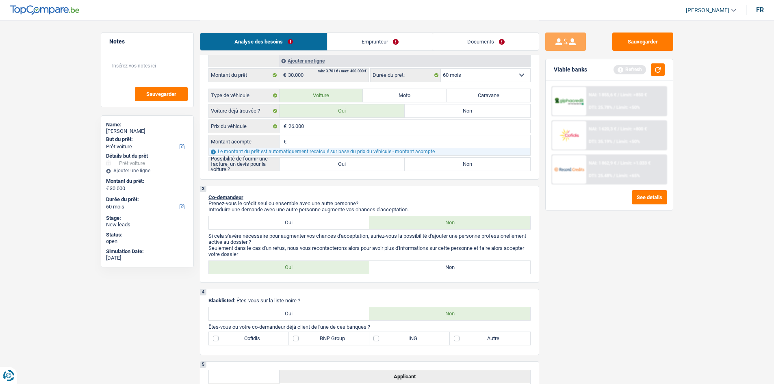
scroll to position [222, 0]
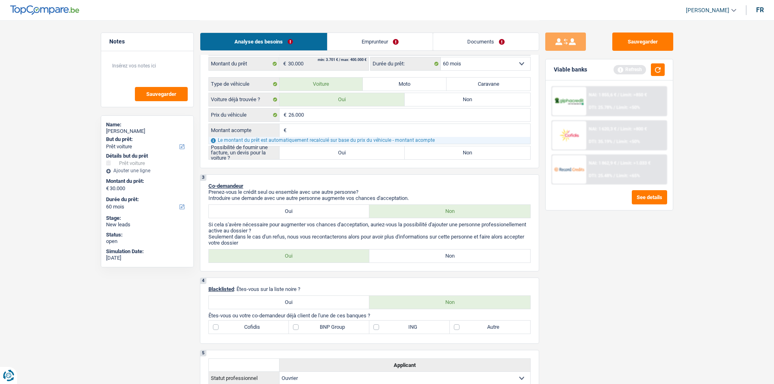
click at [619, 294] on div "Sauvegarder Viable banks Refresh NAI: 1 855,6 € / Limit: >850 € DTI: 25.78% / L…" at bounding box center [609, 202] width 140 height 338
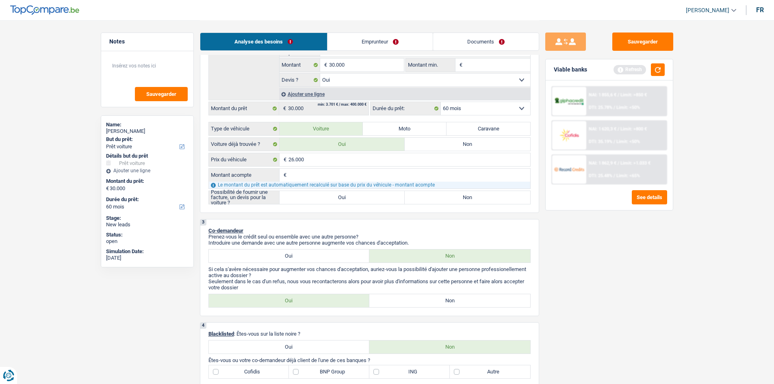
scroll to position [130, 0]
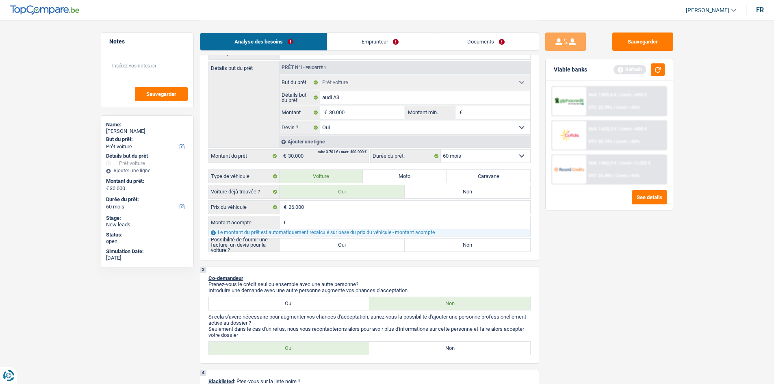
click at [315, 243] on label "Oui" at bounding box center [343, 244] width 126 height 13
click at [315, 243] on input "Oui" at bounding box center [343, 244] width 126 height 13
radio input "true"
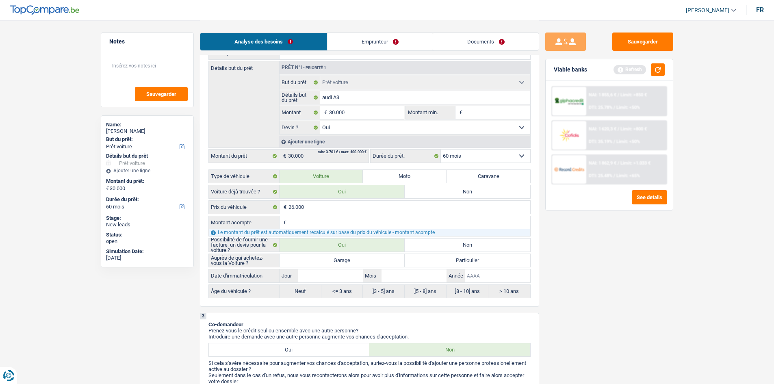
click at [482, 276] on input "Année" at bounding box center [497, 275] width 65 height 13
type input "2"
type input "20"
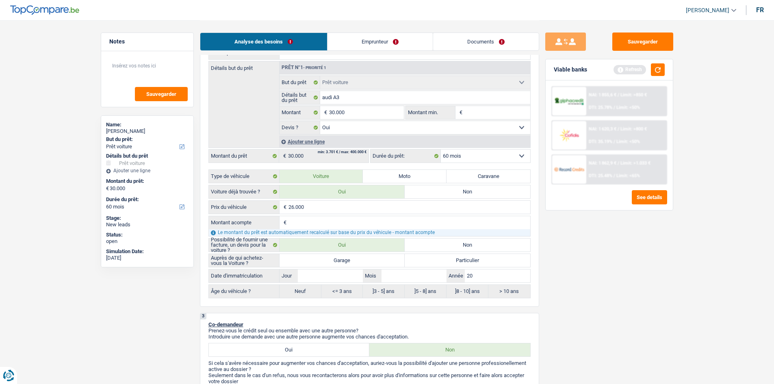
type input "202"
type input "2021"
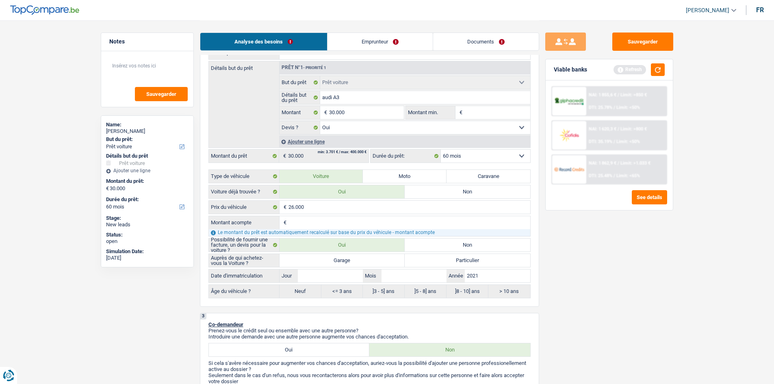
click at [354, 258] on label "Garage" at bounding box center [343, 260] width 126 height 13
click at [354, 258] on input "Garage" at bounding box center [343, 260] width 126 height 13
radio input "true"
click at [406, 281] on input "Mois" at bounding box center [414, 275] width 65 height 13
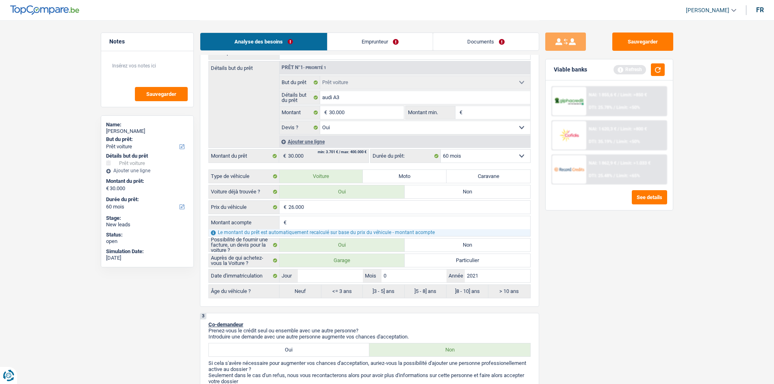
type input "06"
click at [341, 275] on input "Jour" at bounding box center [330, 275] width 65 height 13
type input "0"
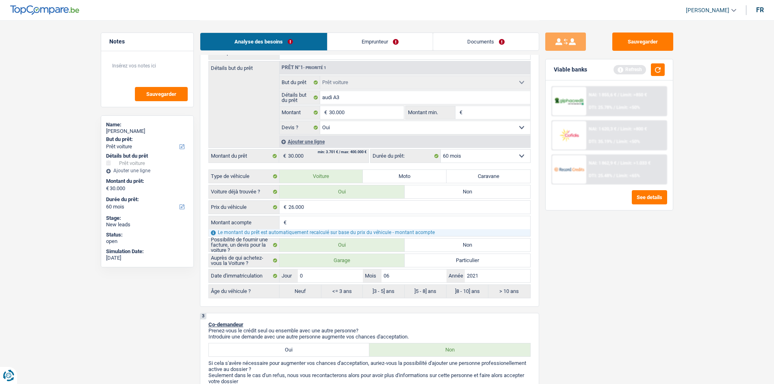
type input "05"
radio input "false"
type input "05"
radio input "true"
click at [565, 313] on div "Sauvegarder Viable banks Refresh NAI: 1 855,6 € / Limit: >850 € DTI: 25.78% / L…" at bounding box center [609, 202] width 140 height 338
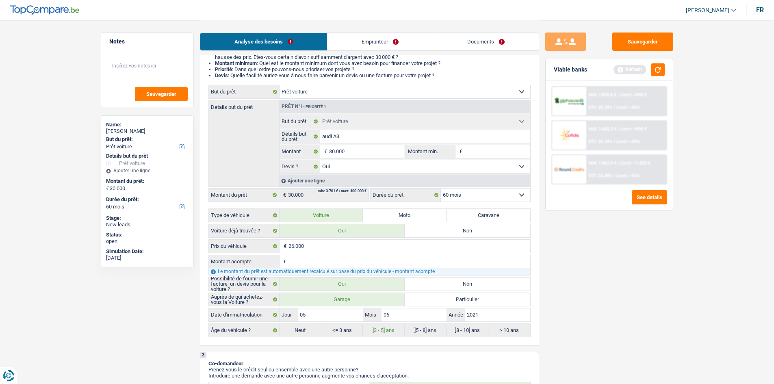
scroll to position [90, 0]
click at [480, 152] on input "Montant min." at bounding box center [497, 152] width 66 height 13
type input "2"
type input "26"
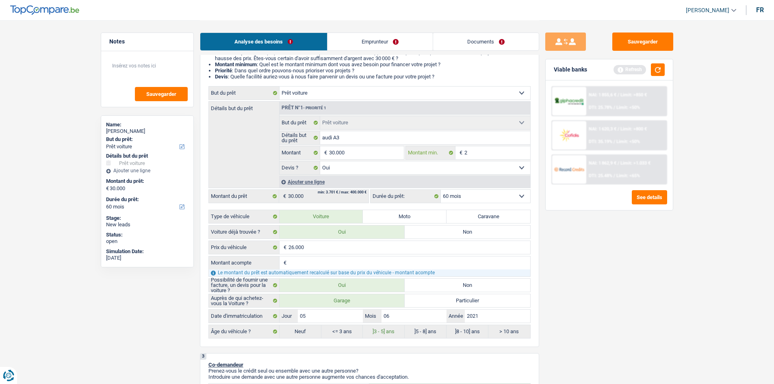
type input "26"
type input "260"
type input "2.600"
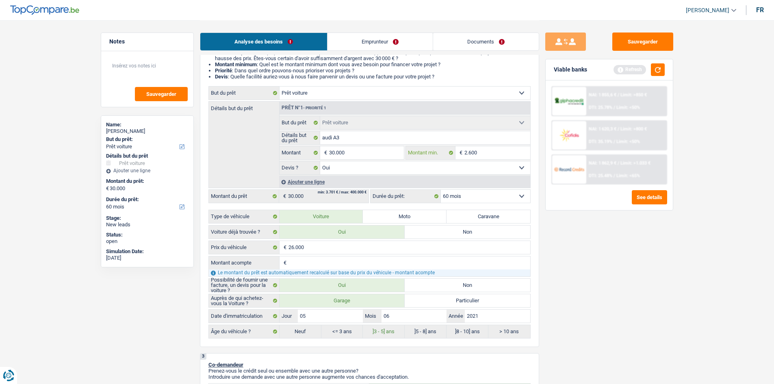
type input "26.000"
click at [587, 248] on div "Sauvegarder Viable banks Refresh NAI: 1 855,6 € / Limit: >850 € DTI: 25.78% / L…" at bounding box center [609, 202] width 140 height 338
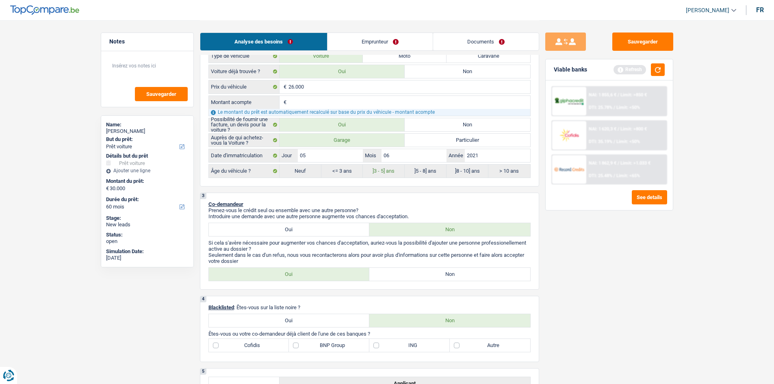
scroll to position [254, 0]
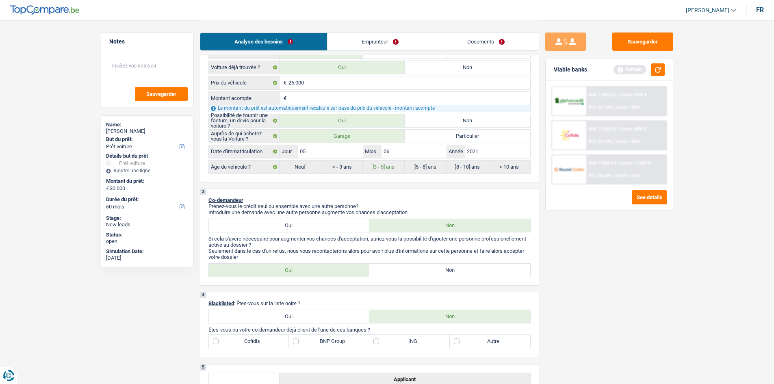
click at [296, 271] on label "Oui" at bounding box center [289, 270] width 161 height 13
click at [296, 271] on input "Oui" at bounding box center [289, 270] width 161 height 13
radio input "true"
click at [399, 263] on div "Oui Non" at bounding box center [369, 270] width 322 height 14
click at [397, 269] on label "Non" at bounding box center [449, 270] width 161 height 13
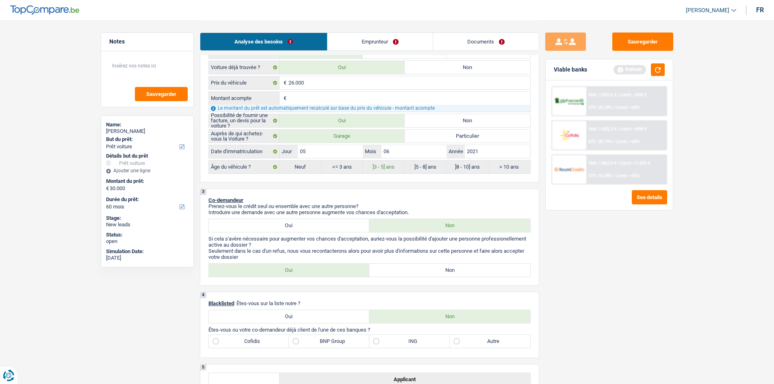
click at [397, 269] on input "Non" at bounding box center [449, 270] width 161 height 13
radio input "true"
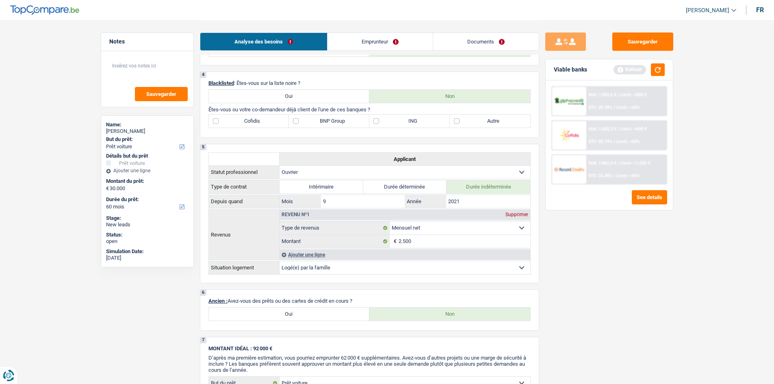
scroll to position [475, 0]
click at [465, 118] on label "Autre" at bounding box center [490, 120] width 80 height 13
click at [465, 118] on input "Autre" at bounding box center [490, 120] width 80 height 13
checkbox input "true"
drag, startPoint x: 465, startPoint y: 118, endPoint x: 424, endPoint y: 357, distance: 242.8
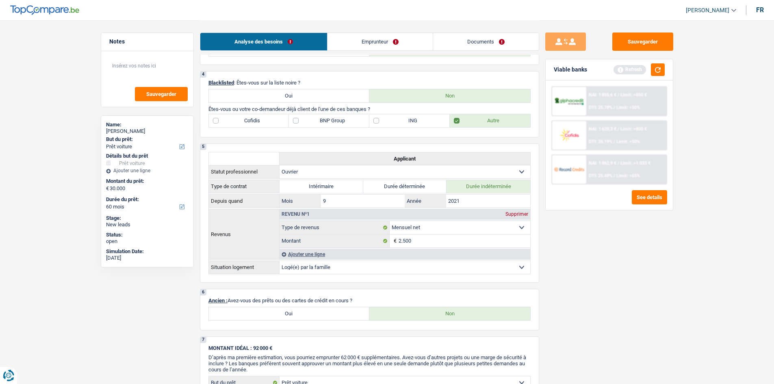
click at [424, 357] on div "1. Introduction & upselling by understanding their needs 1 Bonjour, est-ce que …" at bounding box center [369, 148] width 339 height 1125
click at [573, 332] on div "Sauvegarder Viable banks Refresh NAI: 1 855,6 € / Limit: >850 € DTI: 25.78% / L…" at bounding box center [609, 202] width 140 height 338
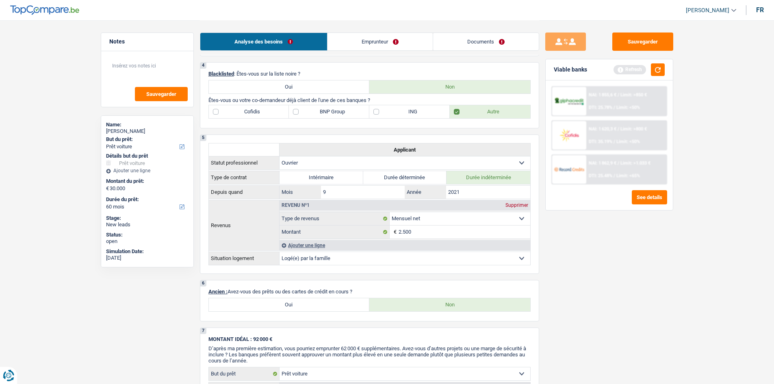
scroll to position [484, 0]
click at [656, 307] on div "Sauvegarder Viable banks Refresh NAI: 1 855,6 € / Limit: >850 € DTI: 25.78% / L…" at bounding box center [609, 202] width 140 height 338
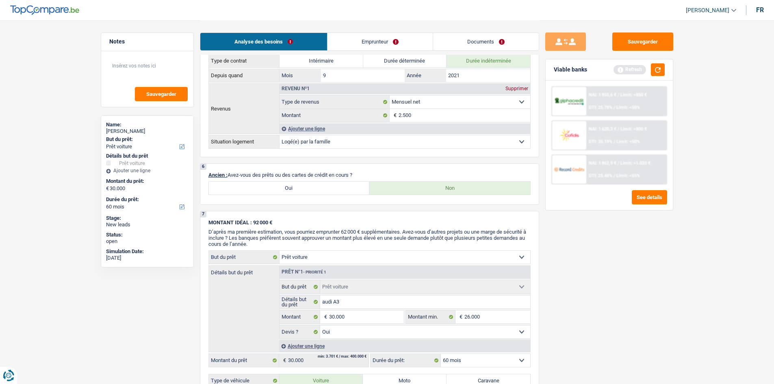
scroll to position [609, 0]
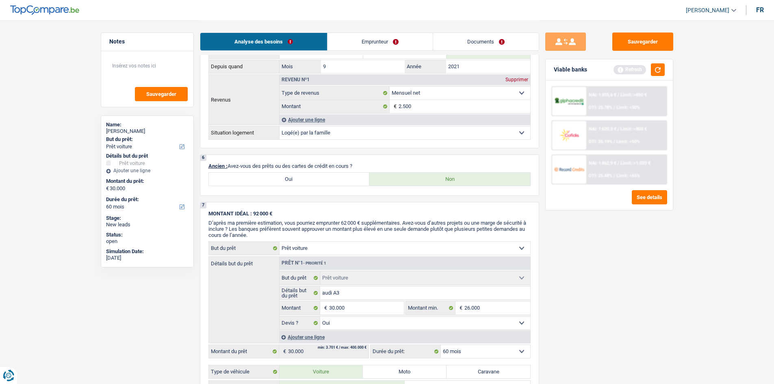
click at [331, 179] on label "Oui" at bounding box center [289, 179] width 161 height 13
click at [331, 179] on input "Oui" at bounding box center [289, 179] width 161 height 13
radio input "true"
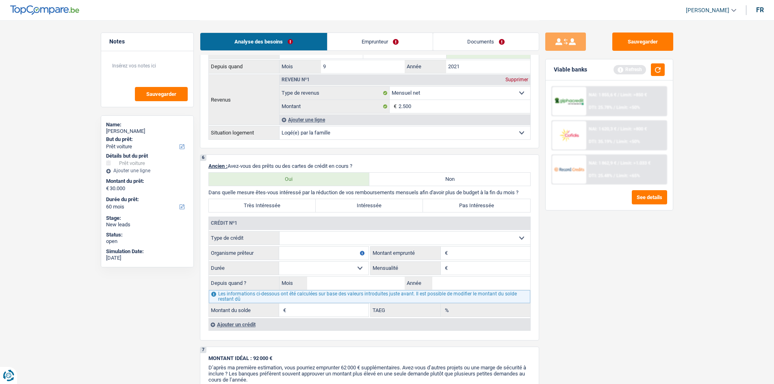
click at [391, 182] on label "Non" at bounding box center [449, 179] width 161 height 13
click at [391, 182] on input "Non" at bounding box center [449, 179] width 161 height 13
radio input "true"
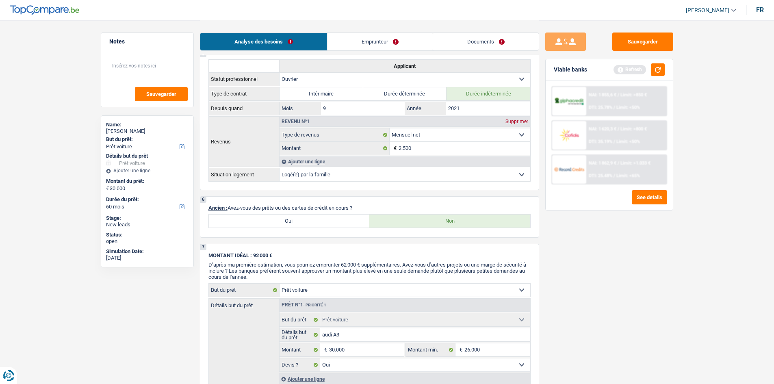
scroll to position [646, 0]
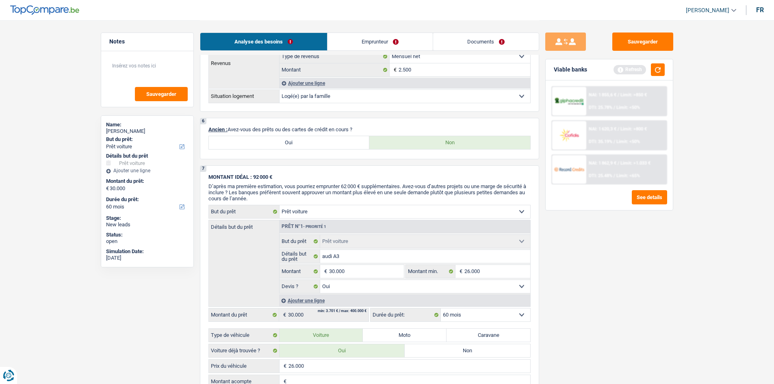
click at [291, 141] on label "Oui" at bounding box center [289, 142] width 161 height 13
click at [291, 141] on input "Oui" at bounding box center [289, 142] width 161 height 13
radio input "true"
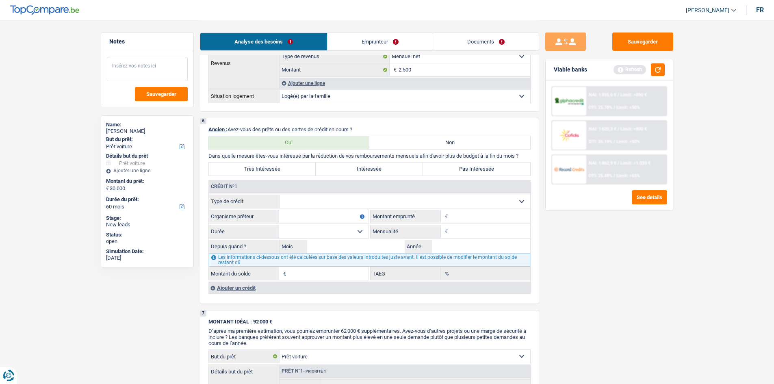
click at [116, 65] on textarea at bounding box center [147, 69] width 81 height 24
type textarea "credit de l'ancien véhicule sera soldé par le garage"
click at [301, 200] on select "Carte ou ouverture de crédit Prêt hypothécaire Vente à tempérament Prêt à tempé…" at bounding box center [405, 201] width 251 height 13
select select "cardOrCredit"
type input "0"
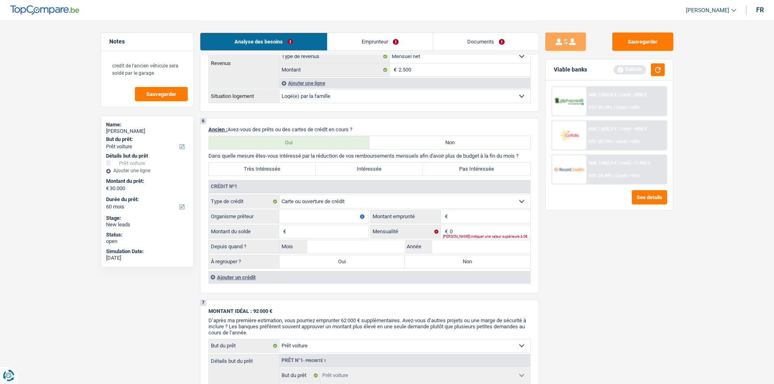
drag, startPoint x: 331, startPoint y: 220, endPoint x: 327, endPoint y: 220, distance: 4.5
click at [329, 220] on input "Organisme prêteur" at bounding box center [323, 216] width 89 height 13
click at [329, 218] on input "Organisme prêteur" at bounding box center [323, 216] width 89 height 13
type input "belfius"
click at [473, 215] on input "Montant" at bounding box center [490, 216] width 80 height 13
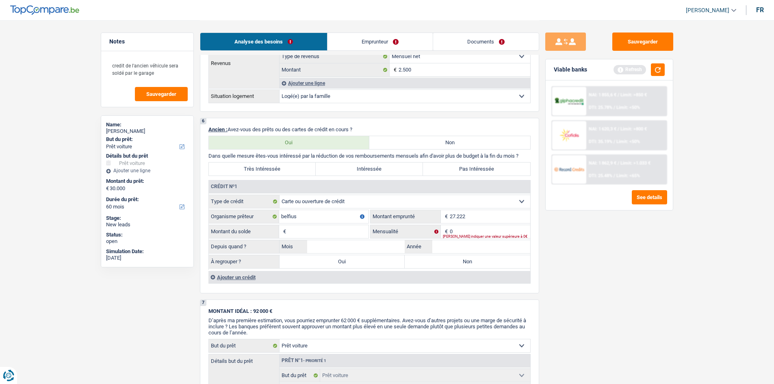
type input "27.222"
click at [465, 230] on input "0" at bounding box center [490, 231] width 80 height 13
type input "500"
click at [352, 196] on select "Carte ou ouverture de crédit Prêt hypothécaire Vente à tempérament Prêt à tempé…" at bounding box center [405, 201] width 251 height 13
select select "carLoan"
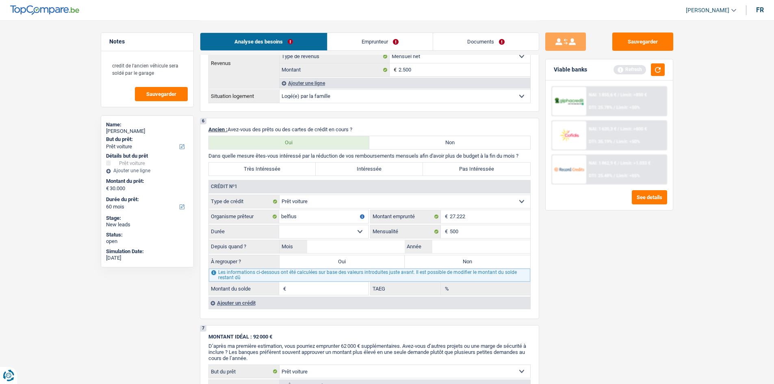
click at [296, 230] on select "12 mois 18 mois 24 mois 30 mois 36 mois 42 mois 48 mois 60 mois 72 mois 84 mois…" at bounding box center [323, 231] width 89 height 13
select select "60"
click at [279, 225] on select "12 mois 18 mois 24 mois 30 mois 36 mois 42 mois 48 mois 60 mois 72 mois 84 mois…" at bounding box center [323, 231] width 89 height 13
click at [435, 245] on input "Année" at bounding box center [481, 246] width 98 height 13
type input "2021"
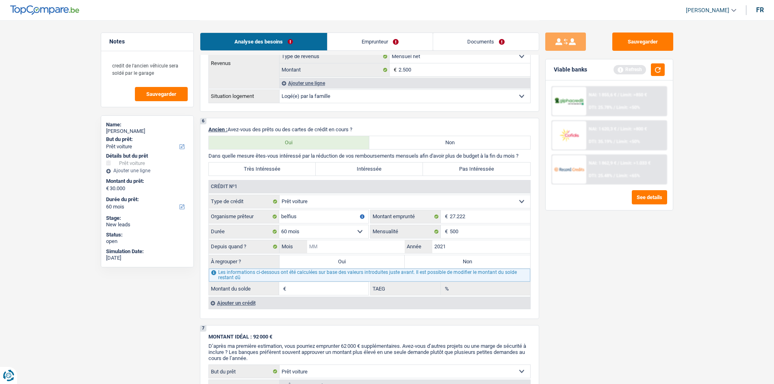
click at [331, 243] on input "Mois" at bounding box center [356, 246] width 98 height 13
type input "10"
type input "6.355"
type input "3,96"
click at [373, 248] on input "10" at bounding box center [356, 246] width 98 height 13
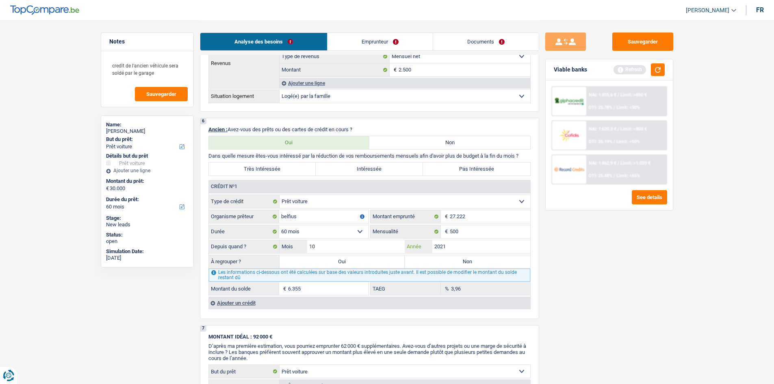
click at [454, 244] on input "2021" at bounding box center [481, 246] width 98 height 13
type input "2022"
type input "11.989"
click at [609, 295] on div "Sauvegarder Viable banks Refresh NAI: 1 855,6 € / Limit: >850 € DTI: 25.78% / L…" at bounding box center [609, 202] width 140 height 338
click at [386, 245] on input "10" at bounding box center [356, 246] width 98 height 13
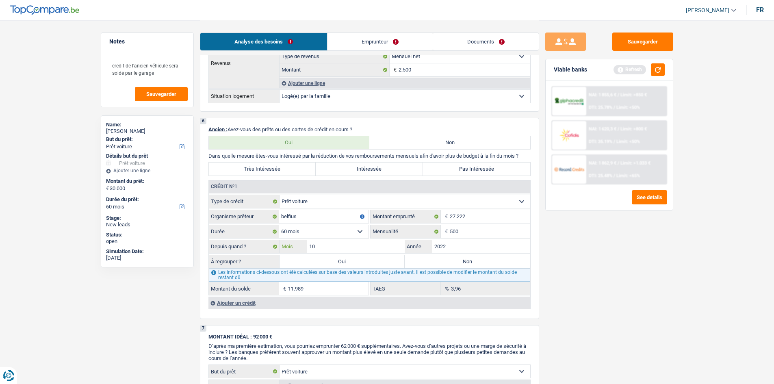
type input "1"
type input "09"
type input "11.527"
click at [613, 314] on div "Sauvegarder Viable banks Refresh NAI: 1 855,6 € / Limit: >850 € DTI: 25.78% / L…" at bounding box center [609, 202] width 140 height 338
click at [339, 247] on input "09" at bounding box center [356, 246] width 98 height 13
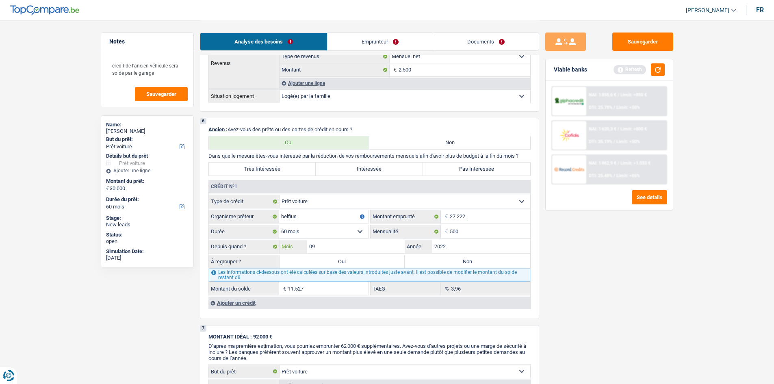
type input "0"
type input "10"
type input "11.989"
type input "2022"
click at [339, 247] on input "10" at bounding box center [356, 246] width 98 height 13
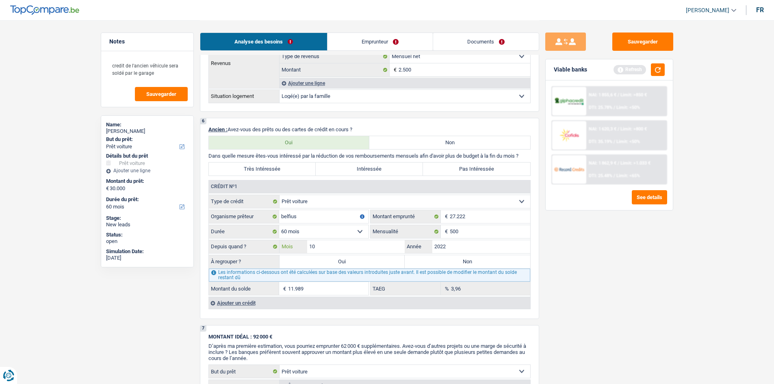
type input "1"
type input "08"
type input "11.065"
click at [566, 285] on div "Sauvegarder Viable banks Refresh NAI: 1 855,6 € / Limit: >850 € DTI: 25.78% / L…" at bounding box center [609, 202] width 140 height 338
click at [336, 240] on input "08" at bounding box center [356, 246] width 98 height 13
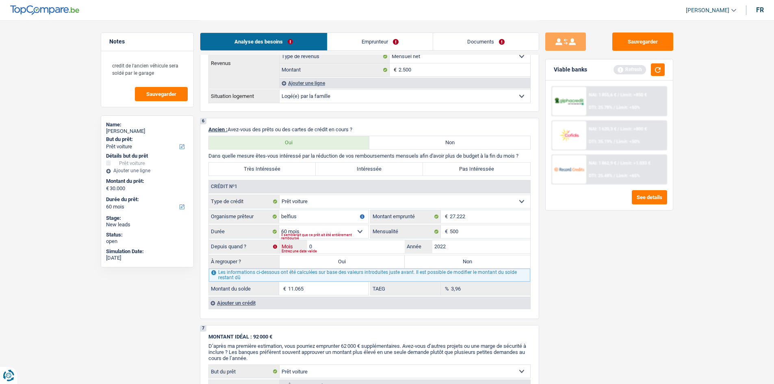
type input "05"
type input "9.668"
click at [607, 277] on div "Sauvegarder Viable banks Refresh NAI: 1 855,6 € / Limit: >850 € DTI: 25.78% / L…" at bounding box center [609, 202] width 140 height 338
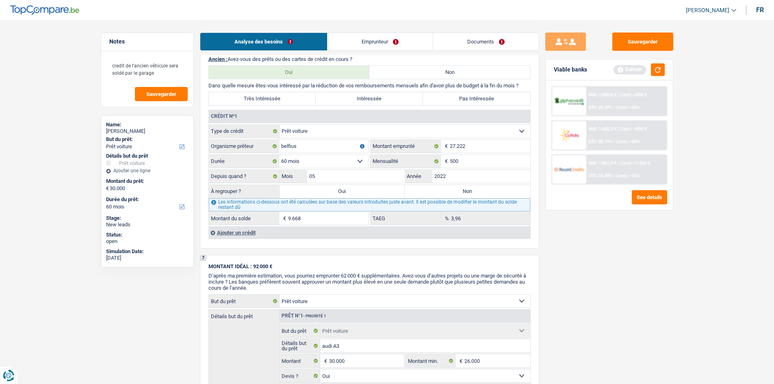
scroll to position [718, 0]
click at [481, 100] on label "Pas Intéressée" at bounding box center [476, 97] width 107 height 13
click at [481, 100] on input "Pas Intéressée" at bounding box center [476, 97] width 107 height 13
radio input "true"
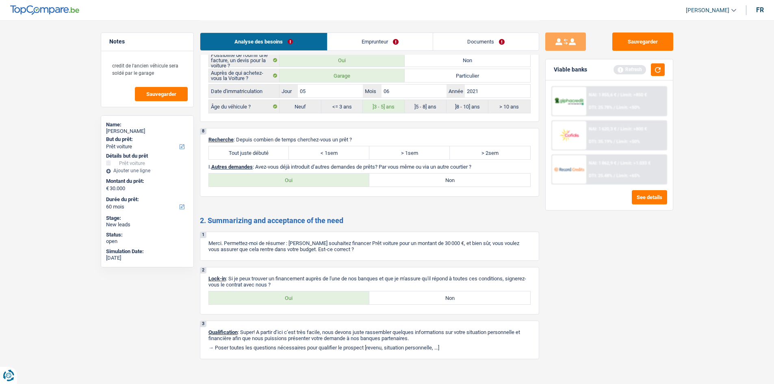
scroll to position [1157, 0]
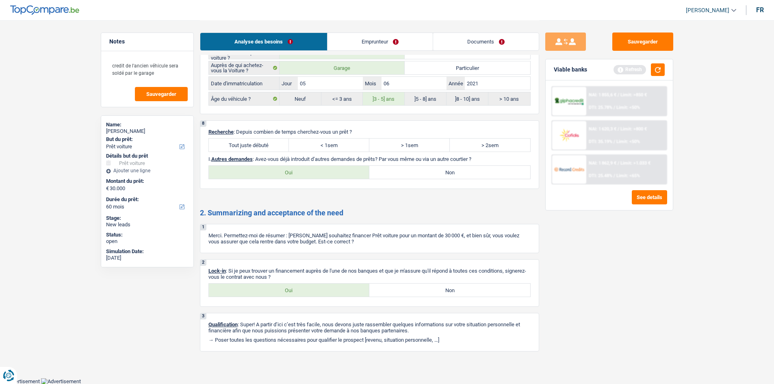
click at [251, 147] on label "Tout juste débuté" at bounding box center [249, 145] width 80 height 13
click at [251, 147] on input "Tout juste débuté" at bounding box center [249, 145] width 80 height 13
radio input "true"
click at [314, 171] on label "Oui" at bounding box center [289, 172] width 161 height 13
click at [314, 171] on input "Oui" at bounding box center [289, 172] width 161 height 13
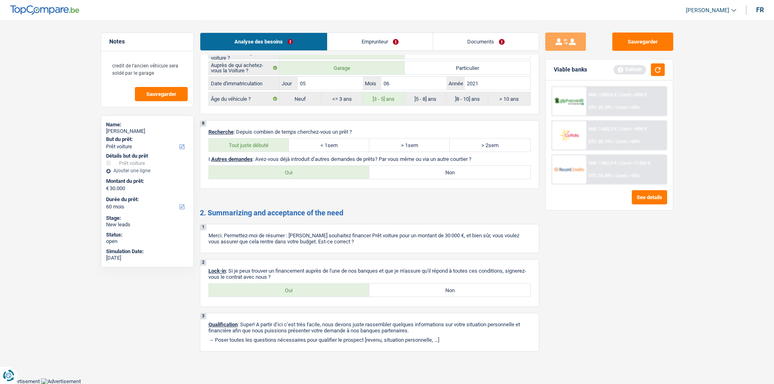
radio input "true"
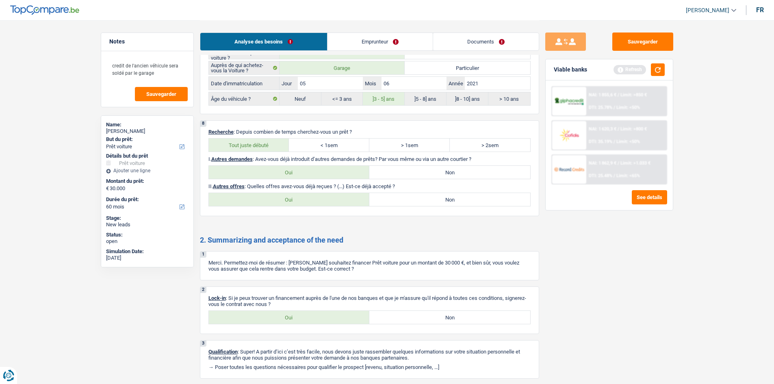
click at [397, 202] on label "Non" at bounding box center [449, 199] width 161 height 13
click at [397, 202] on input "Non" at bounding box center [449, 199] width 161 height 13
radio input "true"
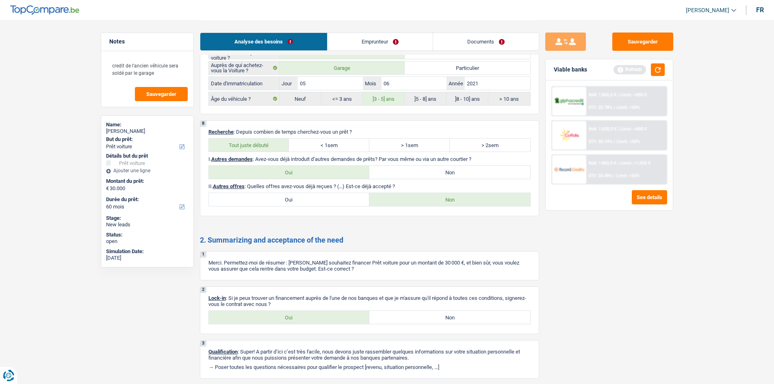
scroll to position [1184, 0]
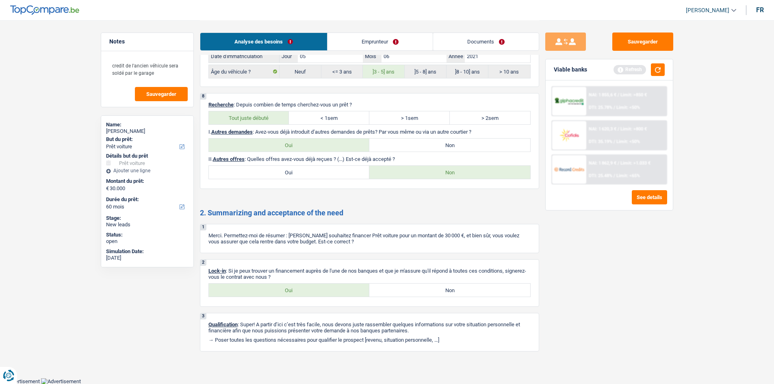
click at [284, 292] on label "Oui" at bounding box center [289, 290] width 161 height 13
click at [284, 292] on input "Oui" at bounding box center [289, 290] width 161 height 13
radio input "true"
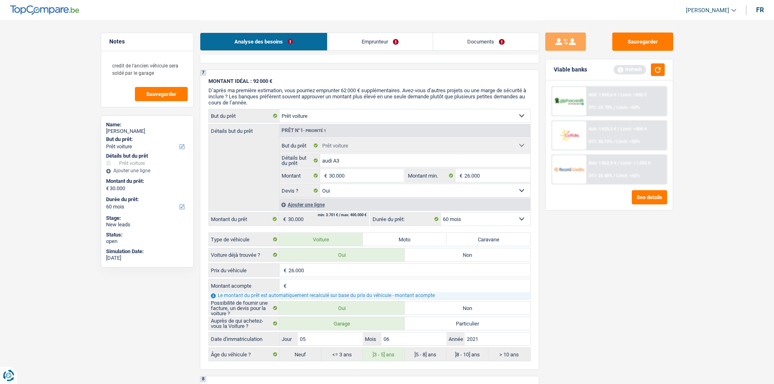
scroll to position [899, 0]
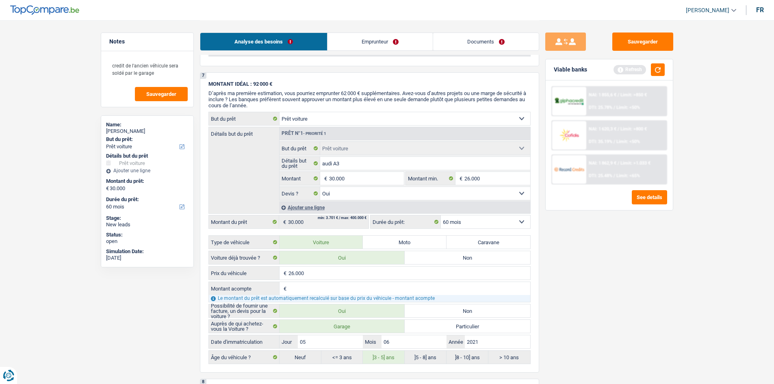
click at [382, 46] on link "Emprunteur" at bounding box center [379, 41] width 105 height 17
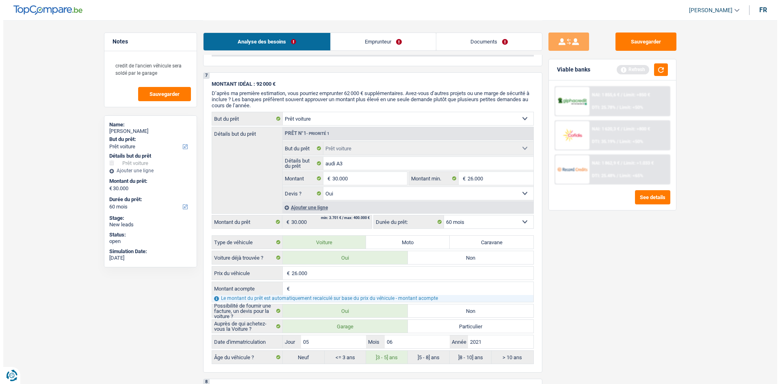
scroll to position [0, 0]
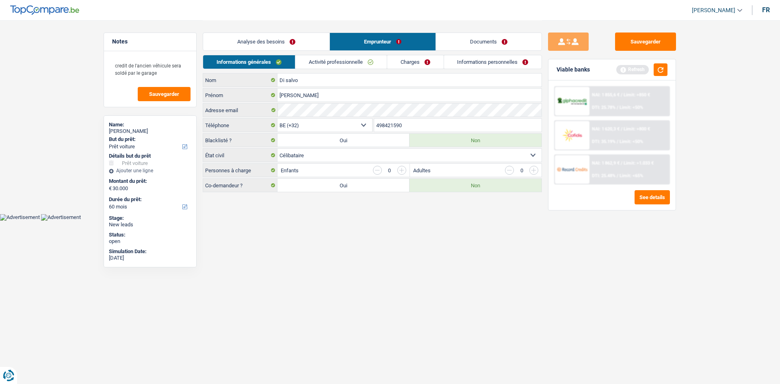
click at [323, 158] on select "Célibataire Marié(e) Cohabitant(e) légal(e) Divorcé(e) Veuf(ve) Séparé (de fait…" at bounding box center [409, 155] width 264 height 13
click at [356, 221] on html "Vous avez le contrôle de vos données Nous utilisons des cookies, tout comme nos…" at bounding box center [390, 110] width 780 height 221
click at [311, 64] on link "Activité professionnelle" at bounding box center [340, 61] width 91 height 13
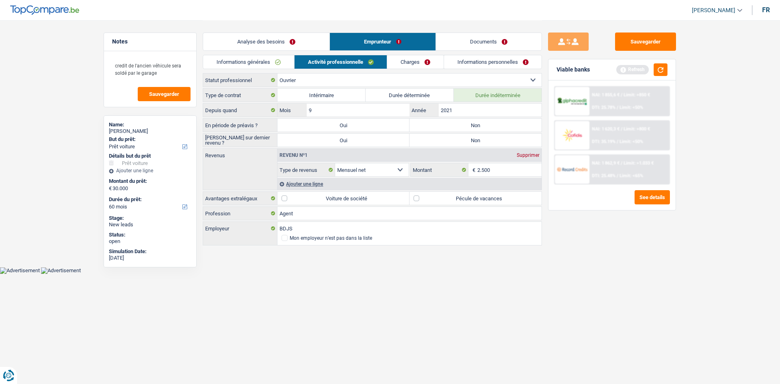
drag, startPoint x: 358, startPoint y: 297, endPoint x: 345, endPoint y: 294, distance: 13.3
click at [346, 274] on html "Vous avez le contrôle de vos données Nous utilisons des cookies, tout comme nos…" at bounding box center [390, 137] width 780 height 274
click at [287, 184] on div "Ajouter une ligne" at bounding box center [409, 184] width 264 height 12
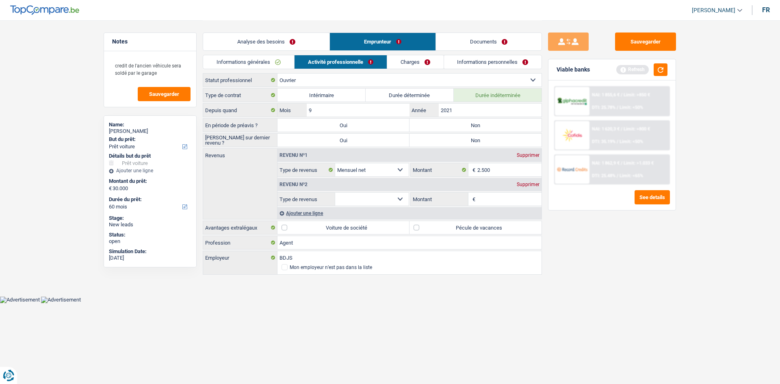
click at [485, 200] on input "Montant" at bounding box center [509, 199] width 65 height 13
type input "8"
drag, startPoint x: 407, startPoint y: 192, endPoint x: 405, endPoint y: 196, distance: 4.2
click at [407, 194] on div "Revenu nº2 Supprimer Allocation d'handicap Allocations chômage Allocations fami…" at bounding box center [409, 191] width 264 height 29
click at [402, 196] on select "Allocation d'handicap Allocations chômage Allocations familiales Chèques repas …" at bounding box center [372, 199] width 74 height 13
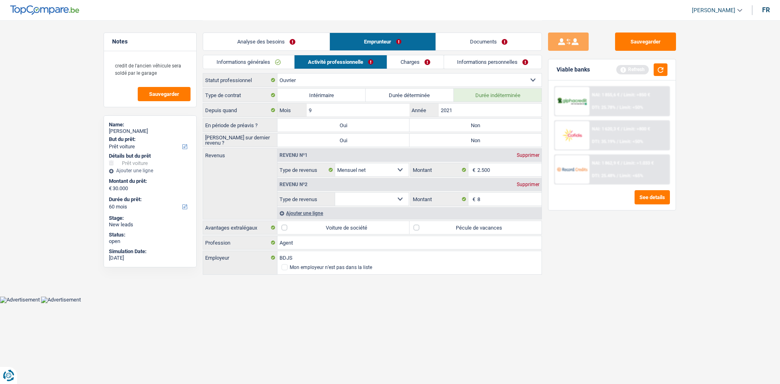
select select "mealVouchers"
click at [335, 193] on select "Allocation d'handicap Allocations chômage Allocations familiales Chèques repas …" at bounding box center [372, 199] width 74 height 13
click at [500, 193] on input "Montant par jour" at bounding box center [509, 199] width 65 height 13
type input "8,0"
drag, startPoint x: 632, startPoint y: 275, endPoint x: 625, endPoint y: 275, distance: 6.5
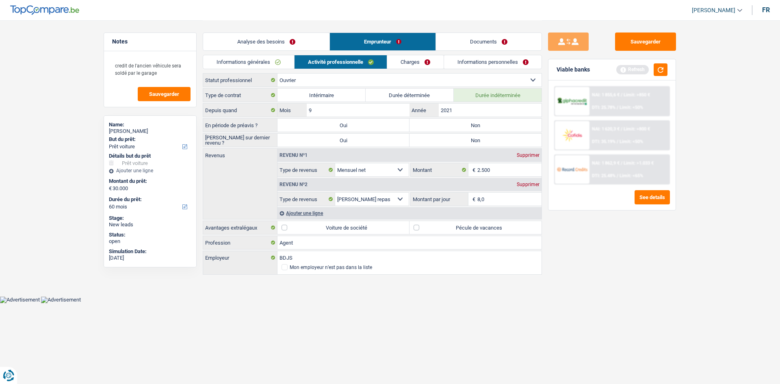
click at [632, 274] on div "Sauvegarder Viable banks Refresh NAI: 1 855,6 € / Limit: >850 € DTI: 25.78% / L…" at bounding box center [612, 202] width 140 height 338
click at [426, 225] on label "Pécule de vacances" at bounding box center [476, 227] width 132 height 13
click at [426, 225] on input "Pécule de vacances" at bounding box center [476, 227] width 132 height 13
checkbox input "true"
drag, startPoint x: 468, startPoint y: 119, endPoint x: 468, endPoint y: 123, distance: 4.1
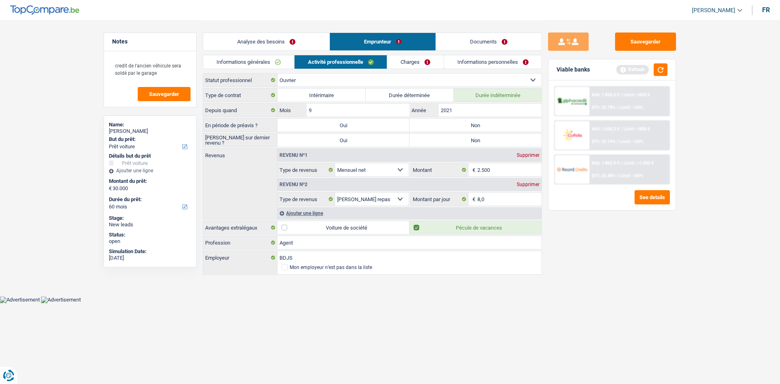
click at [468, 122] on label "Non" at bounding box center [476, 125] width 132 height 13
click at [468, 122] on input "Non" at bounding box center [476, 125] width 132 height 13
radio input "true"
drag, startPoint x: 449, startPoint y: 138, endPoint x: 442, endPoint y: 139, distance: 6.1
click at [448, 138] on label "Non" at bounding box center [476, 140] width 132 height 13
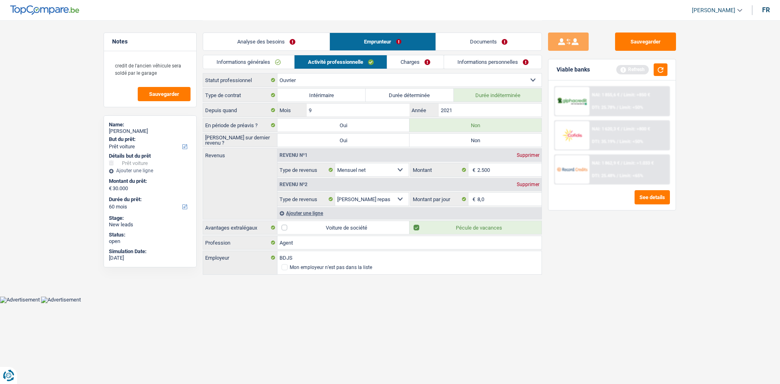
click at [448, 138] on input "Non" at bounding box center [476, 140] width 132 height 13
radio input "true"
click at [417, 67] on link "Charges" at bounding box center [415, 61] width 56 height 13
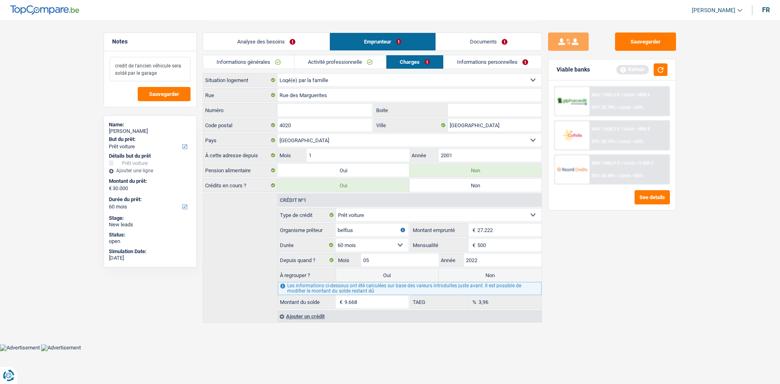
click at [166, 75] on textarea "credit de l'ancien véhicule sera soldé par le garage" at bounding box center [150, 69] width 81 height 24
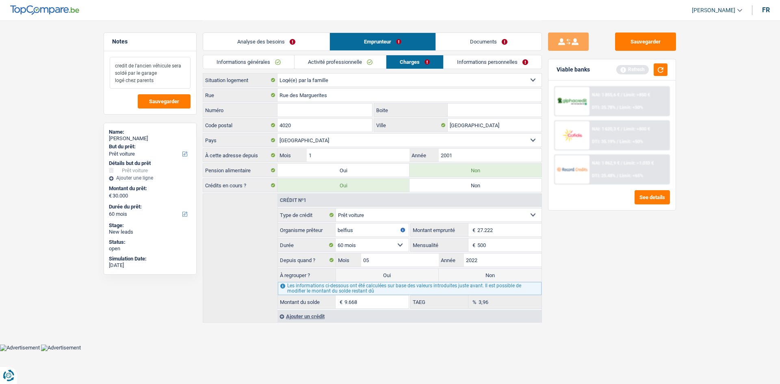
type textarea "credit de l'ancien véhicule sera soldé par le garage logé chez parents"
drag, startPoint x: 328, startPoint y: 111, endPoint x: 333, endPoint y: 115, distance: 6.9
click at [328, 111] on input "Numéro" at bounding box center [324, 110] width 95 height 13
type input "11"
drag, startPoint x: 624, startPoint y: 246, endPoint x: 620, endPoint y: 243, distance: 5.2
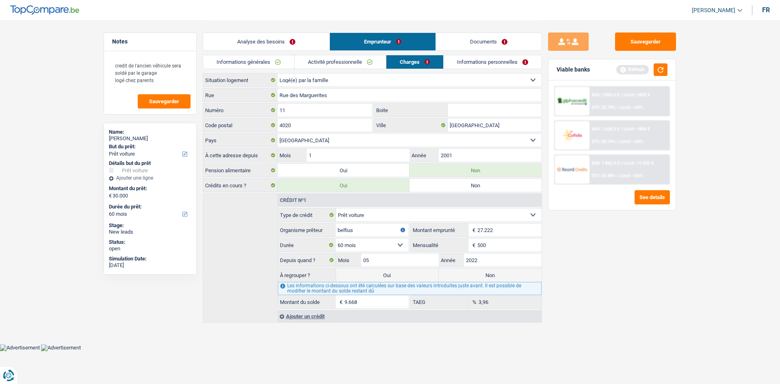
click at [621, 243] on div "Sauvegarder Viable banks Refresh NAI: 1 855,6 € / Limit: >850 € DTI: 25.78% / L…" at bounding box center [612, 202] width 140 height 338
drag, startPoint x: 608, startPoint y: 303, endPoint x: 454, endPoint y: 229, distance: 170.6
click at [603, 303] on div "Sauvegarder Viable banks Refresh NAI: 1 855,6 € / Limit: >850 € DTI: 25.78% / L…" at bounding box center [612, 202] width 140 height 338
click at [482, 63] on link "Informations personnelles" at bounding box center [493, 61] width 98 height 13
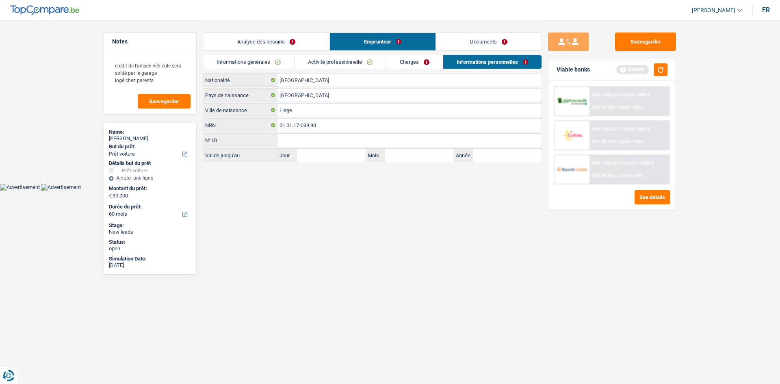
click at [421, 64] on link "Charges" at bounding box center [414, 61] width 56 height 13
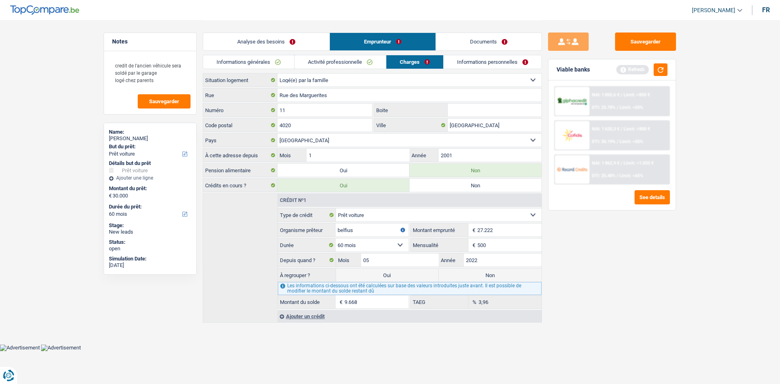
click at [464, 63] on link "Informations personnelles" at bounding box center [493, 61] width 98 height 13
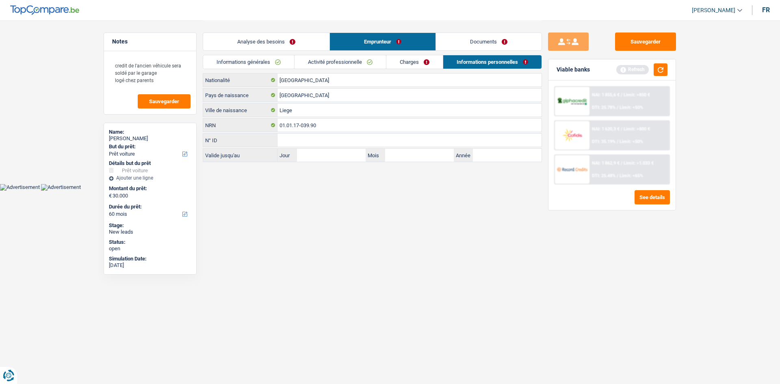
click at [672, 64] on div "Viable banks Refresh" at bounding box center [611, 69] width 127 height 21
click at [656, 71] on button "button" at bounding box center [661, 69] width 14 height 13
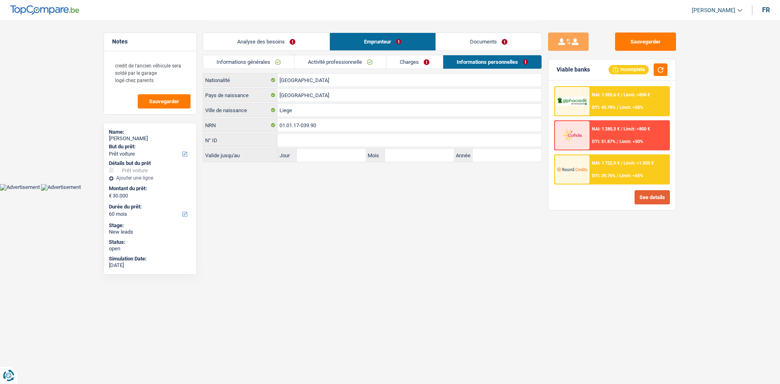
click at [642, 193] on button "See details" at bounding box center [652, 197] width 35 height 14
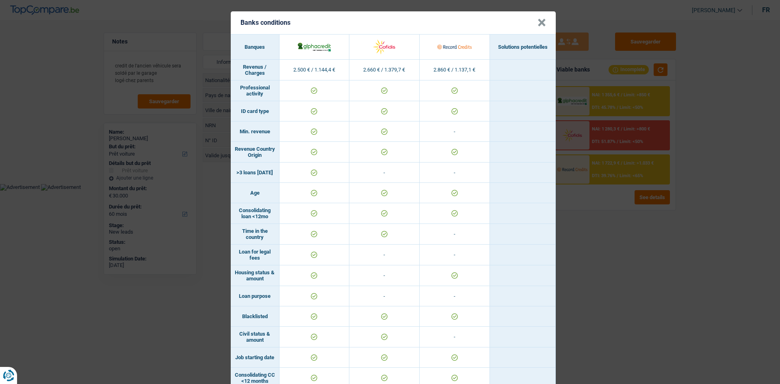
drag, startPoint x: 674, startPoint y: 261, endPoint x: 664, endPoint y: 257, distance: 10.6
click at [665, 259] on div "Banks conditions × Banques Solutions potentielles Revenus / Charges 2.500 € / 1…" at bounding box center [390, 192] width 780 height 384
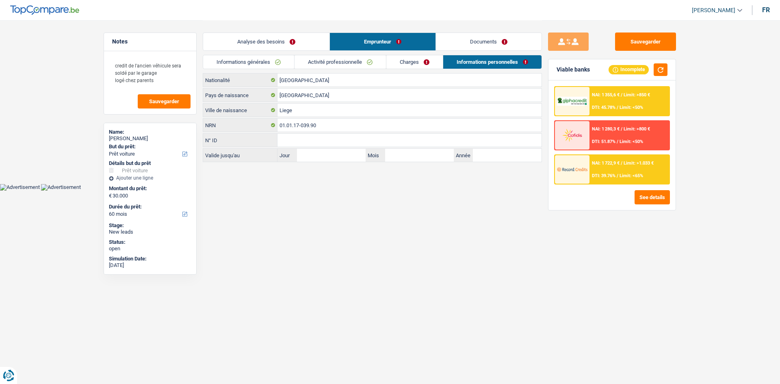
click at [239, 46] on link "Analyse des besoins" at bounding box center [266, 41] width 126 height 17
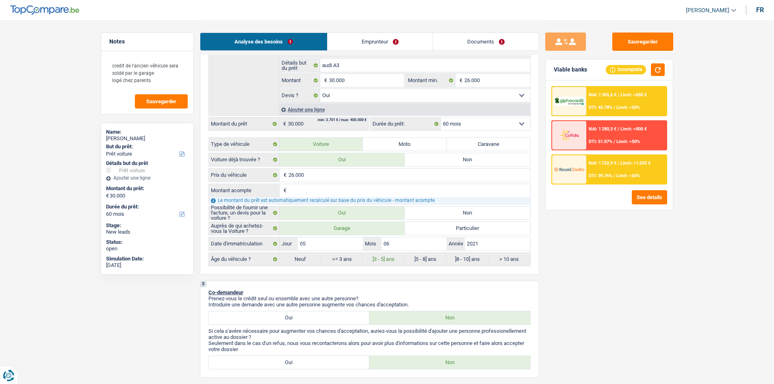
scroll to position [163, 0]
drag, startPoint x: 510, startPoint y: 122, endPoint x: 493, endPoint y: 129, distance: 17.9
click at [509, 122] on select "12 mois 18 mois 24 mois 30 mois 36 mois 42 mois 48 mois 60 mois Sélectionner un…" at bounding box center [485, 123] width 89 height 13
drag, startPoint x: 570, startPoint y: 247, endPoint x: 553, endPoint y: 234, distance: 20.9
click at [570, 247] on div "Sauvegarder Viable banks Incomplete NAI: 1 355,6 € / Limit: >850 € DTI: 45.78% …" at bounding box center [609, 202] width 140 height 338
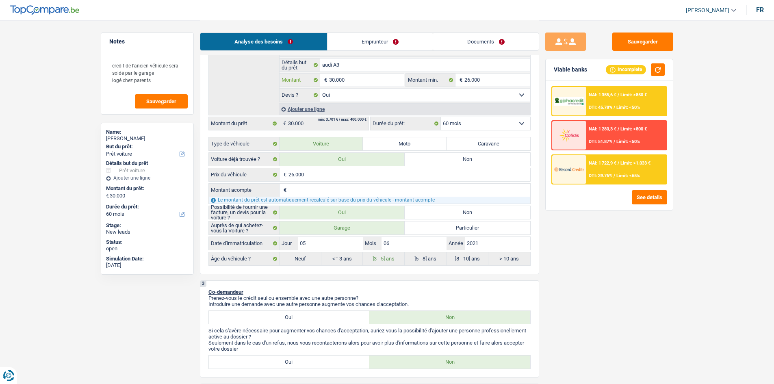
click at [360, 81] on input "30.000" at bounding box center [366, 80] width 74 height 13
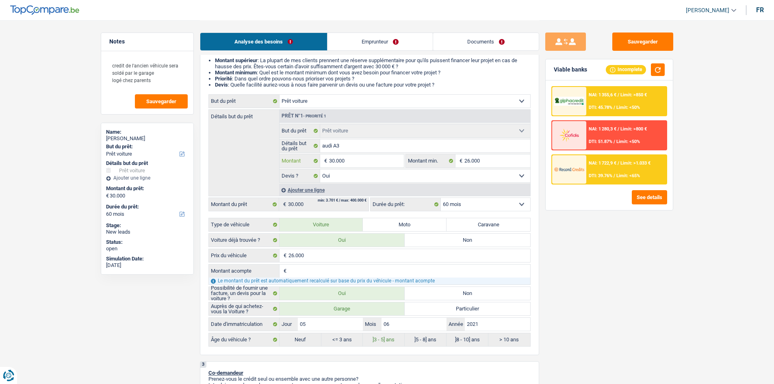
scroll to position [122, 0]
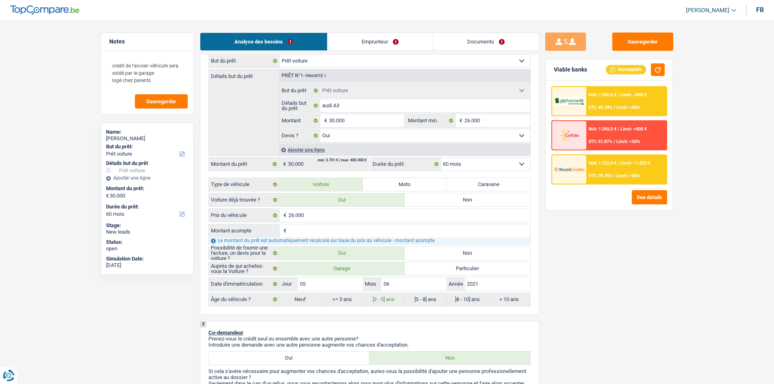
click at [324, 236] on input "Montant acompte" at bounding box center [409, 230] width 242 height 13
click at [584, 284] on div "Sauvegarder Viable banks Incomplete NAI: 1 355,6 € / Limit: >850 € DTI: 45.78% …" at bounding box center [609, 202] width 140 height 338
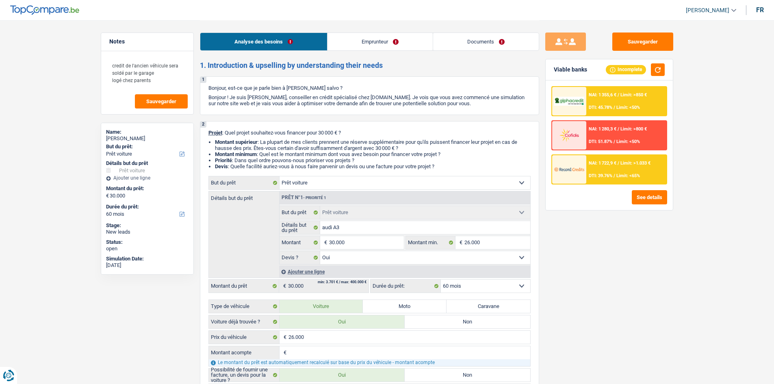
scroll to position [41, 0]
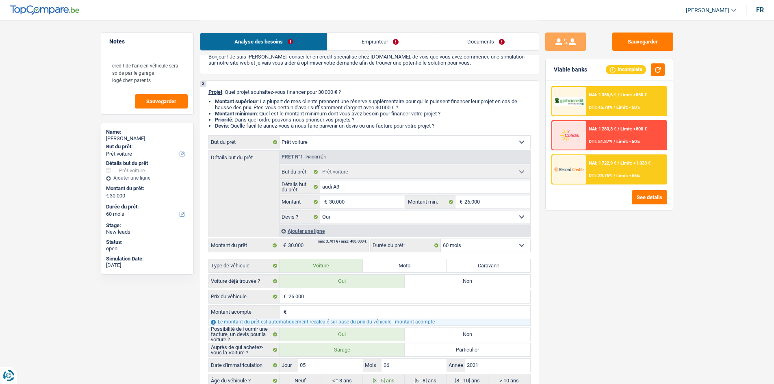
click at [466, 246] on select "12 mois 18 mois 24 mois 30 mois 36 mois 42 mois 48 mois 60 mois Sélectionner un…" at bounding box center [485, 245] width 89 height 13
click at [561, 339] on div "Sauvegarder Viable banks Incomplete NAI: 1 355,6 € / Limit: >850 € DTI: 45.78% …" at bounding box center [609, 202] width 140 height 338
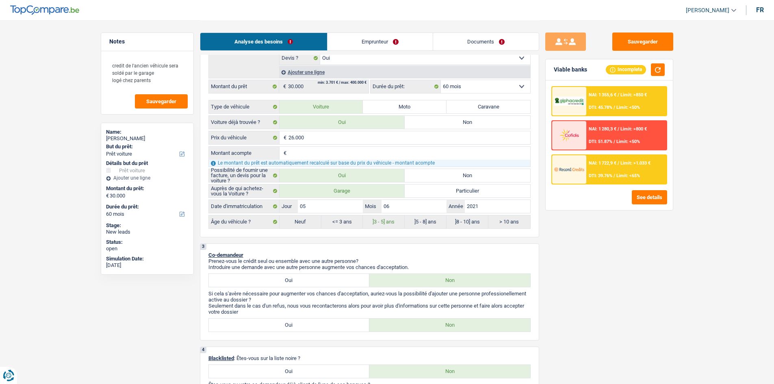
scroll to position [203, 0]
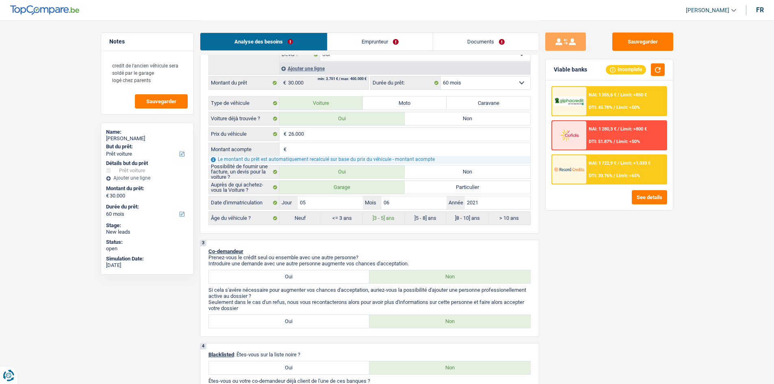
click at [569, 171] on img at bounding box center [569, 169] width 30 height 15
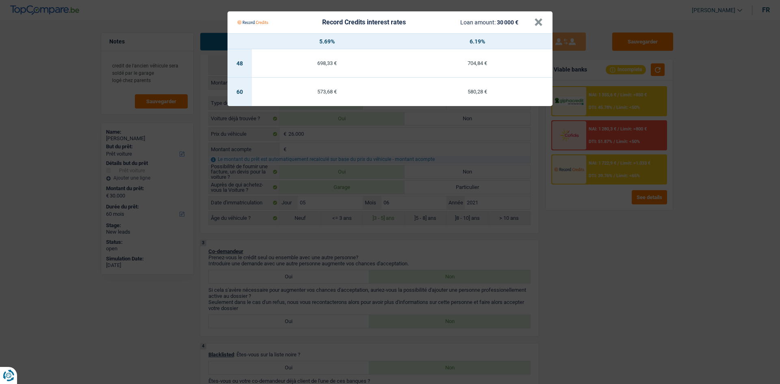
drag, startPoint x: 670, startPoint y: 237, endPoint x: 666, endPoint y: 217, distance: 21.1
click at [670, 236] on Credits "Record Credits interest rates Loan amount: 30 000 € × 5.69% 6.19% 48 698,33 € 7…" at bounding box center [390, 192] width 780 height 384
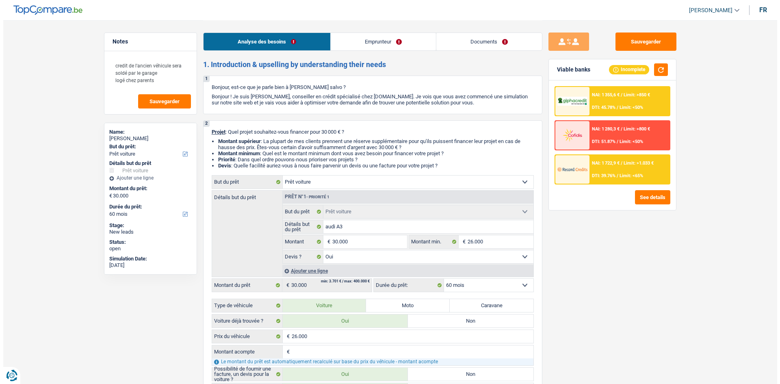
scroll to position [0, 0]
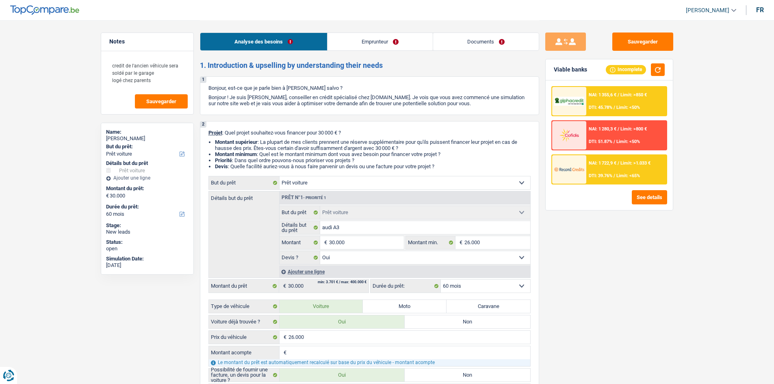
click at [352, 41] on link "Emprunteur" at bounding box center [379, 41] width 105 height 17
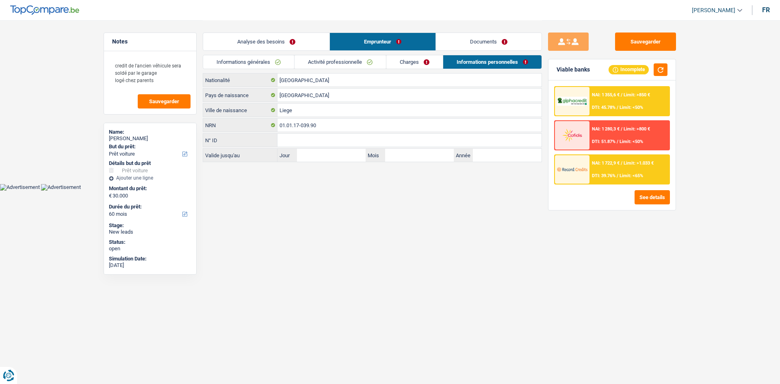
click at [279, 42] on link "Analyse des besoins" at bounding box center [266, 41] width 126 height 17
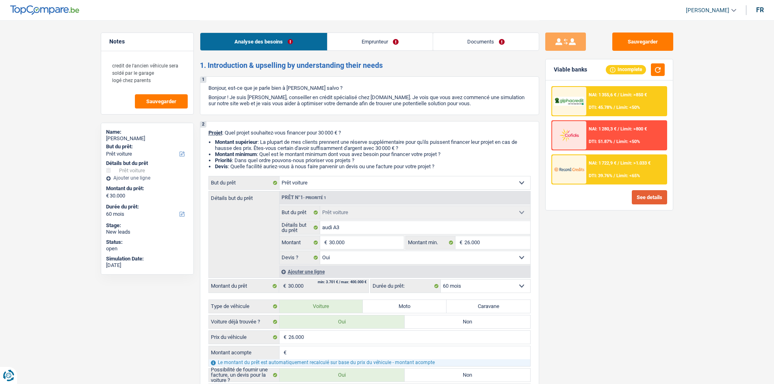
click at [640, 199] on button "See details" at bounding box center [649, 197] width 35 height 14
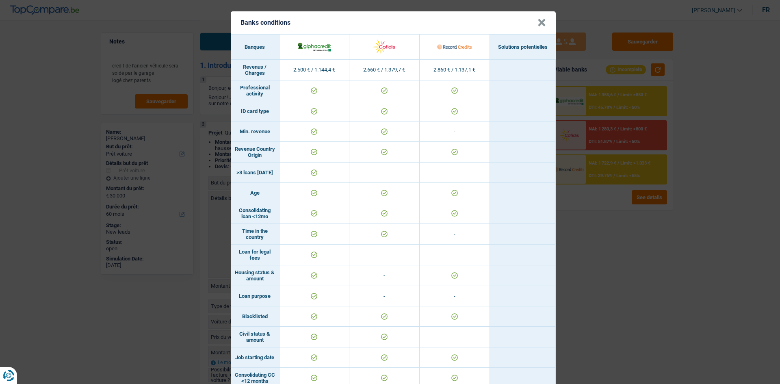
click at [605, 269] on div "Banks conditions × Banques Solutions potentielles Revenus / Charges 2.500 € / 1…" at bounding box center [390, 192] width 780 height 384
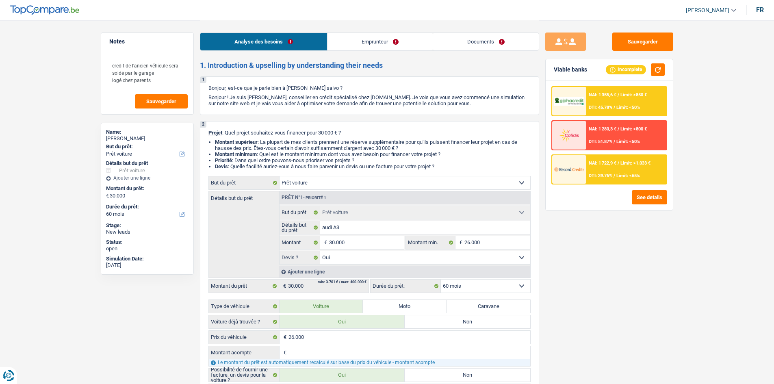
click at [628, 168] on div "NAI: 1 722,9 € / Limit: >1.033 € DTI: 39.76% / Limit: <65%" at bounding box center [626, 169] width 80 height 28
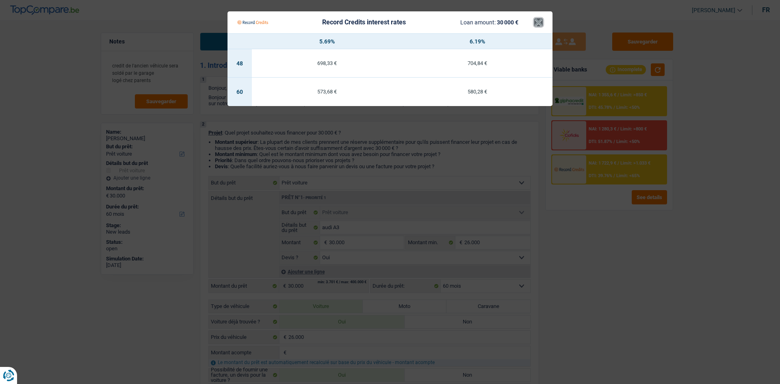
click at [534, 24] on button "×" at bounding box center [538, 22] width 9 height 8
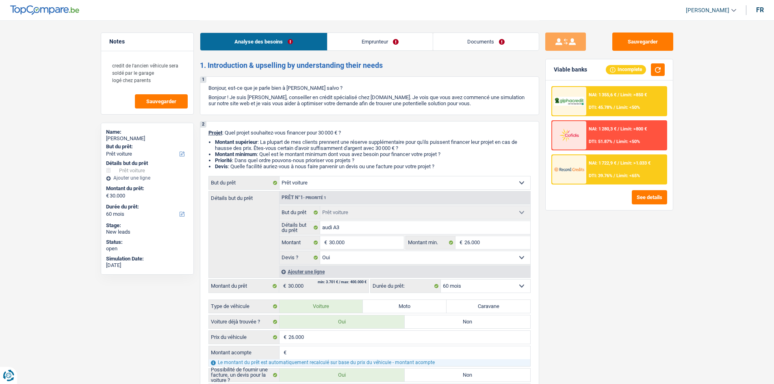
click at [516, 181] on select "Confort maison: meubles, textile, peinture, électroménager, outillage non-profe…" at bounding box center [405, 182] width 251 height 13
select select "other"
click at [280, 176] on select "Confort maison: meubles, textile, peinture, électroménager, outillage non-profe…" at bounding box center [405, 182] width 251 height 13
select select "other"
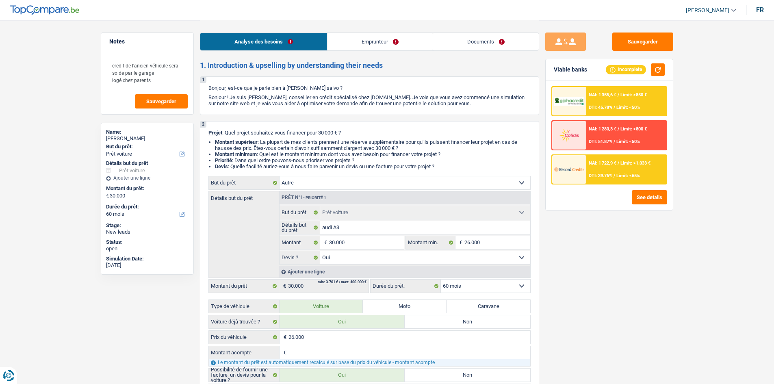
select select "other"
select select
select select "other"
select select
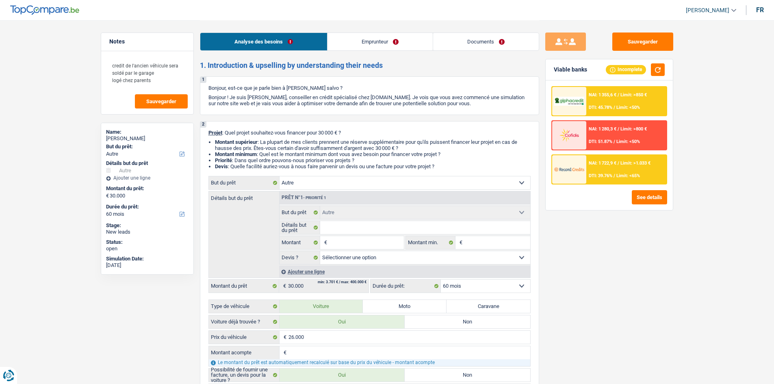
select select "120"
select select "car"
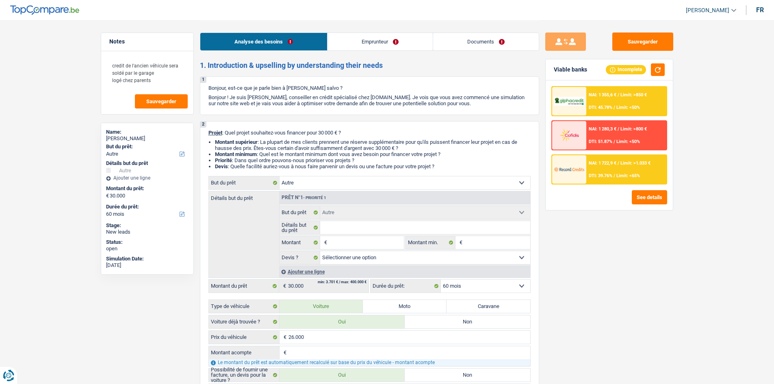
select select "yes"
select select "car"
select select "yes"
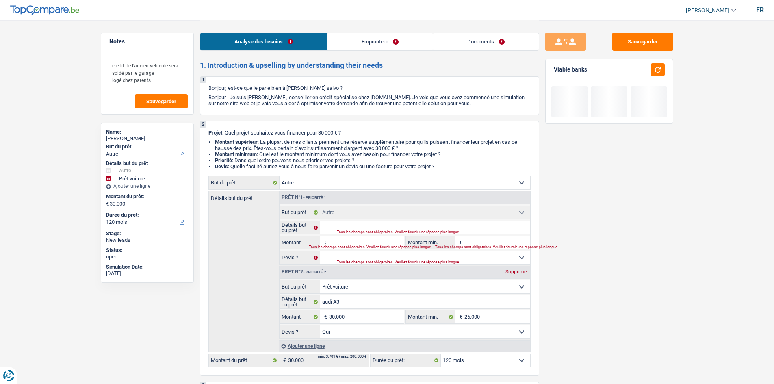
click at [509, 274] on div "Supprimer" at bounding box center [516, 271] width 27 height 5
type input "0"
select select
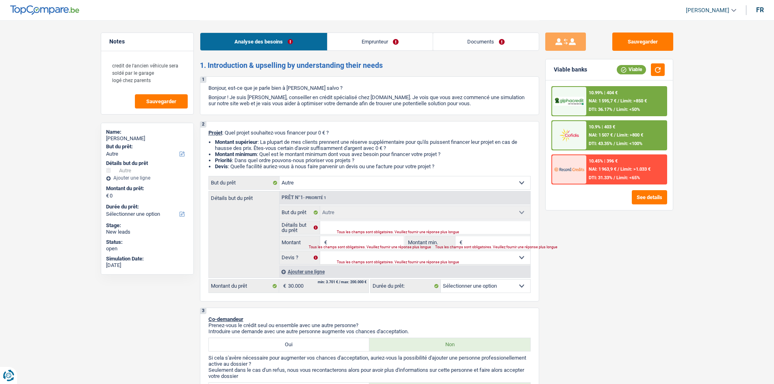
click at [327, 238] on span "€" at bounding box center [324, 242] width 9 height 13
click at [340, 240] on input "Montant" at bounding box center [366, 242] width 74 height 13
type input "3"
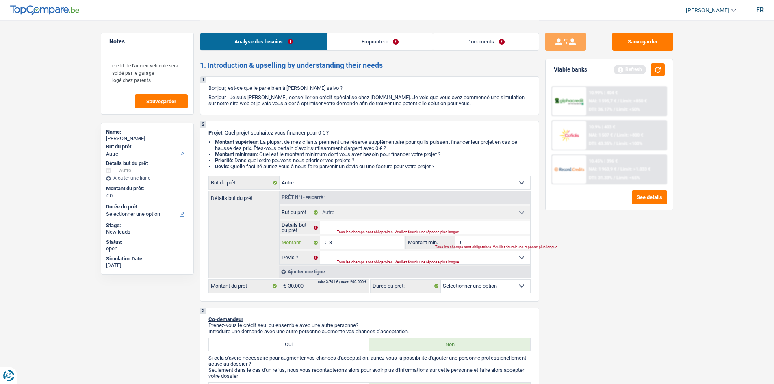
type input "30"
type input "300"
type input "3.000"
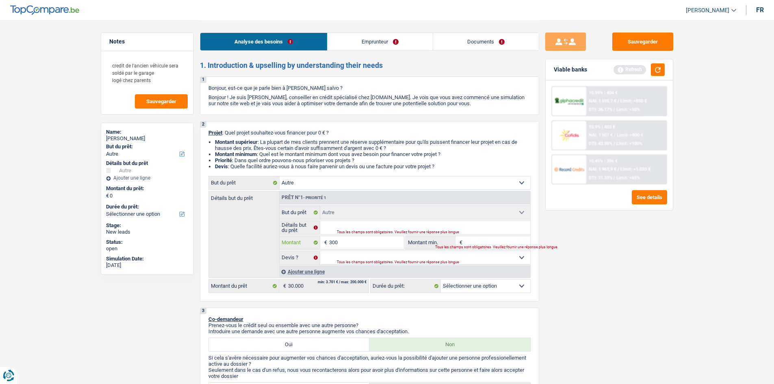
type input "3.000"
type input "30.000"
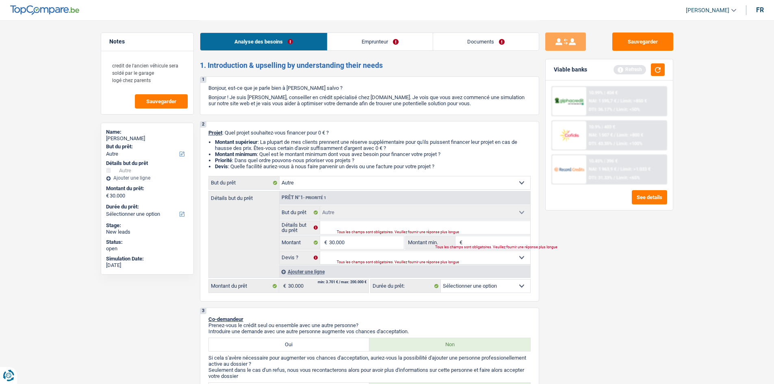
select select "120"
click at [599, 306] on div "Sauvegarder Viable banks Refresh 10.99% | 404 € NAI: 1 595,7 € / Limit: >850 € …" at bounding box center [609, 202] width 140 height 338
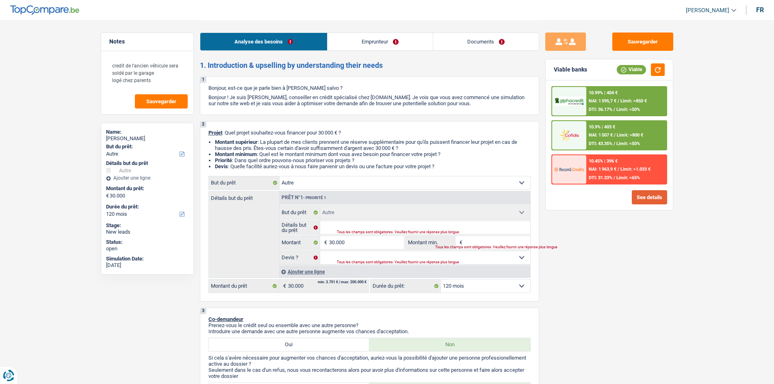
click at [647, 203] on button "See details" at bounding box center [649, 197] width 35 height 14
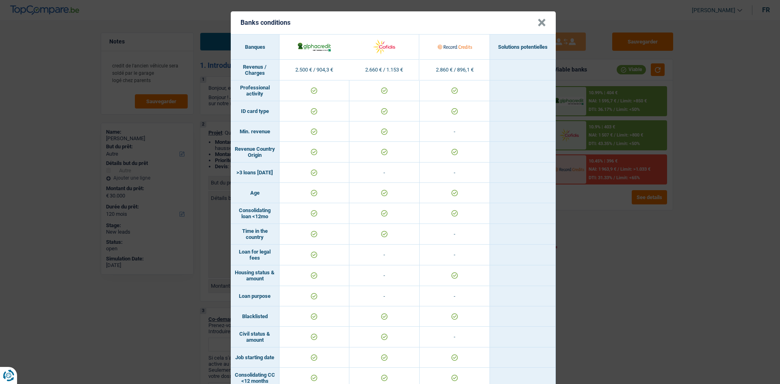
drag, startPoint x: 649, startPoint y: 350, endPoint x: 621, endPoint y: 340, distance: 30.2
click at [642, 349] on div "Banks conditions × Banques Solutions potentielles Revenus / Charges 2.500 € / 9…" at bounding box center [390, 192] width 780 height 384
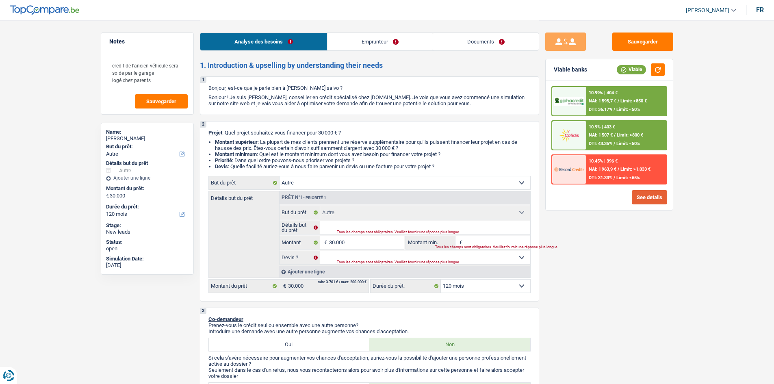
click at [644, 195] on button "See details" at bounding box center [649, 197] width 35 height 14
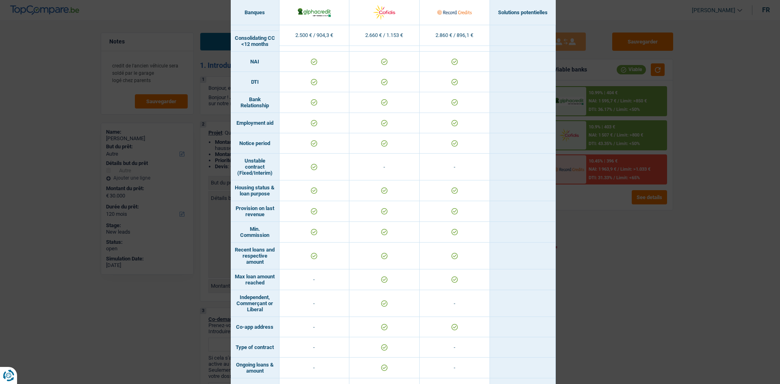
scroll to position [415, 0]
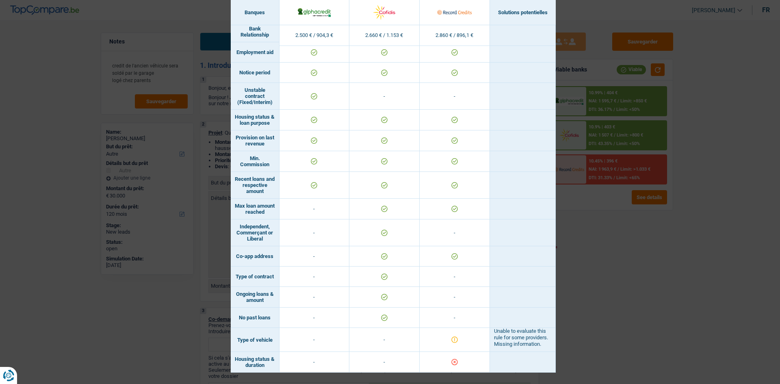
drag, startPoint x: 564, startPoint y: 261, endPoint x: 572, endPoint y: 257, distance: 8.5
click at [566, 261] on div "Banks conditions × Banques Solutions potentielles Revenus / Charges 2.500 € / 9…" at bounding box center [390, 192] width 780 height 384
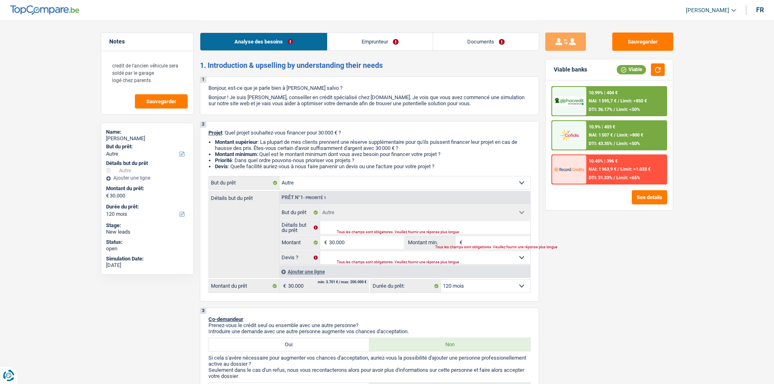
click at [598, 172] on span "NAI: 1 963,9 €" at bounding box center [603, 169] width 28 height 5
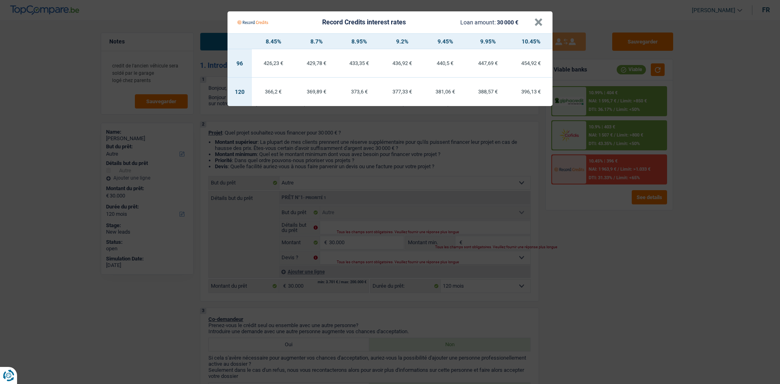
click at [643, 202] on Credits "Record Credits interest rates Loan amount: 30 000 € × 8.45% 8.7% 8.95% 9.2% 9.4…" at bounding box center [390, 192] width 780 height 384
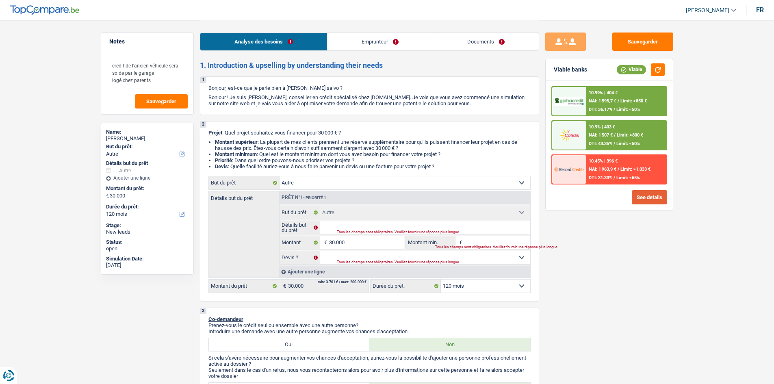
click at [643, 198] on button "See details" at bounding box center [649, 197] width 35 height 14
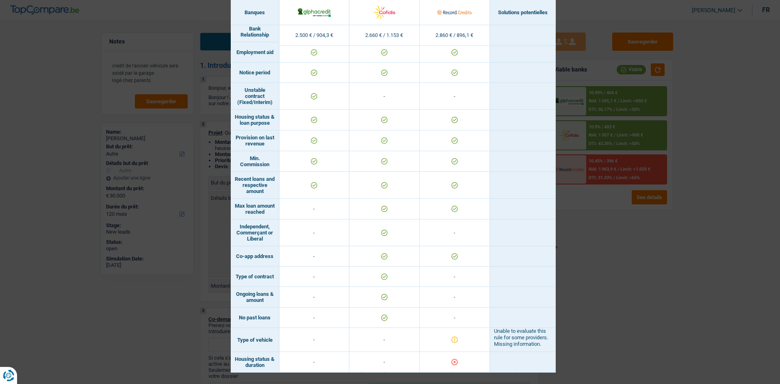
click at [604, 304] on div "Banks conditions × Banques Solutions potentielles Revenus / Charges 2.500 € / 9…" at bounding box center [390, 192] width 780 height 384
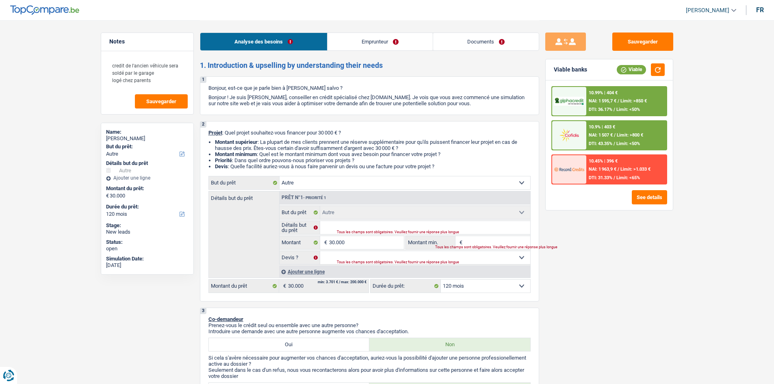
click at [619, 139] on div "10.9% | 403 € NAI: 1 507 € / Limit: >800 € DTI: 43.35% / Limit: <50%" at bounding box center [626, 135] width 80 height 28
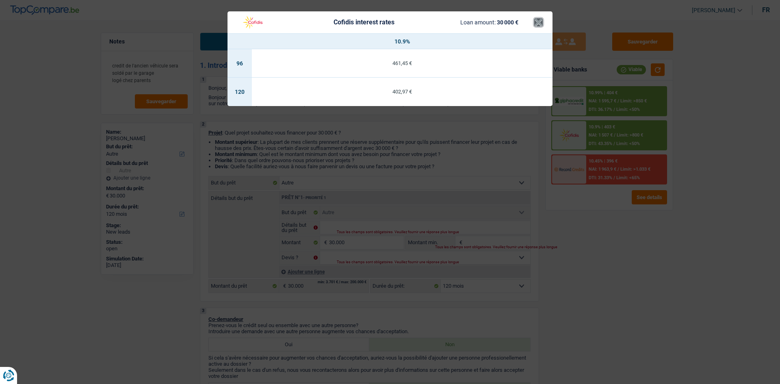
click at [540, 19] on button "×" at bounding box center [538, 22] width 9 height 8
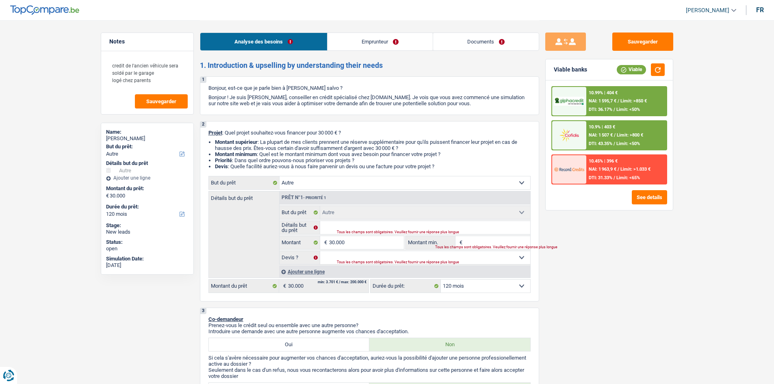
click at [609, 108] on div "10.99% | 404 € NAI: 1 595,7 € / Limit: >850 € DTI: 36.17% / Limit: <50%" at bounding box center [626, 101] width 80 height 28
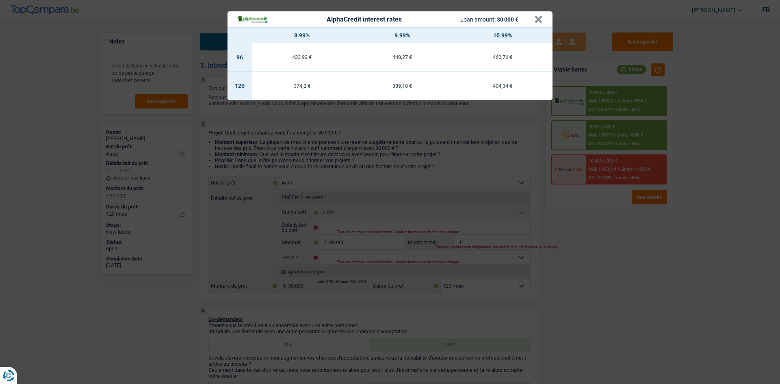
click at [582, 252] on div "AlphaCredit interest rates Loan amount: 30 000 € × 8.99% 9.99% 10.99% 96 433,92…" at bounding box center [390, 192] width 780 height 384
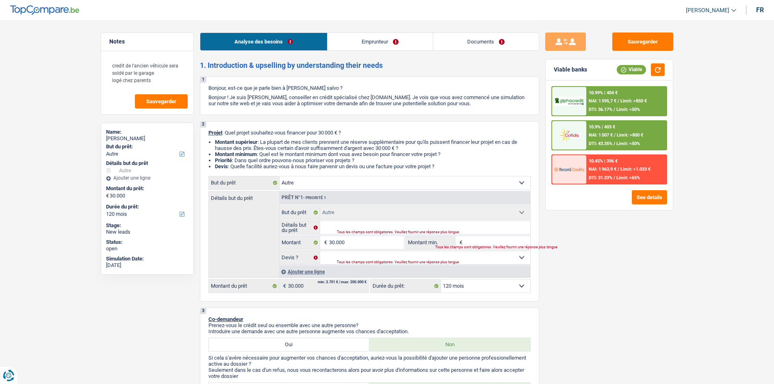
click at [581, 104] on img at bounding box center [569, 101] width 30 height 9
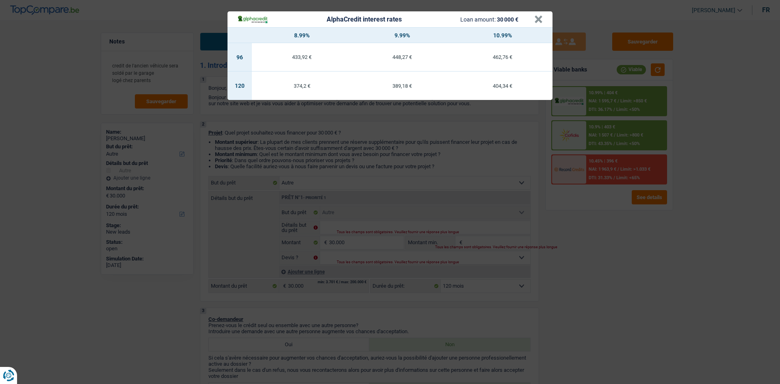
click at [577, 266] on div "AlphaCredit interest rates Loan amount: 30 000 € × 8.99% 9.99% 10.99% 96 433,92…" at bounding box center [390, 192] width 780 height 384
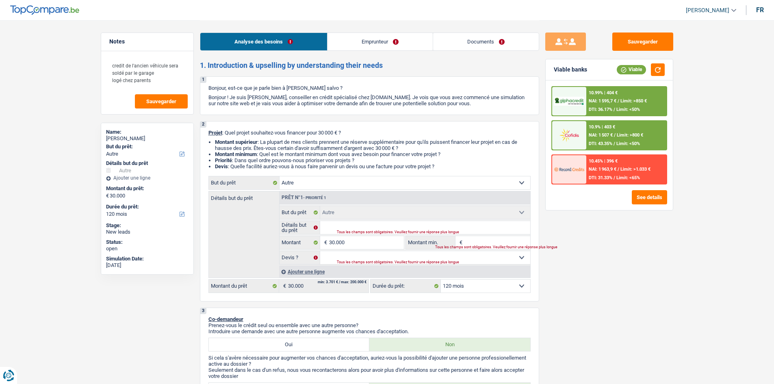
click at [619, 106] on div "10.99% | 404 € NAI: 1 595,7 € / Limit: >850 € DTI: 36.17% / Limit: <50%" at bounding box center [626, 101] width 80 height 28
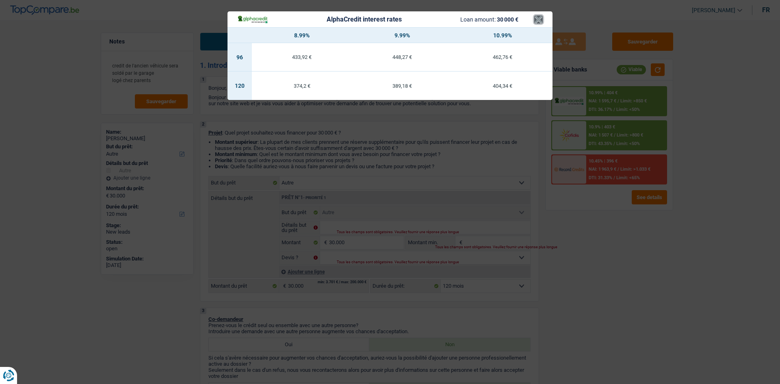
click at [538, 19] on button "×" at bounding box center [538, 19] width 9 height 8
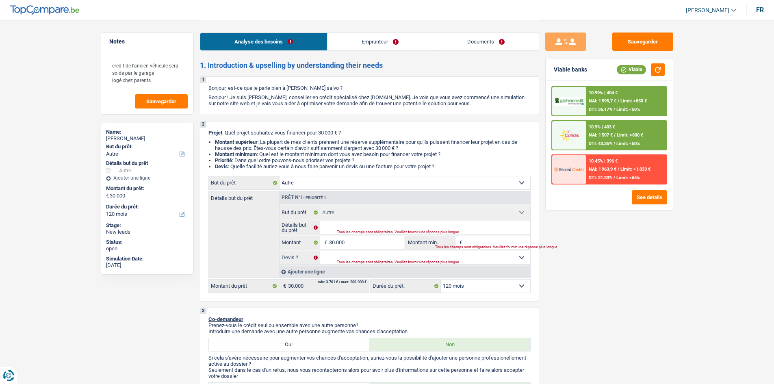
click at [376, 46] on link "Emprunteur" at bounding box center [379, 41] width 105 height 17
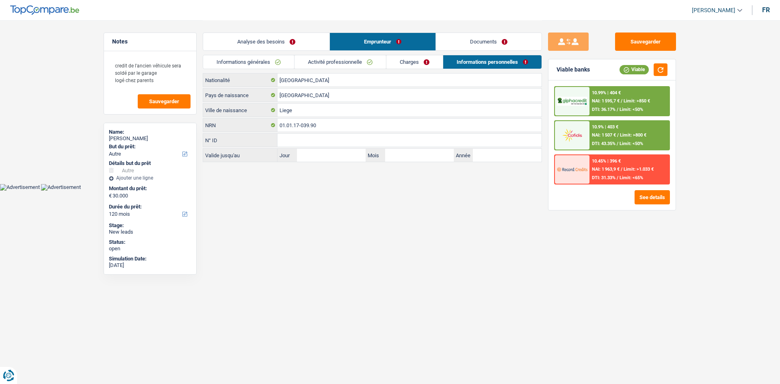
drag, startPoint x: 492, startPoint y: 46, endPoint x: 459, endPoint y: 50, distance: 33.2
click at [490, 46] on link "Documents" at bounding box center [489, 41] width 106 height 17
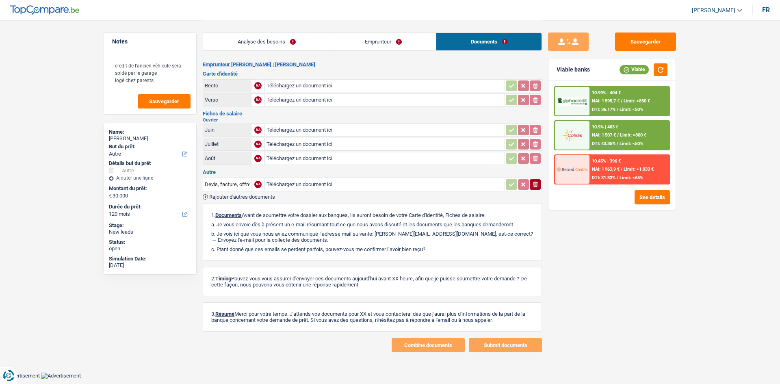
drag, startPoint x: 376, startPoint y: 41, endPoint x: 331, endPoint y: 44, distance: 44.8
click at [375, 41] on link "Emprunteur" at bounding box center [383, 41] width 106 height 17
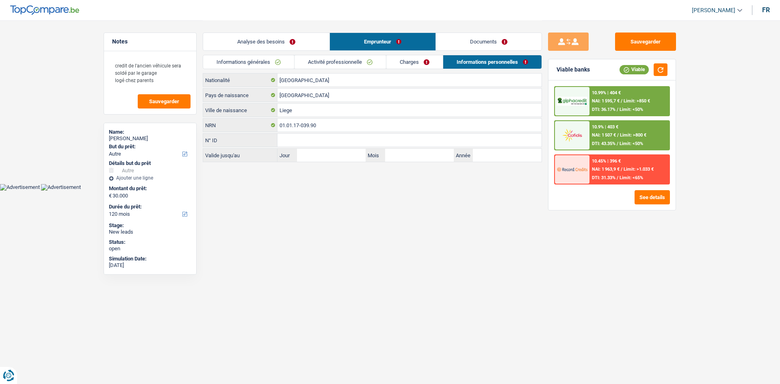
click at [281, 44] on link "Analyse des besoins" at bounding box center [266, 41] width 126 height 17
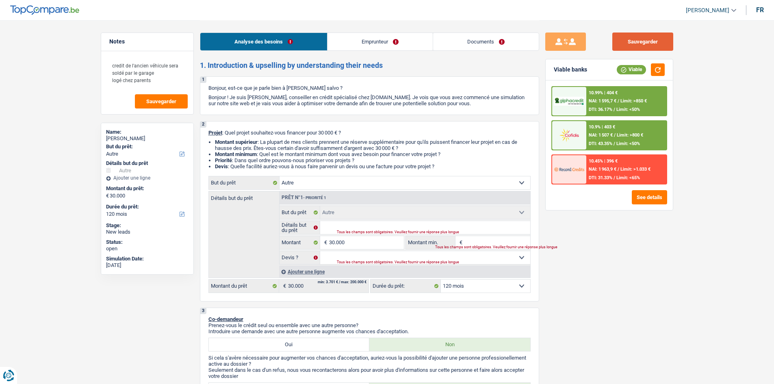
click at [634, 36] on button "Sauvegarder" at bounding box center [642, 42] width 61 height 18
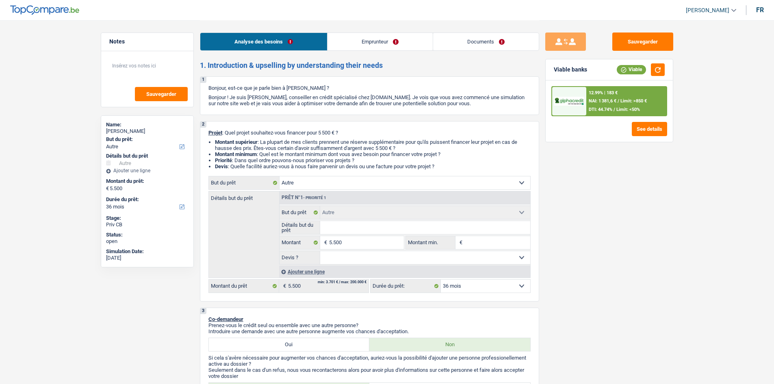
select select "other"
select select "36"
select select "other"
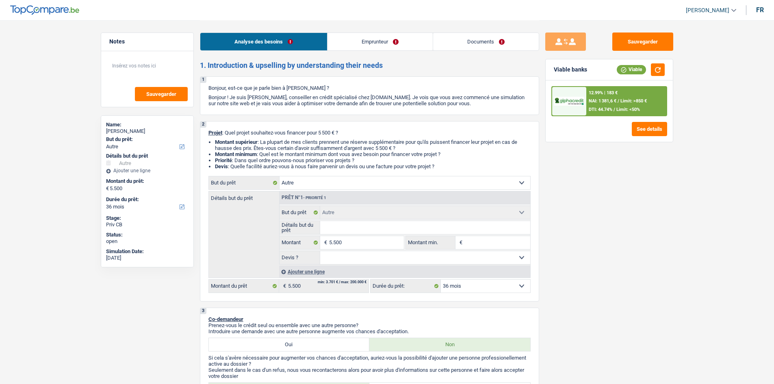
select select "36"
select select "privateEmployee"
select select "netSalary"
select select "mealVouchers"
select select "rents"
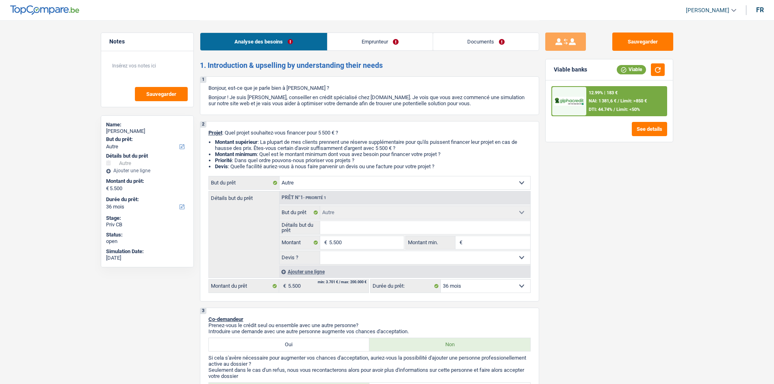
select select "carLoan"
select select "72"
select select "other"
select select "36"
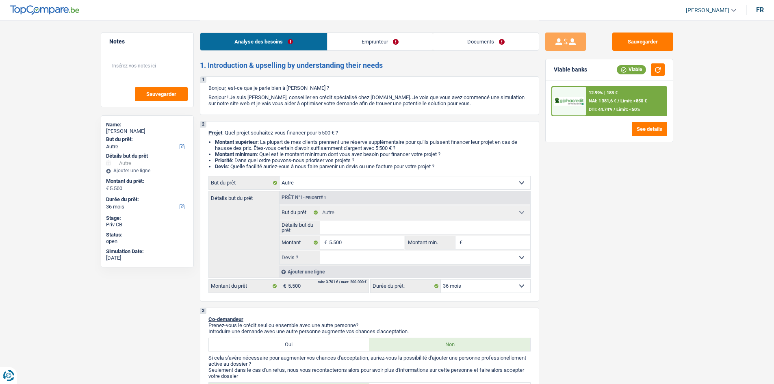
click at [311, 182] on select "Confort maison: meubles, textile, peinture, électroménager, outillage non-profe…" at bounding box center [405, 182] width 251 height 13
click at [280, 176] on select "Confort maison: meubles, textile, peinture, électroménager, outillage non-profe…" at bounding box center [405, 182] width 251 height 13
click at [117, 71] on textarea at bounding box center [147, 69] width 81 height 24
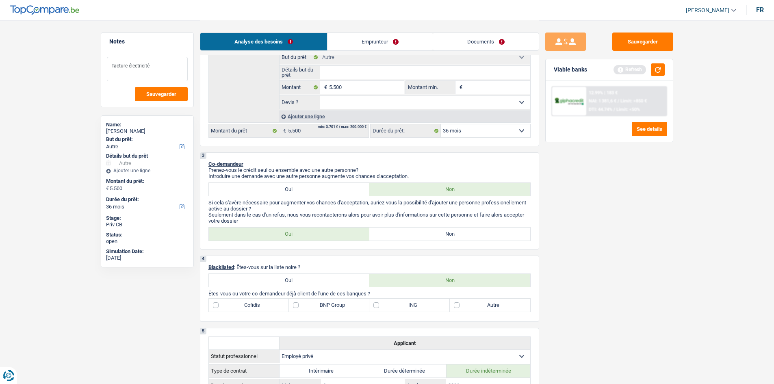
scroll to position [156, 0]
type textarea "facture électricité"
click at [644, 243] on div "Sauvegarder Viable banks Refresh 12.99% | 183 € NAI: 1 381,6 € / Limit: >850 € …" at bounding box center [609, 202] width 140 height 338
click at [466, 137] on div "12 mois 18 mois 24 mois 30 mois 36 mois Sélectionner une option Durée du prêt:" at bounding box center [450, 131] width 160 height 14
click at [462, 130] on select "12 mois 18 mois 24 mois 30 mois 36 mois Sélectionner une option" at bounding box center [485, 130] width 89 height 13
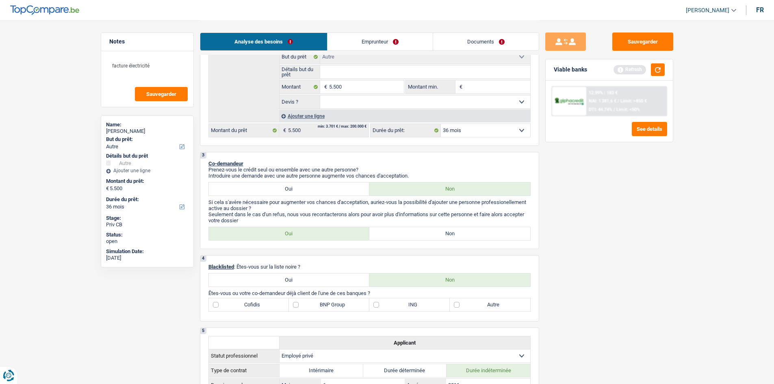
click at [569, 178] on div "Sauvegarder Viable banks Refresh 12.99% | 183 € NAI: 1 381,6 € / Limit: >850 € …" at bounding box center [609, 202] width 140 height 338
click at [455, 130] on select "12 mois 18 mois 24 mois 30 mois 36 mois Sélectionner une option" at bounding box center [485, 130] width 89 height 13
click at [461, 130] on select "12 mois 18 mois 24 mois 30 mois 36 mois Sélectionner une option" at bounding box center [485, 130] width 89 height 13
select select "18"
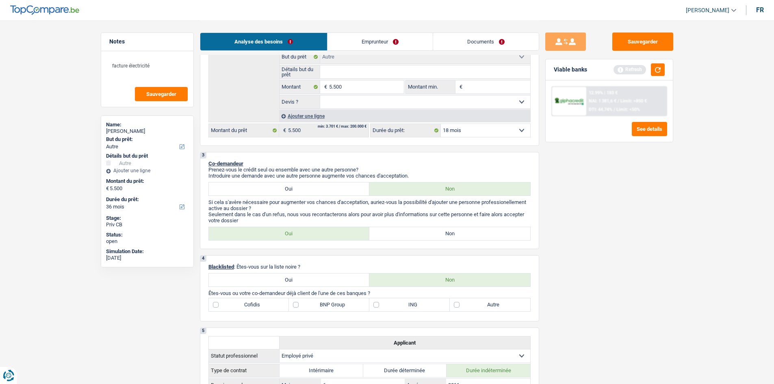
click at [441, 124] on select "12 mois 18 mois 24 mois 30 mois 36 mois Sélectionner une option" at bounding box center [485, 130] width 89 height 13
select select "18"
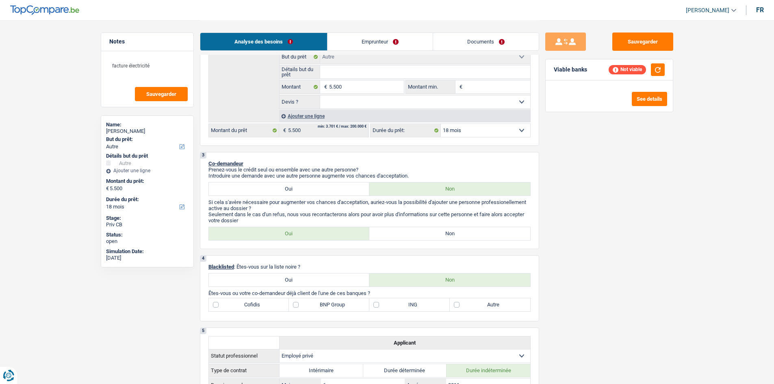
click at [479, 132] on select "12 mois 18 mois 24 mois 30 mois 36 mois Sélectionner une option" at bounding box center [485, 130] width 89 height 13
select select "24"
click at [441, 124] on select "12 mois 18 mois 24 mois 30 mois 36 mois Sélectionner une option" at bounding box center [485, 130] width 89 height 13
select select "24"
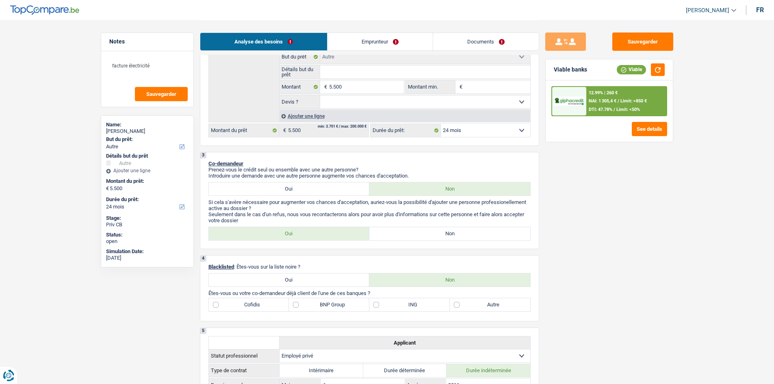
click at [471, 132] on select "12 mois 18 mois 24 mois 30 mois 36 mois Sélectionner une option" at bounding box center [485, 130] width 89 height 13
click at [626, 198] on div "Sauvegarder Viable banks Viable 12.99% | 260 € NAI: 1 305,4 € / Limit: >850 € D…" at bounding box center [609, 202] width 140 height 338
click at [484, 87] on input "Montant min." at bounding box center [497, 86] width 66 height 13
type input "5"
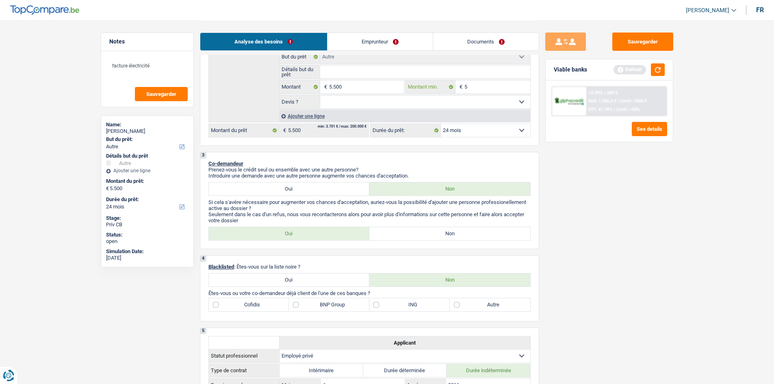
type input "55"
type input "550"
type input "5.500"
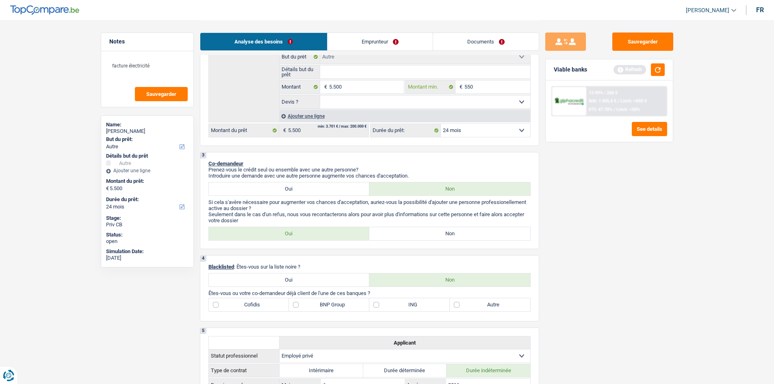
type input "5.500"
click at [628, 240] on div "Sauvegarder Viable banks Refresh 12.99% | 260 € NAI: 1 305,4 € / Limit: >850 € …" at bounding box center [609, 202] width 140 height 338
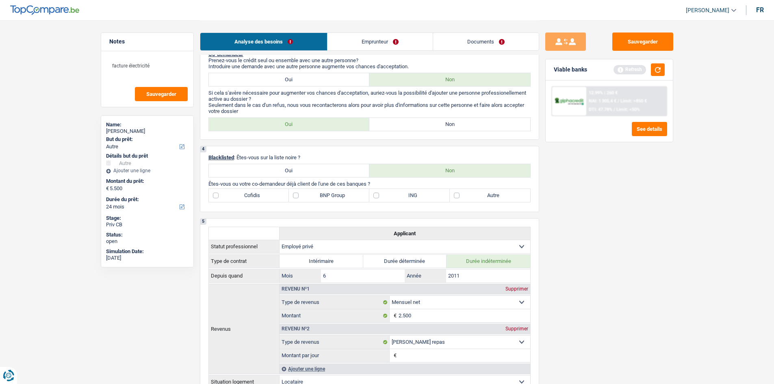
scroll to position [267, 0]
click at [383, 40] on link "Emprunteur" at bounding box center [379, 41] width 105 height 17
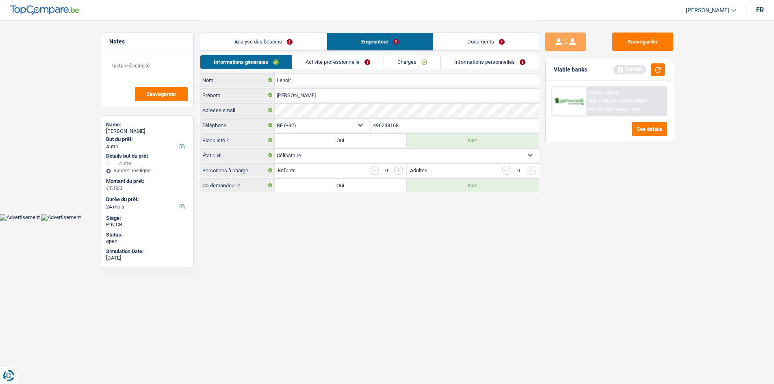
scroll to position [0, 0]
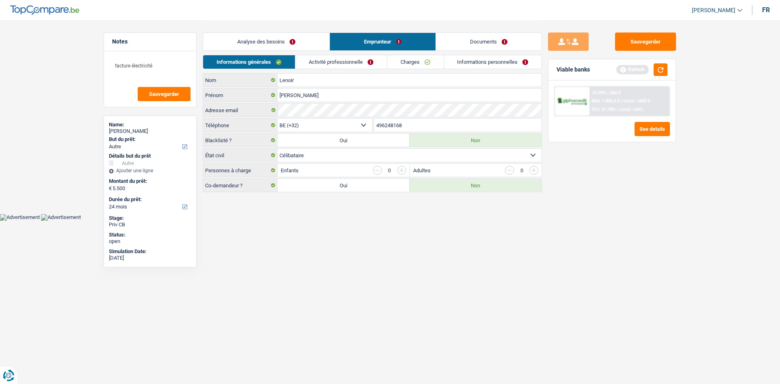
click at [410, 221] on html "Vous avez le contrôle de vos données Nous utilisons des cookies, tout comme nos…" at bounding box center [390, 110] width 780 height 221
click at [298, 45] on link "Analyse des besoins" at bounding box center [266, 41] width 126 height 17
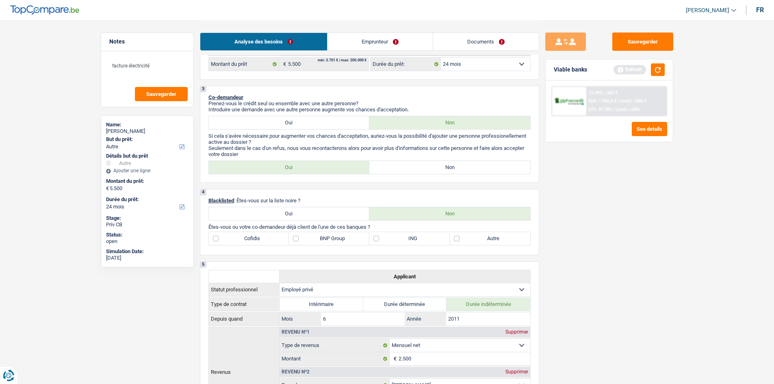
scroll to position [222, 0]
click at [417, 171] on label "Non" at bounding box center [449, 166] width 161 height 13
click at [417, 171] on input "Non" at bounding box center [449, 166] width 161 height 13
radio input "true"
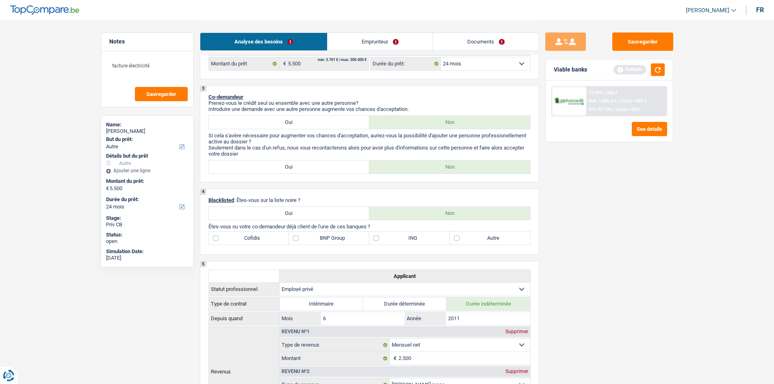
click at [314, 241] on label "BNP Group" at bounding box center [329, 238] width 80 height 13
click at [314, 241] on input "BNP Group" at bounding box center [329, 238] width 80 height 13
checkbox input "true"
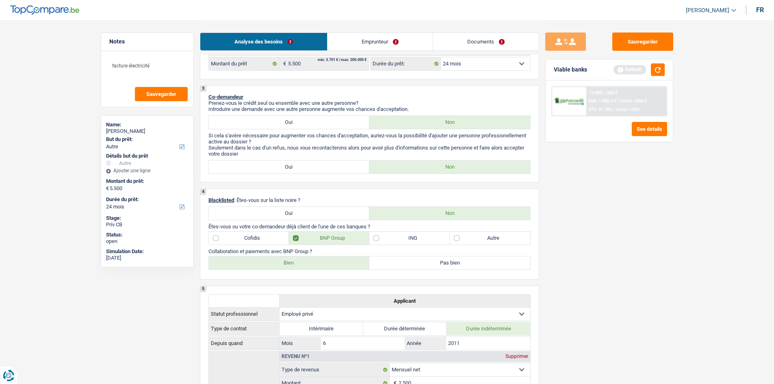
drag, startPoint x: 338, startPoint y: 264, endPoint x: 403, endPoint y: 261, distance: 65.5
click at [337, 264] on label "Bien" at bounding box center [289, 262] width 161 height 13
click at [337, 264] on input "Bien" at bounding box center [289, 262] width 161 height 13
radio input "true"
click at [462, 238] on label "Autre" at bounding box center [490, 238] width 80 height 13
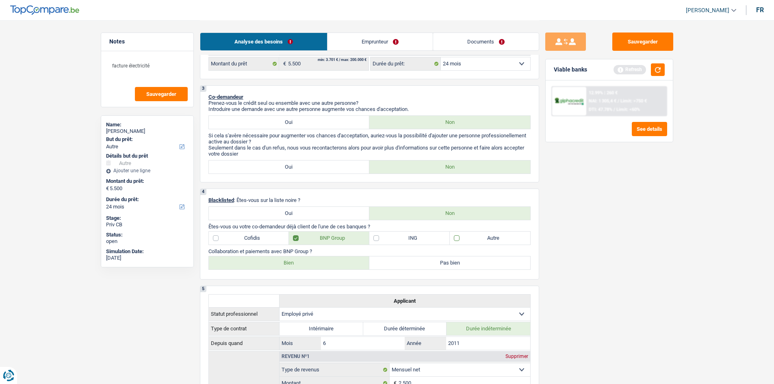
click at [462, 238] on input "Autre" at bounding box center [490, 238] width 80 height 13
checkbox input "true"
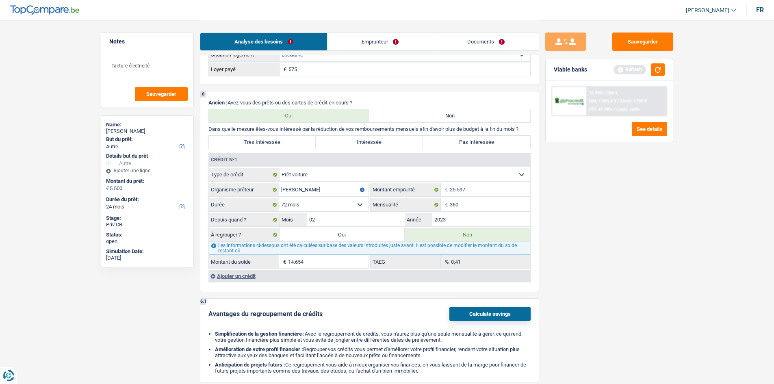
scroll to position [669, 0]
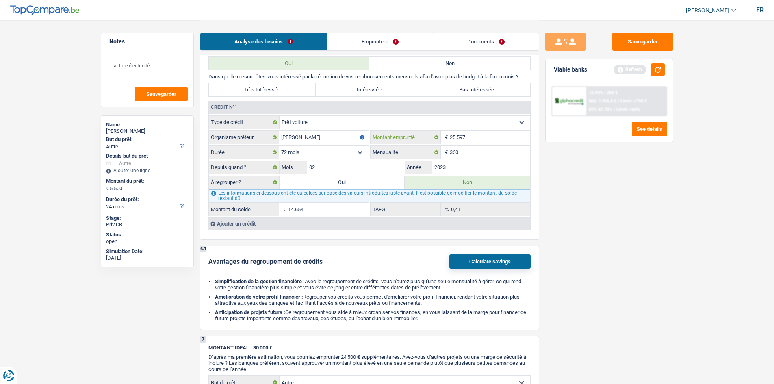
click at [496, 136] on input "25.597" at bounding box center [490, 137] width 80 height 13
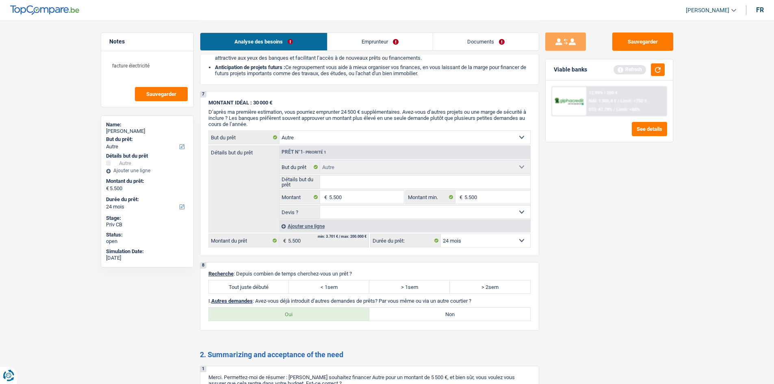
scroll to position [994, 0]
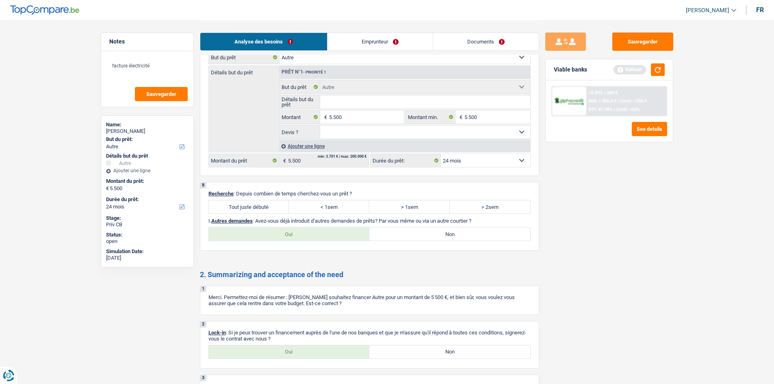
click at [311, 232] on label "Oui" at bounding box center [289, 234] width 161 height 13
click at [311, 232] on input "Oui" at bounding box center [289, 234] width 161 height 13
radio input "true"
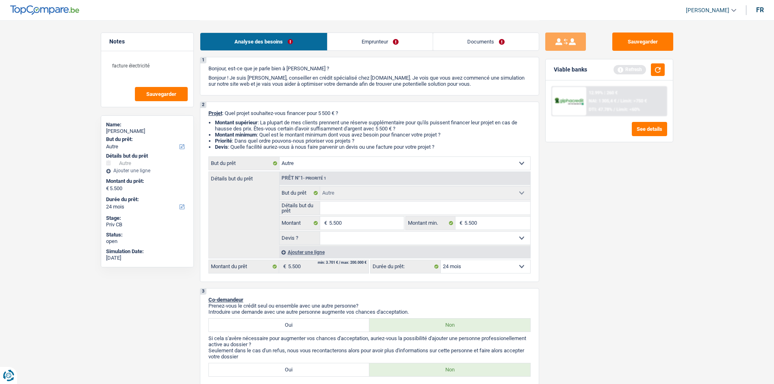
scroll to position [0, 0]
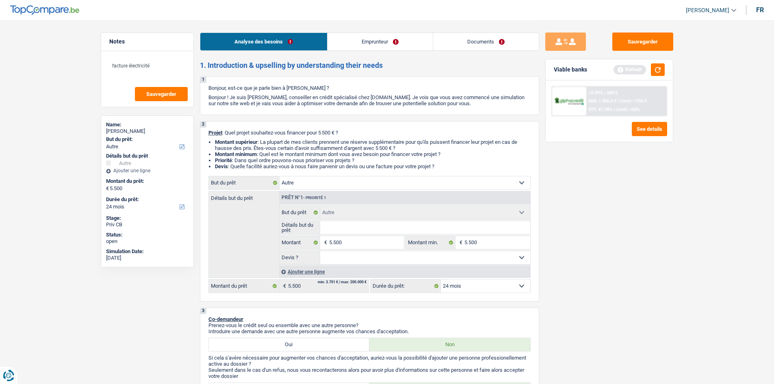
click at [479, 286] on select "12 mois 18 mois 24 mois 30 mois 36 mois Sélectionner une option" at bounding box center [485, 286] width 89 height 13
click at [546, 323] on div "Sauvegarder Viable banks Refresh 12.99% | 260 € NAI: 1 305,4 € / Limit: >750 € …" at bounding box center [609, 202] width 140 height 338
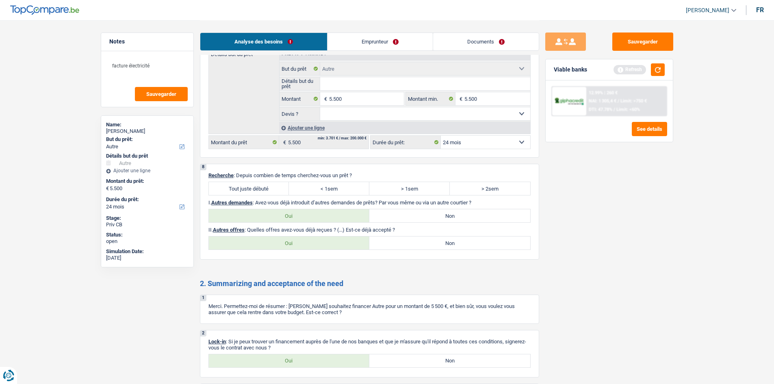
scroll to position [1083, 0]
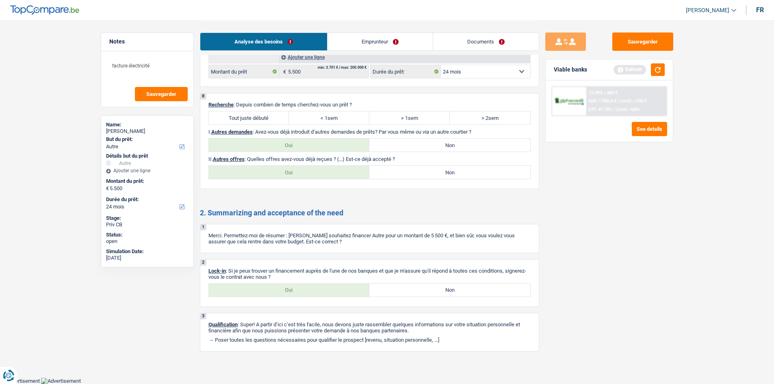
click at [416, 172] on label "Non" at bounding box center [449, 172] width 161 height 13
click at [416, 172] on input "Non" at bounding box center [449, 172] width 161 height 13
radio input "true"
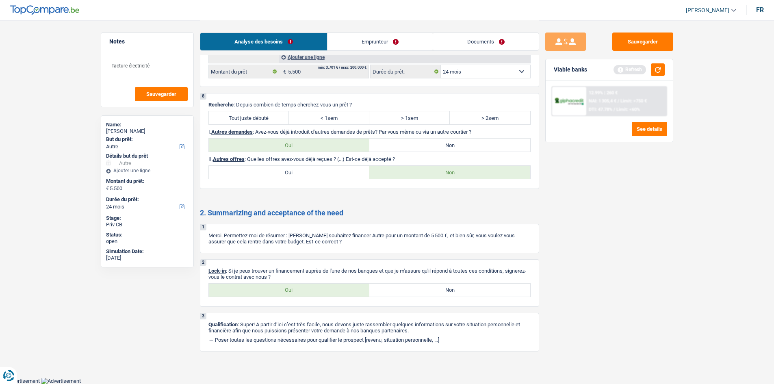
click at [252, 294] on label "Oui" at bounding box center [289, 290] width 161 height 13
click at [252, 294] on input "Oui" at bounding box center [289, 290] width 161 height 13
radio input "true"
click at [263, 120] on label "Tout juste débuté" at bounding box center [249, 117] width 80 height 13
click at [263, 120] on input "Tout juste débuté" at bounding box center [249, 117] width 80 height 13
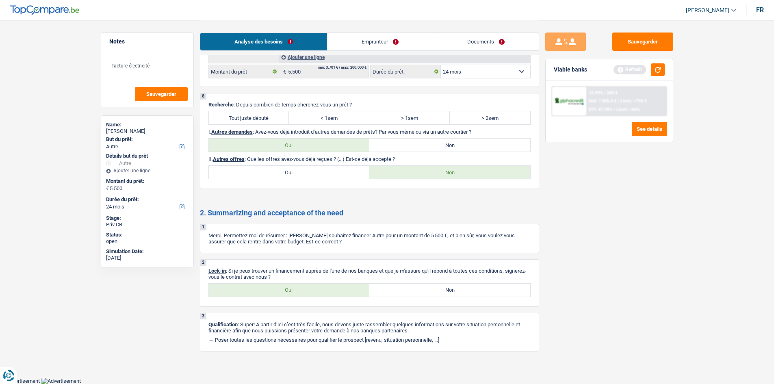
radio input "true"
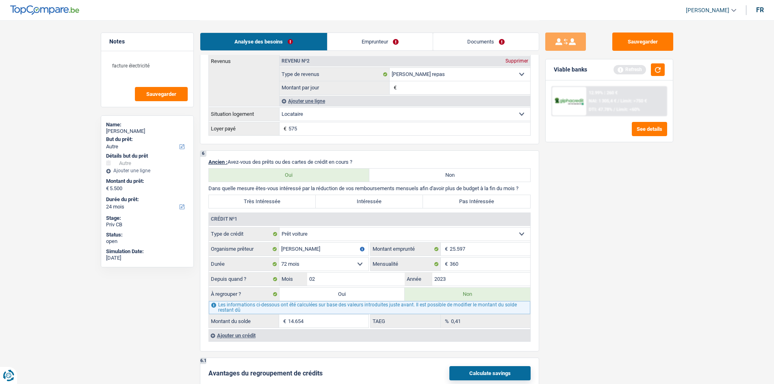
scroll to position [677, 0]
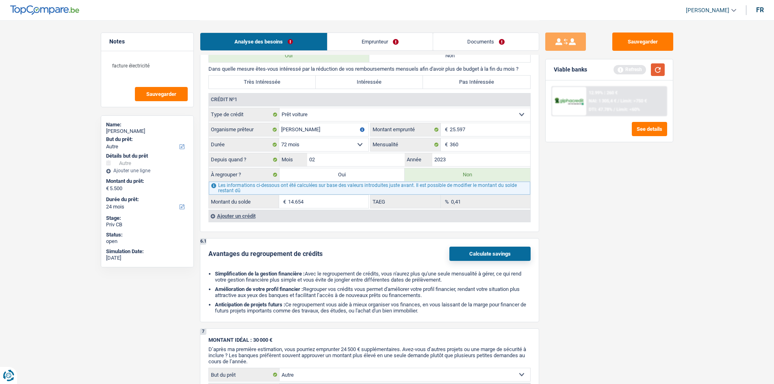
click at [657, 69] on button "button" at bounding box center [658, 69] width 14 height 13
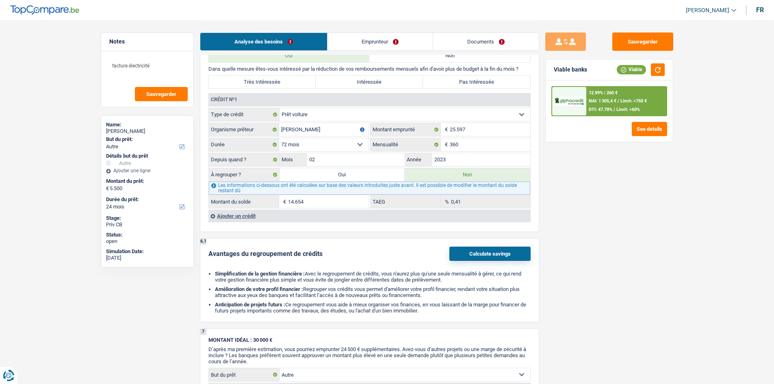
click at [388, 34] on link "Emprunteur" at bounding box center [379, 41] width 105 height 17
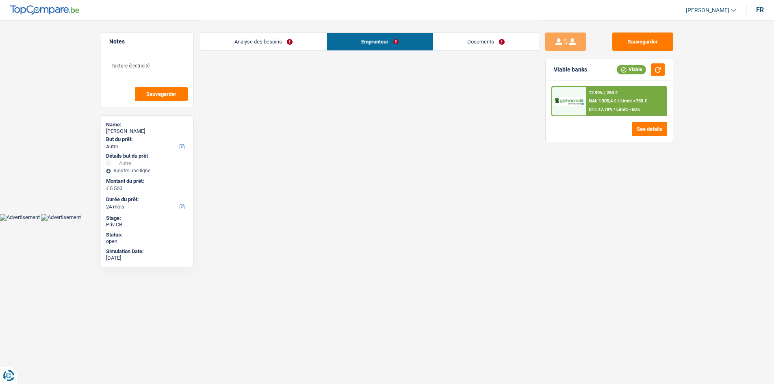
scroll to position [0, 0]
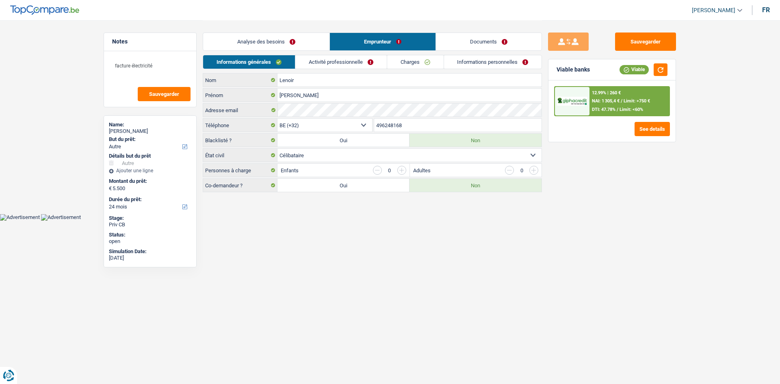
click at [348, 61] on link "Activité professionnelle" at bounding box center [340, 61] width 91 height 13
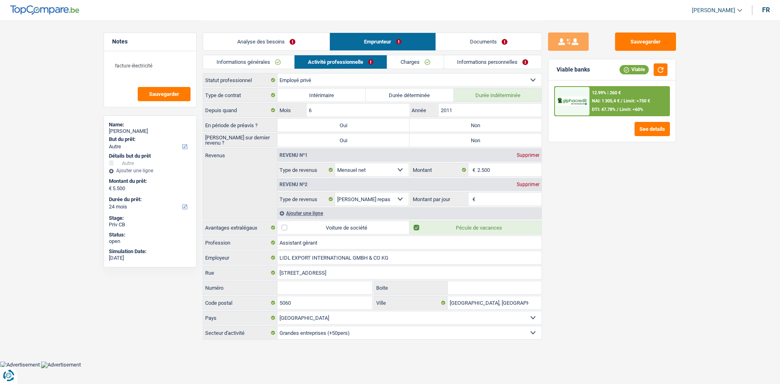
click at [494, 196] on input "Montant par jour" at bounding box center [509, 199] width 65 height 13
click at [246, 63] on link "Informations générales" at bounding box center [248, 61] width 91 height 13
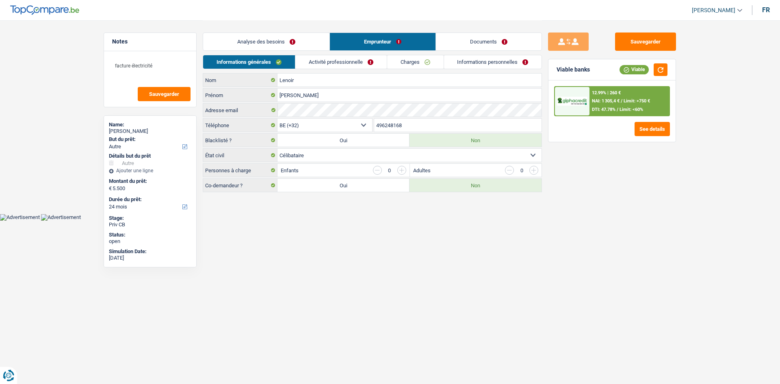
click at [321, 157] on select "Célibataire Marié(e) Cohabitant(e) légal(e) Divorcé(e) Veuf(ve) Séparé (de fait…" at bounding box center [409, 155] width 264 height 13
click at [277, 149] on select "Célibataire Marié(e) Cohabitant(e) légal(e) Divorcé(e) Veuf(ve) Séparé (de fait…" at bounding box center [409, 155] width 264 height 13
click at [342, 62] on link "Activité professionnelle" at bounding box center [340, 61] width 91 height 13
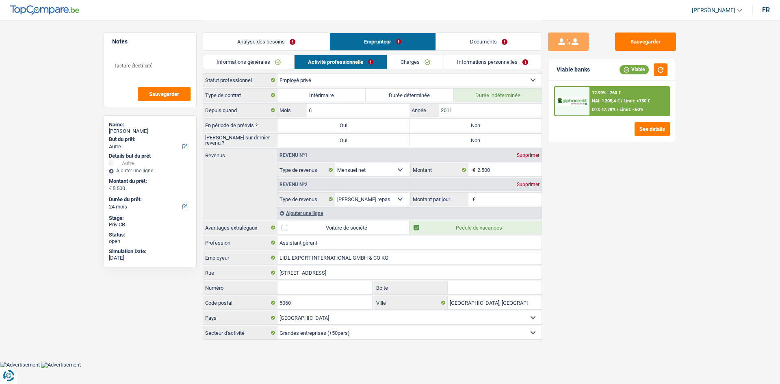
click at [481, 198] on input "Montant par jour" at bounding box center [509, 199] width 65 height 13
click at [506, 196] on input "Montant par jour" at bounding box center [509, 199] width 65 height 13
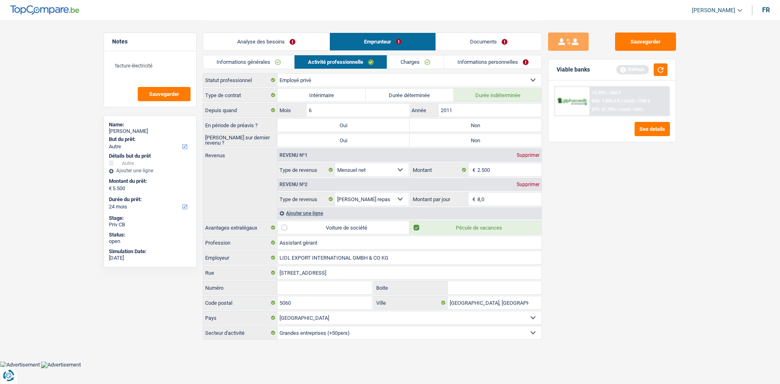
drag, startPoint x: 607, startPoint y: 209, endPoint x: 599, endPoint y: 209, distance: 7.3
click at [604, 209] on div "Sauvegarder Viable banks Refresh 12.99% | 260 € NAI: 1 305,4 € / Limit: >750 € …" at bounding box center [612, 202] width 140 height 338
click at [511, 202] on input "8,0" at bounding box center [509, 199] width 65 height 13
type input "8,0"
drag, startPoint x: 594, startPoint y: 228, endPoint x: 579, endPoint y: 222, distance: 15.2
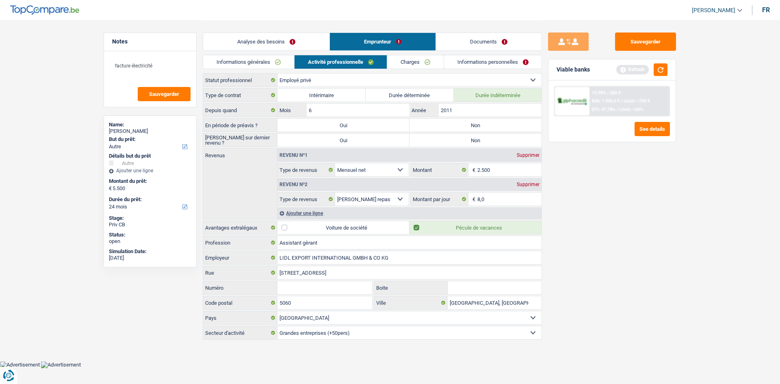
click at [588, 227] on div "Sauvegarder Viable banks Refresh 12.99% | 260 € NAI: 1 305,4 € / Limit: >750 € …" at bounding box center [612, 202] width 140 height 338
click at [442, 121] on label "Non" at bounding box center [476, 125] width 132 height 13
click at [442, 121] on input "Non" at bounding box center [476, 125] width 132 height 13
radio input "true"
click at [445, 137] on label "Non" at bounding box center [476, 140] width 132 height 13
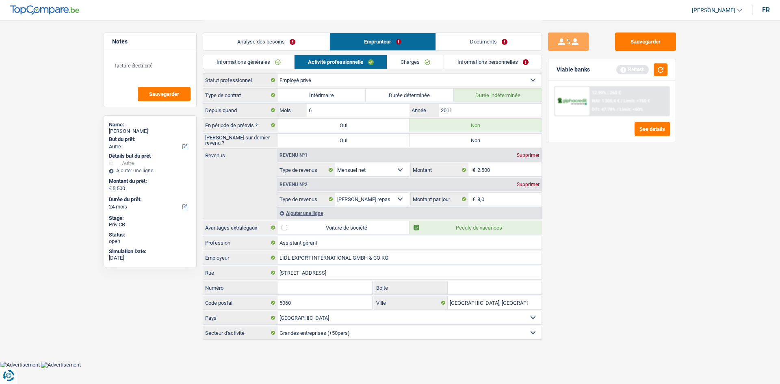
click at [445, 137] on input "Non" at bounding box center [476, 140] width 132 height 13
radio input "true"
click at [414, 63] on link "Charges" at bounding box center [415, 61] width 56 height 13
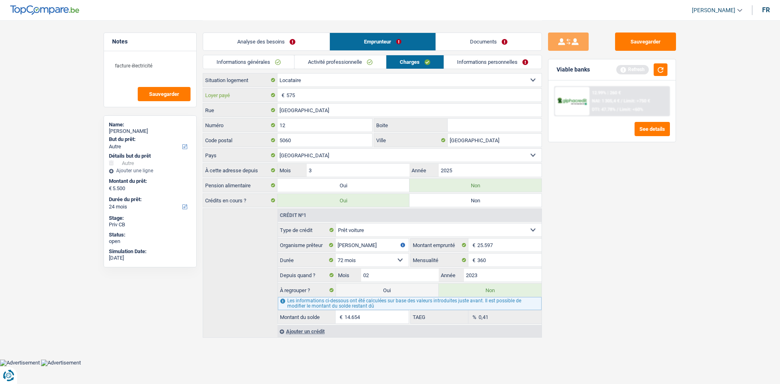
click at [351, 95] on input "575" at bounding box center [413, 95] width 255 height 13
click at [702, 282] on main "Notes facture électricité Sauvegarder Name: Grégory Lenoir But du prêt: Confort…" at bounding box center [390, 179] width 780 height 359
click at [457, 60] on link "Informations personnelles" at bounding box center [493, 61] width 98 height 13
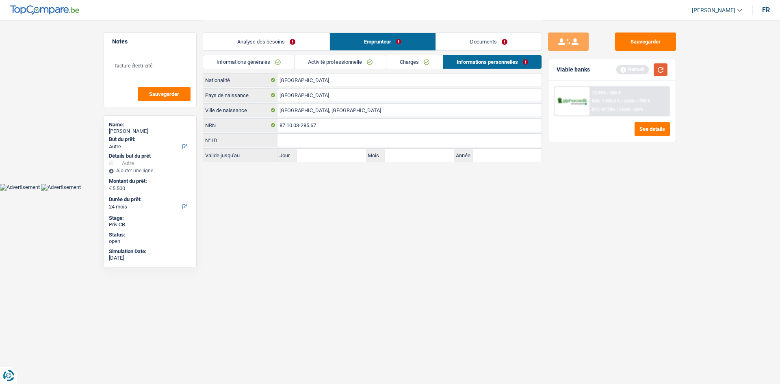
click at [665, 71] on button "button" at bounding box center [661, 69] width 14 height 13
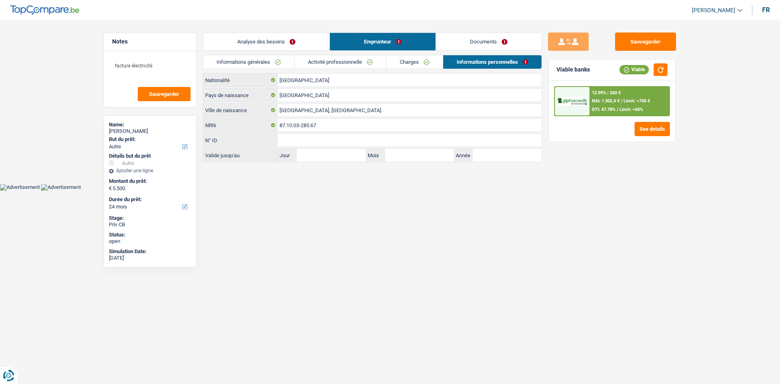
click at [236, 41] on link "Analyse des besoins" at bounding box center [266, 41] width 126 height 17
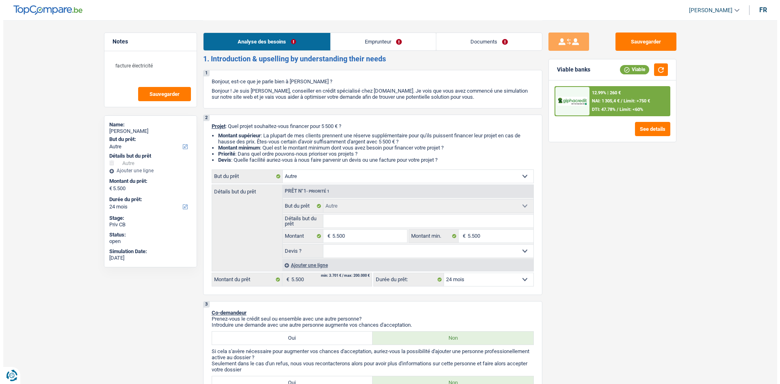
scroll to position [163, 0]
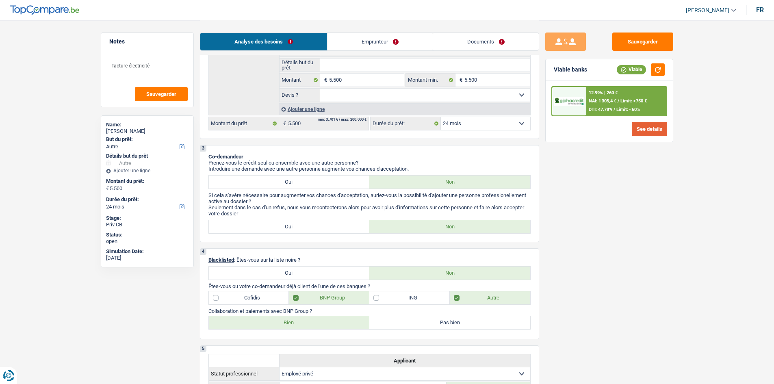
click at [647, 129] on button "See details" at bounding box center [649, 129] width 35 height 14
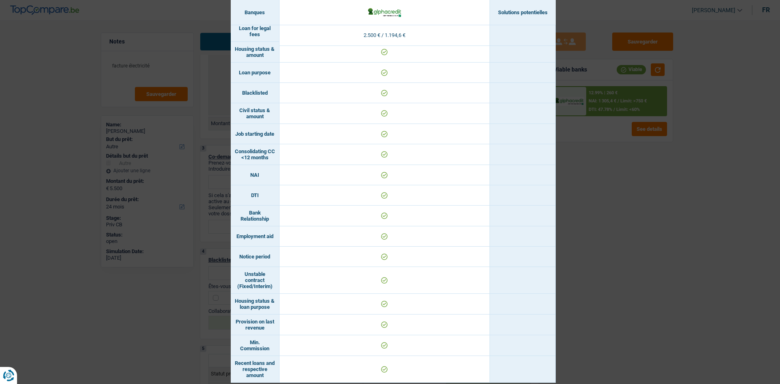
scroll to position [234, 0]
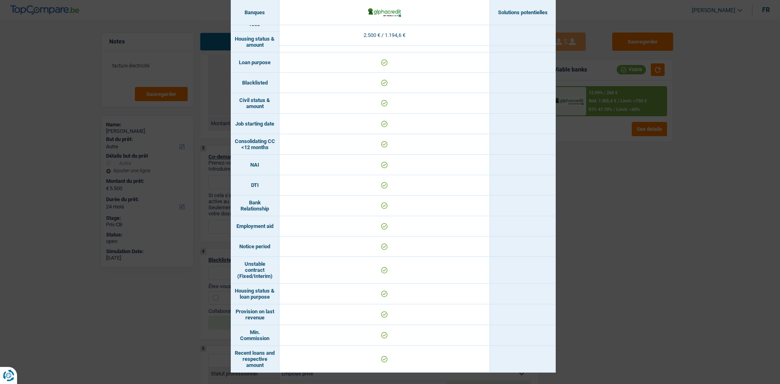
click at [626, 209] on div "Banks conditions × Banques Solutions potentielles Revenus / Charges 2.500 € / 1…" at bounding box center [390, 192] width 780 height 384
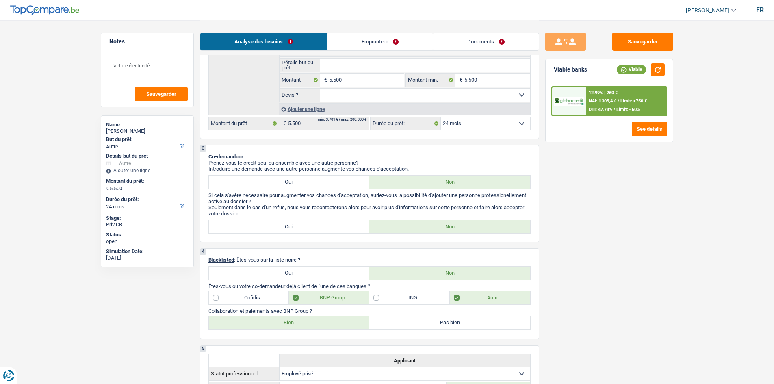
drag, startPoint x: 505, startPoint y: 124, endPoint x: 498, endPoint y: 126, distance: 8.0
click at [505, 124] on select "12 mois 18 mois 24 mois 30 mois 36 mois Sélectionner une option" at bounding box center [485, 123] width 89 height 13
select select "36"
click at [441, 117] on select "12 mois 18 mois 24 mois 30 mois 36 mois Sélectionner une option" at bounding box center [485, 123] width 89 height 13
select select "36"
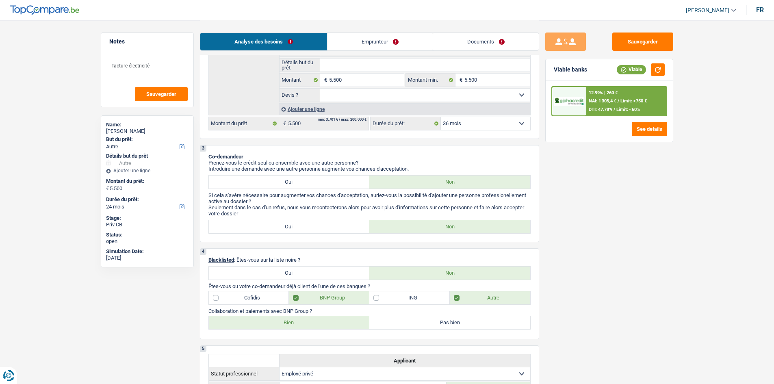
select select "36"
click at [651, 73] on button "button" at bounding box center [658, 69] width 14 height 13
click at [641, 132] on button "See details" at bounding box center [649, 129] width 35 height 14
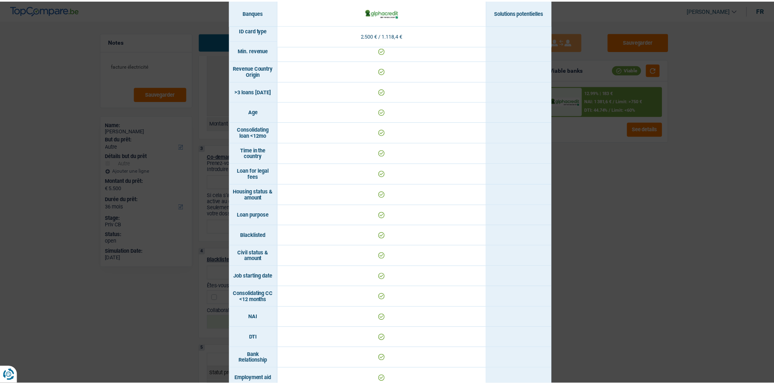
scroll to position [0, 0]
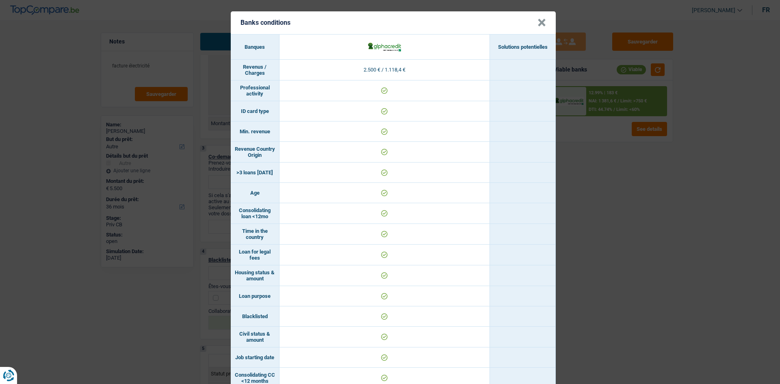
click at [585, 176] on div "Banks conditions × Banques Solutions potentielles Revenus / Charges 2.500 € / 1…" at bounding box center [390, 192] width 780 height 384
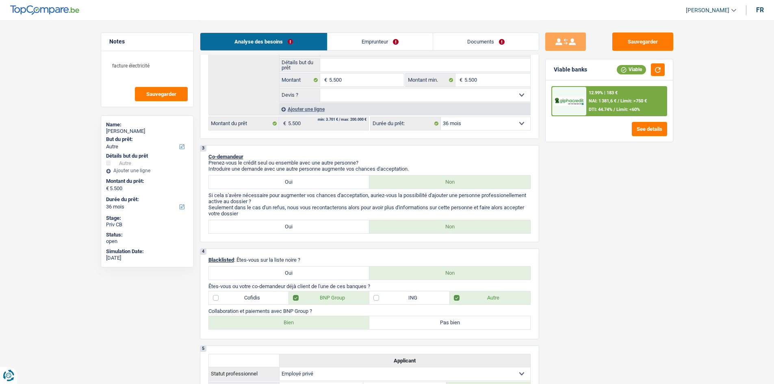
click at [586, 105] on div at bounding box center [569, 101] width 34 height 28
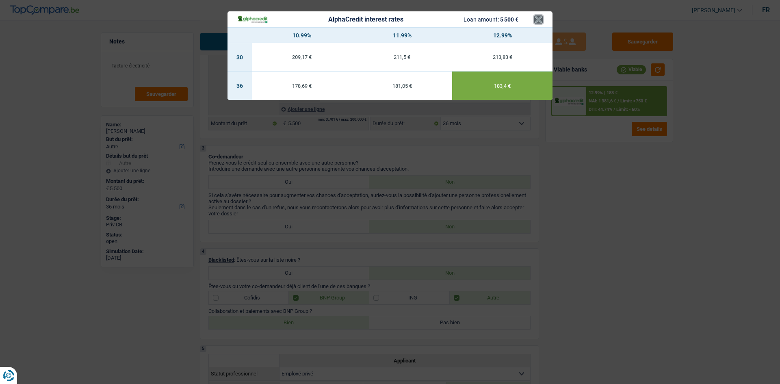
click at [539, 19] on button "×" at bounding box center [538, 19] width 9 height 8
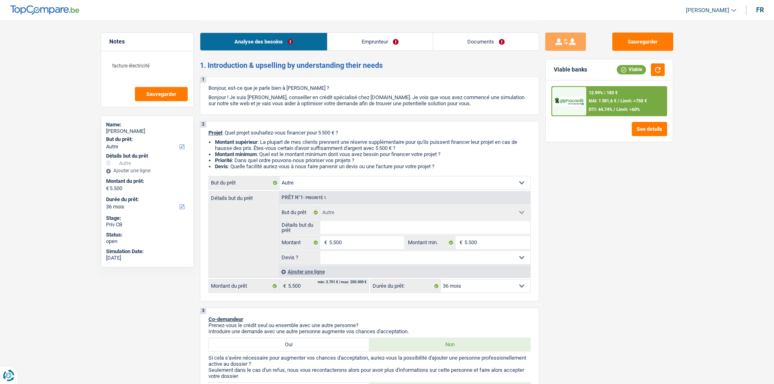
drag, startPoint x: 418, startPoint y: 258, endPoint x: 429, endPoint y: 259, distance: 11.8
click at [418, 258] on select "Oui Non Non répondu Sélectionner une option" at bounding box center [425, 257] width 210 height 13
select select "false"
click at [320, 251] on select "Oui Non Non répondu Sélectionner une option" at bounding box center [425, 257] width 210 height 13
select select "false"
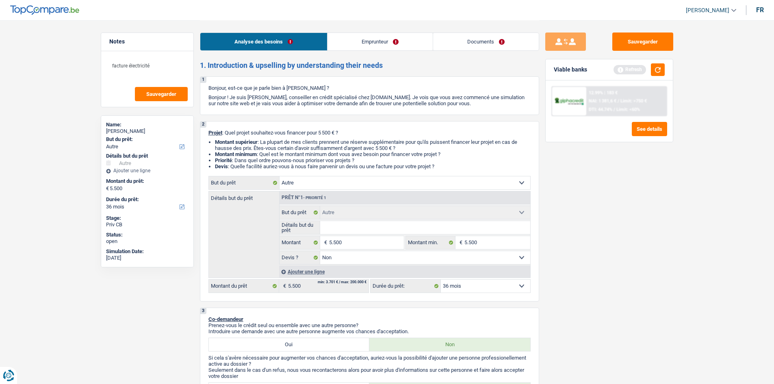
click at [568, 280] on div "Sauvegarder Viable banks Refresh 12.99% | 183 € NAI: 1 381,6 € / Limit: >750 € …" at bounding box center [609, 202] width 140 height 338
click at [159, 66] on textarea "facture électricité" at bounding box center [147, 69] width 81 height 24
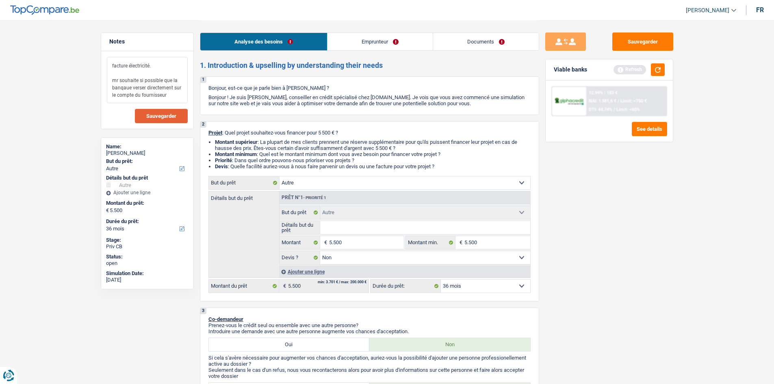
type textarea "facture électricité. mr souhaite si possible que la banqaue verser directement …"
click at [154, 110] on button "Sauvegarder" at bounding box center [161, 116] width 53 height 14
click at [623, 39] on button "Sauvegarder" at bounding box center [642, 42] width 61 height 18
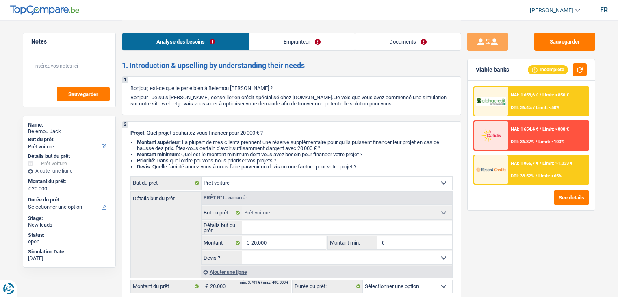
select select "car"
select select "worker"
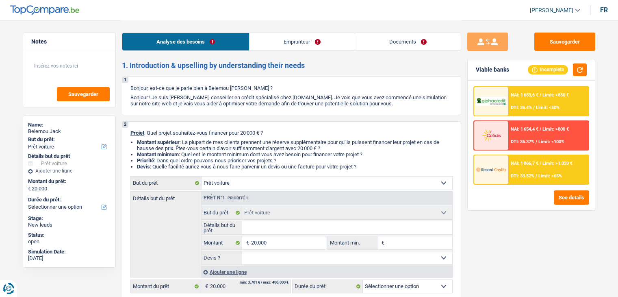
select select "netSalary"
select select "rents"
select select "car"
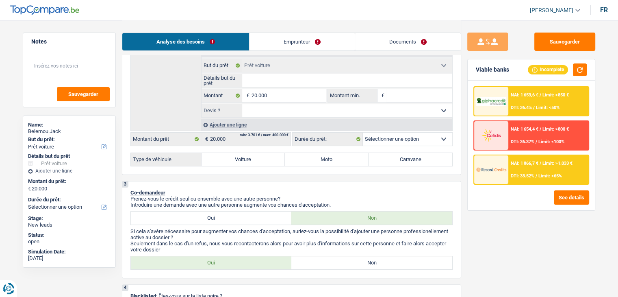
scroll to position [122, 0]
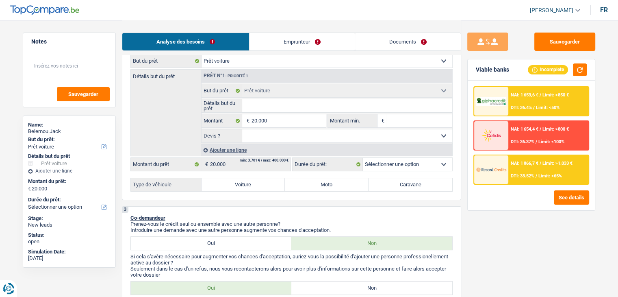
click at [405, 130] on select "Oui Non Non répondu Sélectionner une option" at bounding box center [347, 135] width 210 height 13
drag, startPoint x: 482, startPoint y: 231, endPoint x: 479, endPoint y: 225, distance: 6.6
click at [482, 231] on div "Sauvegarder Viable banks Incomplete NAI: 1 653,6 € / Limit: >850 € DTI: 36.4% /…" at bounding box center [531, 158] width 140 height 251
click at [388, 163] on select "12 mois 18 mois 24 mois 30 mois 36 mois 42 mois 48 mois 60 mois Sélectionner un…" at bounding box center [407, 164] width 89 height 13
drag, startPoint x: 516, startPoint y: 243, endPoint x: 462, endPoint y: 216, distance: 60.1
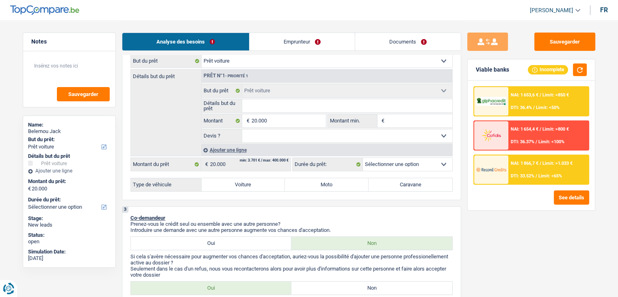
click at [502, 243] on div "Sauvegarder Viable banks Incomplete NAI: 1 653,6 € / Limit: >850 € DTI: 36.4% /…" at bounding box center [531, 158] width 140 height 251
click at [368, 162] on select "12 mois 18 mois 24 mois 30 mois 36 mois 42 mois 48 mois 60 mois Sélectionner un…" at bounding box center [407, 164] width 89 height 13
click at [520, 237] on div "Sauvegarder Viable banks Incomplete NAI: 1 653,6 € / Limit: >850 € DTI: 36.4% /…" at bounding box center [531, 158] width 140 height 251
drag, startPoint x: 231, startPoint y: 186, endPoint x: 245, endPoint y: 191, distance: 15.6
click at [231, 186] on label "Voiture" at bounding box center [244, 184] width 84 height 13
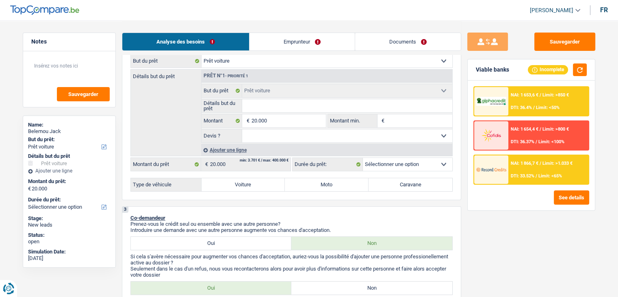
click at [231, 186] on input "Voiture" at bounding box center [244, 184] width 84 height 13
radio input "true"
select select "60"
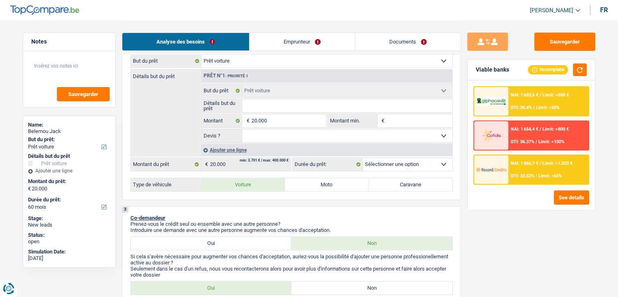
radio input "true"
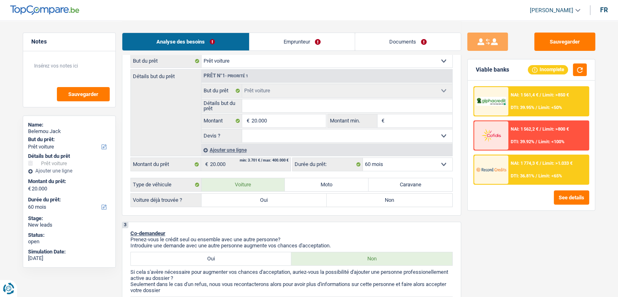
click at [256, 197] on label "Oui" at bounding box center [265, 199] width 126 height 13
click at [256, 197] on input "Oui" at bounding box center [265, 199] width 126 height 13
radio input "true"
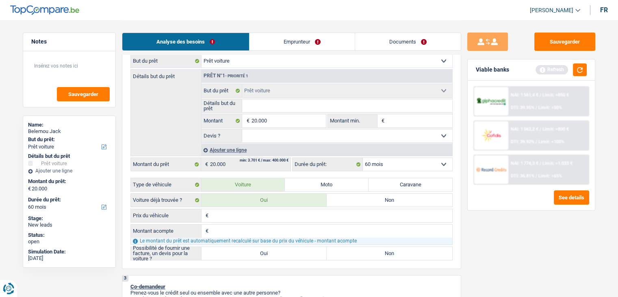
scroll to position [163, 0]
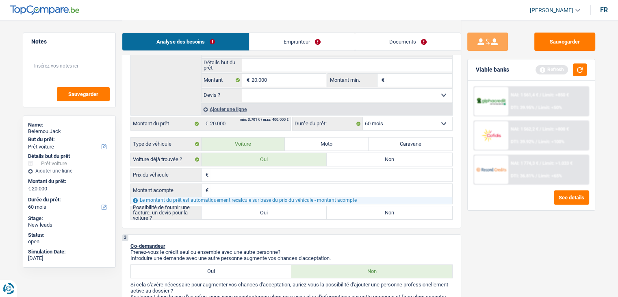
click at [234, 177] on input "Prix du véhicule" at bounding box center [331, 174] width 242 height 13
type input "2"
type input "20"
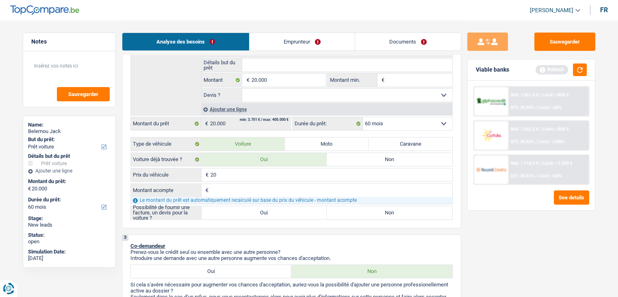
type input "200"
type input "2.000"
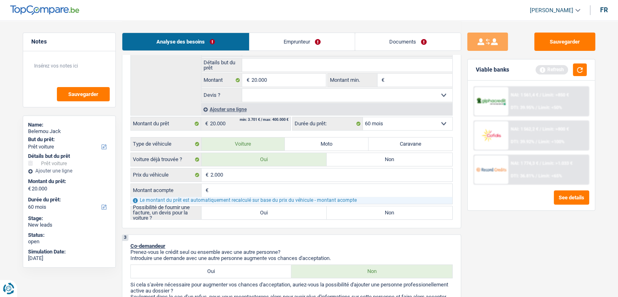
click at [274, 96] on select "Oui Non Non répondu Sélectionner une option" at bounding box center [347, 95] width 210 height 13
select select "false"
click at [242, 89] on select "Oui Non Non répondu Sélectionner une option" at bounding box center [347, 95] width 210 height 13
select select "false"
click at [292, 208] on label "Oui" at bounding box center [265, 212] width 126 height 13
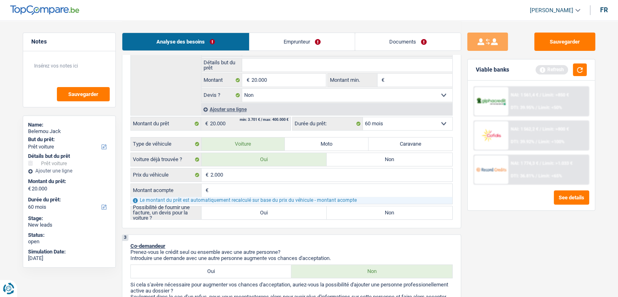
click at [292, 208] on input "Oui" at bounding box center [265, 212] width 126 height 13
radio input "true"
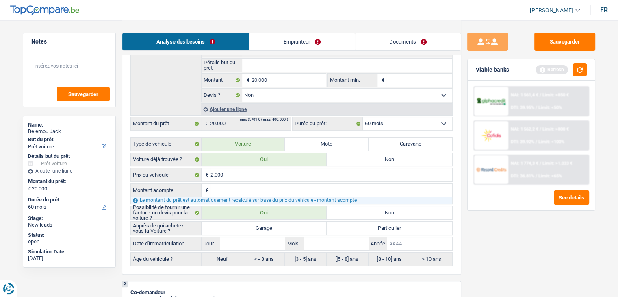
click at [393, 243] on input "Année" at bounding box center [419, 243] width 65 height 13
type input "2"
type input "20"
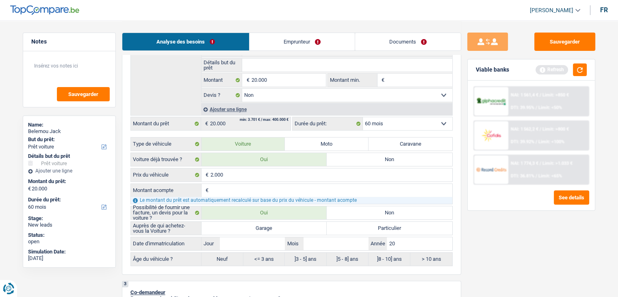
type input "202"
type input "2022"
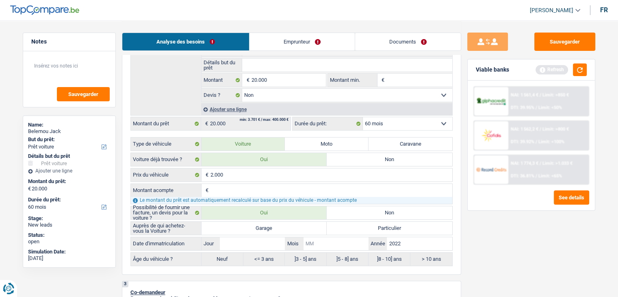
click at [325, 238] on input "Mois" at bounding box center [335, 243] width 65 height 13
type input "0"
type input "04"
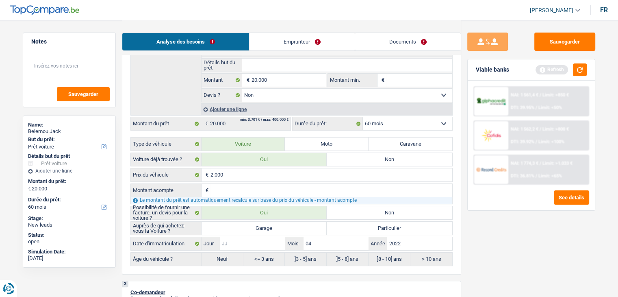
click at [275, 241] on input "Jour" at bounding box center [252, 243] width 65 height 13
type input "0"
type input "04"
radio input "false"
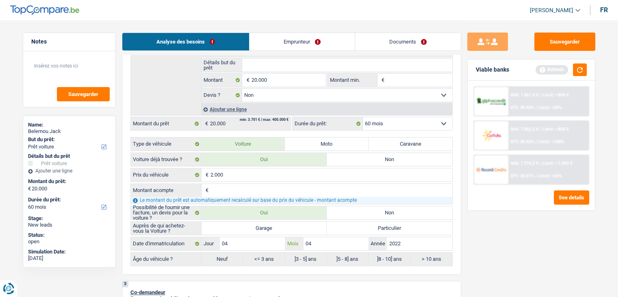
type input "04"
radio input "true"
click at [516, 254] on div "Sauvegarder Viable banks Refresh NAI: 1 561,4 € / Limit: >850 € DTI: 39.95% / L…" at bounding box center [531, 158] width 140 height 251
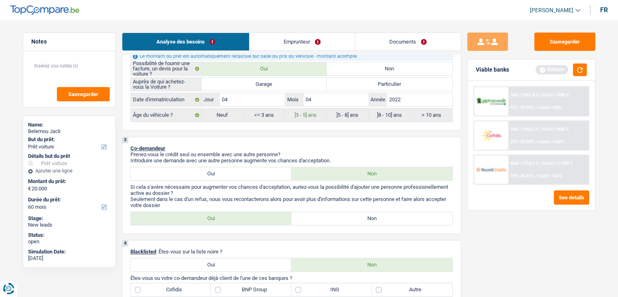
scroll to position [366, 0]
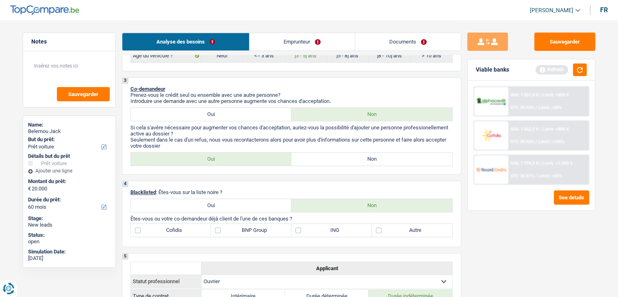
click at [320, 156] on label "Non" at bounding box center [371, 158] width 161 height 13
click at [320, 156] on input "Non" at bounding box center [371, 158] width 161 height 13
radio input "true"
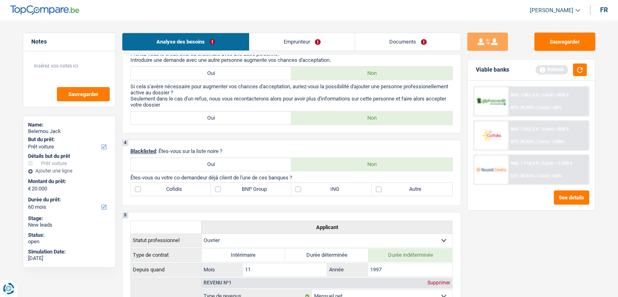
scroll to position [447, 0]
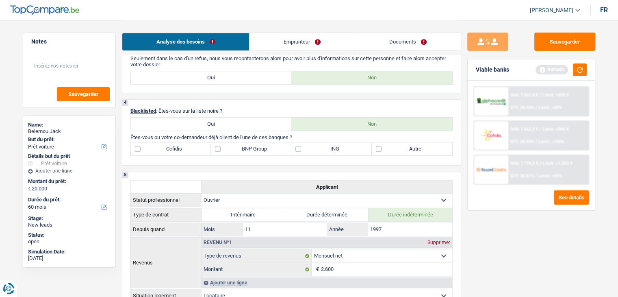
click at [250, 148] on label "BNP Group" at bounding box center [251, 148] width 80 height 13
click at [250, 148] on input "BNP Group" at bounding box center [251, 148] width 80 height 13
checkbox input "true"
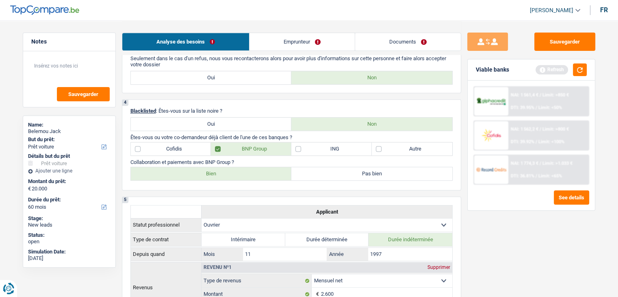
drag, startPoint x: 192, startPoint y: 171, endPoint x: 176, endPoint y: 141, distance: 33.6
click at [192, 169] on label "Bien" at bounding box center [211, 173] width 161 height 13
click at [192, 169] on input "Bien" at bounding box center [211, 173] width 161 height 13
radio input "true"
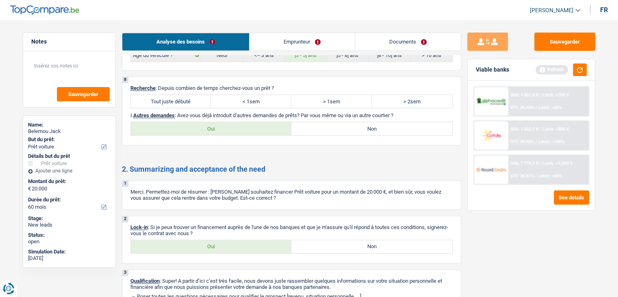
scroll to position [1118, 0]
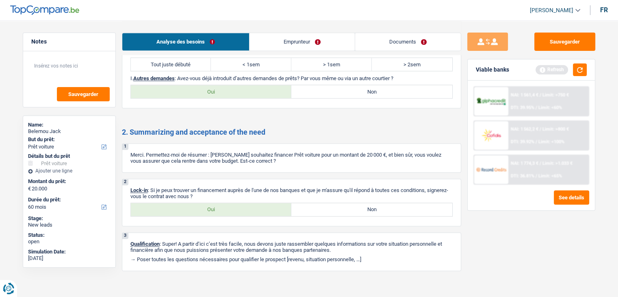
click at [328, 77] on div "8 Recherche : Depuis combien de temps cherchez-vous un prêt ? Tout juste débuté…" at bounding box center [291, 73] width 339 height 69
click at [328, 86] on label "Non" at bounding box center [371, 91] width 161 height 13
click at [328, 86] on input "Non" at bounding box center [371, 91] width 161 height 13
radio input "true"
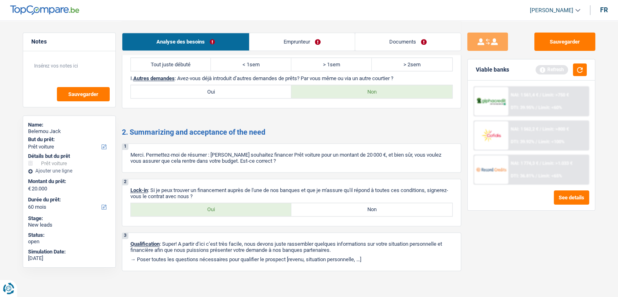
drag, startPoint x: 195, startPoint y: 200, endPoint x: 209, endPoint y: 181, distance: 24.1
click at [195, 203] on label "Oui" at bounding box center [211, 209] width 161 height 13
click at [195, 203] on input "Oui" at bounding box center [211, 209] width 161 height 13
radio input "true"
click at [269, 43] on link "Emprunteur" at bounding box center [301, 41] width 105 height 17
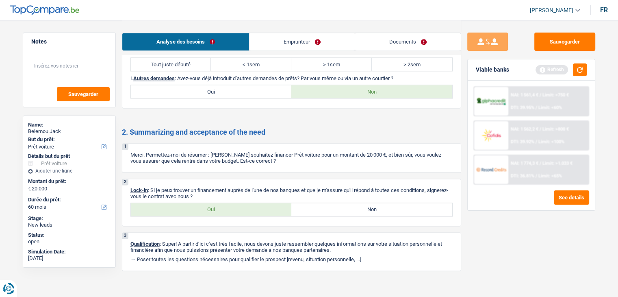
scroll to position [0, 0]
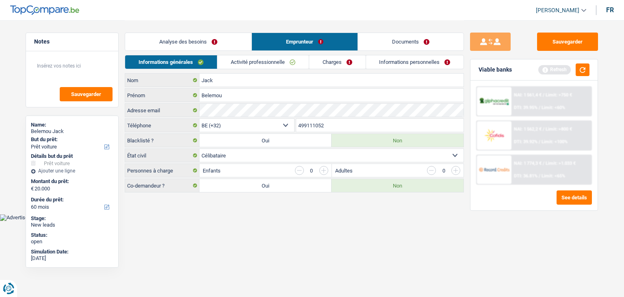
click at [275, 59] on link "Activité professionnelle" at bounding box center [262, 61] width 91 height 13
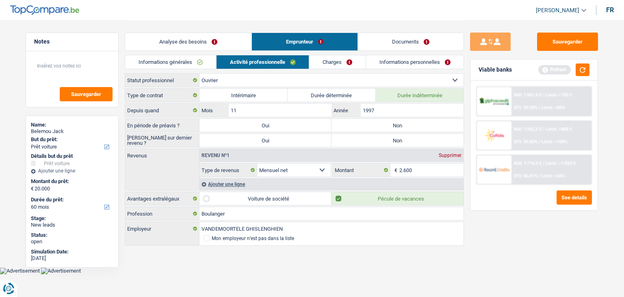
click at [276, 59] on link "Activité professionnelle" at bounding box center [263, 61] width 93 height 13
click at [202, 58] on link "Informations générales" at bounding box center [170, 61] width 91 height 13
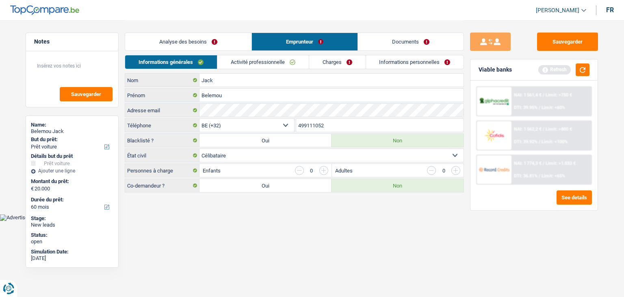
click at [322, 171] on input "button" at bounding box center [323, 170] width 9 height 9
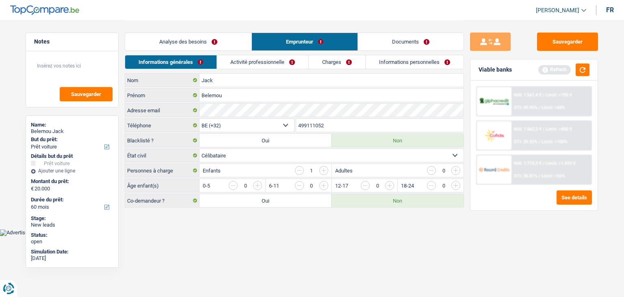
click at [299, 169] on input "button" at bounding box center [299, 170] width 9 height 9
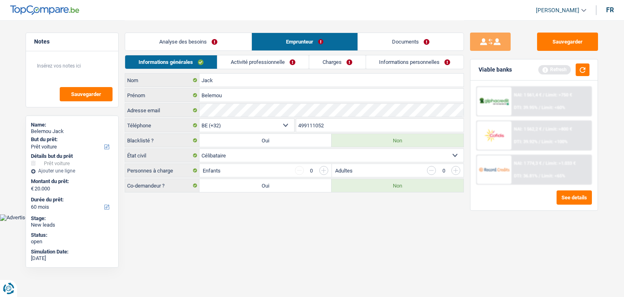
click at [289, 63] on link "Activité professionnelle" at bounding box center [262, 61] width 91 height 13
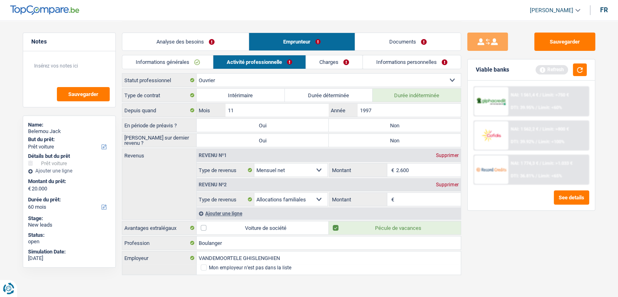
click at [443, 184] on div "Supprimer" at bounding box center [447, 184] width 27 height 5
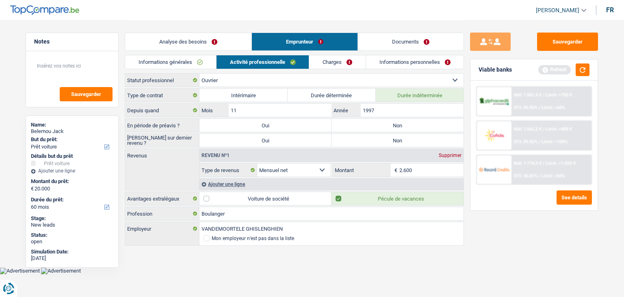
click at [216, 180] on div "Ajouter une ligne" at bounding box center [331, 184] width 264 height 12
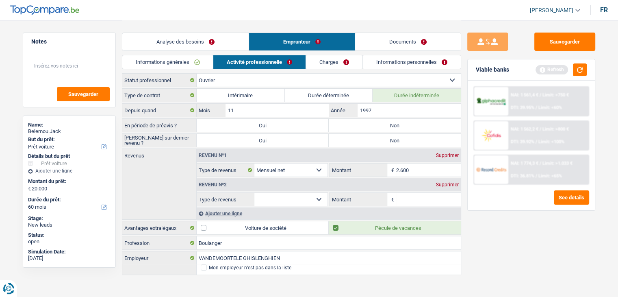
click at [298, 191] on div "Revenu nº2 Supprimer Allocation d'handicap Allocations chômage Allocations fami…" at bounding box center [329, 191] width 264 height 29
click at [318, 198] on select "Allocation d'handicap Allocations chômage Allocations familiales Chèques repas …" at bounding box center [291, 199] width 74 height 13
select select "mealVouchers"
click at [254, 193] on select "Allocation d'handicap Allocations chômage Allocations familiales Chèques repas …" at bounding box center [291, 199] width 74 height 13
click at [410, 204] on input "Montant par jour" at bounding box center [428, 199] width 65 height 13
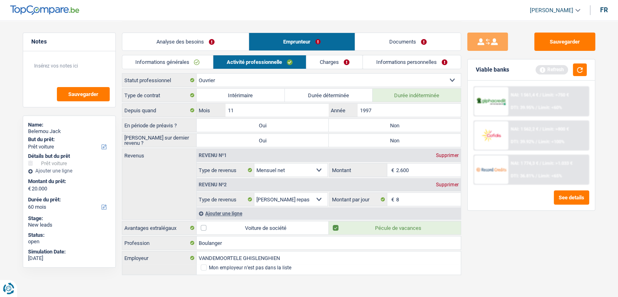
type input "8,0"
click at [483, 236] on div "Sauvegarder Viable banks Refresh NAI: 1 561,4 € / Limit: >750 € DTI: 39.95% / L…" at bounding box center [531, 158] width 140 height 251
click at [361, 126] on label "Non" at bounding box center [395, 125] width 132 height 13
click at [361, 126] on input "Non" at bounding box center [395, 125] width 132 height 13
radio input "true"
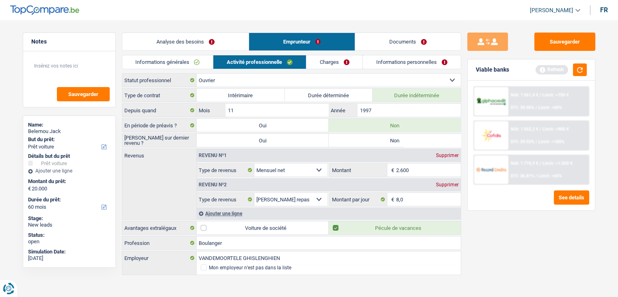
click at [379, 139] on label "Non" at bounding box center [395, 140] width 132 height 13
click at [379, 139] on input "Non" at bounding box center [395, 140] width 132 height 13
radio input "true"
click at [335, 62] on link "Charges" at bounding box center [334, 61] width 56 height 13
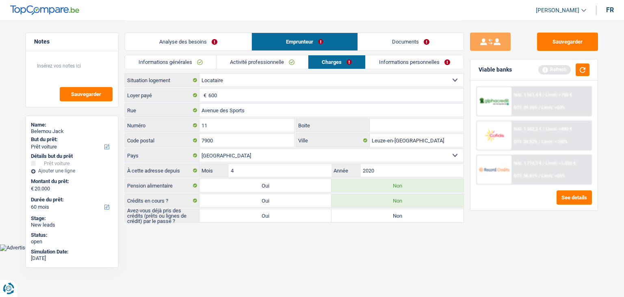
click at [325, 251] on html "Vous avez le contrôle de vos données Nous utilisons des cookies, tout comme nos…" at bounding box center [312, 125] width 624 height 251
click at [245, 94] on input "600" at bounding box center [335, 95] width 255 height 13
click at [385, 122] on input "Boite" at bounding box center [417, 125] width 94 height 13
click at [250, 93] on input "600" at bounding box center [335, 95] width 255 height 13
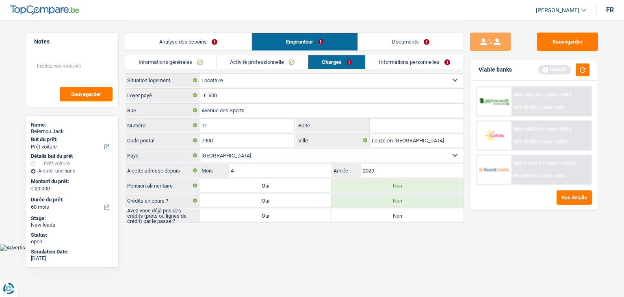
click at [302, 212] on label "Oui" at bounding box center [265, 215] width 132 height 13
click at [302, 212] on input "Oui" at bounding box center [265, 215] width 132 height 13
radio input "true"
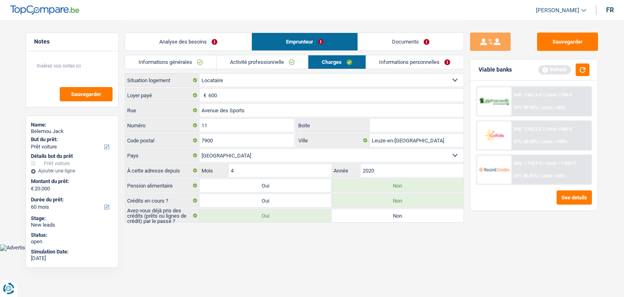
click at [348, 238] on main "Notes Sauvegarder Name: Belemou Jack But du prêt: Confort maison: meubles, text…" at bounding box center [312, 122] width 624 height 244
click at [583, 69] on button "button" at bounding box center [583, 69] width 14 height 13
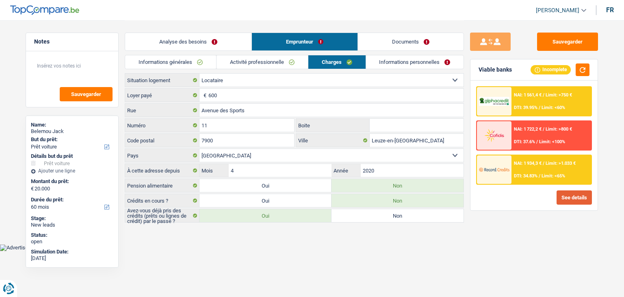
click at [572, 199] on button "See details" at bounding box center [574, 197] width 35 height 14
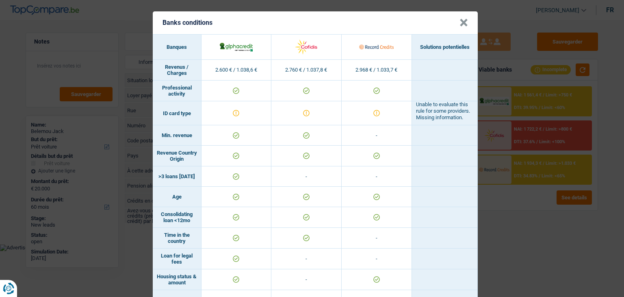
click at [520, 267] on div "Banks conditions × Banques Solutions potentielles Revenus / Charges 2.600 € / 1…" at bounding box center [312, 148] width 624 height 297
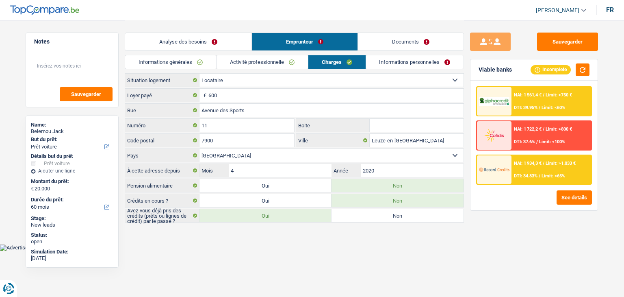
click at [388, 60] on link "Informations personnelles" at bounding box center [415, 61] width 98 height 13
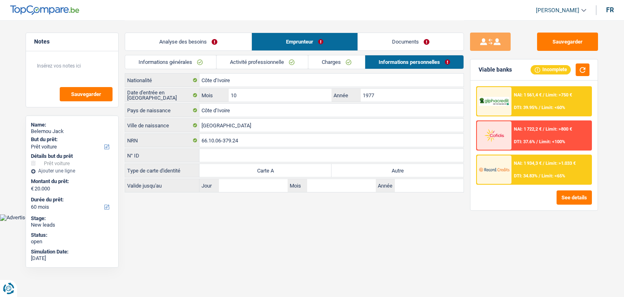
click at [303, 221] on html "Vous avez le contrôle de vos données Nous utilisons des cookies, tout comme nos…" at bounding box center [312, 110] width 624 height 221
click at [416, 169] on label "Autre" at bounding box center [398, 170] width 132 height 13
click at [416, 169] on input "Autre" at bounding box center [398, 170] width 132 height 13
radio input "true"
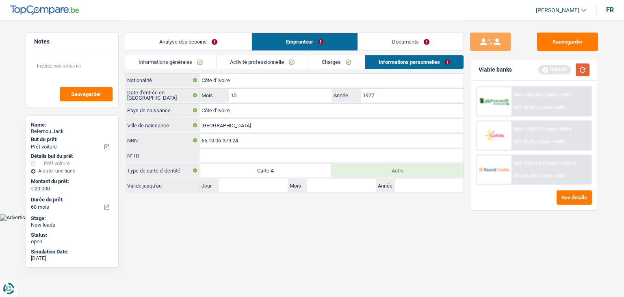
drag, startPoint x: 578, startPoint y: 72, endPoint x: 570, endPoint y: 76, distance: 8.9
click at [577, 72] on button "button" at bounding box center [583, 69] width 14 height 13
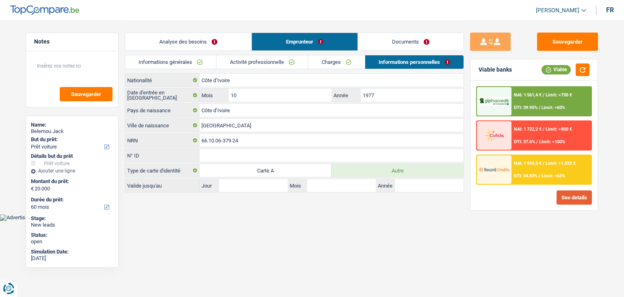
click at [577, 199] on button "See details" at bounding box center [574, 197] width 35 height 14
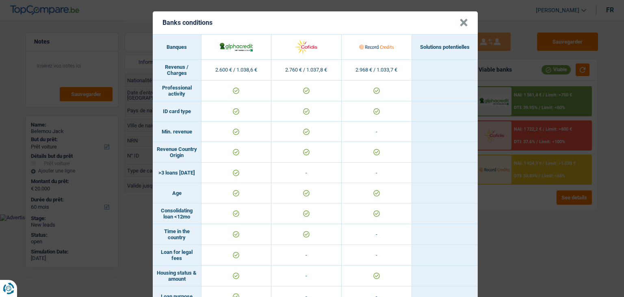
click at [460, 22] on button "×" at bounding box center [464, 23] width 9 height 8
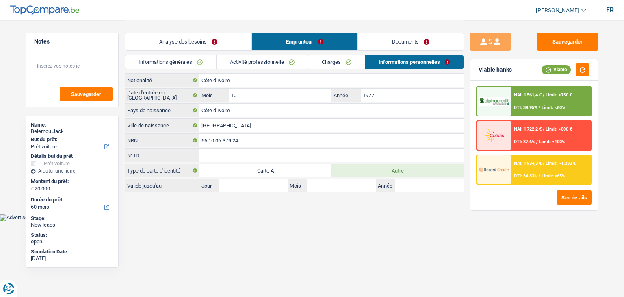
drag, startPoint x: 201, startPoint y: 43, endPoint x: 229, endPoint y: 53, distance: 29.8
click at [201, 43] on link "Analyse des besoins" at bounding box center [188, 41] width 126 height 17
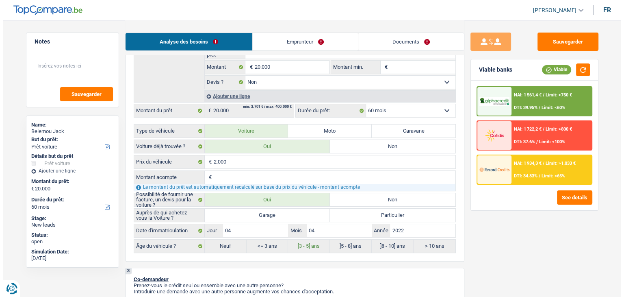
scroll to position [244, 0]
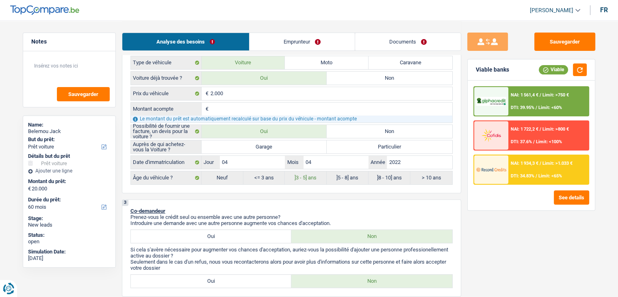
click at [557, 171] on div "NAI: 1 934,3 € / Limit: >1.033 € DTI: 34.83% / Limit: <65%" at bounding box center [548, 169] width 80 height 28
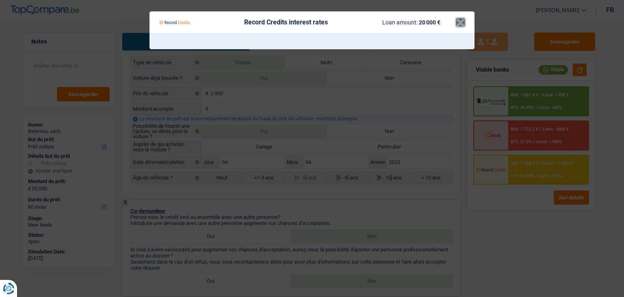
click at [460, 23] on button "×" at bounding box center [460, 22] width 9 height 8
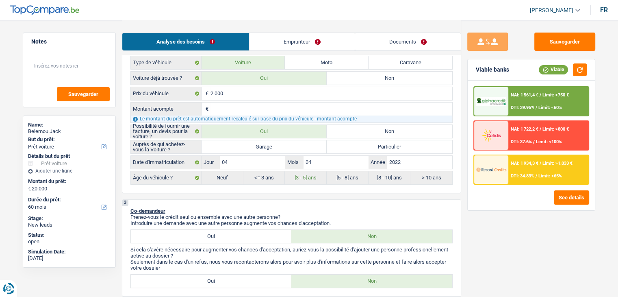
click at [525, 137] on div "NAI: 1 722,2 € / Limit: >800 € DTI: 37.6% / Limit: <100%" at bounding box center [548, 135] width 80 height 28
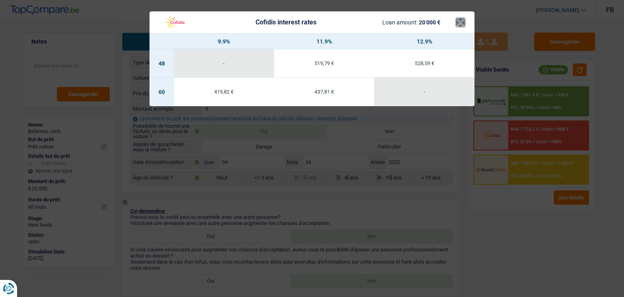
click at [464, 23] on button "×" at bounding box center [460, 22] width 9 height 8
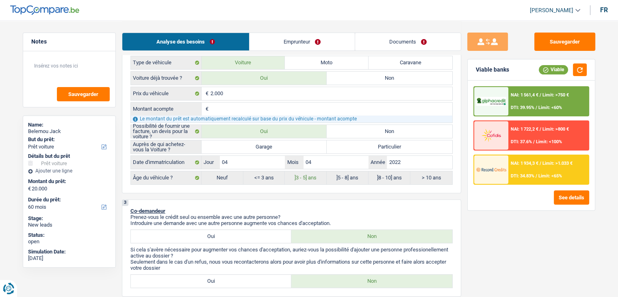
click at [519, 166] on div "NAI: 1 934,3 € / Limit: >1.033 € DTI: 34.83% / Limit: <65%" at bounding box center [548, 169] width 80 height 28
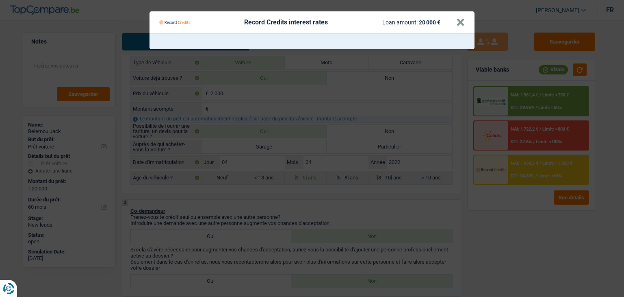
click at [465, 22] on Credits___BV_modal_header_ "Record Credits interest rates Loan amount: 20 000 € ×" at bounding box center [312, 22] width 325 height 22
click at [563, 189] on Credits "Record Credits interest rates Loan amount: 20 000 € ×" at bounding box center [312, 148] width 624 height 297
click at [564, 190] on button "See details" at bounding box center [571, 197] width 35 height 14
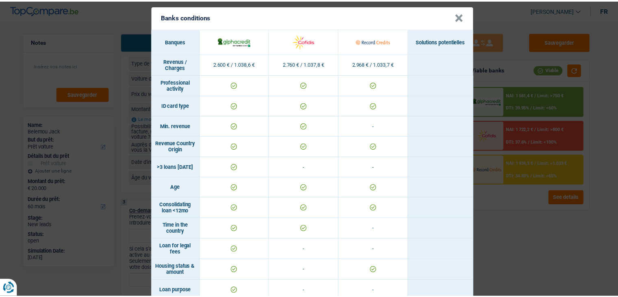
scroll to position [0, 0]
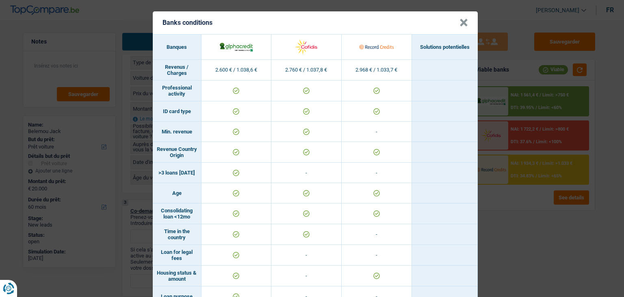
click at [527, 251] on div "Banks conditions × Banques Solutions potentielles Revenus / Charges 2.600 € / 1…" at bounding box center [312, 148] width 624 height 297
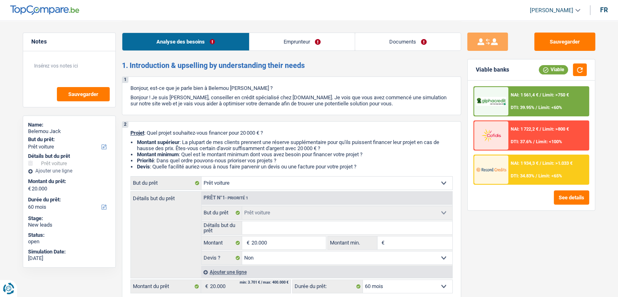
click at [277, 234] on fieldset "Détails but du prêt Tous les champs sont obligatoires. Veuillez fournir une rép…" at bounding box center [327, 228] width 251 height 14
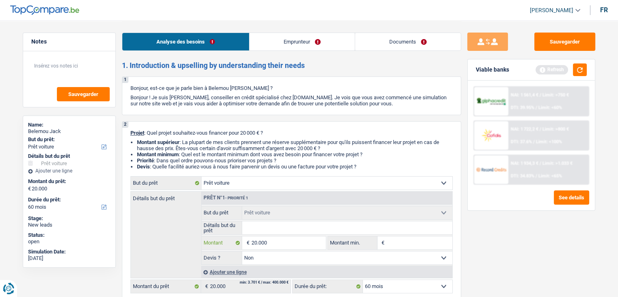
type input "2.000"
type input "20.001"
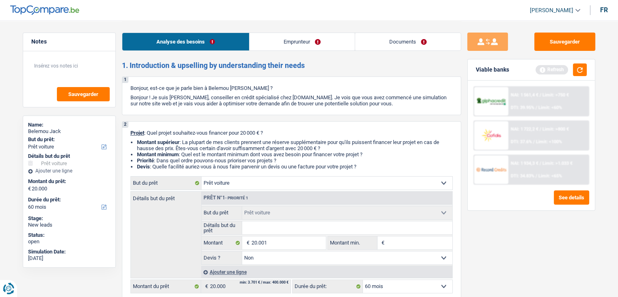
click at [488, 249] on div "Sauvegarder Viable banks Refresh NAI: 1 561,4 € / Limit: >750 € DTI: 39.95% / L…" at bounding box center [531, 158] width 140 height 251
type input "20.001"
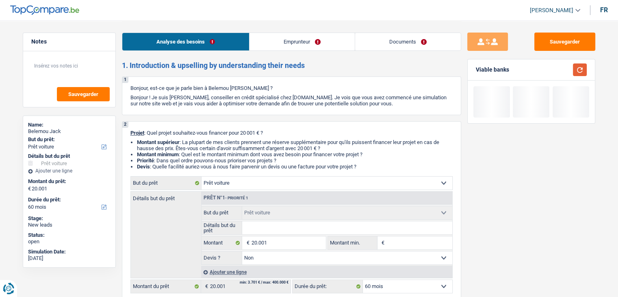
click at [579, 71] on button "button" at bounding box center [580, 69] width 14 height 13
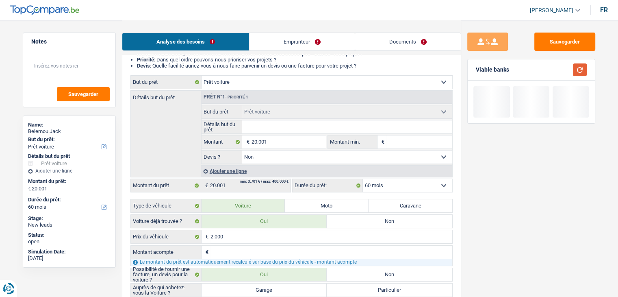
scroll to position [163, 0]
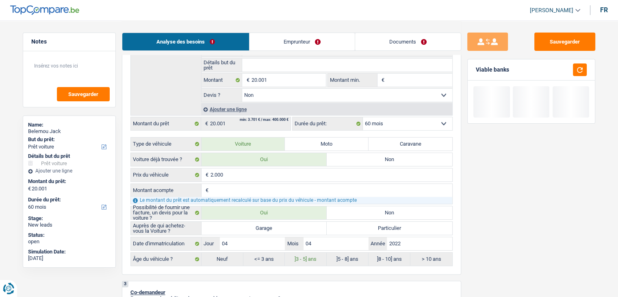
drag, startPoint x: 411, startPoint y: 121, endPoint x: 395, endPoint y: 125, distance: 16.9
click at [410, 121] on select "12 mois 18 mois 24 mois 30 mois 36 mois 42 mois 48 mois 60 mois Sélectionner un…" at bounding box center [407, 123] width 89 height 13
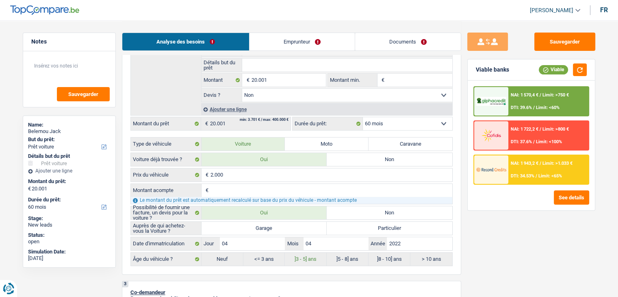
select select "48"
click at [363, 117] on select "12 mois 18 mois 24 mois 30 mois 36 mois 42 mois 48 mois 60 mois Sélectionner un…" at bounding box center [407, 123] width 89 height 13
select select "48"
click at [509, 168] on div "NAI: 1 851,8 € / Limit: >1.033 € DTI: 37.61% / Limit: <65%" at bounding box center [548, 169] width 80 height 28
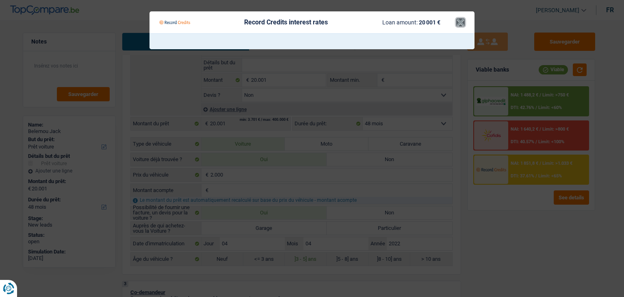
drag, startPoint x: 459, startPoint y: 22, endPoint x: 448, endPoint y: 28, distance: 12.2
click at [458, 22] on button "×" at bounding box center [460, 22] width 9 height 8
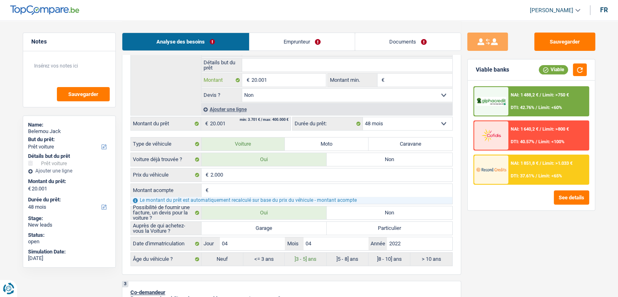
click at [291, 80] on input "20.001" at bounding box center [288, 80] width 74 height 13
type input "2.000"
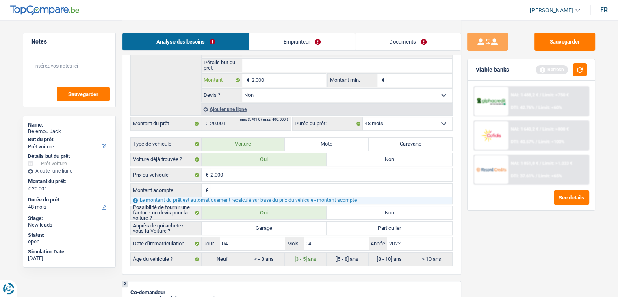
type input "20.000"
click at [491, 233] on div "Sauvegarder Viable banks Refresh NAI: 1 488,2 € / Limit: >750 € DTI: 42.76% / L…" at bounding box center [531, 158] width 140 height 251
type input "20.000"
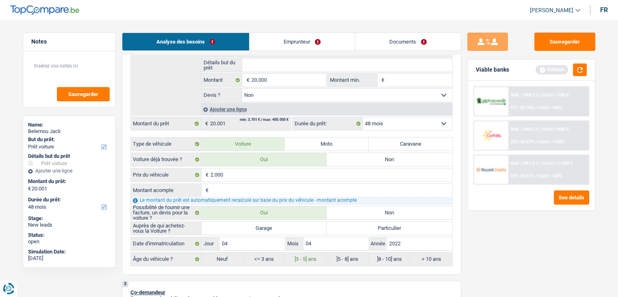
select select "60"
type input "20.000"
select select "60"
type input "20.000"
select select "60"
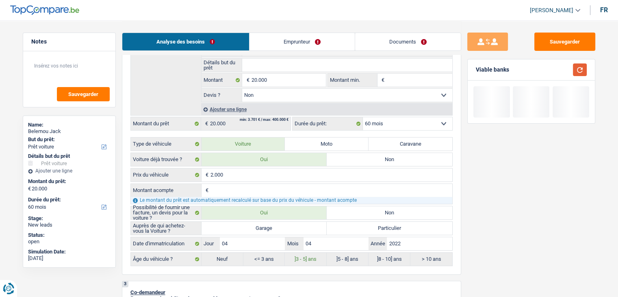
click at [575, 67] on button "button" at bounding box center [580, 69] width 14 height 13
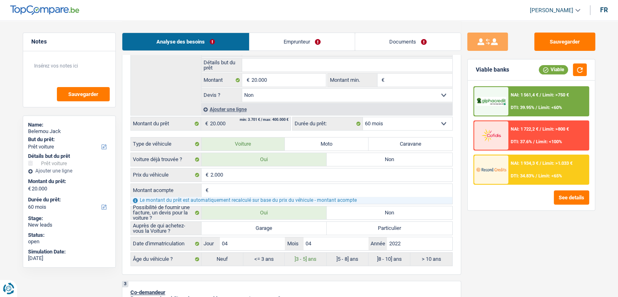
click at [508, 102] on div "NAI: 1 561,4 € / Limit: >750 € DTI: 39.95% / Limit: <60%" at bounding box center [548, 101] width 80 height 28
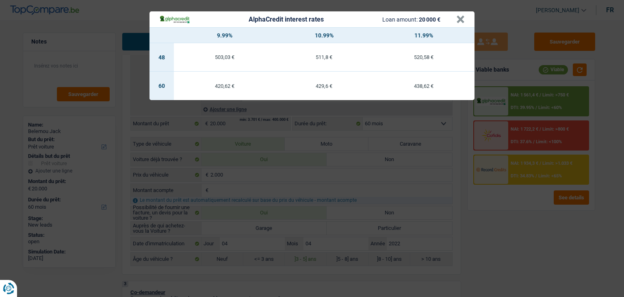
click at [491, 233] on div "AlphaCredit interest rates Loan amount: 20 000 € × 9.99% 10.99% 11.99% 48 503,0…" at bounding box center [312, 148] width 624 height 297
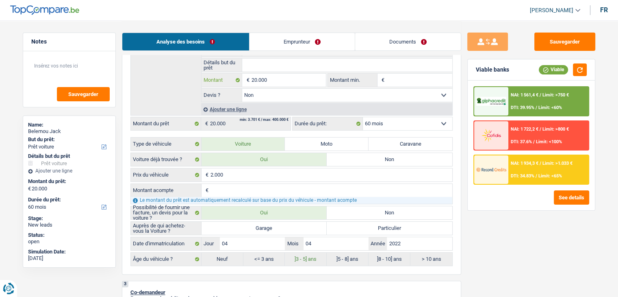
click at [273, 78] on input "20.000" at bounding box center [288, 80] width 74 height 13
click at [271, 89] on select "Oui Non Non répondu Sélectionner une option" at bounding box center [347, 95] width 210 height 13
select select "yes"
click at [242, 89] on select "Oui Non Non répondu Sélectionner une option" at bounding box center [347, 95] width 210 height 13
select select "yes"
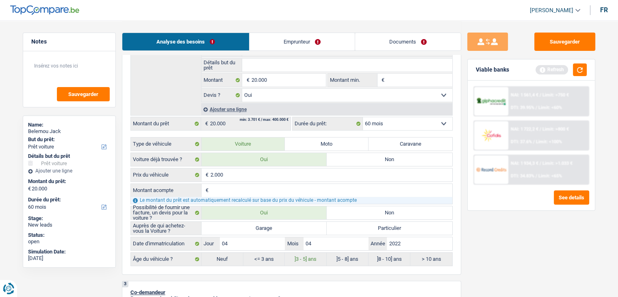
drag, startPoint x: 258, startPoint y: 226, endPoint x: 265, endPoint y: 225, distance: 7.8
click at [257, 221] on label "Garage" at bounding box center [265, 227] width 126 height 13
click at [312, 222] on label "Garage" at bounding box center [265, 227] width 126 height 13
click at [312, 222] on input "Garage" at bounding box center [265, 227] width 126 height 13
radio input "true"
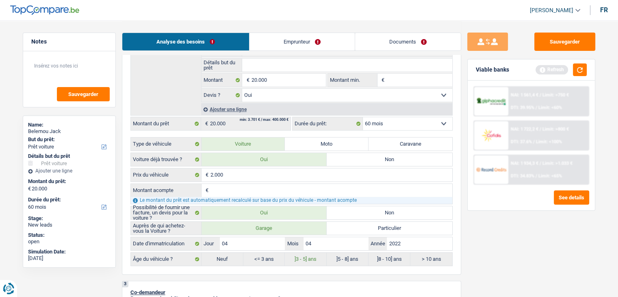
radio input "true"
click at [345, 226] on label "Particulier" at bounding box center [390, 227] width 126 height 13
click at [345, 226] on input "Particulier" at bounding box center [390, 227] width 126 height 13
radio input "true"
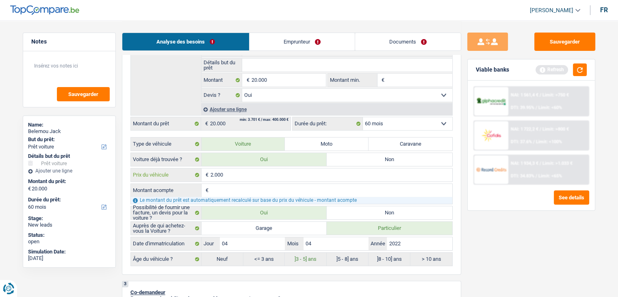
click at [252, 175] on input "2.000" at bounding box center [331, 174] width 242 height 13
type input "20.000"
click at [492, 249] on div "Sauvegarder Viable banks Refresh NAI: 1 561,4 € / Limit: >750 € DTI: 39.95% / L…" at bounding box center [531, 158] width 140 height 251
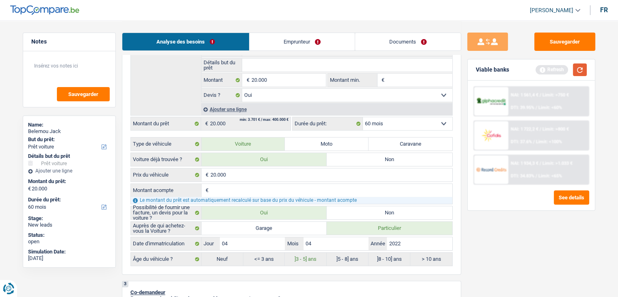
click at [580, 70] on button "button" at bounding box center [580, 69] width 14 height 13
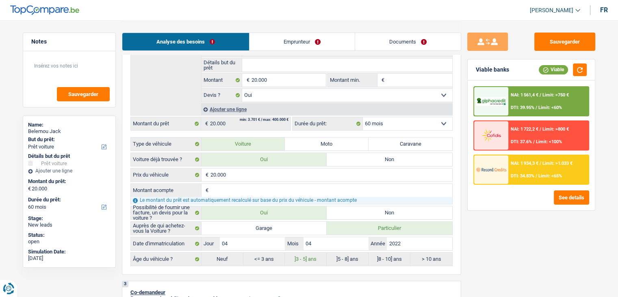
click at [501, 167] on img at bounding box center [491, 169] width 30 height 15
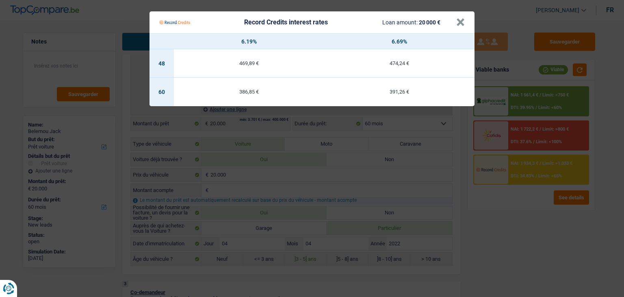
click at [466, 24] on Credits___BV_modal_header_ "Record Credits interest rates Loan amount: 20 000 € ×" at bounding box center [312, 22] width 325 height 22
click at [455, 22] on div "Record Credits interest rates Loan amount: 20 000 €" at bounding box center [307, 22] width 297 height 15
click at [461, 24] on button "×" at bounding box center [460, 22] width 9 height 8
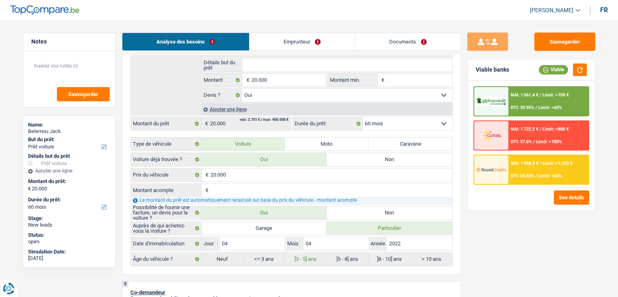
click at [332, 39] on link "Emprunteur" at bounding box center [301, 41] width 105 height 17
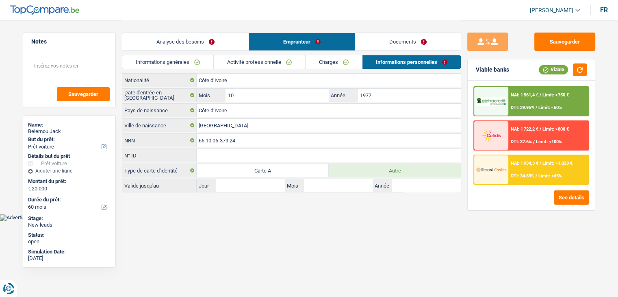
scroll to position [0, 0]
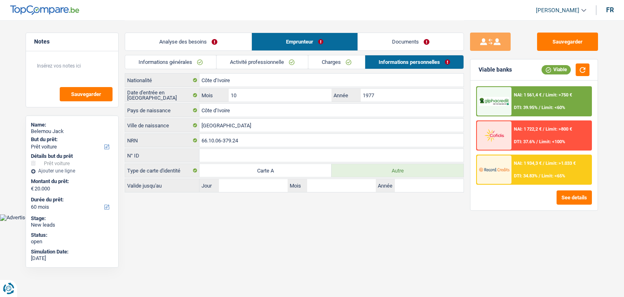
click at [268, 54] on div "Analyse des besoins Emprunteur Documents" at bounding box center [294, 37] width 339 height 35
click at [267, 61] on link "Activité professionnelle" at bounding box center [262, 61] width 91 height 13
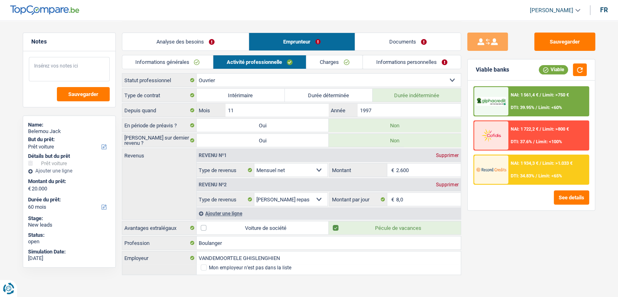
click at [75, 60] on textarea at bounding box center [69, 69] width 81 height 24
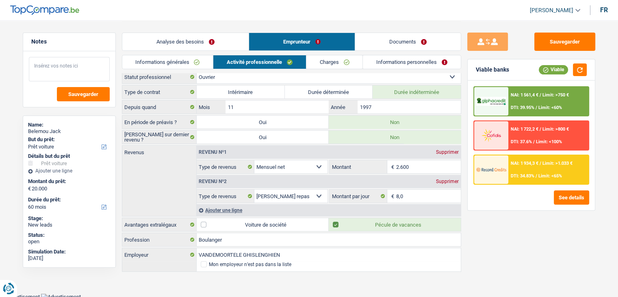
scroll to position [4, 0]
click at [219, 43] on link "Analyse des besoins" at bounding box center [185, 41] width 126 height 17
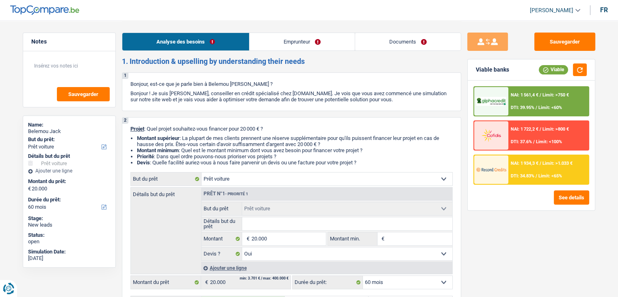
scroll to position [85, 0]
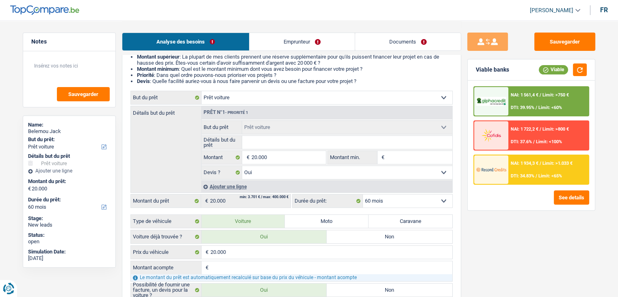
click at [256, 144] on input "Détails but du prêt" at bounding box center [347, 142] width 210 height 13
type input "d"
type input "do"
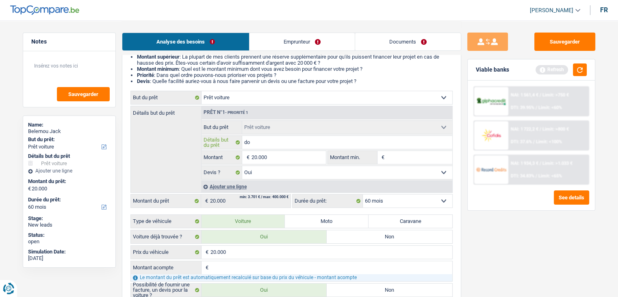
type input "doi"
type input "do"
type input "d"
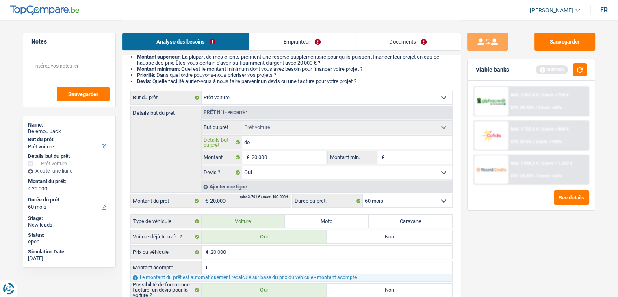
type input "d"
click at [65, 69] on textarea at bounding box center [69, 69] width 81 height 24
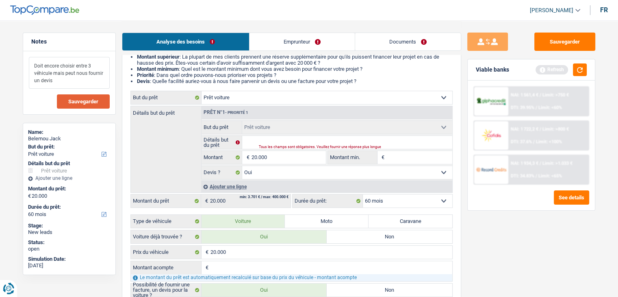
type textarea "Doit encore choisir entre 3 véhicule mais peut nous fournir un devis"
click at [76, 106] on button "Sauvegarder" at bounding box center [83, 101] width 53 height 14
click at [559, 44] on button "Sauvegarder" at bounding box center [564, 42] width 61 height 18
drag, startPoint x: 285, startPoint y: 142, endPoint x: 280, endPoint y: 141, distance: 5.7
click at [284, 143] on input "Détails but du prêt" at bounding box center [347, 142] width 210 height 13
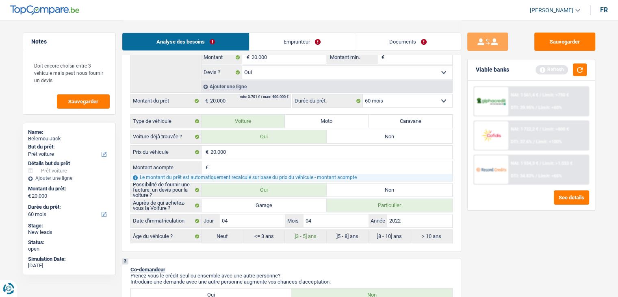
scroll to position [288, 0]
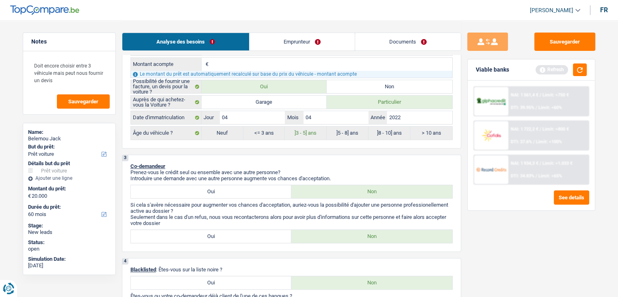
click at [481, 265] on div "Sauvegarder Viable banks Refresh NAI: 1 561,4 € / Limit: >750 € DTI: 39.95% / L…" at bounding box center [531, 158] width 140 height 251
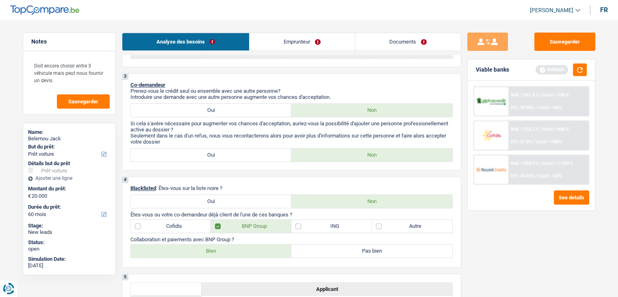
scroll to position [532, 0]
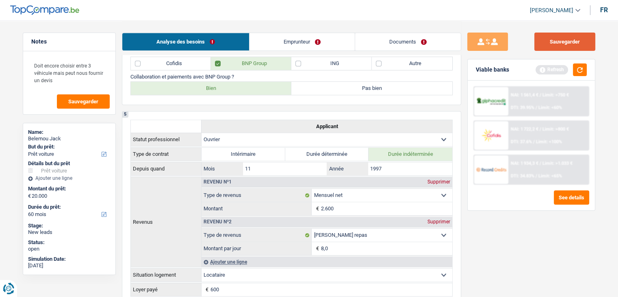
click at [547, 49] on button "Sauvegarder" at bounding box center [564, 42] width 61 height 18
click at [86, 104] on button "Sauvegarder" at bounding box center [83, 101] width 53 height 14
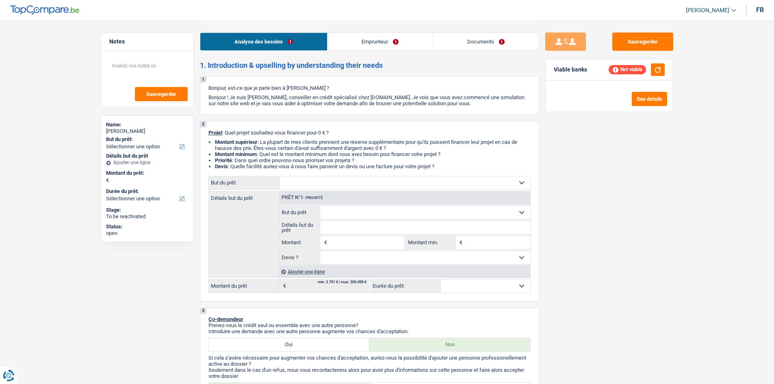
select select "worker"
select select "netSalary"
select select "rents"
select select "personalLoan"
select select "other"
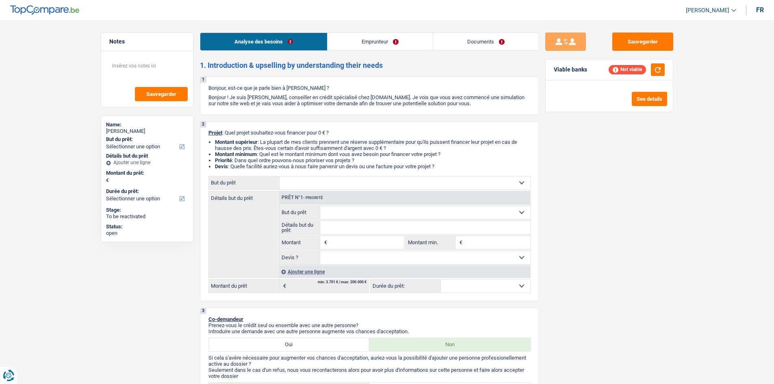
select select "60"
select select "cardOrCredit"
click at [292, 181] on select "Confort maison: meubles, textile, peinture, électroménager, outillage non-profe…" at bounding box center [405, 182] width 251 height 13
click at [581, 224] on div "Sauvegarder Viable banks Not viable See details" at bounding box center [609, 202] width 140 height 338
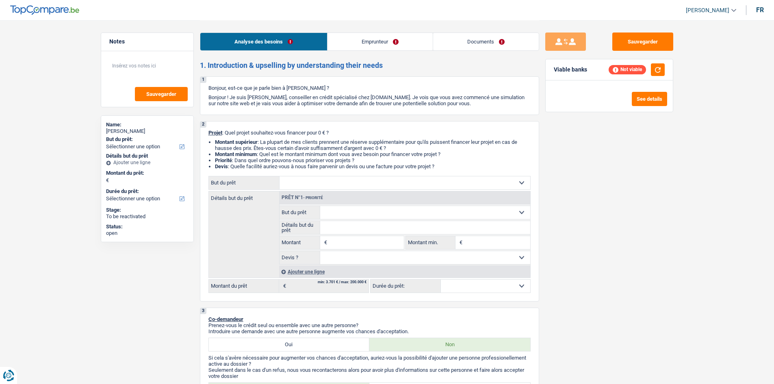
click at [328, 184] on select "Confort maison: meubles, textile, peinture, électroménager, outillage non-profe…" at bounding box center [405, 182] width 251 height 13
click at [546, 285] on div "Sauvegarder Viable banks Not viable See details" at bounding box center [609, 202] width 140 height 338
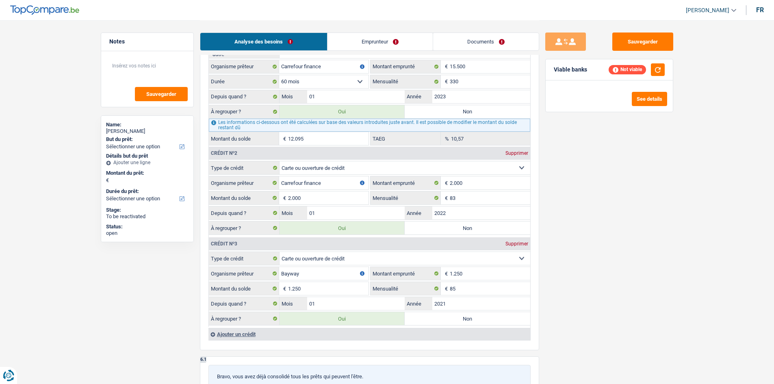
scroll to position [691, 0]
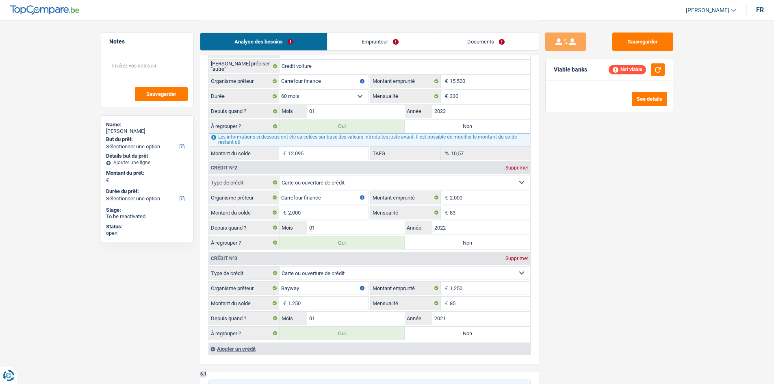
click at [450, 242] on label "Non" at bounding box center [468, 242] width 126 height 13
click at [450, 242] on input "Non" at bounding box center [468, 242] width 126 height 13
radio input "true"
type input "13.345"
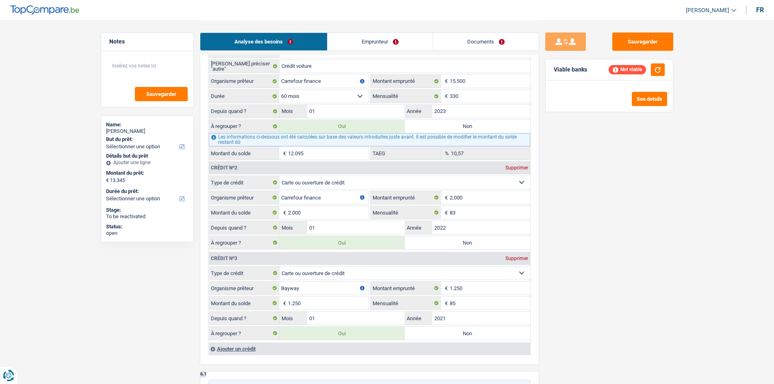
radio input "false"
type input "13.345"
select select "refinancing"
select select "60"
select select "refinancing"
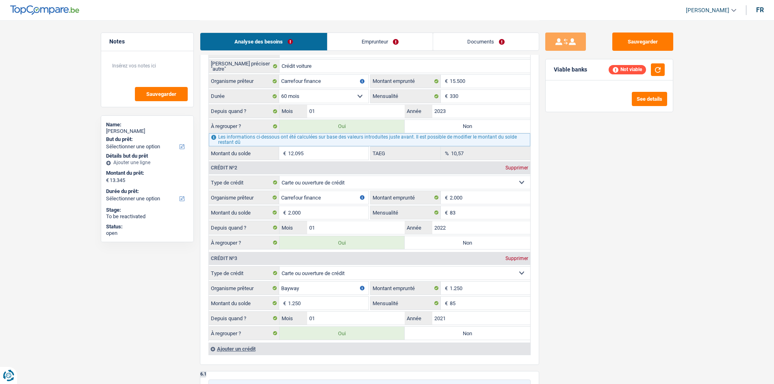
select select "refinancing"
select select "60"
select select "refinancing"
select select "60"
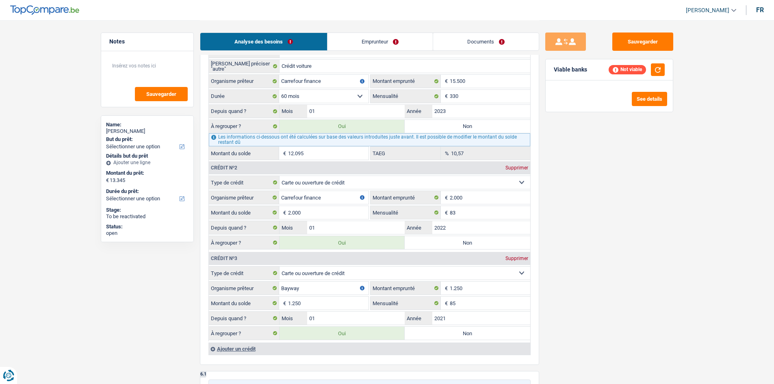
select select "refinancing"
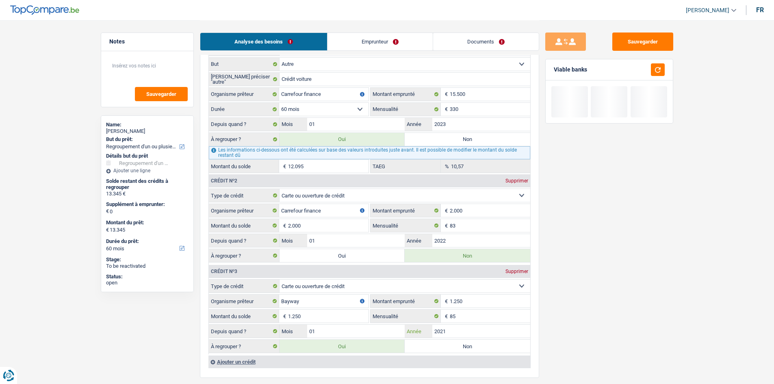
click at [438, 336] on input "2021" at bounding box center [481, 331] width 98 height 13
click at [439, 339] on div "À regrouper ? Oui Non" at bounding box center [369, 346] width 321 height 14
click at [444, 341] on label "Non" at bounding box center [468, 346] width 126 height 13
click at [444, 341] on input "Non" at bounding box center [468, 346] width 126 height 13
radio input "true"
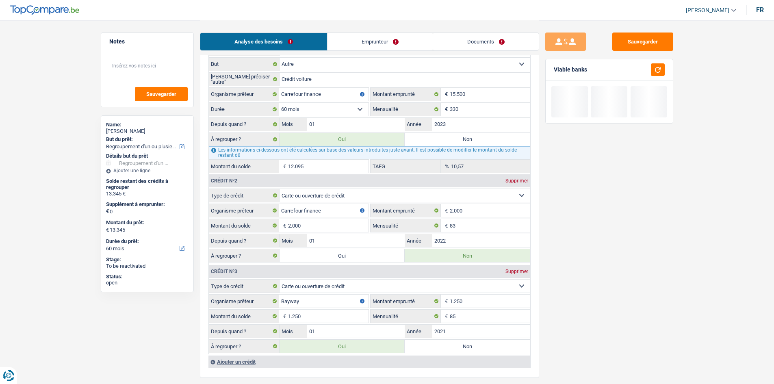
type input "12.095"
radio input "false"
type input "12.095"
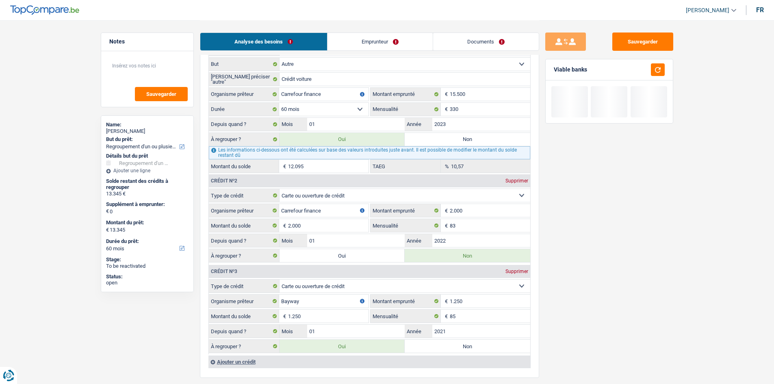
type input "12.095"
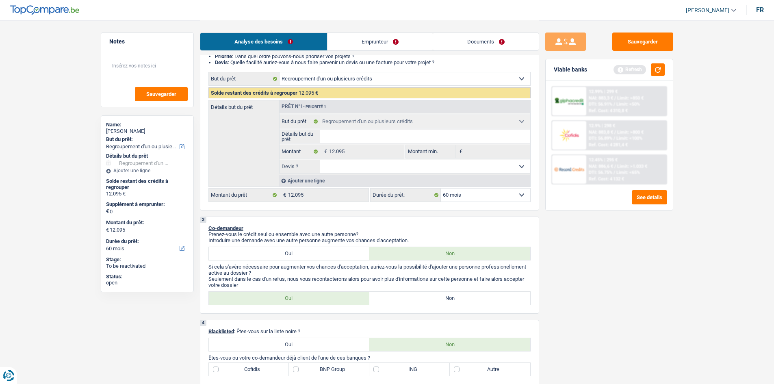
scroll to position [41, 0]
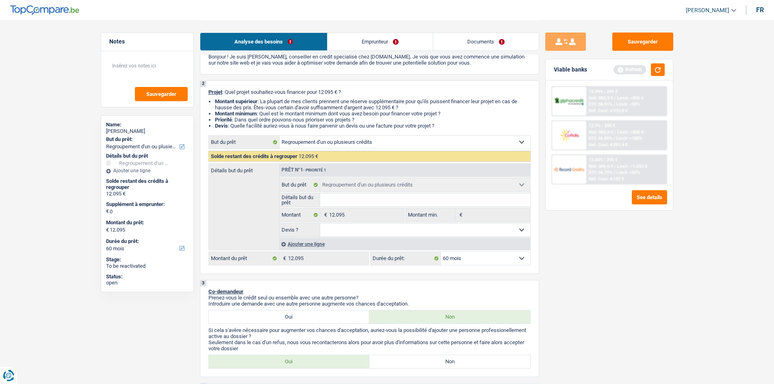
click at [377, 42] on link "Emprunteur" at bounding box center [379, 41] width 105 height 17
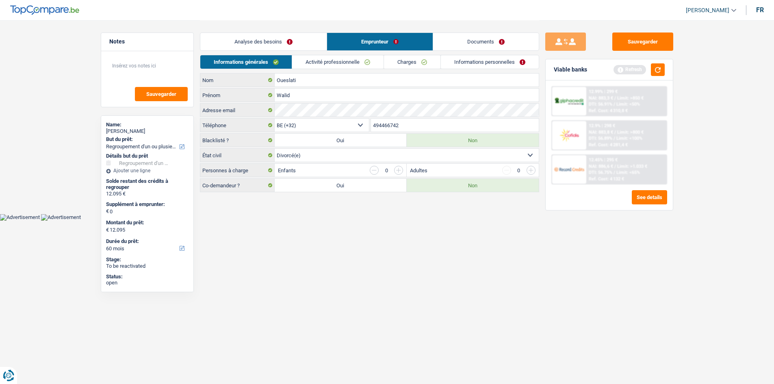
scroll to position [0, 0]
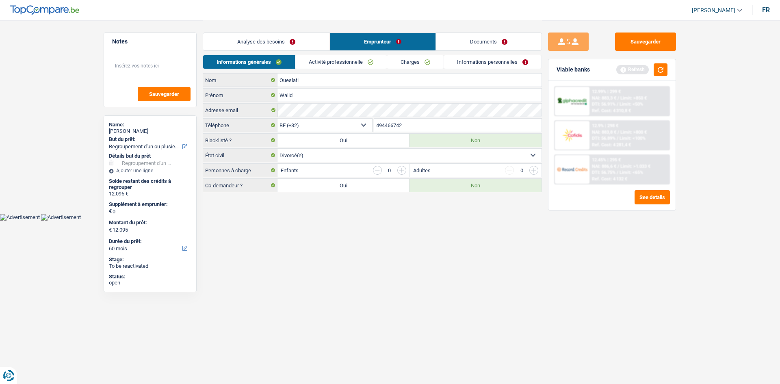
click at [311, 65] on link "Activité professionnelle" at bounding box center [340, 61] width 91 height 13
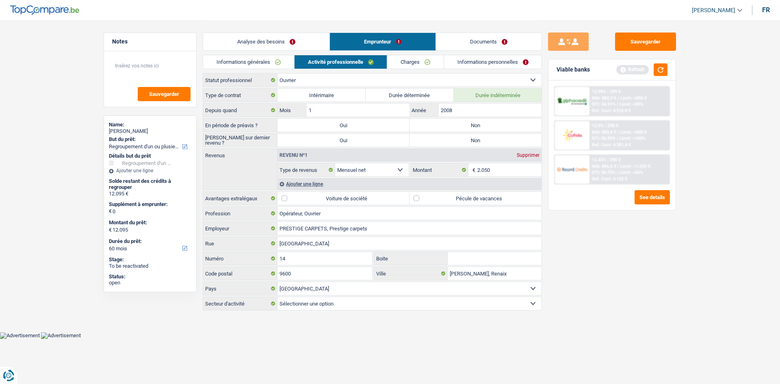
click at [266, 42] on link "Analyse des besoins" at bounding box center [266, 41] width 126 height 17
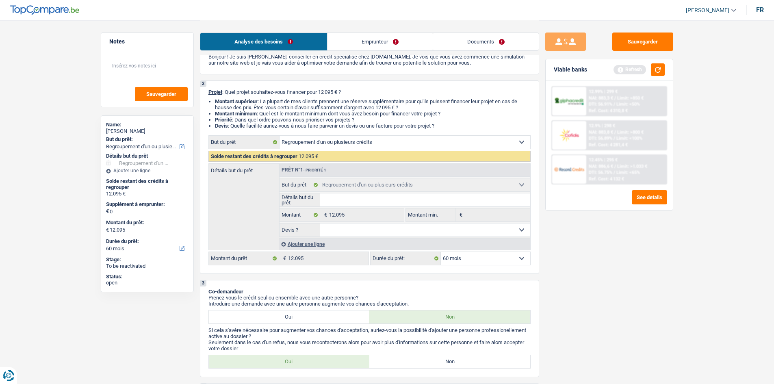
scroll to position [244, 0]
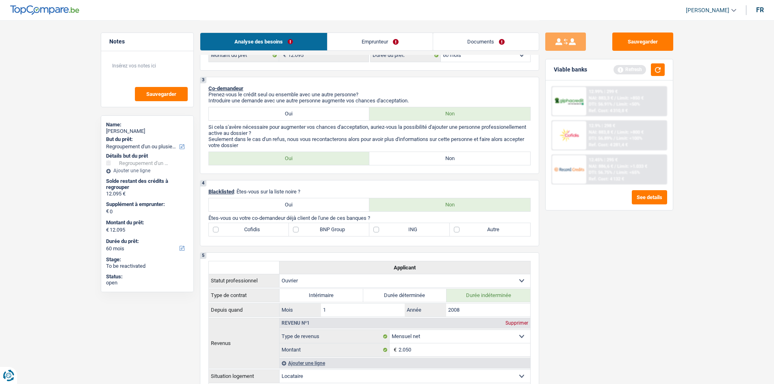
click at [402, 227] on label "ING" at bounding box center [409, 229] width 80 height 13
click at [402, 227] on input "ING" at bounding box center [409, 229] width 80 height 13
checkbox input "true"
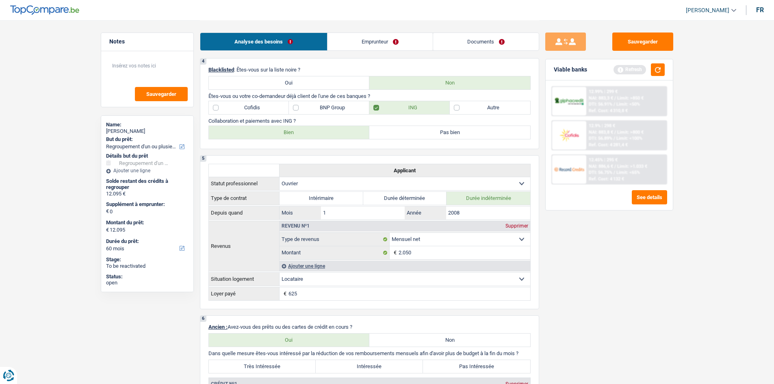
click at [262, 132] on label "Bien" at bounding box center [289, 132] width 161 height 13
click at [262, 132] on input "Bien" at bounding box center [289, 132] width 161 height 13
radio input "true"
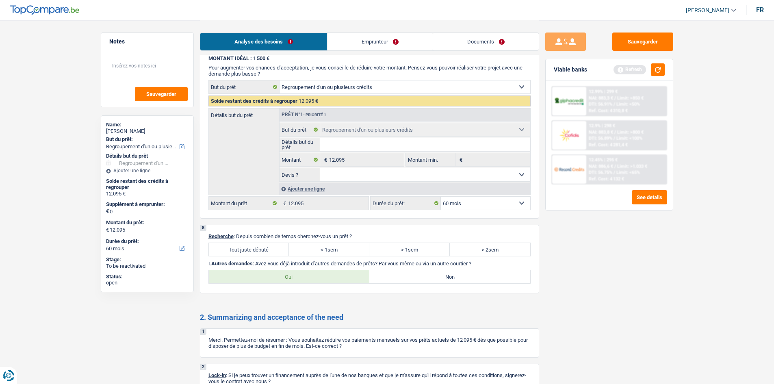
scroll to position [1247, 0]
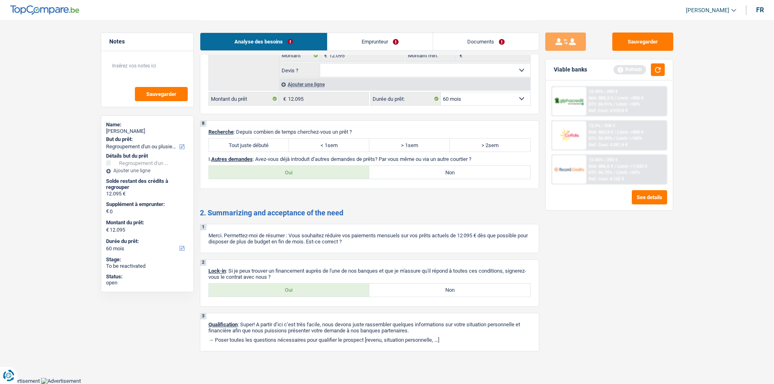
click at [236, 147] on label "Tout juste débuté" at bounding box center [249, 145] width 80 height 13
click at [236, 147] on input "Tout juste débuté" at bounding box center [249, 145] width 80 height 13
radio input "true"
drag, startPoint x: 411, startPoint y: 172, endPoint x: 423, endPoint y: 196, distance: 26.5
click at [412, 173] on label "Non" at bounding box center [449, 172] width 161 height 13
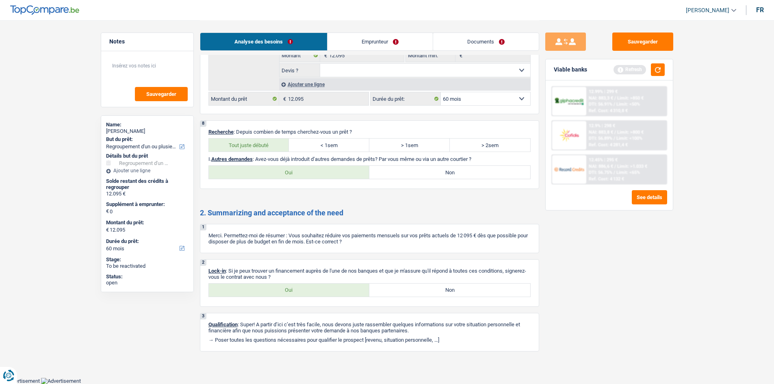
click at [412, 173] on input "Non" at bounding box center [449, 172] width 161 height 13
radio input "true"
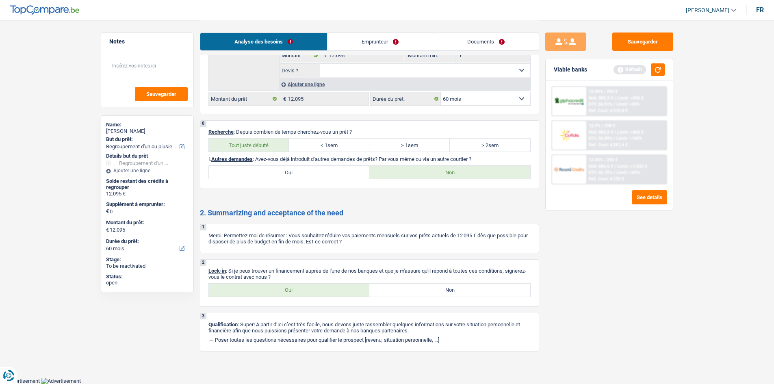
click at [244, 289] on label "Oui" at bounding box center [289, 290] width 161 height 13
click at [244, 289] on input "Oui" at bounding box center [289, 290] width 161 height 13
radio input "true"
drag, startPoint x: 340, startPoint y: 45, endPoint x: 342, endPoint y: 49, distance: 5.0
click at [341, 45] on link "Emprunteur" at bounding box center [379, 41] width 105 height 17
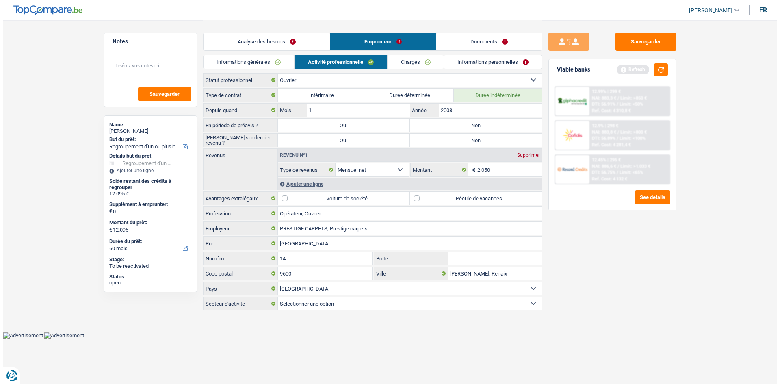
scroll to position [0, 0]
click at [260, 59] on link "Informations générales" at bounding box center [248, 61] width 91 height 13
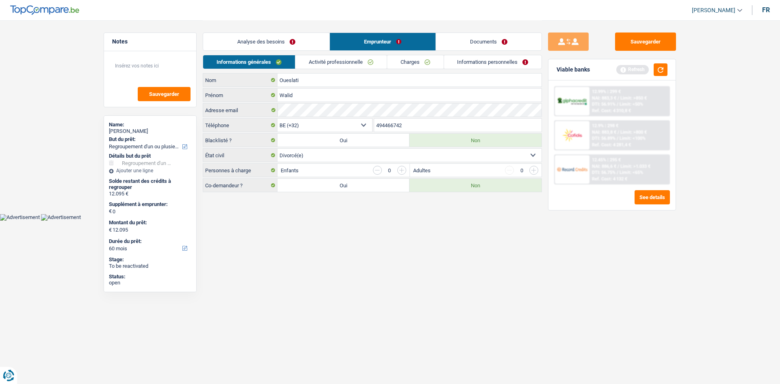
drag, startPoint x: 312, startPoint y: 152, endPoint x: 308, endPoint y: 155, distance: 4.6
click at [311, 152] on select "Célibataire Marié(e) Cohabitant(e) légal(e) Divorcé(e) Veuf(ve) Séparé (de fait…" at bounding box center [409, 155] width 264 height 13
select select "married"
click at [277, 149] on select "Célibataire Marié(e) Cohabitant(e) légal(e) Divorcé(e) Veuf(ve) Séparé (de fait…" at bounding box center [409, 155] width 264 height 13
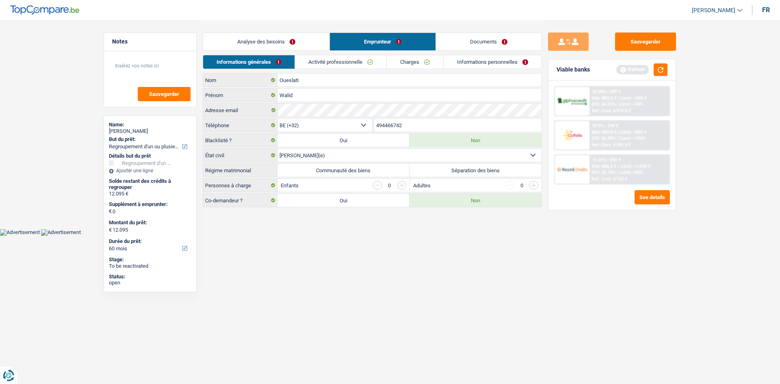
click at [344, 176] on label "Communauté des biens" at bounding box center [343, 170] width 132 height 13
click at [344, 176] on input "Communauté des biens" at bounding box center [343, 170] width 132 height 13
radio input "true"
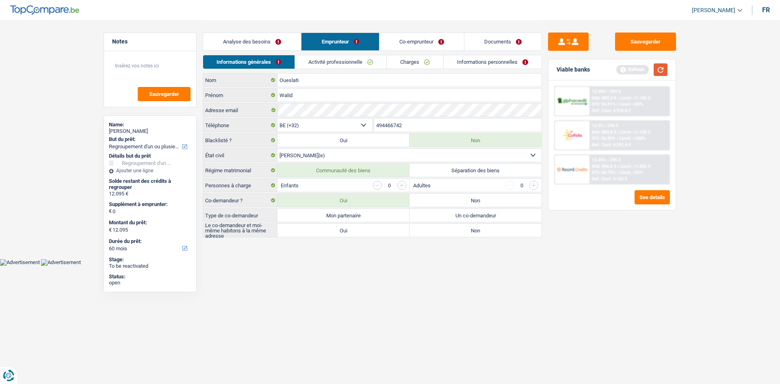
click at [664, 69] on button "button" at bounding box center [661, 69] width 14 height 13
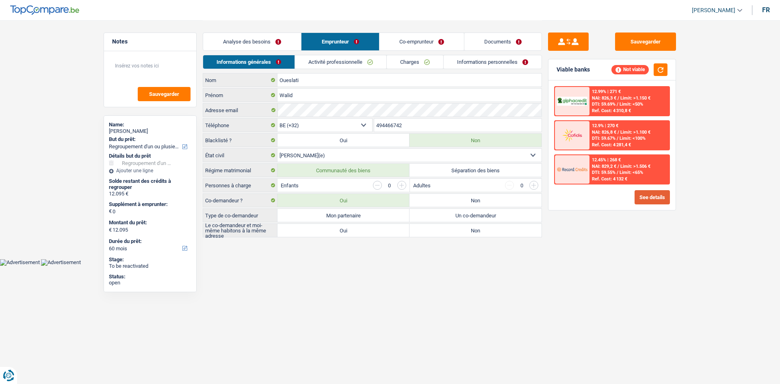
click at [656, 199] on button "See details" at bounding box center [652, 197] width 35 height 14
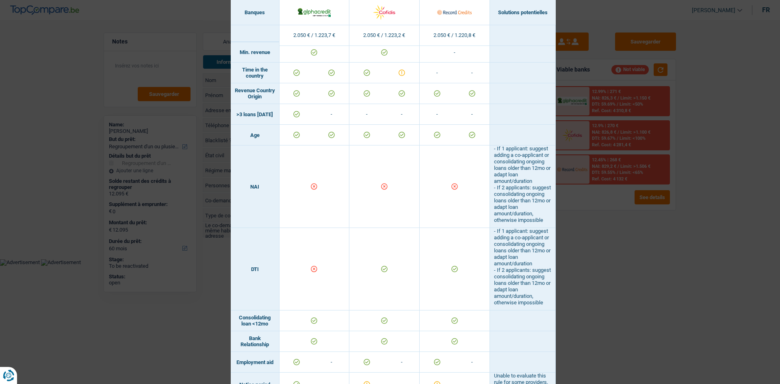
scroll to position [325, 0]
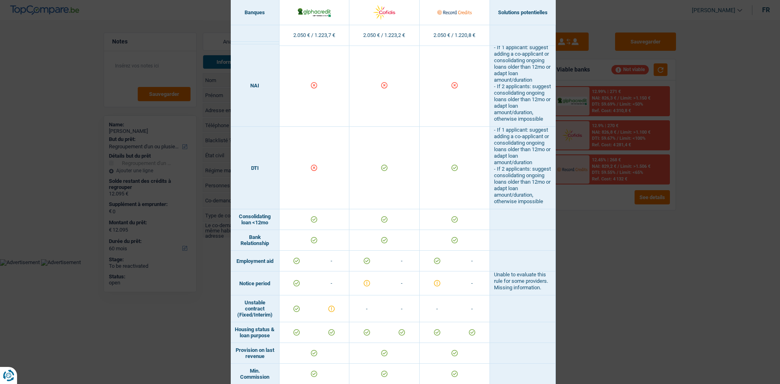
click at [572, 250] on div "Banks conditions × Banques Solutions potentielles Revenus / Charges 2.050 € / 1…" at bounding box center [390, 192] width 780 height 384
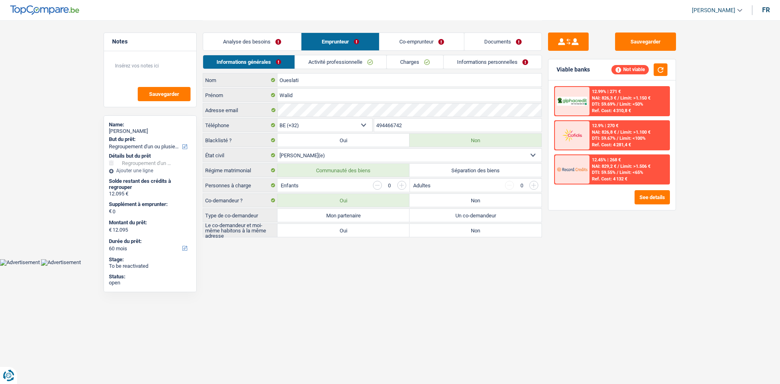
click at [342, 53] on div "Analyse des besoins Emprunteur Co-emprunteur Documents" at bounding box center [372, 37] width 339 height 35
click at [344, 63] on link "Activité professionnelle" at bounding box center [340, 61] width 91 height 13
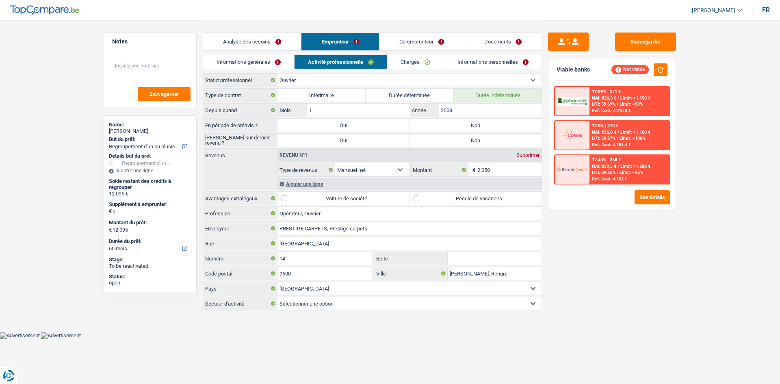
click at [415, 62] on link "Charges" at bounding box center [415, 61] width 56 height 13
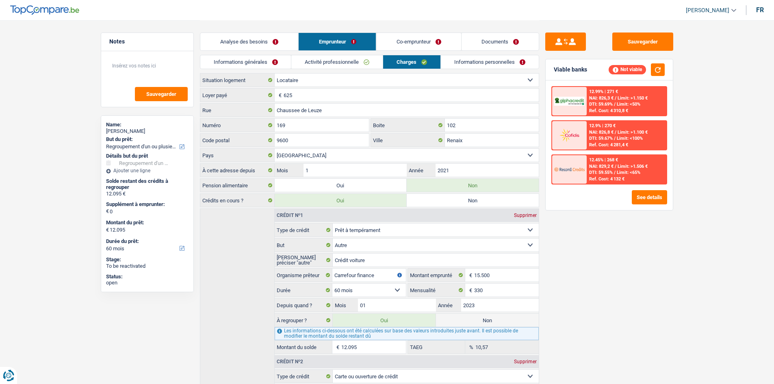
click at [346, 56] on link "Activité professionnelle" at bounding box center [336, 61] width 91 height 13
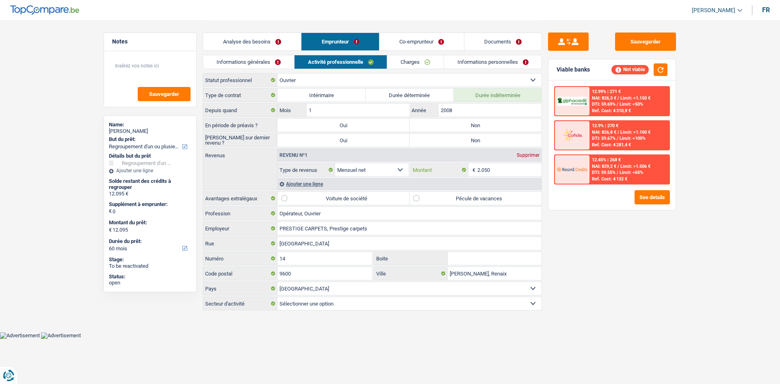
click at [483, 171] on input "2.050" at bounding box center [509, 169] width 65 height 13
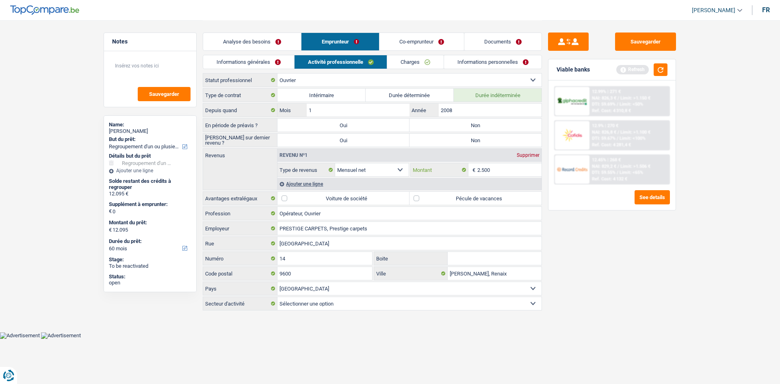
type input "2.500"
click at [691, 297] on main "Notes Sauvegarder Name: [PERSON_NAME] But du prêt: Confort maison: meubles, tex…" at bounding box center [390, 166] width 780 height 332
click at [436, 225] on input "PRESTIGE CARPETS, Prestige carpets" at bounding box center [409, 228] width 264 height 13
click at [415, 198] on label "Pécule de vacances" at bounding box center [476, 198] width 132 height 13
click at [415, 198] on input "Pécule de vacances" at bounding box center [476, 198] width 132 height 13
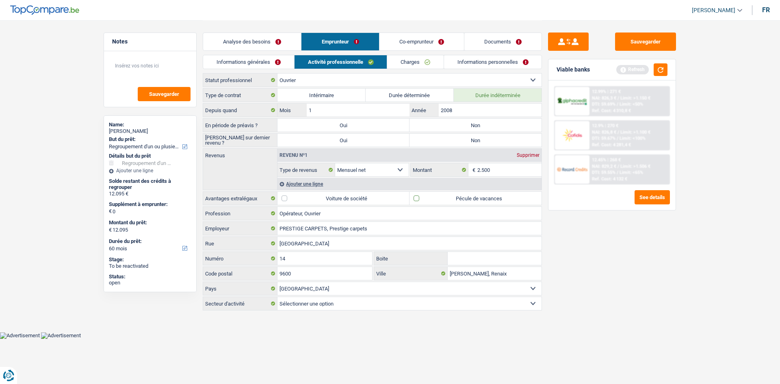
checkbox input "true"
click at [664, 72] on button "button" at bounding box center [661, 69] width 14 height 13
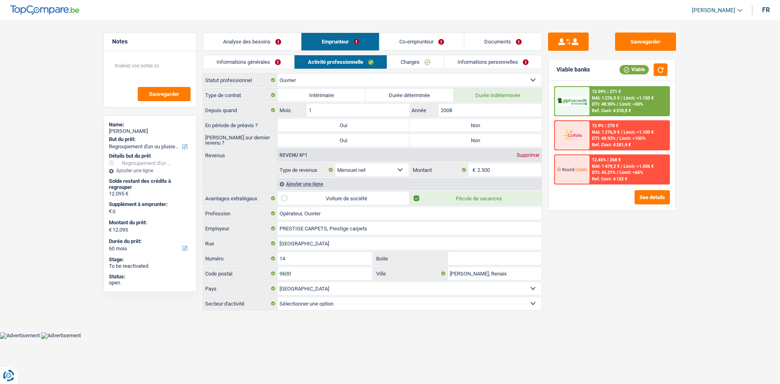
click at [613, 131] on span "NAI: 1 276,8 €" at bounding box center [606, 132] width 28 height 5
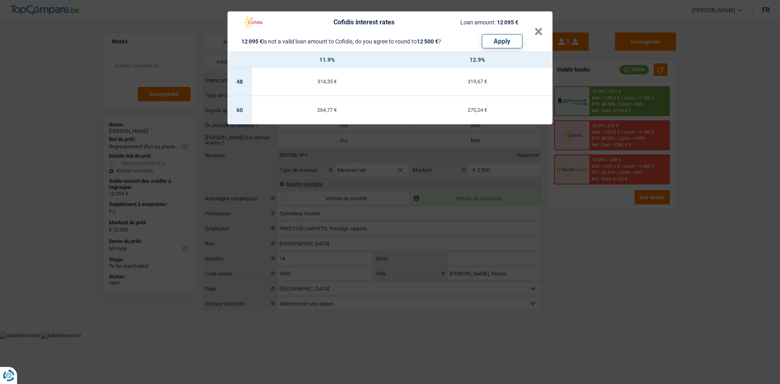
click at [533, 31] on div "Cofidis interest rates Loan amount: 12 095 € 12 095 € is not a valid loan amoun…" at bounding box center [385, 32] width 297 height 34
click at [542, 36] on button "×" at bounding box center [538, 32] width 9 height 8
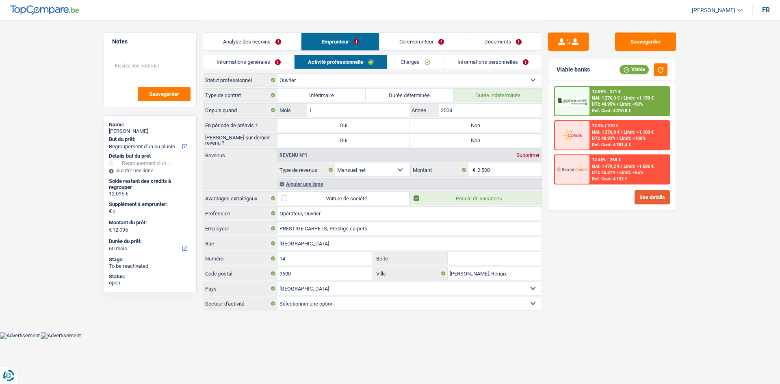
click at [660, 194] on button "See details" at bounding box center [652, 197] width 35 height 14
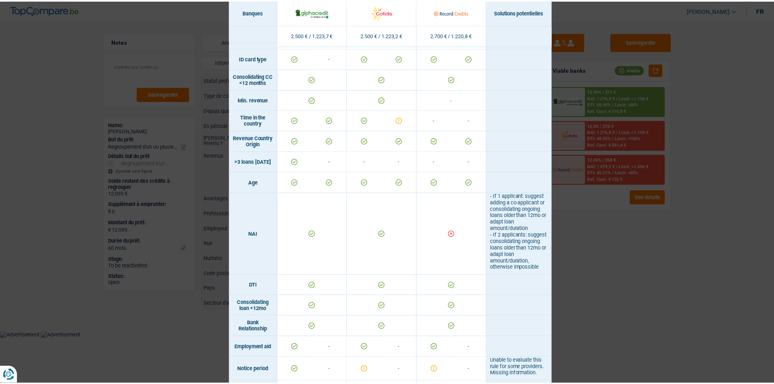
scroll to position [0, 0]
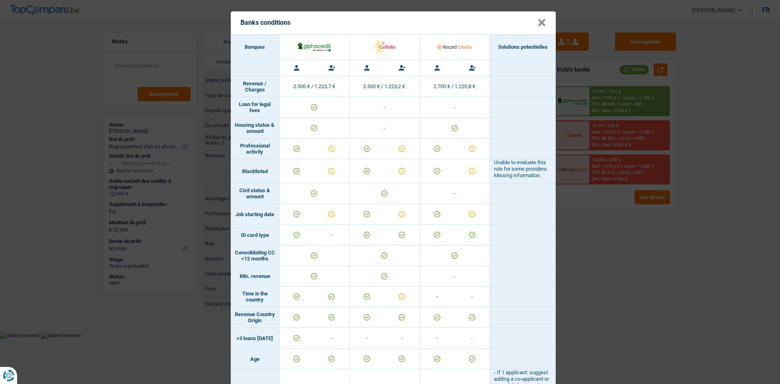
click at [698, 316] on div "Banks conditions × Banques Solutions potentielles Revenus / Charges 2.500 € / 1…" at bounding box center [390, 192] width 780 height 384
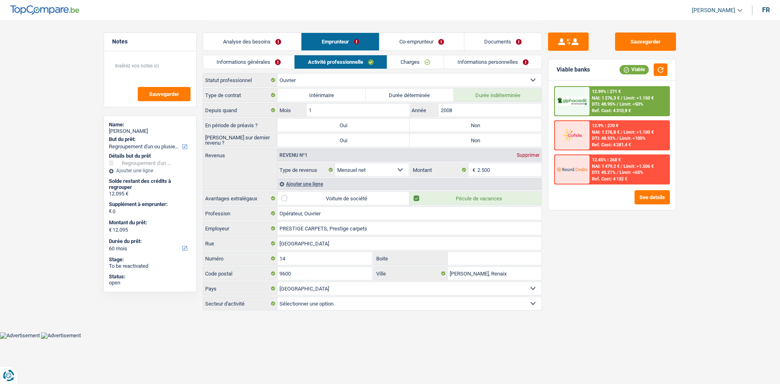
click at [228, 42] on link "Analyse des besoins" at bounding box center [252, 41] width 98 height 17
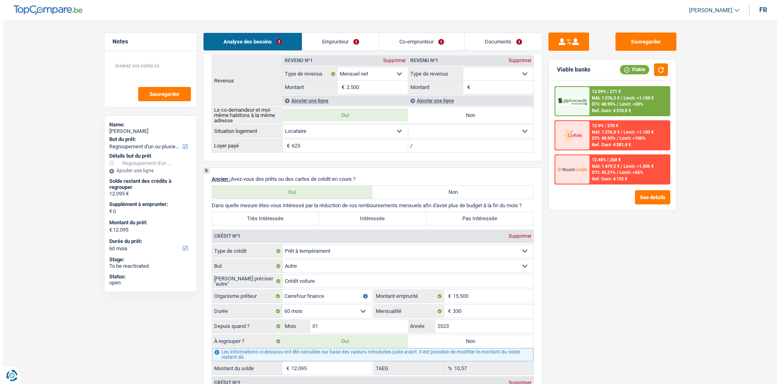
scroll to position [244, 0]
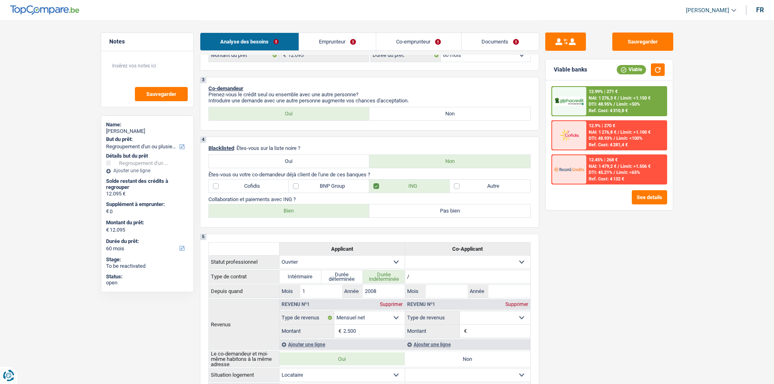
click at [395, 114] on label "Non" at bounding box center [449, 113] width 161 height 13
click at [395, 114] on input "Non" at bounding box center [449, 113] width 161 height 13
radio input "true"
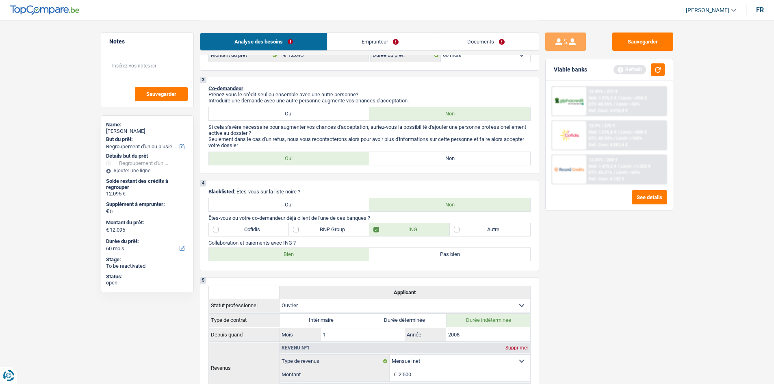
click at [440, 160] on label "Non" at bounding box center [449, 158] width 161 height 13
click at [440, 160] on input "Non" at bounding box center [449, 158] width 161 height 13
radio input "true"
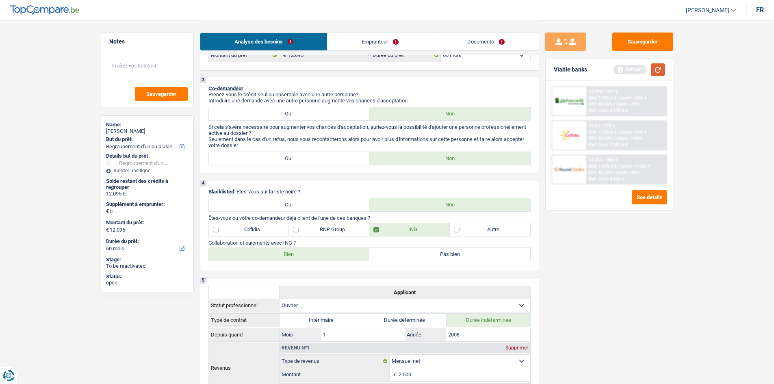
click at [658, 69] on button "button" at bounding box center [658, 69] width 14 height 13
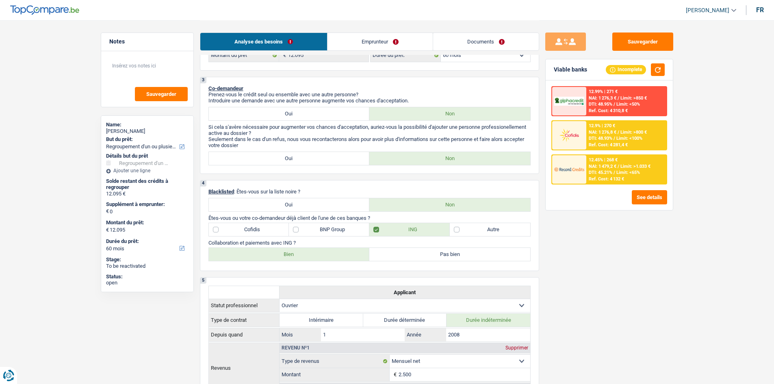
click at [592, 140] on span "DTI: 48.93%" at bounding box center [601, 138] width 24 height 5
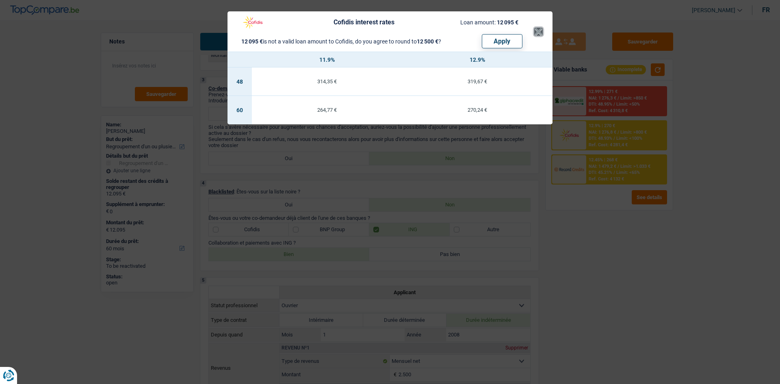
click at [534, 32] on button "×" at bounding box center [538, 32] width 9 height 8
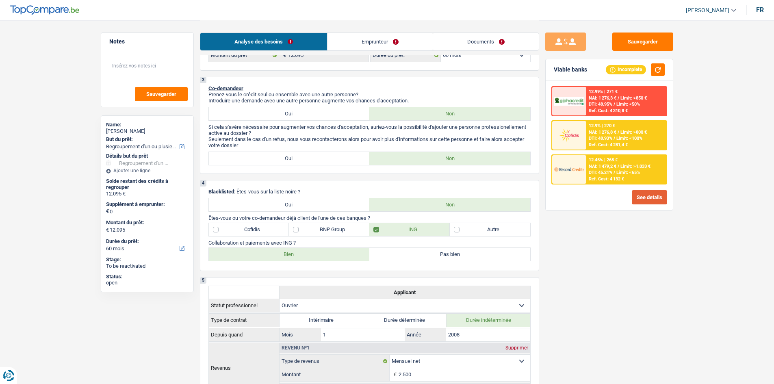
click at [656, 198] on button "See details" at bounding box center [649, 197] width 35 height 14
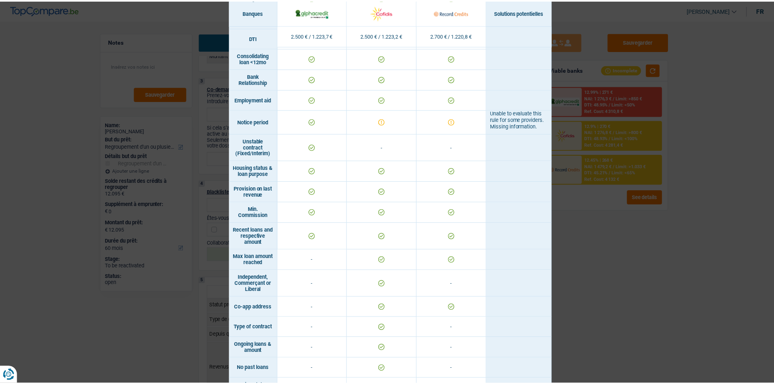
scroll to position [401, 0]
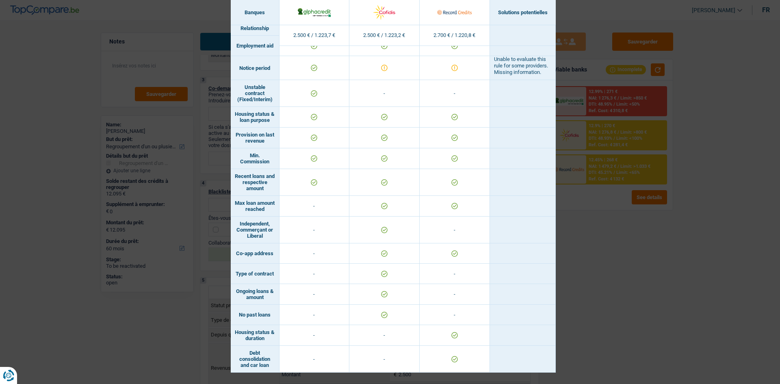
click at [624, 310] on div "Banks conditions × Banques Solutions potentielles Revenus / Charges 2.500 € / 1…" at bounding box center [390, 192] width 780 height 384
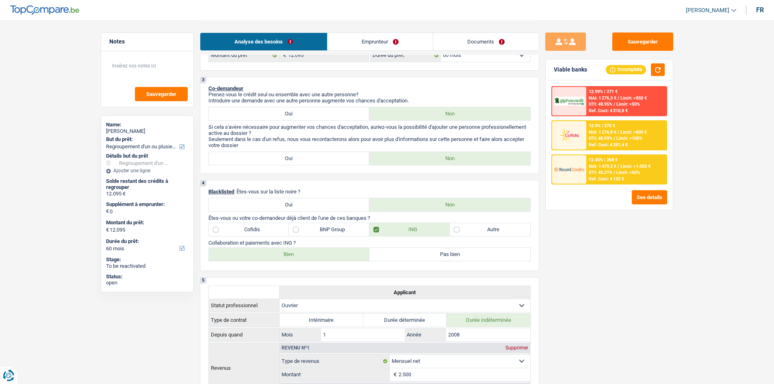
click at [391, 46] on link "Emprunteur" at bounding box center [379, 41] width 105 height 17
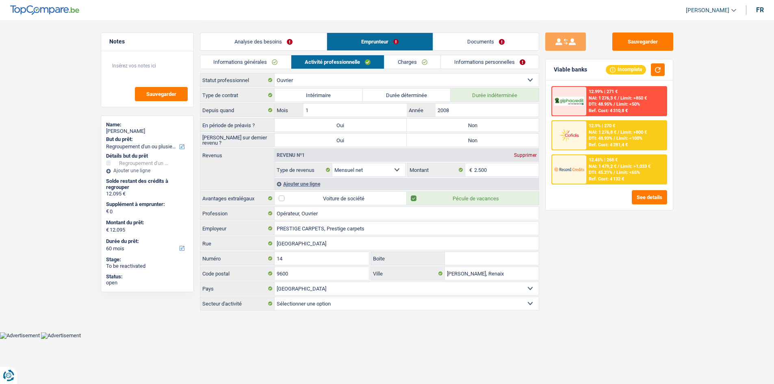
scroll to position [0, 0]
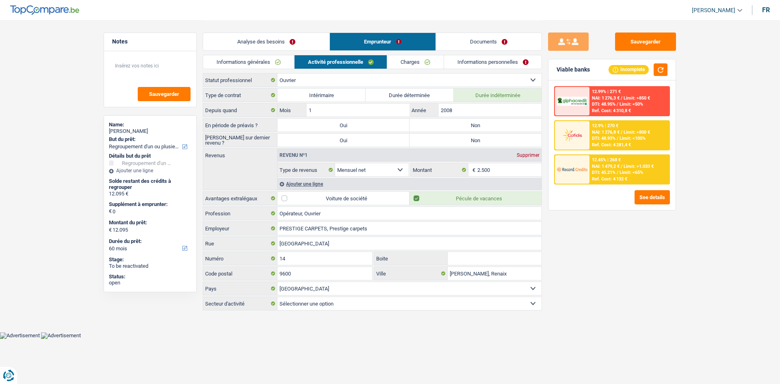
click at [446, 125] on label "Non" at bounding box center [476, 125] width 132 height 13
click at [446, 125] on input "Non" at bounding box center [476, 125] width 132 height 13
radio input "true"
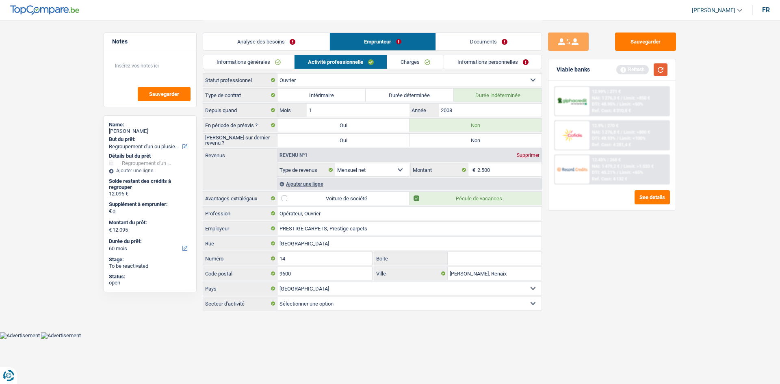
click at [658, 66] on button "button" at bounding box center [661, 69] width 14 height 13
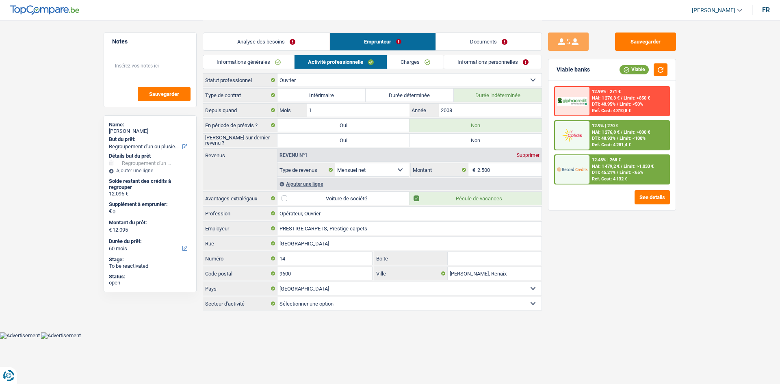
click at [598, 139] on span "DTI: 48.93%" at bounding box center [604, 138] width 24 height 5
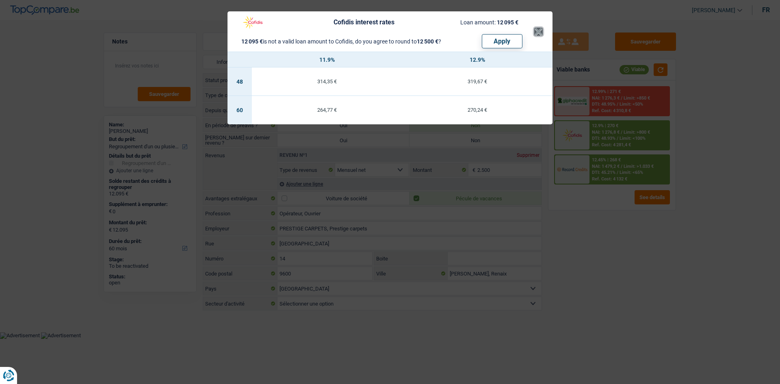
click at [540, 32] on button "×" at bounding box center [538, 32] width 9 height 8
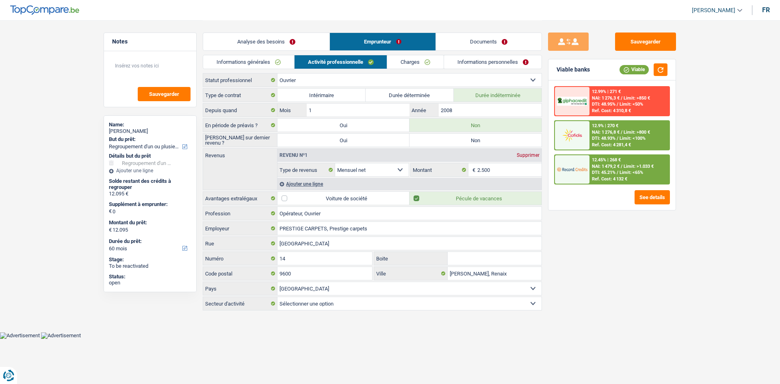
click at [628, 137] on span "Limit: <100%" at bounding box center [633, 138] width 26 height 5
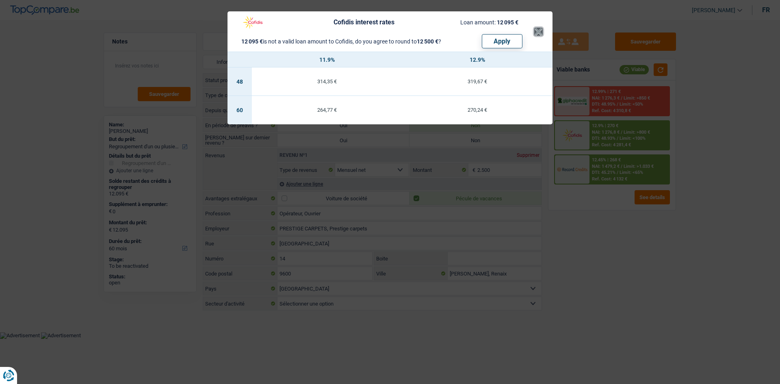
click at [538, 28] on button "×" at bounding box center [538, 32] width 9 height 8
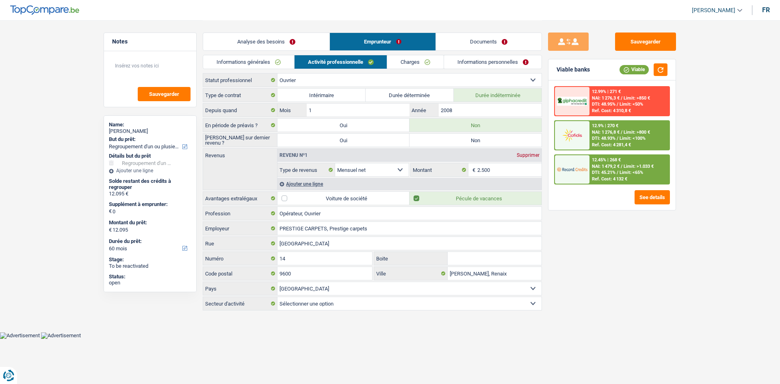
click at [260, 41] on link "Analyse des besoins" at bounding box center [266, 41] width 126 height 17
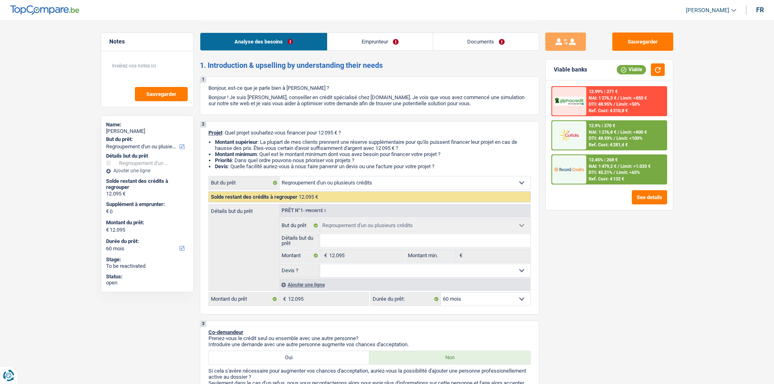
click at [296, 283] on div "Ajouter une ligne" at bounding box center [404, 285] width 251 height 12
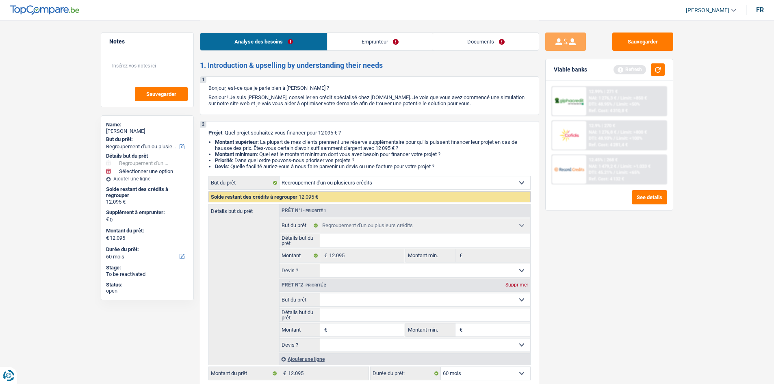
click at [328, 328] on span "€" at bounding box center [324, 329] width 9 height 13
click at [340, 331] on input "Montant" at bounding box center [366, 329] width 74 height 13
type input "1"
type input "15"
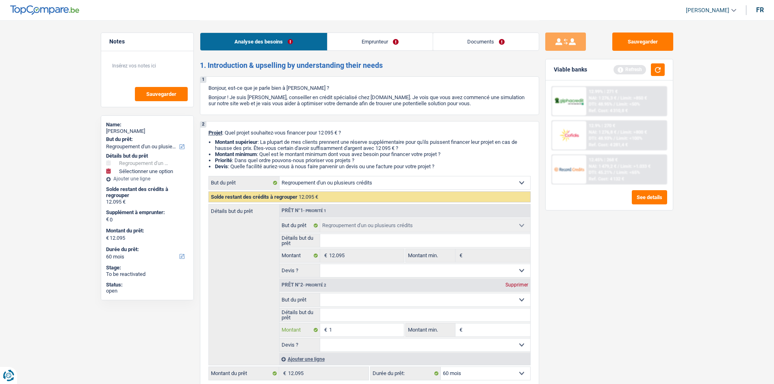
type input "15"
type input "150"
type input "1.500"
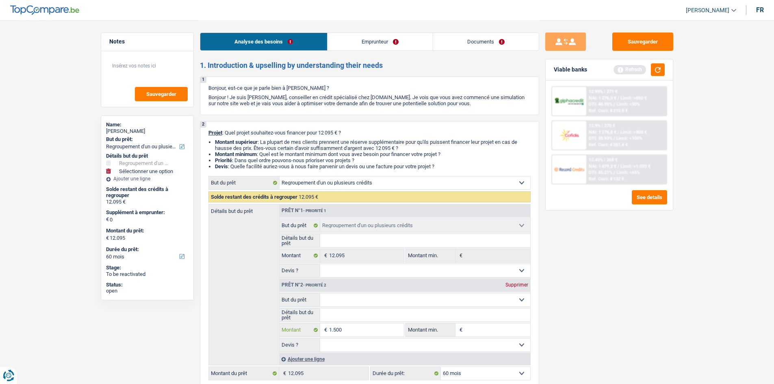
type input "15.000"
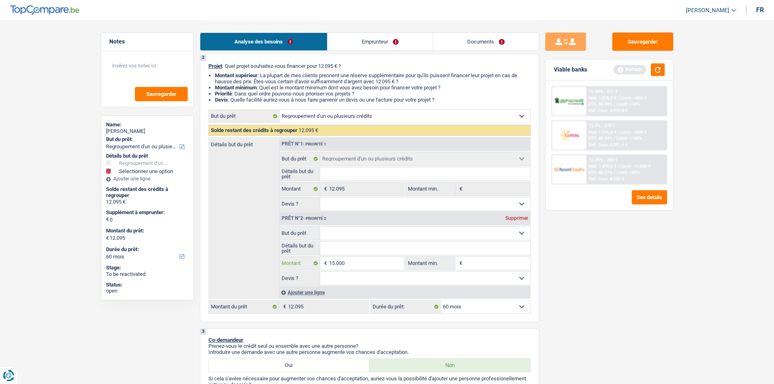
scroll to position [122, 0]
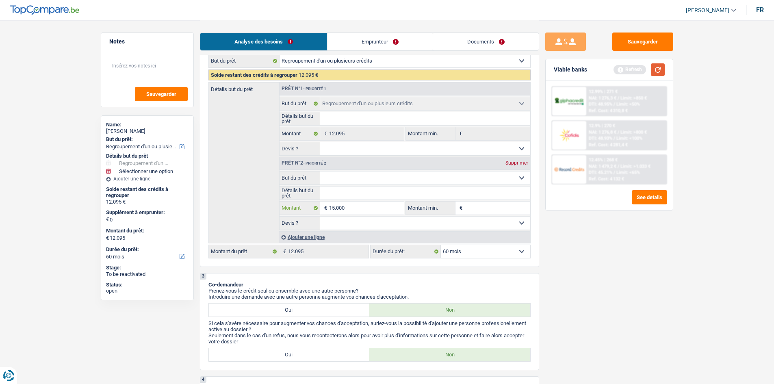
type input "15.000"
type input "27.095"
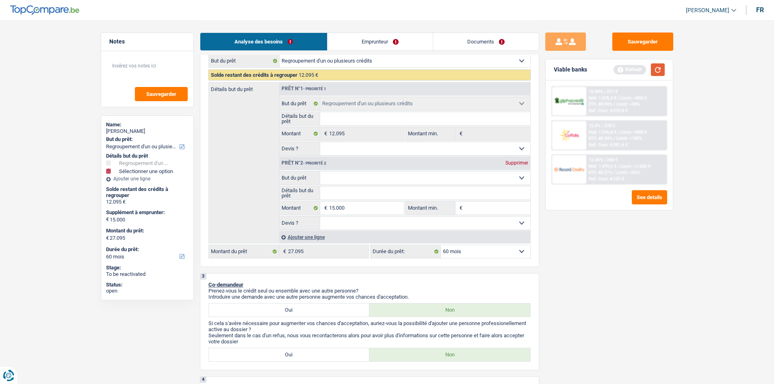
click at [655, 69] on button "button" at bounding box center [658, 69] width 14 height 13
select select "120"
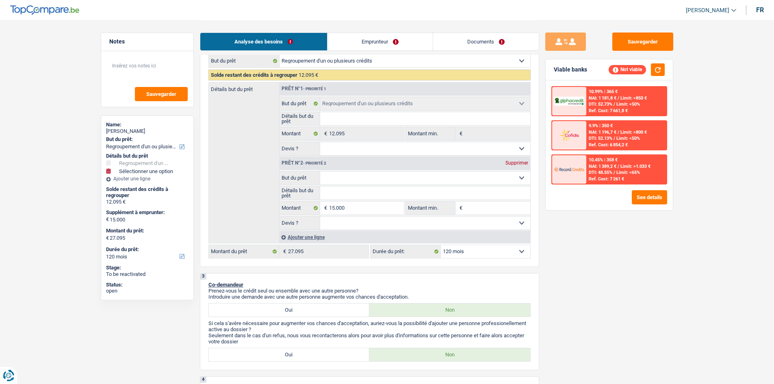
click at [603, 128] on div "9.9% | 350 € NAI: 1 196,7 € / Limit: >800 € DTI: 52.13% / Limit: <50% Ref. Cost…" at bounding box center [626, 135] width 80 height 28
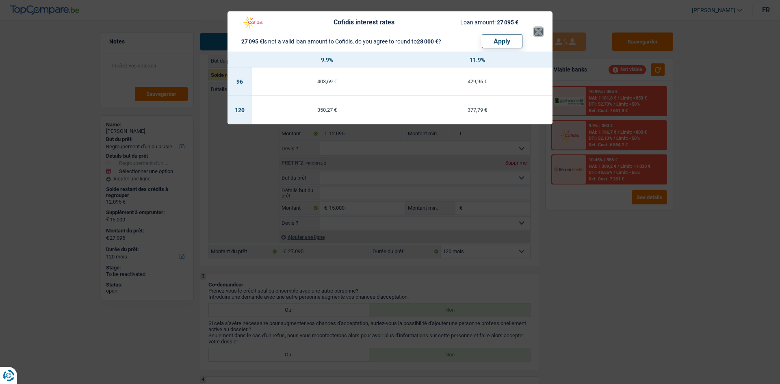
click at [538, 28] on button "×" at bounding box center [538, 32] width 9 height 8
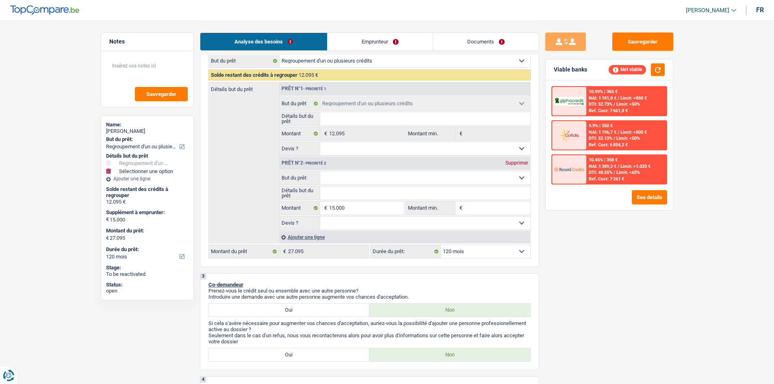
drag, startPoint x: 380, startPoint y: 39, endPoint x: 384, endPoint y: 41, distance: 4.4
click at [380, 39] on link "Emprunteur" at bounding box center [379, 41] width 105 height 17
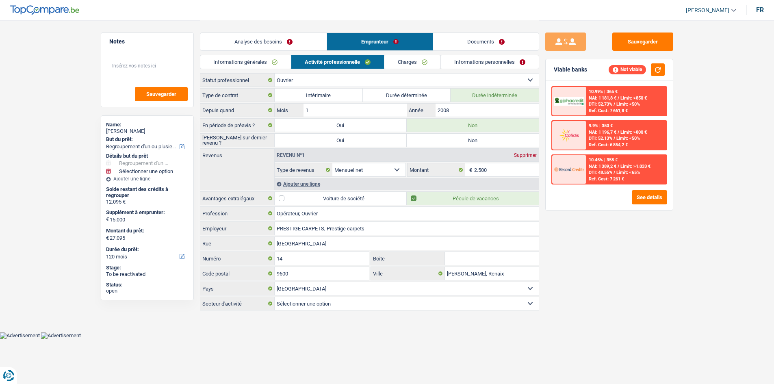
scroll to position [0, 0]
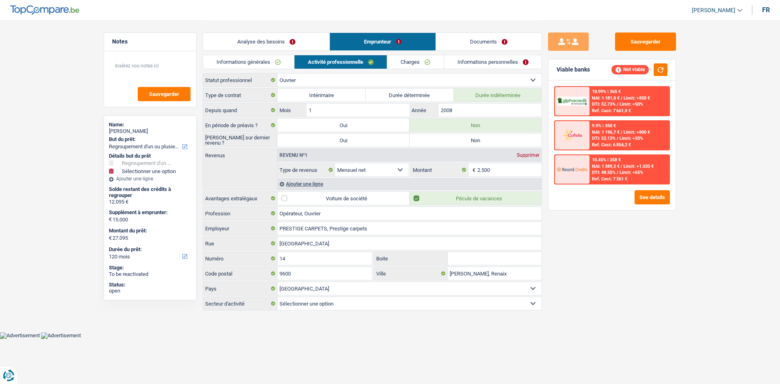
click at [241, 42] on link "Analyse des besoins" at bounding box center [266, 41] width 126 height 17
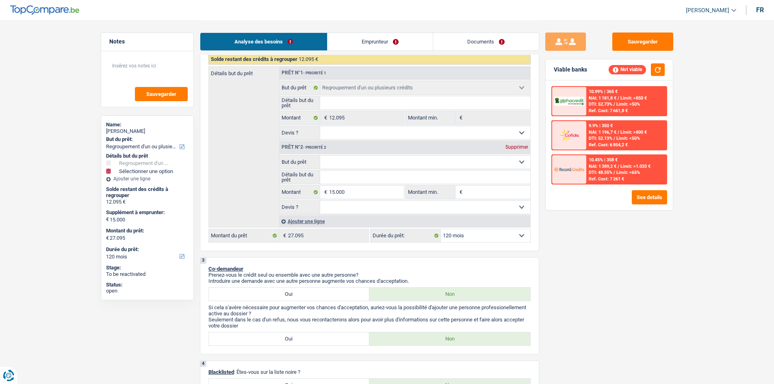
scroll to position [203, 0]
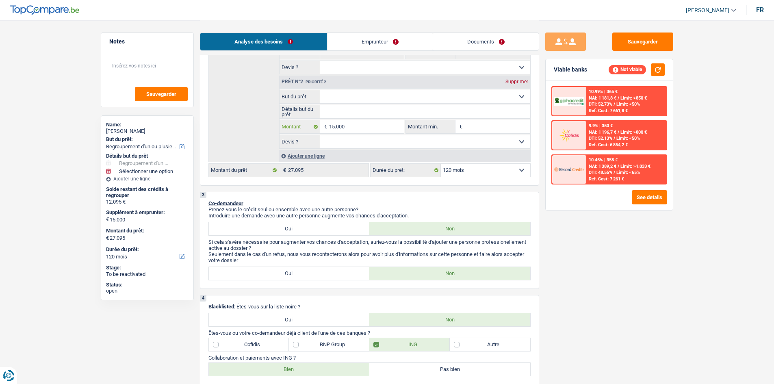
click at [359, 128] on input "15.000" at bounding box center [366, 126] width 74 height 13
type input "1.500"
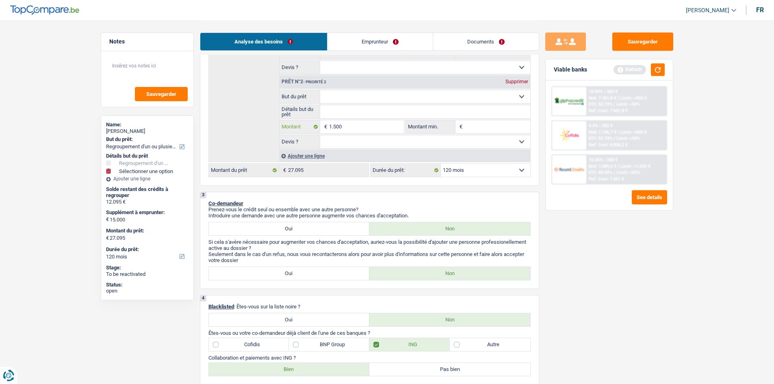
type input "150"
type input "15"
type input "1"
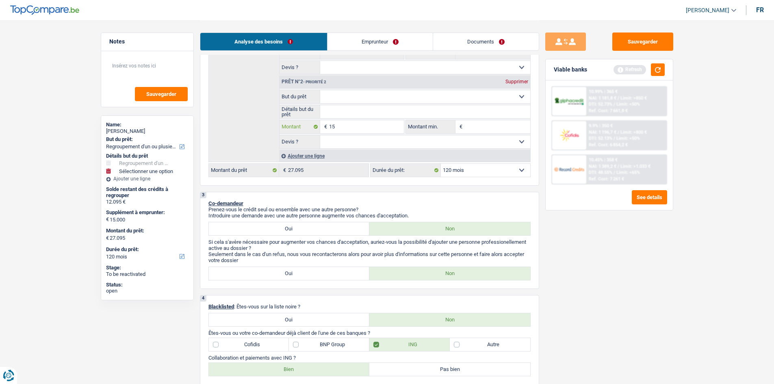
type input "1"
type input "17"
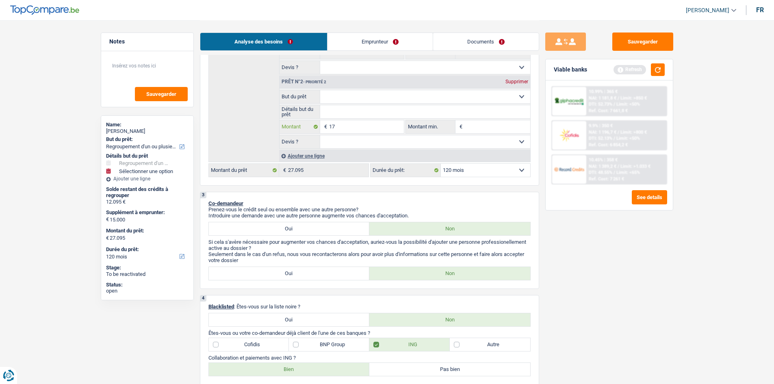
type input "170"
type input "1.700"
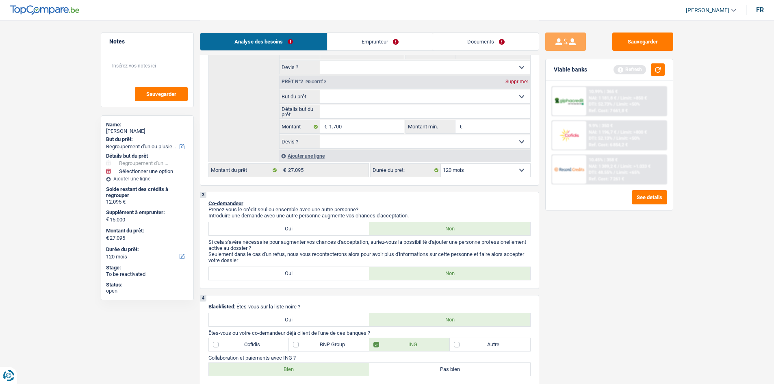
select select "60"
type input "1.700"
type input "13.795"
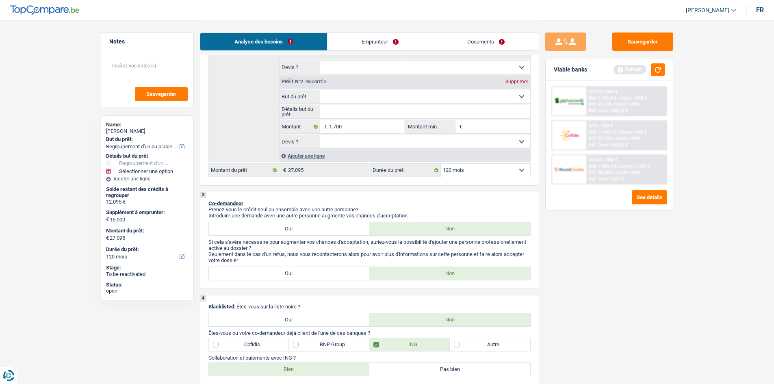
type input "13.795"
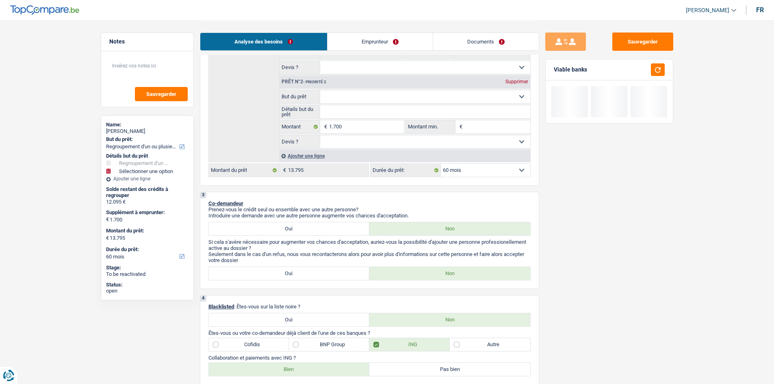
click at [663, 286] on div "Sauvegarder Viable banks" at bounding box center [609, 202] width 140 height 338
click at [338, 124] on input "1.700" at bounding box center [366, 126] width 74 height 13
click at [345, 125] on input "1.700" at bounding box center [366, 126] width 74 height 13
type input "17.000"
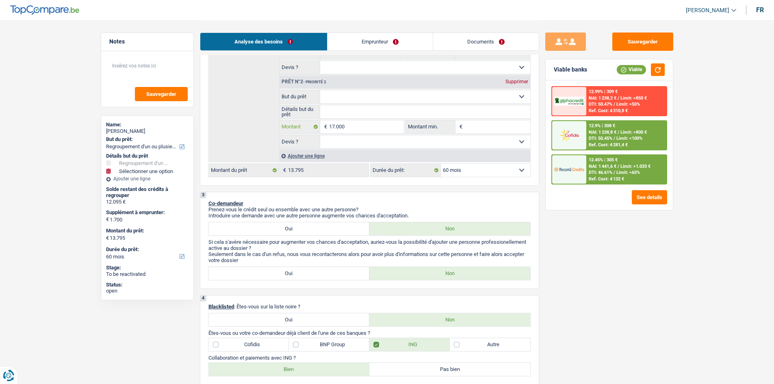
type input "17.000"
type input "29.095"
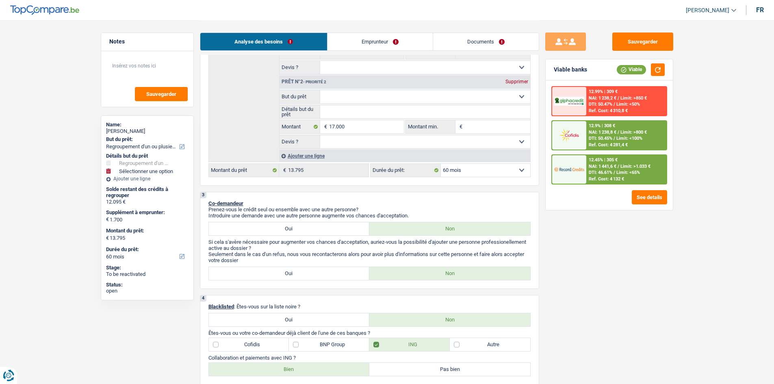
type input "29.095"
select select "120"
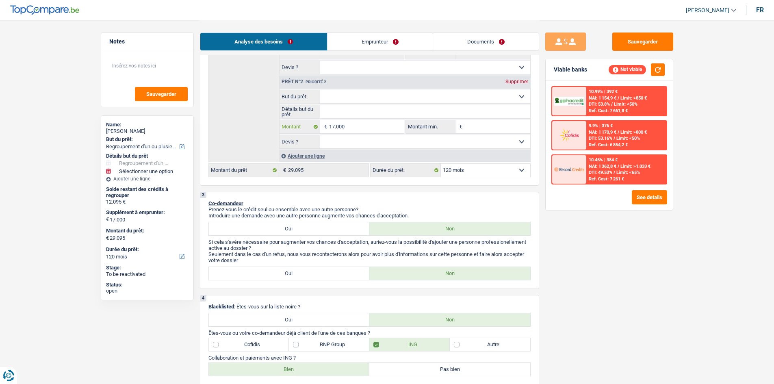
click at [354, 126] on input "17.000" at bounding box center [366, 126] width 74 height 13
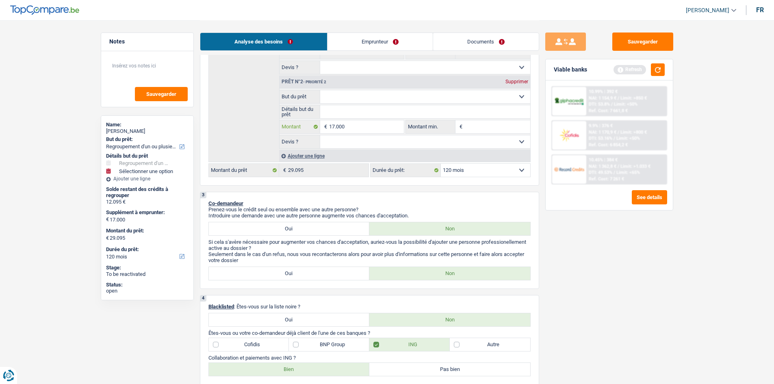
type input "1.700"
type input "170"
type input "17"
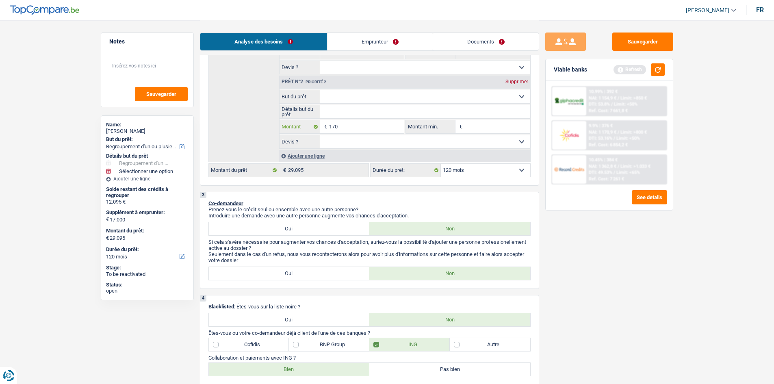
type input "17"
type input "1"
type input "2"
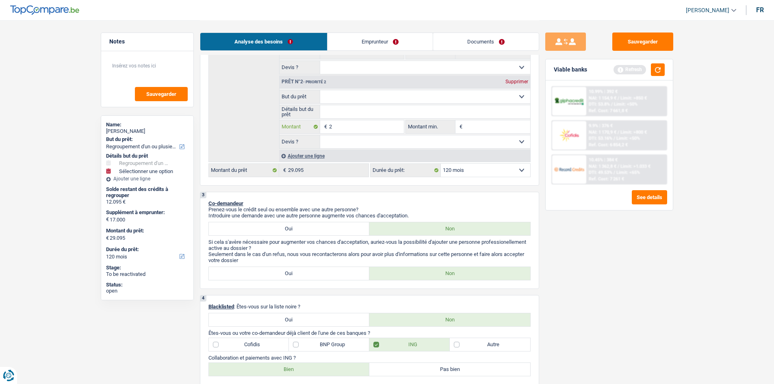
type input "20"
type input "200"
type input "2.000"
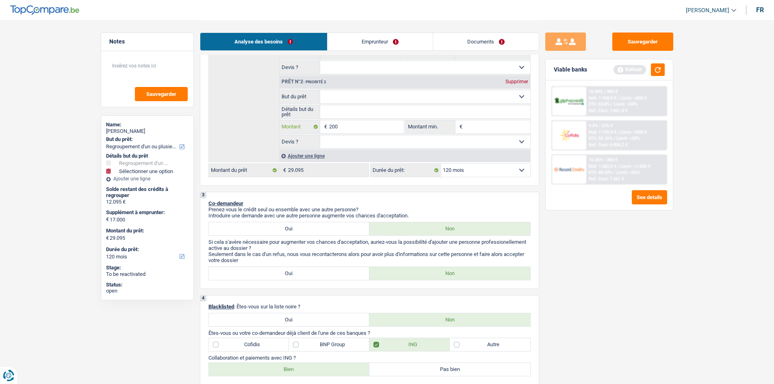
type input "2.000"
type input "20.000"
click at [629, 256] on div "Sauvegarder Viable banks Refresh 10.99% | 392 € NAI: 1 154,9 € / Limit: >850 € …" at bounding box center [609, 202] width 140 height 338
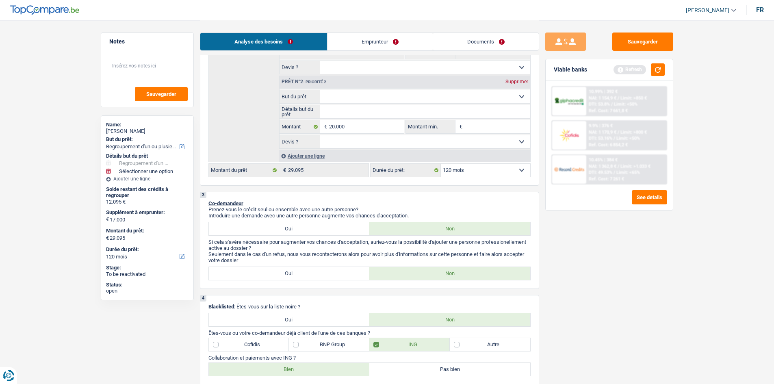
type input "20.000"
type input "32.095"
drag, startPoint x: 236, startPoint y: 229, endPoint x: 264, endPoint y: 275, distance: 54.4
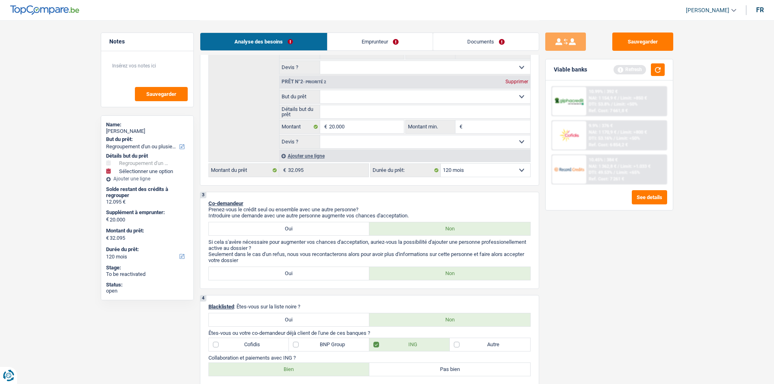
click at [236, 229] on label "Oui" at bounding box center [289, 228] width 161 height 13
click at [236, 229] on input "Oui" at bounding box center [289, 228] width 161 height 13
radio input "true"
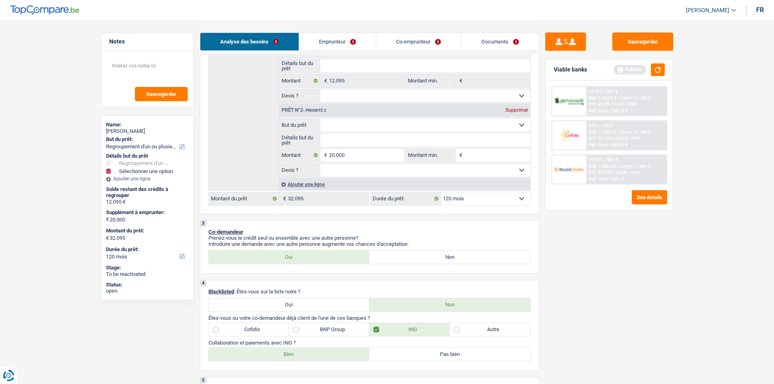
scroll to position [41, 0]
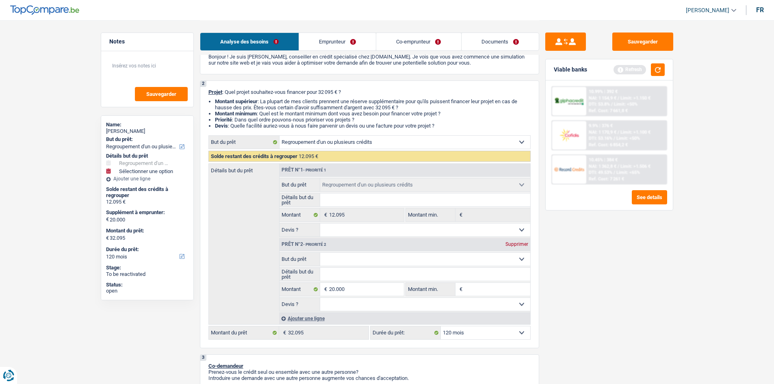
click at [332, 48] on link "Emprunteur" at bounding box center [337, 41] width 77 height 17
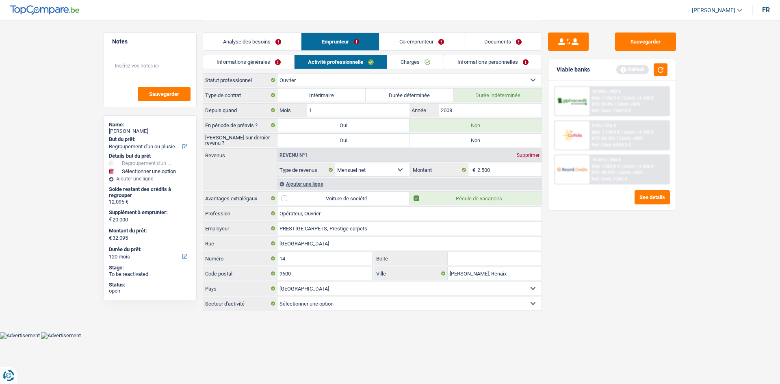
click at [430, 141] on label "Non" at bounding box center [476, 140] width 132 height 13
click at [430, 141] on input "Non" at bounding box center [476, 140] width 132 height 13
radio input "true"
click at [420, 60] on link "Charges" at bounding box center [415, 61] width 56 height 13
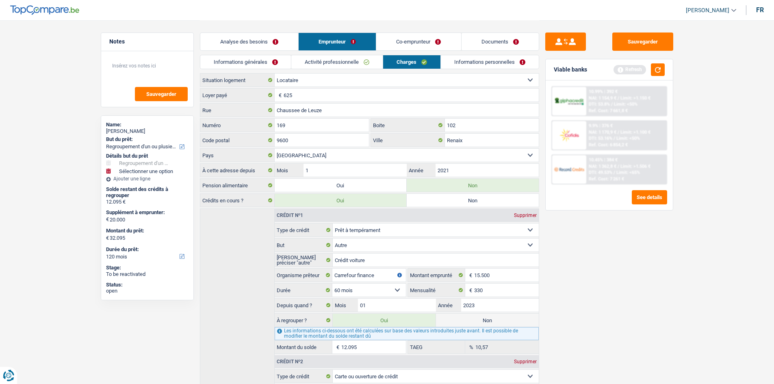
drag, startPoint x: 327, startPoint y: 78, endPoint x: 351, endPoint y: 70, distance: 25.8
click at [327, 78] on select "Locataire Propriétaire avec prêt hypothécaire Propriétaire sans prêt hypothécai…" at bounding box center [407, 80] width 264 height 13
select select "ownerWithMortgage"
click at [275, 74] on select "Locataire Propriétaire avec prêt hypothécaire Propriétaire sans prêt hypothécai…" at bounding box center [407, 80] width 264 height 13
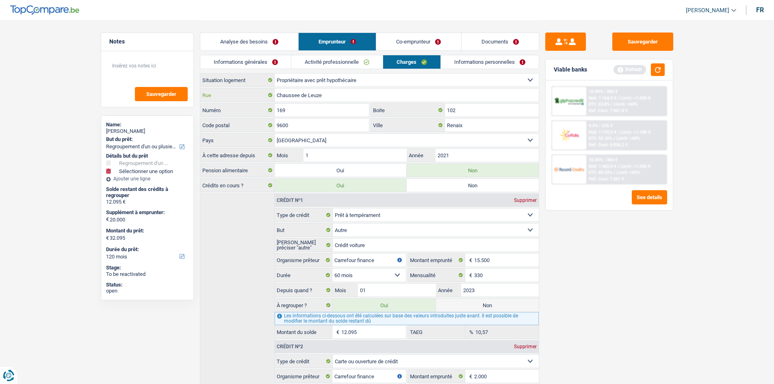
click at [360, 99] on input "Chaussee de Leuze" at bounding box center [407, 95] width 264 height 13
type input "C"
type input "reu st sauveur"
click at [332, 111] on input "169" at bounding box center [322, 110] width 95 height 13
type input "1"
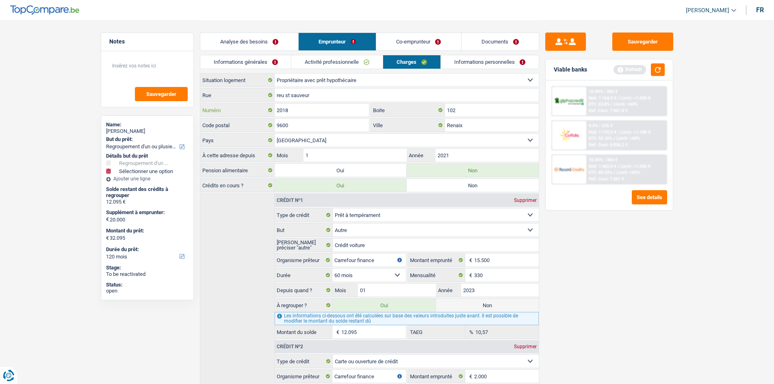
click at [294, 111] on input "2018" at bounding box center [322, 110] width 95 height 13
type input "218"
click at [468, 121] on input "Renaix" at bounding box center [492, 125] width 94 height 13
type input "R"
type input "Renaix"
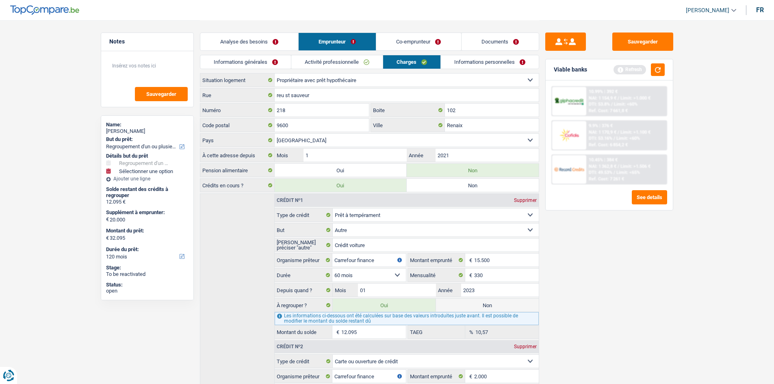
click at [629, 311] on div "Sauvegarder Viable banks Refresh 10.99% | 392 € NAI: 1 154,9 € / Limit: >1.000 …" at bounding box center [609, 202] width 140 height 338
click at [466, 155] on input "2021" at bounding box center [487, 155] width 103 height 13
type input "2"
click at [375, 155] on input "1" at bounding box center [354, 155] width 103 height 13
click at [456, 155] on input "Année" at bounding box center [487, 155] width 103 height 13
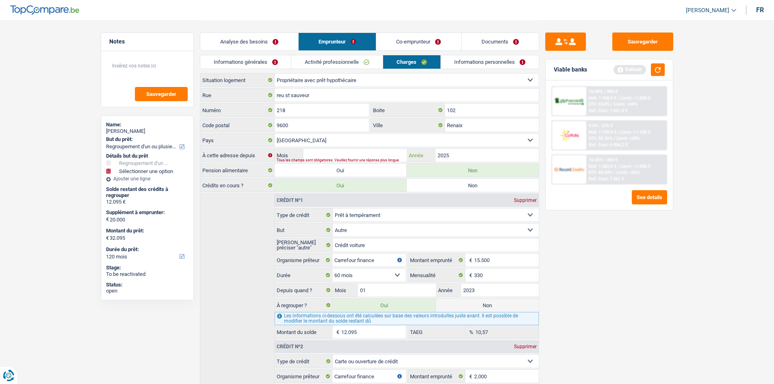
type input "2025"
click at [382, 156] on input "Mois" at bounding box center [354, 155] width 103 height 13
type input "06"
click at [586, 250] on div "Sauvegarder Viable banks Refresh 10.99% | 392 € NAI: 1 154,9 € / Limit: >1.000 …" at bounding box center [609, 202] width 140 height 338
click at [477, 59] on link "Informations personnelles" at bounding box center [490, 61] width 98 height 13
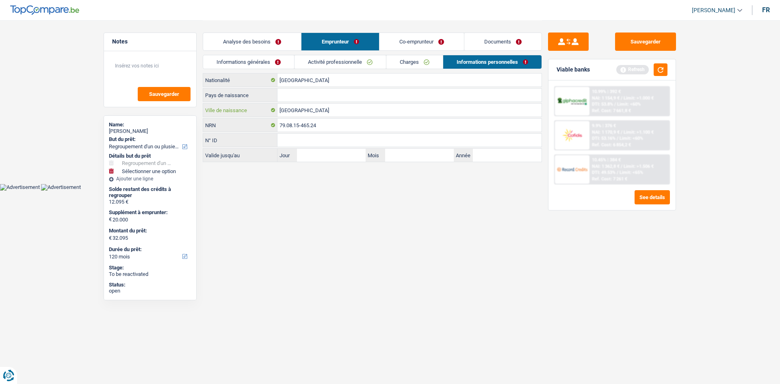
click at [300, 104] on input "[GEOGRAPHIC_DATA]" at bounding box center [409, 110] width 264 height 13
click at [298, 99] on input "Pays de naissance" at bounding box center [409, 95] width 264 height 13
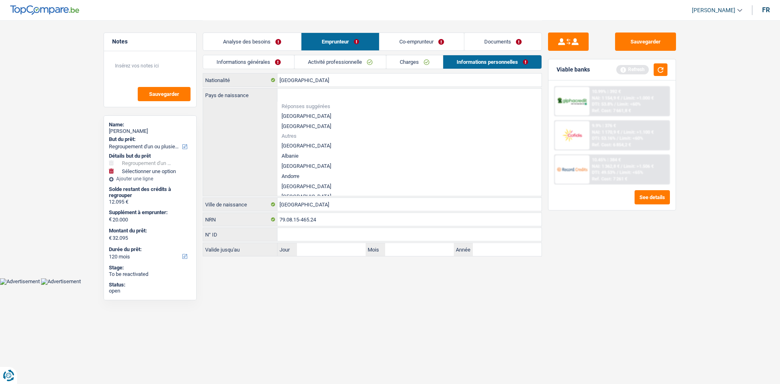
click at [205, 170] on div "Pays de naissance Réponses suggérées [GEOGRAPHIC_DATA] Luxembourg Autres [GEOGR…" at bounding box center [372, 142] width 338 height 107
click at [288, 282] on body "Vous avez le contrôle de vos données Nous utilisons des cookies, tout comme nos…" at bounding box center [390, 142] width 780 height 285
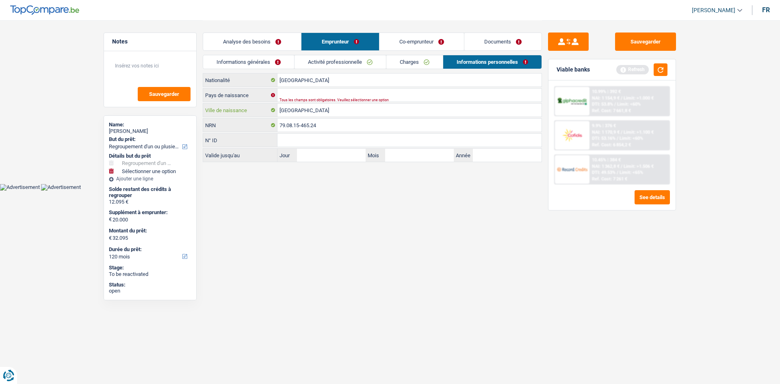
click at [309, 111] on input "[GEOGRAPHIC_DATA]" at bounding box center [409, 110] width 264 height 13
type input "Tuunis"
click at [285, 96] on input "Pays de naissance" at bounding box center [409, 95] width 264 height 13
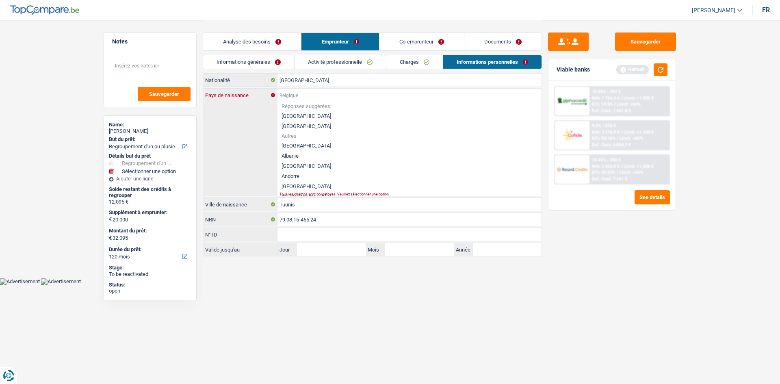
type input "t"
type input "u"
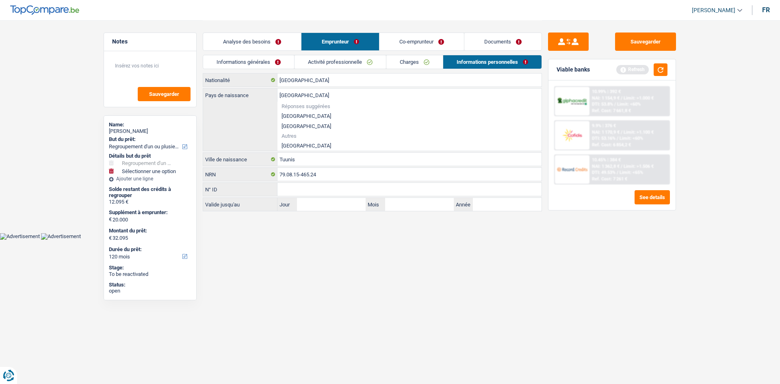
click at [297, 142] on li "[GEOGRAPHIC_DATA]" at bounding box center [409, 146] width 264 height 10
type input "[GEOGRAPHIC_DATA]"
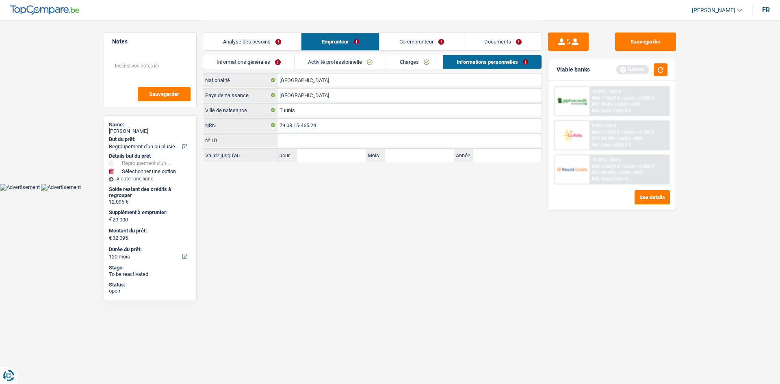
click at [416, 191] on html "Vous avez le contrôle de vos données Nous utilisons des cookies, tout comme nos…" at bounding box center [390, 95] width 780 height 191
click at [407, 44] on link "Co-emprunteur" at bounding box center [421, 41] width 85 height 17
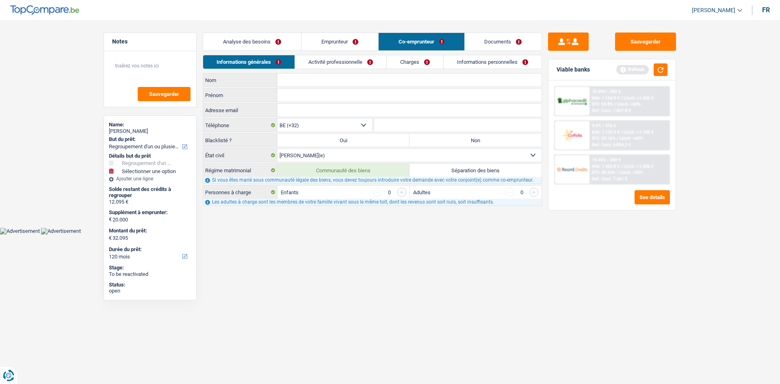
click at [464, 58] on link "Informations personnelles" at bounding box center [493, 61] width 98 height 13
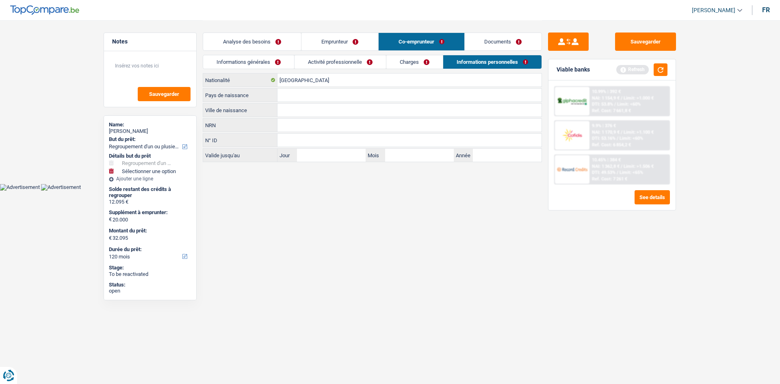
click at [345, 40] on link "Emprunteur" at bounding box center [339, 41] width 77 height 17
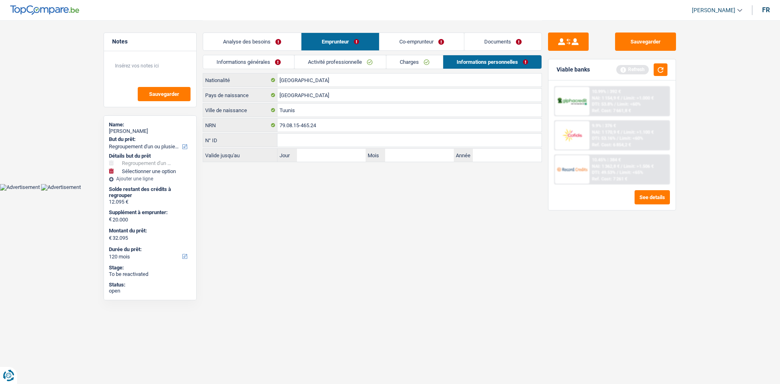
click at [436, 36] on link "Co-emprunteur" at bounding box center [421, 41] width 85 height 17
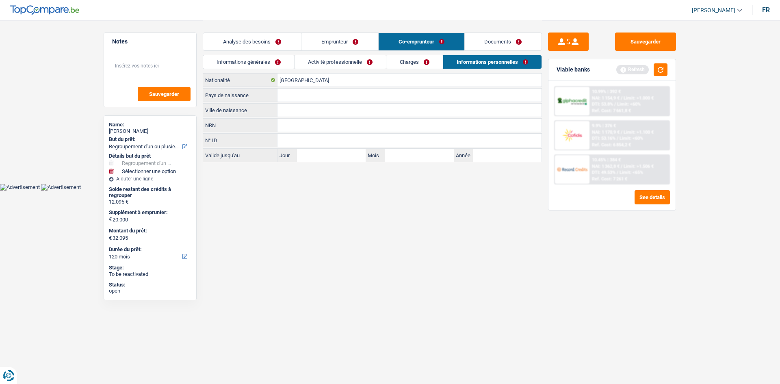
click at [280, 64] on link "Informations générales" at bounding box center [248, 61] width 91 height 13
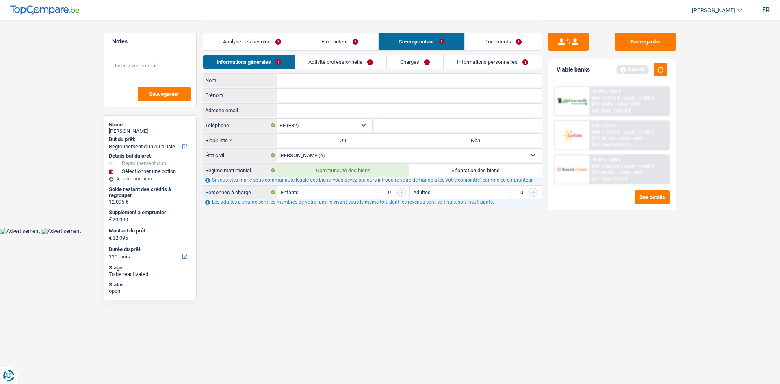
click at [305, 81] on input "Nom" at bounding box center [409, 80] width 264 height 13
type input "k"
type input "Kaddchi"
click at [363, 93] on input "Prénom" at bounding box center [409, 95] width 264 height 13
click at [293, 95] on input "Nargis" at bounding box center [409, 95] width 264 height 13
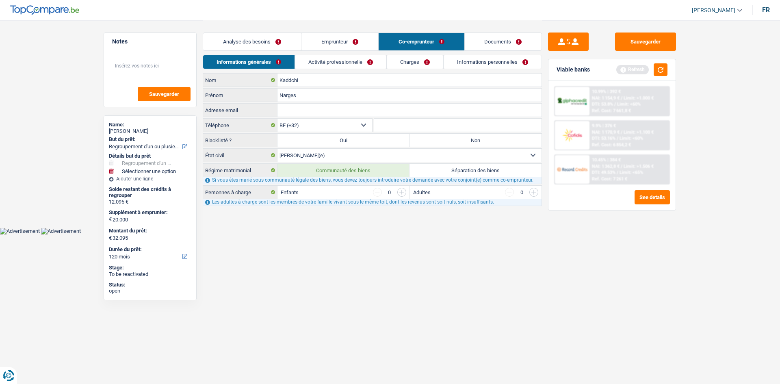
type input "Narges"
click at [378, 234] on html "Vous avez le contrôle de vos données Nous utilisons des cookies, tout comme nos…" at bounding box center [390, 117] width 780 height 234
click at [425, 143] on label "Non" at bounding box center [476, 140] width 132 height 13
click at [425, 143] on input "Non" at bounding box center [476, 140] width 132 height 13
radio input "true"
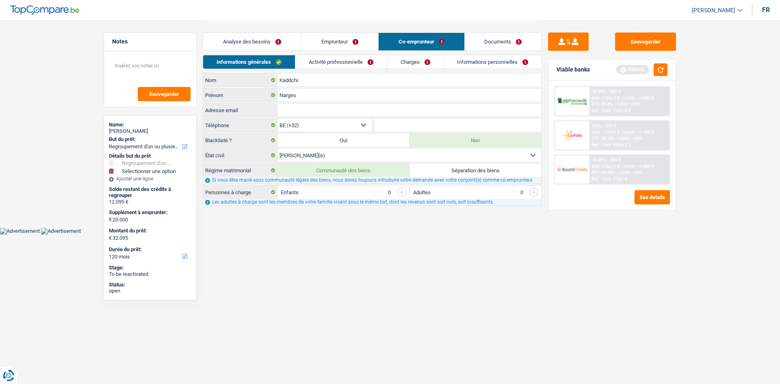
click at [401, 190] on input "button" at bounding box center [401, 192] width 9 height 9
click at [325, 39] on link "Emprunteur" at bounding box center [339, 41] width 77 height 17
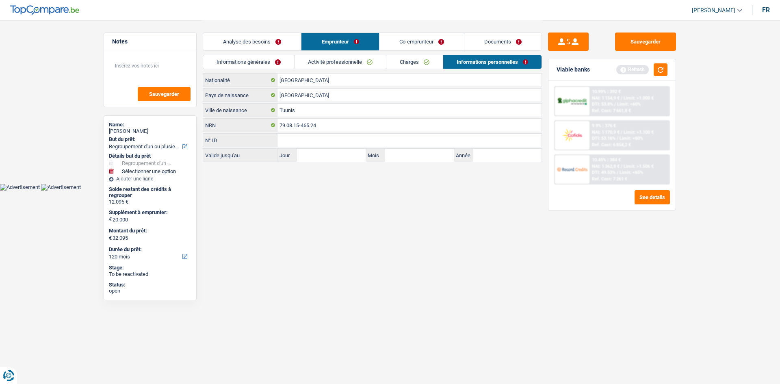
click at [338, 63] on link "Activité professionnelle" at bounding box center [340, 61] width 91 height 13
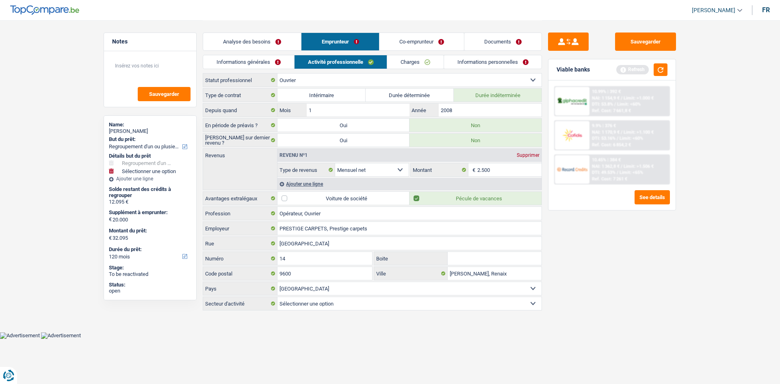
click at [257, 63] on link "Informations générales" at bounding box center [248, 61] width 91 height 13
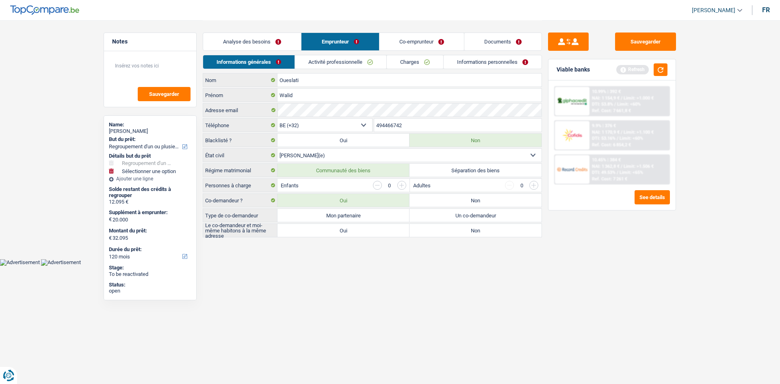
click at [399, 183] on input "button" at bounding box center [401, 185] width 9 height 9
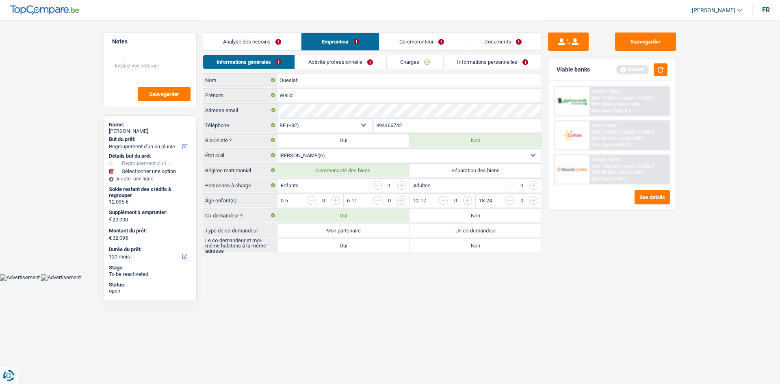
click at [399, 184] on input "button" at bounding box center [401, 185] width 9 height 9
click at [402, 199] on input "button" at bounding box center [566, 202] width 338 height 13
click at [379, 182] on input "button" at bounding box center [377, 185] width 9 height 9
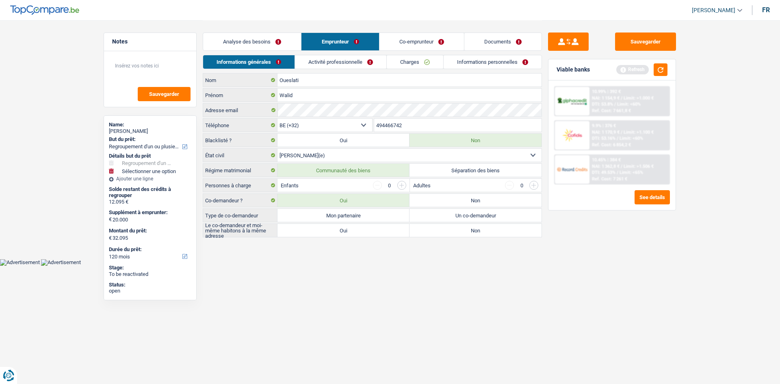
click at [410, 46] on link "Co-emprunteur" at bounding box center [421, 41] width 85 height 17
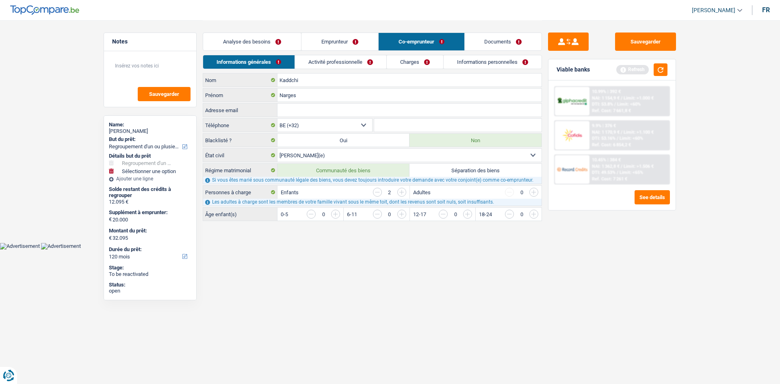
click at [401, 212] on input "button" at bounding box center [566, 216] width 338 height 13
click at [453, 249] on html "Vous avez le contrôle de vos données Nous utilisons des cookies, tout comme nos…" at bounding box center [390, 124] width 780 height 249
click at [399, 211] on input "button" at bounding box center [566, 216] width 338 height 13
click at [354, 56] on link "Activité professionnelle" at bounding box center [340, 61] width 91 height 13
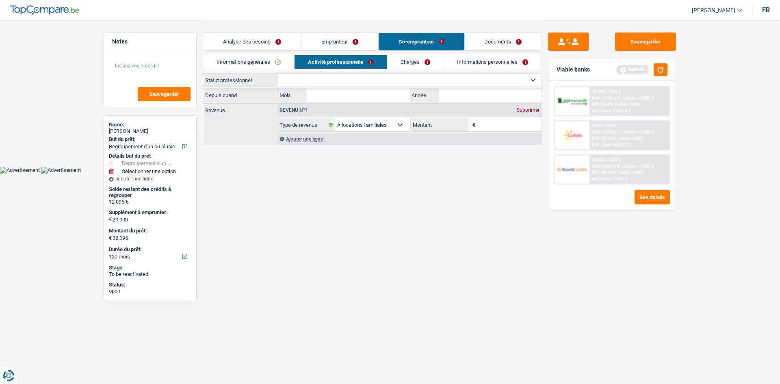
click at [335, 87] on div "Ouvrier Employé privé Employé public Invalide Indépendant Pensionné Chômeur Mut…" at bounding box center [372, 80] width 339 height 14
click at [332, 79] on select "Ouvrier Employé privé Employé public Invalide Indépendant Pensionné Chômeur Mut…" at bounding box center [409, 80] width 264 height 13
select select "publicEmployee"
click at [277, 74] on select "Ouvrier Employé privé Employé public Invalide Indépendant Pensionné Chômeur Mut…" at bounding box center [409, 80] width 264 height 13
select select "familyAllowances"
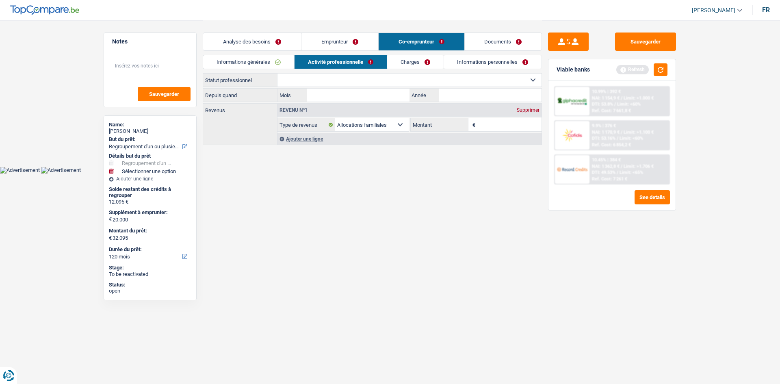
select select "netSalary"
select select "mealVouchers"
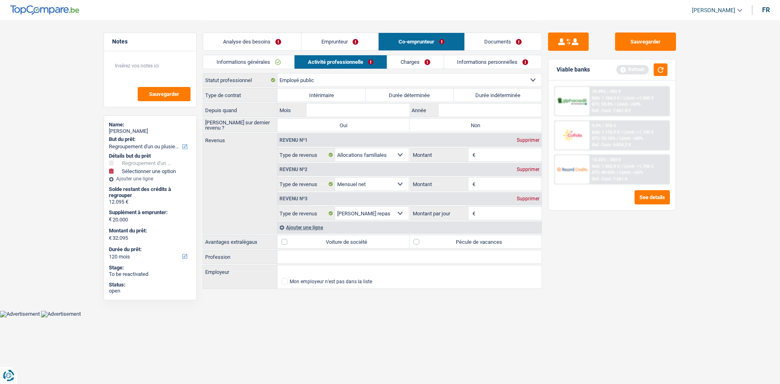
click at [464, 91] on label "Durée indéterminée" at bounding box center [498, 95] width 88 height 13
click at [464, 91] on input "Durée indéterminée" at bounding box center [498, 95] width 88 height 13
radio input "true"
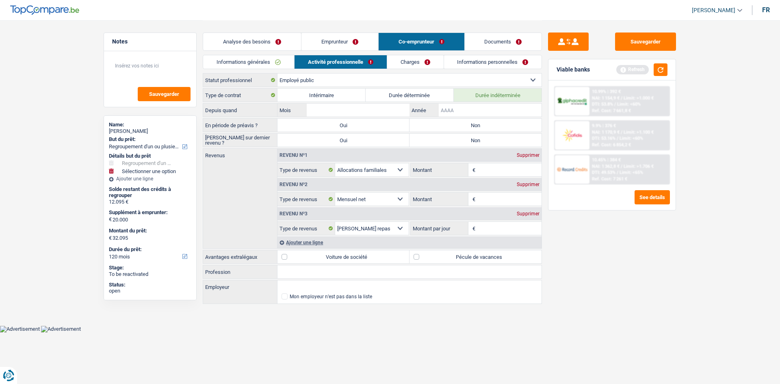
click at [468, 107] on input "Année" at bounding box center [490, 110] width 103 height 13
type input "2017"
drag, startPoint x: 398, startPoint y: 111, endPoint x: 390, endPoint y: 107, distance: 9.1
click at [398, 111] on input "Mois" at bounding box center [358, 110] width 103 height 13
type input "05"
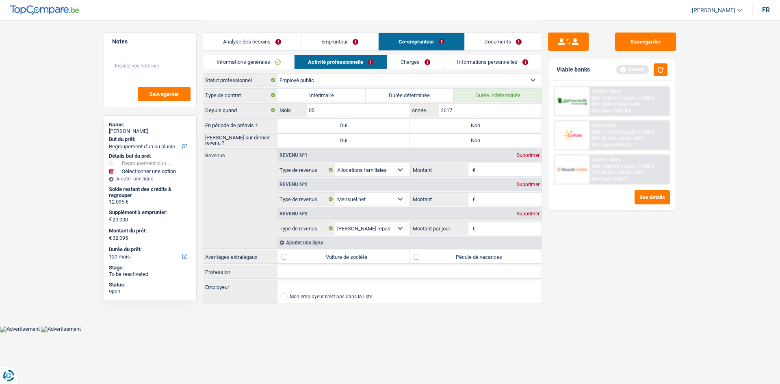
click at [697, 289] on main "Notes Sauvegarder Name: [PERSON_NAME] But du prêt: Confort maison: meubles, tex…" at bounding box center [390, 162] width 780 height 325
click at [458, 122] on label "Non" at bounding box center [476, 125] width 132 height 13
click at [458, 122] on input "Non" at bounding box center [476, 125] width 132 height 13
radio input "true"
click at [300, 280] on div "Type de contrat Intérimaire Durée déterminée Durée indéterminée Depuis quand 05…" at bounding box center [372, 196] width 339 height 217
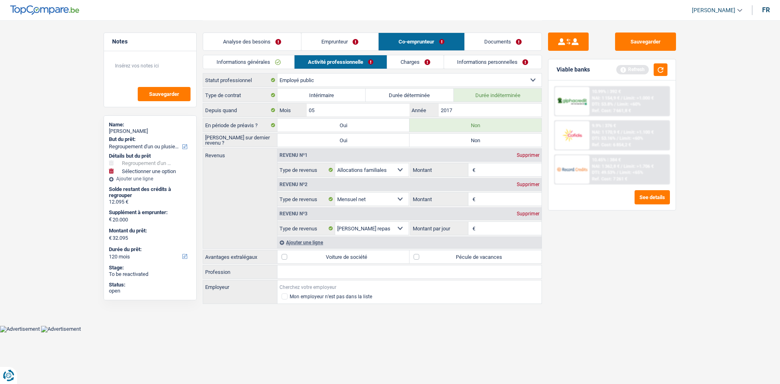
click at [288, 290] on input "Employeur" at bounding box center [409, 286] width 264 height 13
type input "lautomne ensoleilé"
click at [305, 273] on input "Profession" at bounding box center [409, 271] width 264 height 13
type input "aide soignante"
click at [450, 252] on label "Pécule de vacances" at bounding box center [476, 256] width 132 height 13
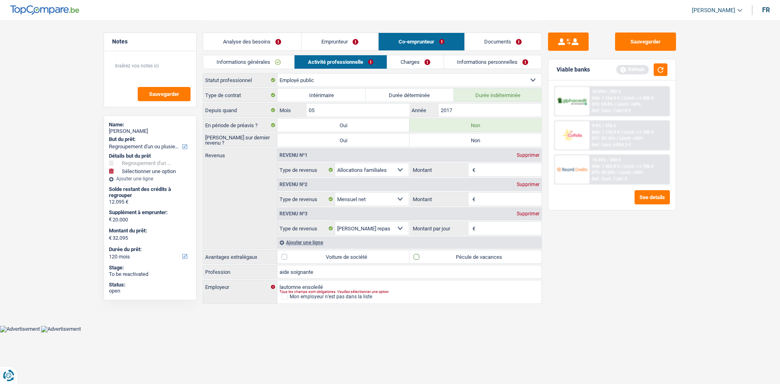
click at [450, 252] on input "Pécule de vacances" at bounding box center [476, 256] width 132 height 13
checkbox input "true"
click at [506, 202] on input "Montant" at bounding box center [509, 199] width 65 height 13
type input "1.800"
click at [496, 173] on input "Montant" at bounding box center [509, 169] width 65 height 13
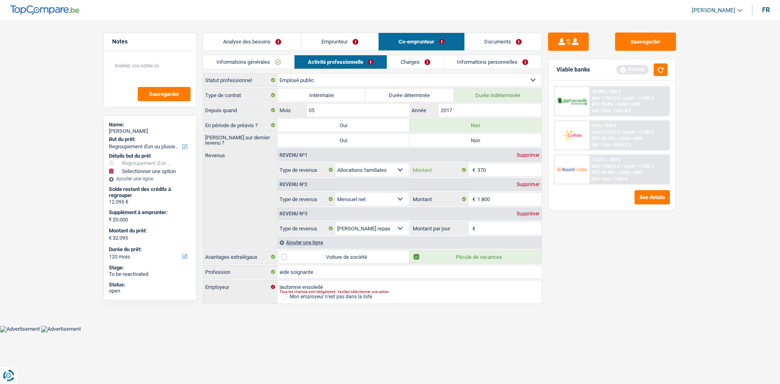
type input "370"
click at [486, 227] on input "Montant par jour" at bounding box center [509, 228] width 65 height 13
click at [520, 213] on div "Supprimer" at bounding box center [528, 213] width 27 height 5
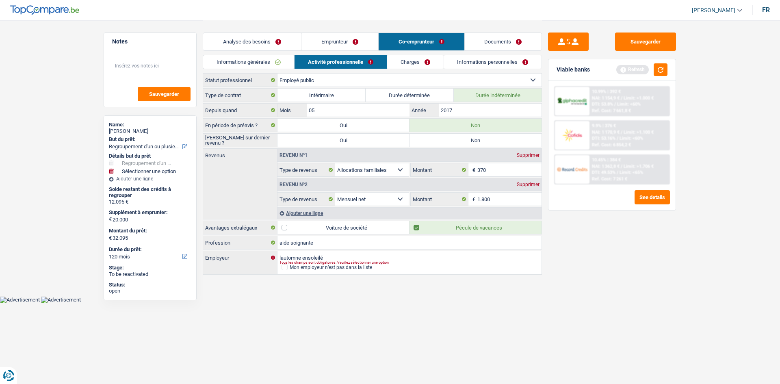
click at [338, 43] on link "Emprunteur" at bounding box center [339, 41] width 77 height 17
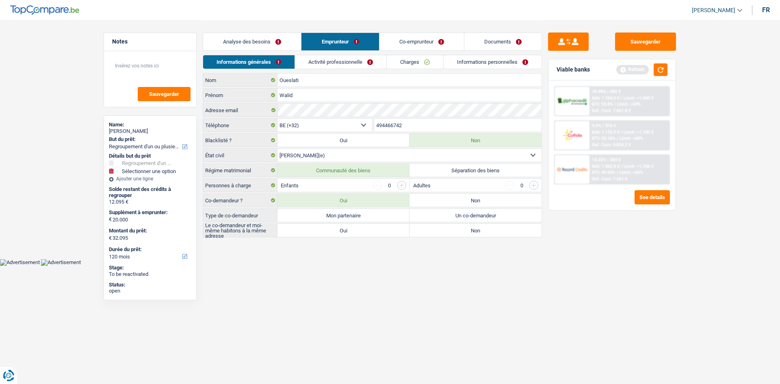
click at [391, 65] on link "Charges" at bounding box center [415, 61] width 56 height 13
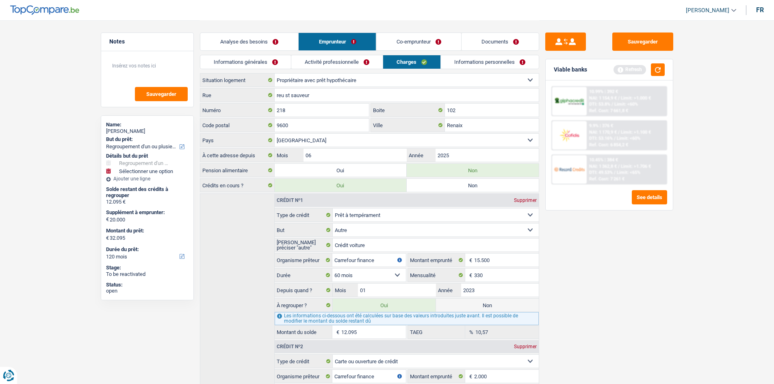
click at [358, 61] on link "Activité professionnelle" at bounding box center [336, 61] width 91 height 13
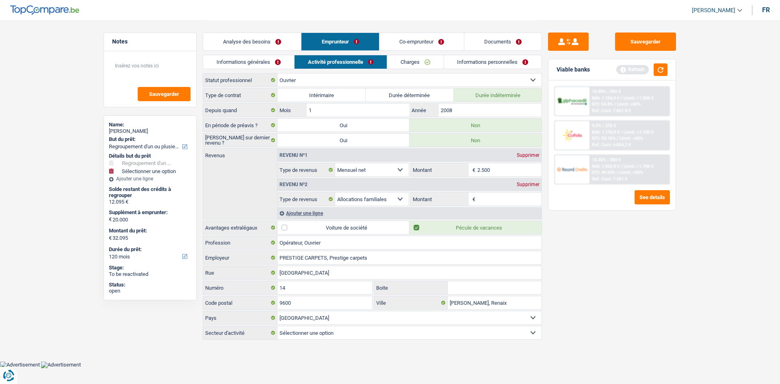
click at [521, 184] on div "Supprimer" at bounding box center [528, 184] width 27 height 5
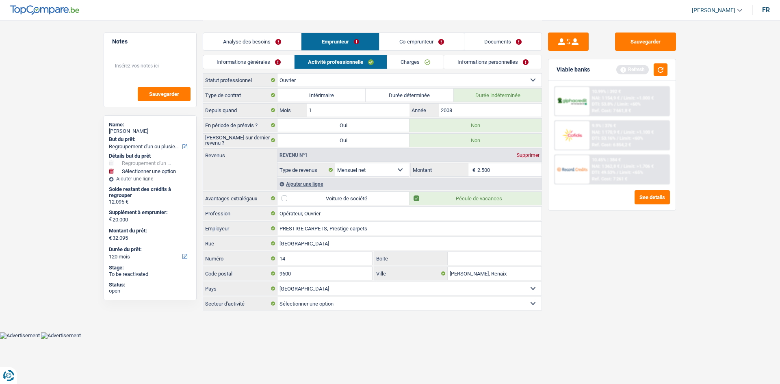
click at [296, 185] on div "Ajouter une ligne" at bounding box center [409, 184] width 264 height 12
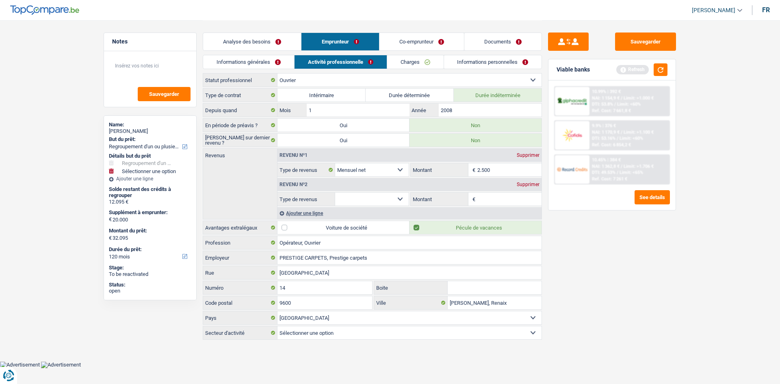
click at [377, 200] on select "Allocation d'handicap Allocations chômage Allocations familiales Chèques repas …" at bounding box center [372, 199] width 74 height 13
select select "mealVouchers"
click at [335, 193] on select "Allocation d'handicap Allocations chômage Allocations familiales Chèques repas …" at bounding box center [372, 199] width 74 height 13
click at [500, 193] on input "Montant par jour" at bounding box center [509, 199] width 65 height 13
type input "8,0"
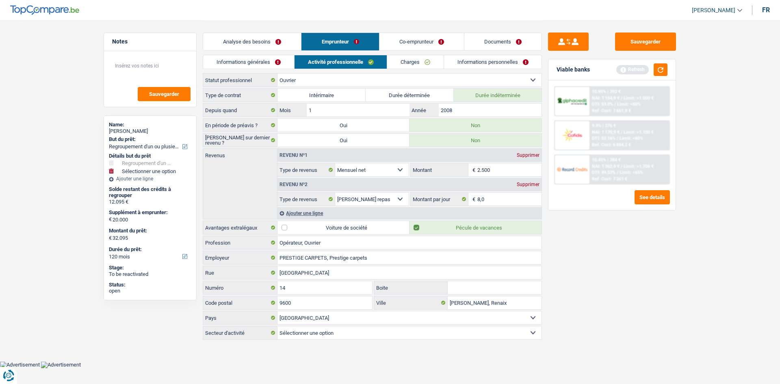
drag, startPoint x: 635, startPoint y: 290, endPoint x: 625, endPoint y: 288, distance: 10.4
click at [634, 290] on div "Sauvegarder Viable banks Refresh 10.99% | 392 € NAI: 1 154,9 € / Limit: >1.000 …" at bounding box center [612, 202] width 140 height 338
click at [424, 33] on div "Analyse des besoins Emprunteur Co-emprunteur Documents" at bounding box center [372, 37] width 339 height 35
drag, startPoint x: 425, startPoint y: 41, endPoint x: 414, endPoint y: 52, distance: 15.2
click at [423, 42] on link "Co-emprunteur" at bounding box center [421, 41] width 85 height 17
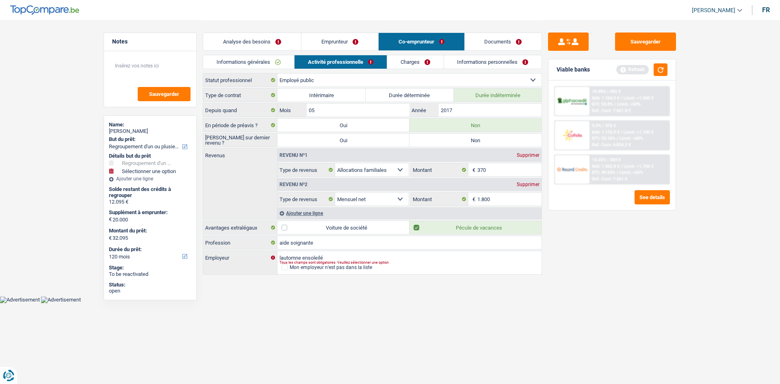
click at [281, 262] on div "Tous les champs sont obligatoires. Veuillez sélectionner une option" at bounding box center [397, 262] width 235 height 3
click at [282, 258] on input "lautomne ensoleilé" at bounding box center [409, 257] width 264 height 13
type input "l'automne ensoleilé"
click at [397, 60] on link "Charges" at bounding box center [415, 61] width 56 height 13
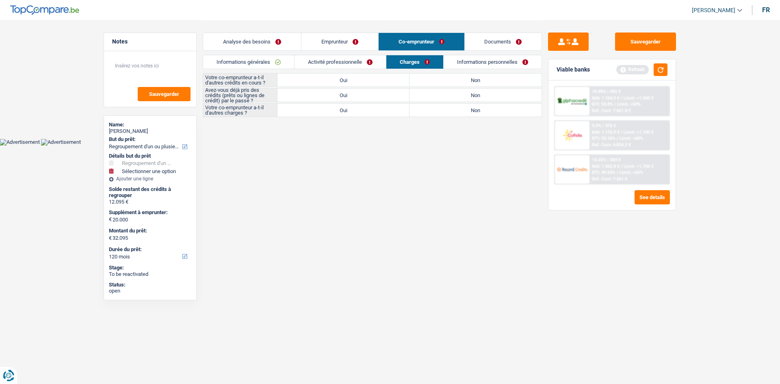
click at [360, 62] on link "Activité professionnelle" at bounding box center [340, 61] width 91 height 13
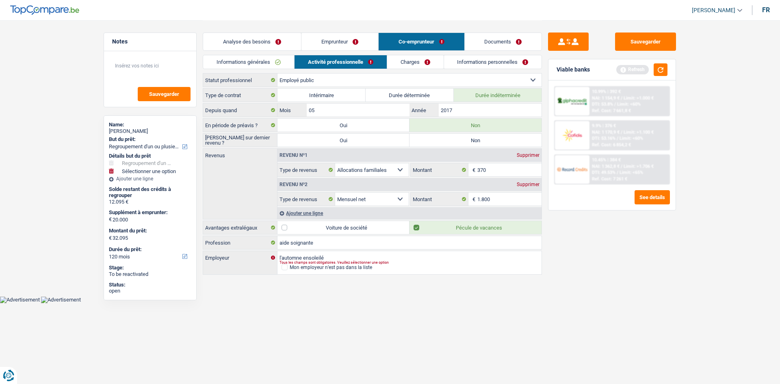
click at [434, 139] on label "Non" at bounding box center [476, 140] width 132 height 13
click at [434, 139] on input "Non" at bounding box center [476, 140] width 132 height 13
radio input "true"
click at [400, 58] on link "Charges" at bounding box center [415, 61] width 56 height 13
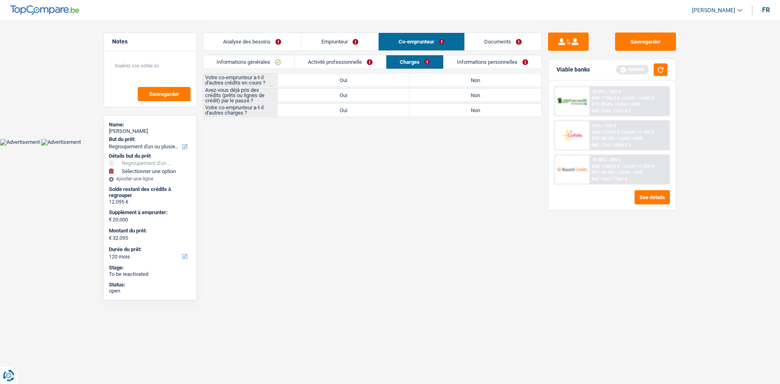
click at [468, 76] on label "Non" at bounding box center [476, 80] width 132 height 13
click at [468, 76] on input "Non" at bounding box center [476, 80] width 132 height 13
radio input "true"
click at [467, 98] on label "Non" at bounding box center [476, 95] width 132 height 13
click at [467, 98] on input "Non" at bounding box center [476, 95] width 132 height 13
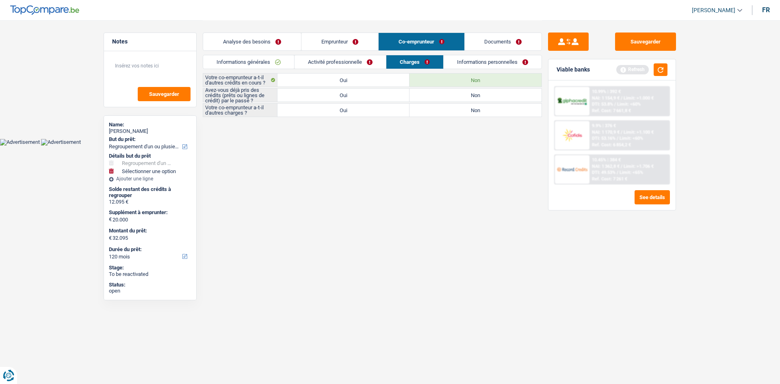
radio input "true"
click at [464, 108] on label "Non" at bounding box center [476, 110] width 132 height 13
click at [464, 108] on input "Non" at bounding box center [476, 110] width 132 height 13
radio input "true"
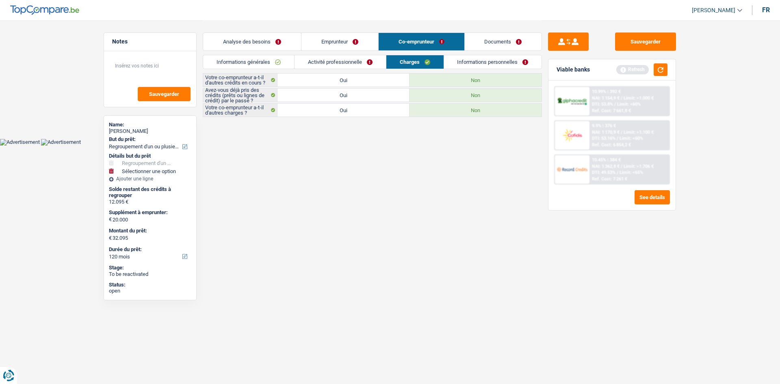
click at [340, 96] on label "Oui" at bounding box center [343, 95] width 132 height 13
click at [340, 96] on input "Oui" at bounding box center [343, 95] width 132 height 13
radio input "true"
click at [421, 96] on label "Non" at bounding box center [476, 95] width 132 height 13
click at [421, 96] on input "Non" at bounding box center [476, 95] width 132 height 13
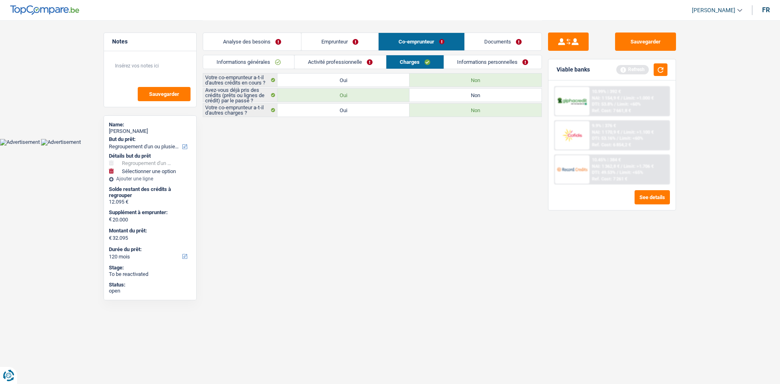
radio input "true"
click at [464, 63] on link "Informations personnelles" at bounding box center [493, 61] width 98 height 13
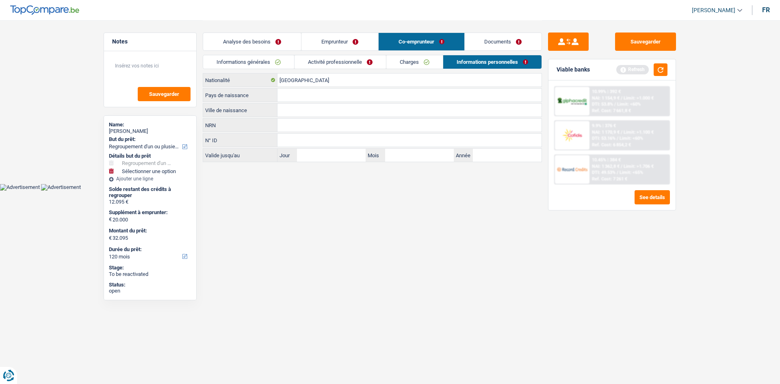
drag, startPoint x: 306, startPoint y: 109, endPoint x: 311, endPoint y: 111, distance: 5.5
click at [306, 109] on input "Ville de naissance" at bounding box center [409, 110] width 264 height 13
type input "a"
click at [285, 102] on div "[DEMOGRAPHIC_DATA] Nationalité Pays de naissance Tous les champs sont obligatoi…" at bounding box center [372, 117] width 339 height 89
click at [301, 95] on input "Pays de naissance" at bounding box center [409, 95] width 264 height 13
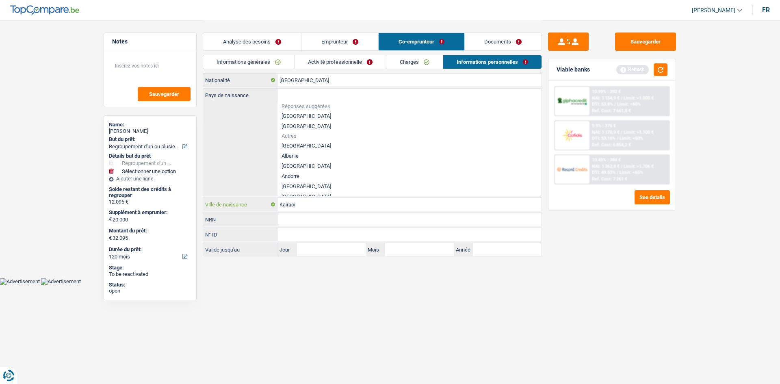
click at [304, 202] on input "Kairaoi" at bounding box center [409, 204] width 264 height 13
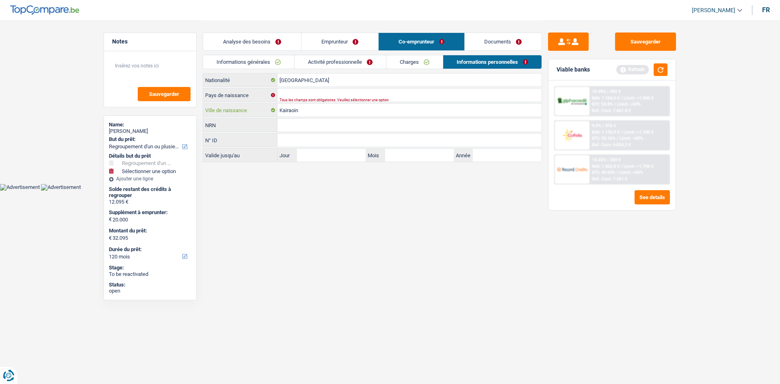
type input "Kairaoin"
click at [281, 95] on input "Pays de naissance" at bounding box center [409, 95] width 264 height 13
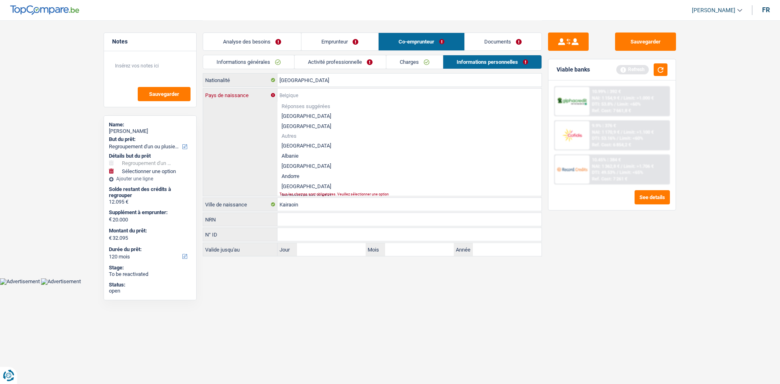
type input "T"
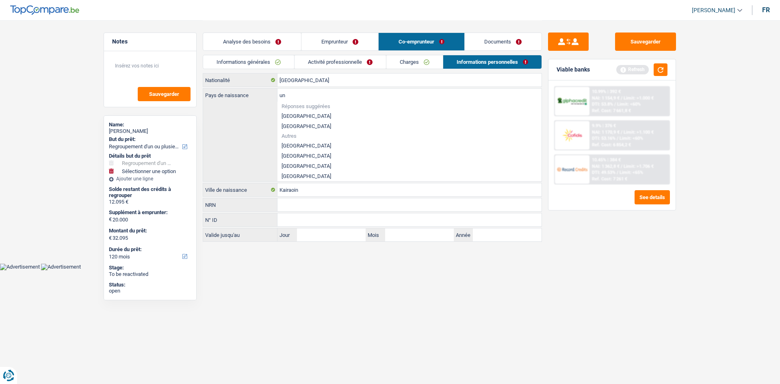
type input "u"
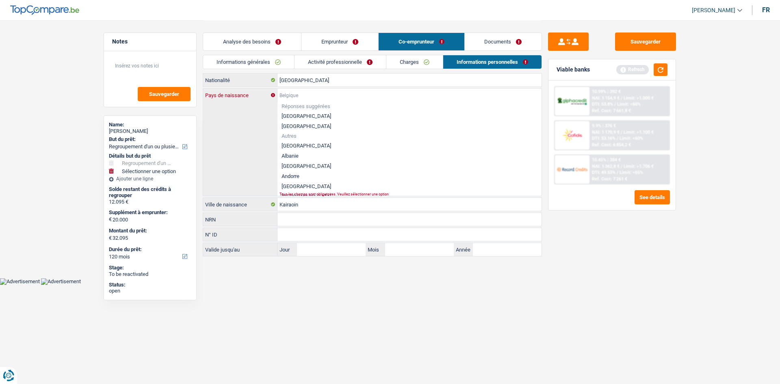
click at [300, 95] on input "Pays de naissance" at bounding box center [409, 95] width 264 height 13
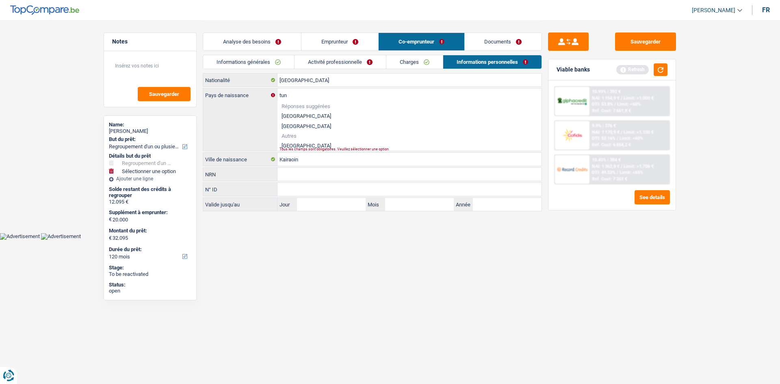
click at [296, 145] on li "[GEOGRAPHIC_DATA]" at bounding box center [409, 146] width 264 height 10
type input "[GEOGRAPHIC_DATA]"
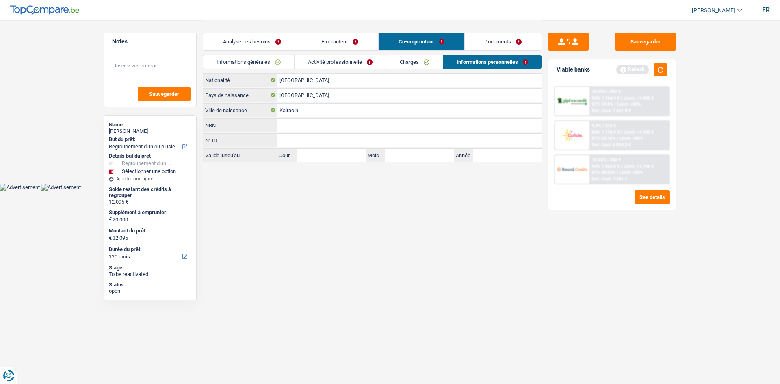
click at [496, 43] on link "Documents" at bounding box center [503, 41] width 77 height 17
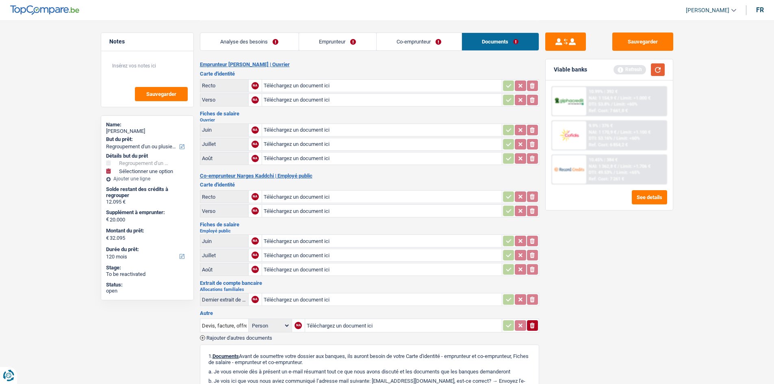
click at [660, 72] on button "button" at bounding box center [658, 69] width 14 height 13
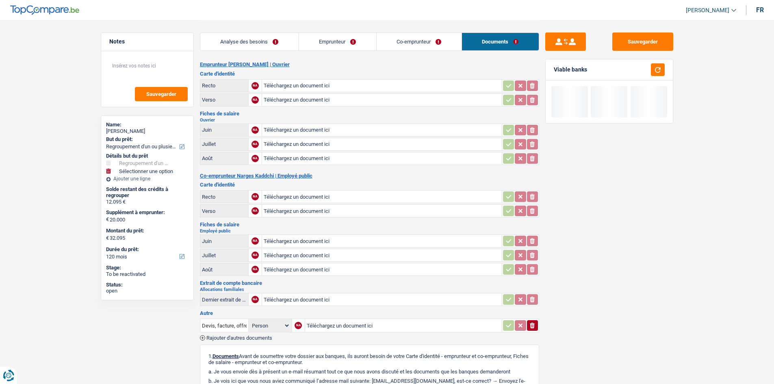
click at [257, 62] on h2 "Emprunteur [PERSON_NAME] | Ouvrier" at bounding box center [369, 64] width 339 height 7
click at [250, 41] on link "Analyse des besoins" at bounding box center [249, 41] width 98 height 17
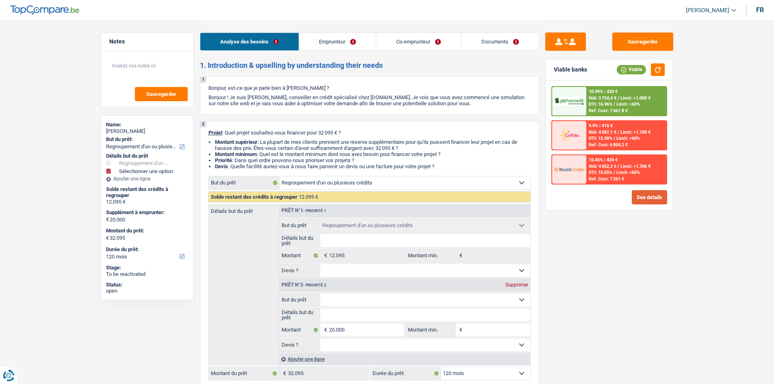
click at [657, 199] on button "See details" at bounding box center [649, 197] width 35 height 14
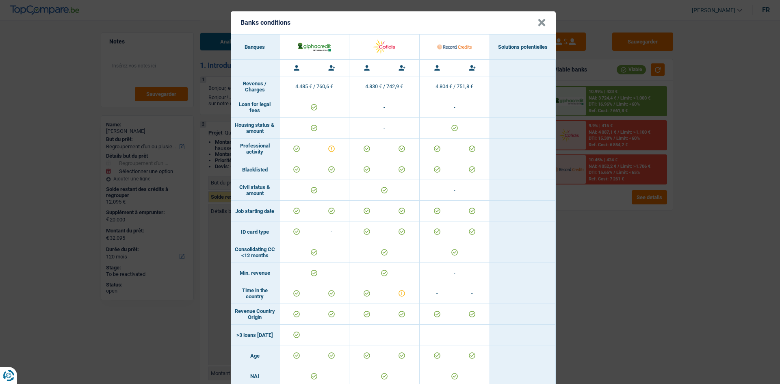
click at [585, 247] on div "Banks conditions × Banques Solutions potentielles Revenus / Charges 4.485 € / 7…" at bounding box center [390, 192] width 780 height 384
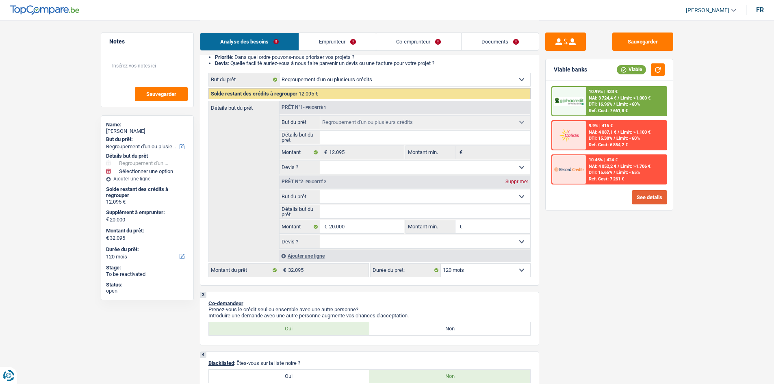
scroll to position [163, 0]
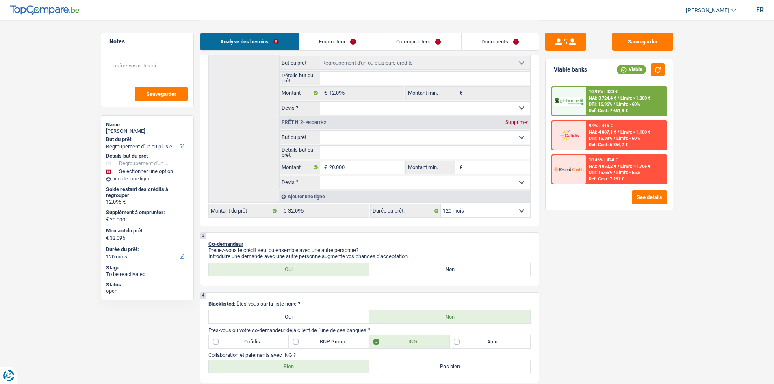
click at [446, 183] on select "Oui Non Non répondu Sélectionner une option" at bounding box center [425, 182] width 210 height 13
select select "false"
click at [320, 176] on select "Oui Non Non répondu Sélectionner une option" at bounding box center [425, 182] width 210 height 13
select select "false"
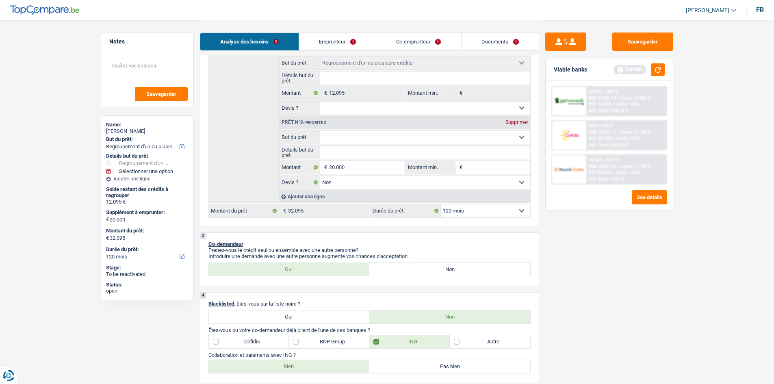
click at [337, 135] on select "Confort maison: meubles, textile, peinture, électroménager, outillage non-profe…" at bounding box center [425, 137] width 210 height 13
select select "other"
click at [320, 131] on select "Confort maison: meubles, textile, peinture, électroménager, outillage non-profe…" at bounding box center [425, 137] width 210 height 13
select select "other"
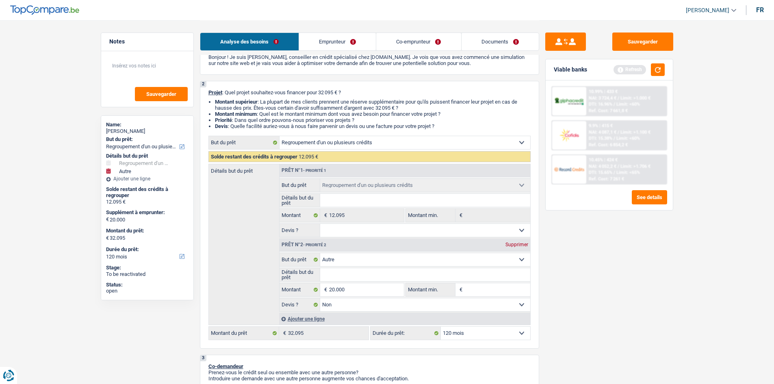
scroll to position [0, 0]
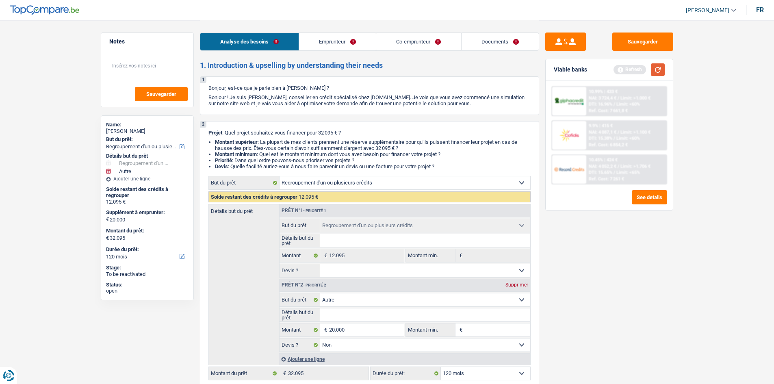
click at [656, 65] on button "button" at bounding box center [658, 69] width 14 height 13
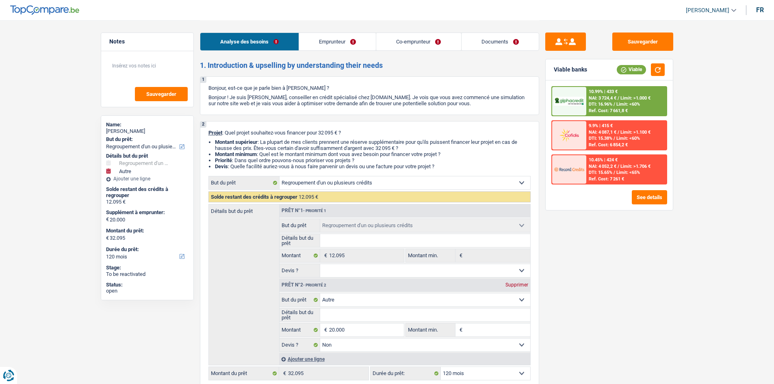
click at [570, 101] on img at bounding box center [569, 101] width 30 height 9
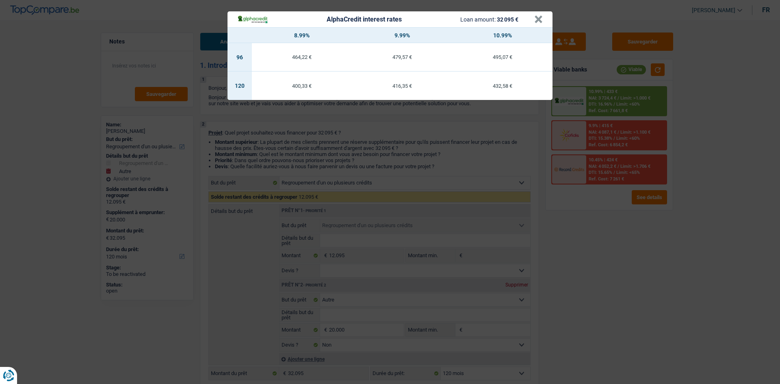
click at [620, 228] on div "AlphaCredit interest rates Loan amount: 32 095 € × 8.99% 9.99% 10.99% 96 464,22…" at bounding box center [390, 192] width 780 height 384
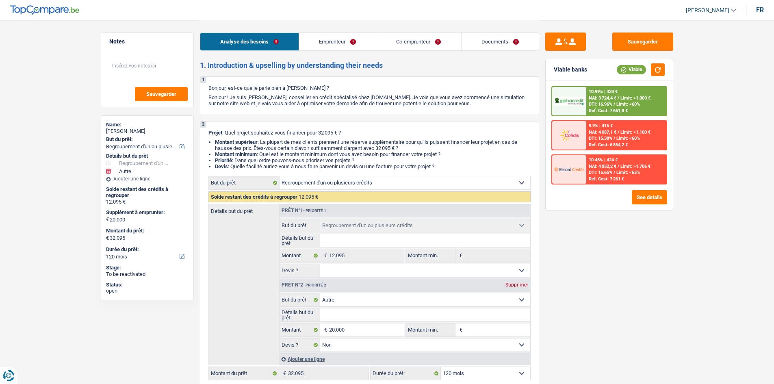
click at [580, 95] on div at bounding box center [569, 101] width 34 height 28
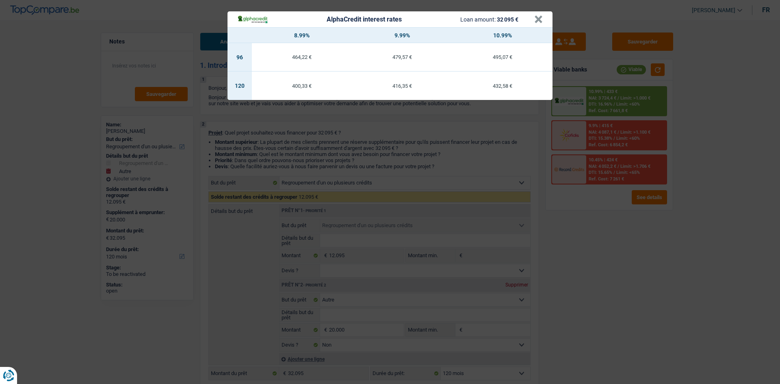
drag, startPoint x: 600, startPoint y: 333, endPoint x: 573, endPoint y: 318, distance: 30.4
click at [593, 330] on div "AlphaCredit interest rates Loan amount: 32 095 € × 8.99% 9.99% 10.99% 96 464,22…" at bounding box center [390, 192] width 780 height 384
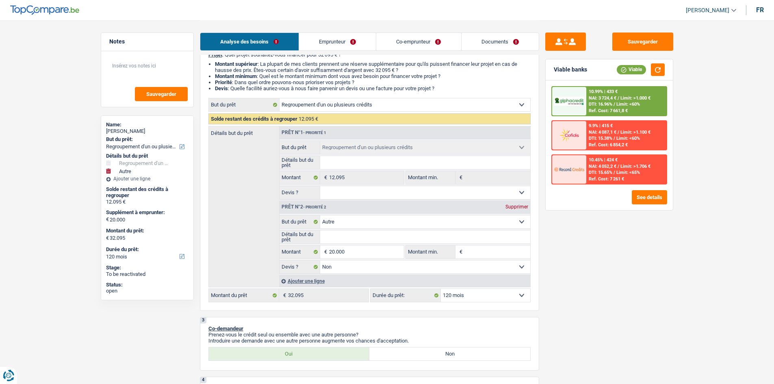
scroll to position [122, 0]
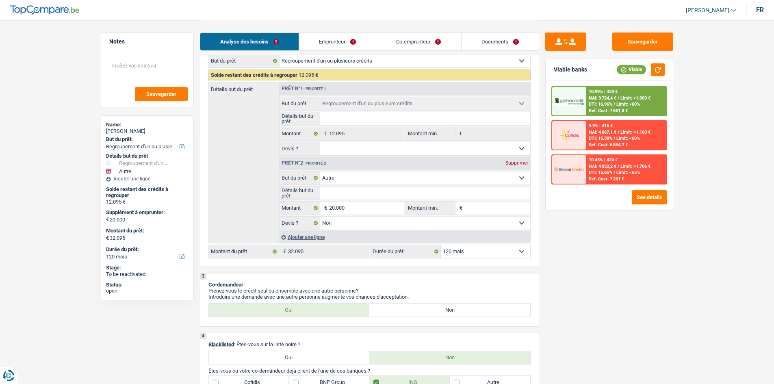
drag, startPoint x: 455, startPoint y: 252, endPoint x: 460, endPoint y: 256, distance: 5.5
click at [455, 252] on select "12 mois 18 mois 24 mois 30 mois 36 mois 42 mois 48 mois 60 mois 72 mois 84 mois…" at bounding box center [485, 251] width 89 height 13
select select "84"
click at [441, 245] on select "12 mois 18 mois 24 mois 30 mois 36 mois 42 mois 48 mois 60 mois 72 mois 84 mois…" at bounding box center [485, 251] width 89 height 13
select select "84"
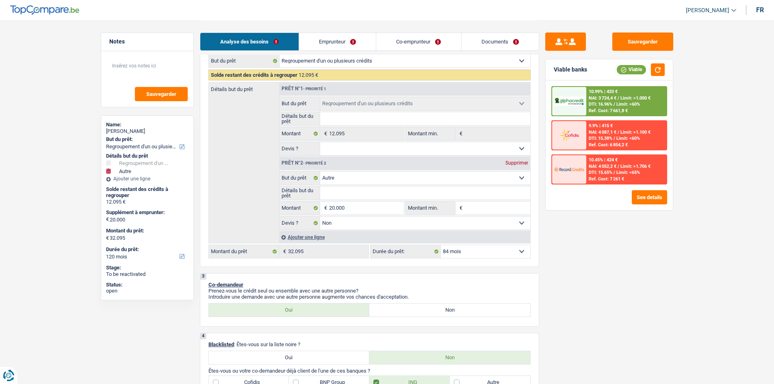
select select "84"
click at [595, 107] on div "10.99% | 541 € NAI: 3 616,3 € / Limit: >1.000 € DTI: 19.37% / Limit: <60% Ref. …" at bounding box center [626, 101] width 80 height 28
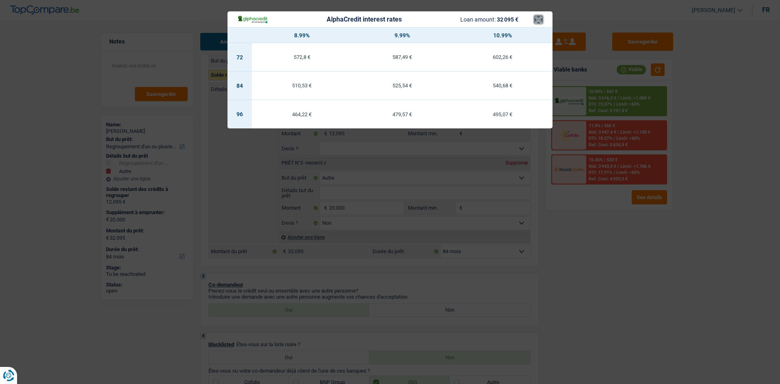
click at [542, 17] on button "×" at bounding box center [538, 19] width 9 height 8
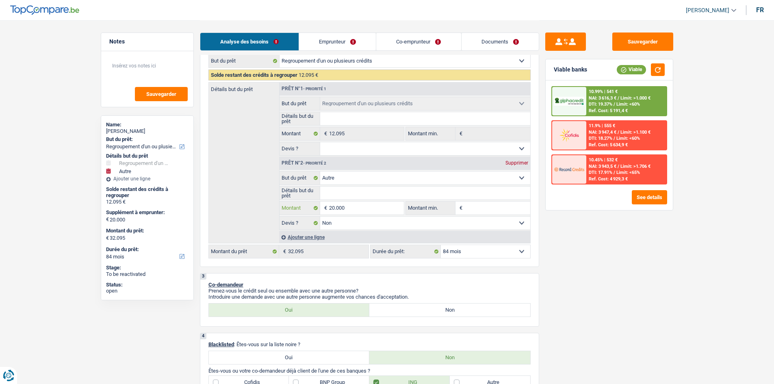
click at [363, 209] on input "20.000" at bounding box center [366, 208] width 74 height 13
type input "2.000"
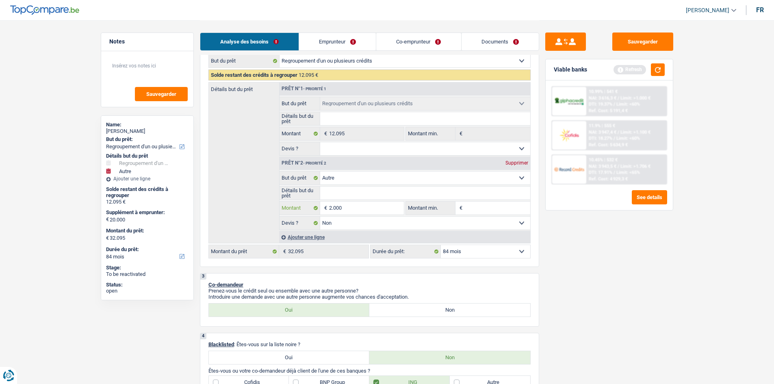
type input "200"
type input "20"
type input "2"
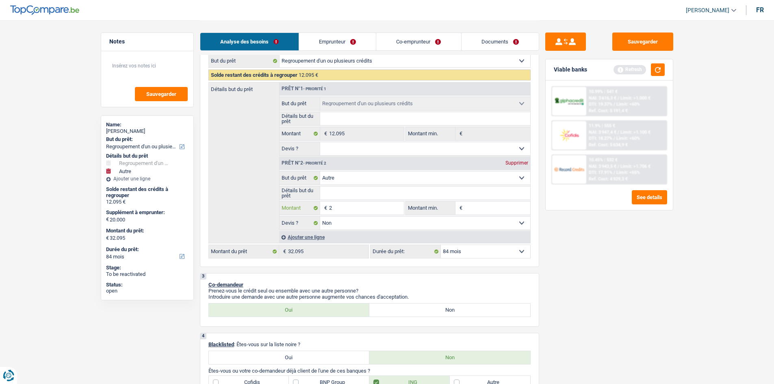
type input "2"
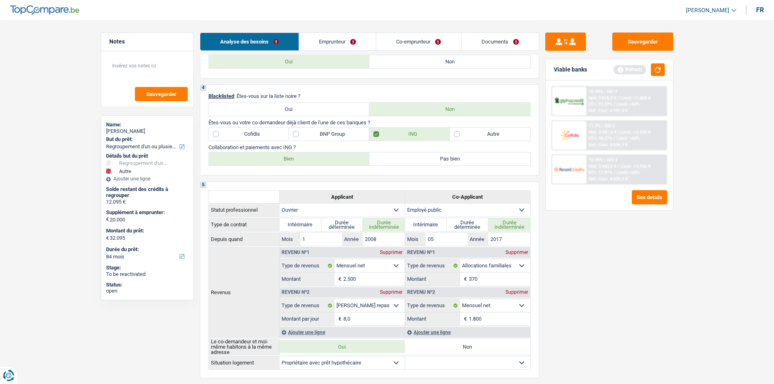
scroll to position [224, 0]
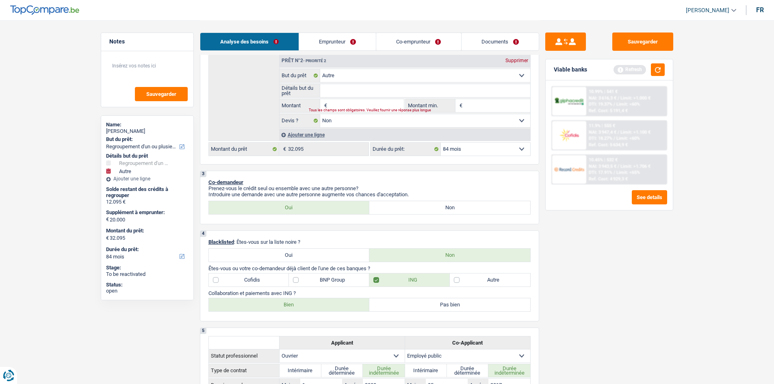
click at [339, 109] on div "Tous les champs sont obligatoires. Veuillez fournir une réponse plus longue" at bounding box center [351, 110] width 85 height 3
select select "60"
type input "0"
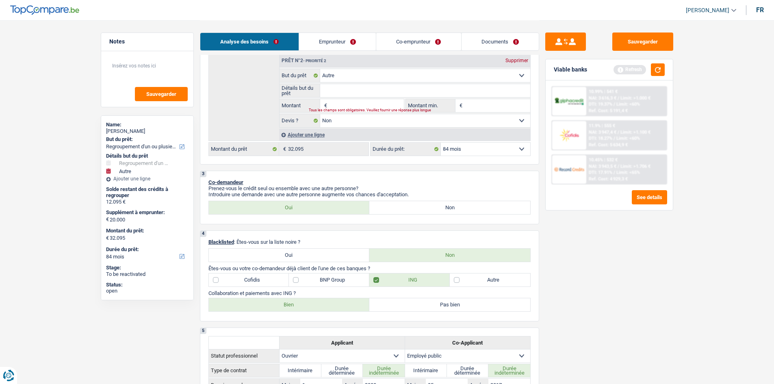
type input "12.095"
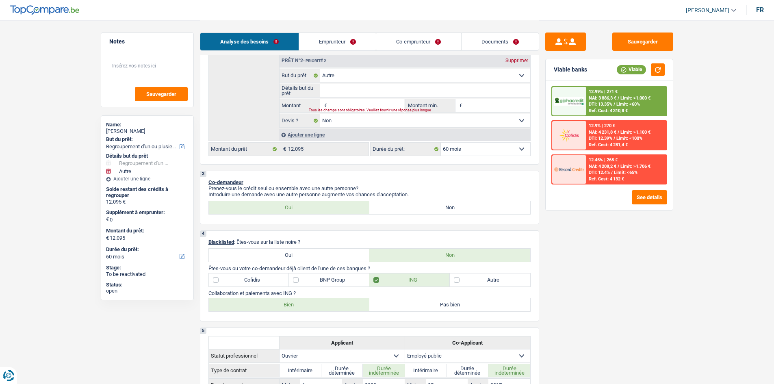
click at [342, 105] on input "Montant" at bounding box center [366, 105] width 74 height 13
type input "1"
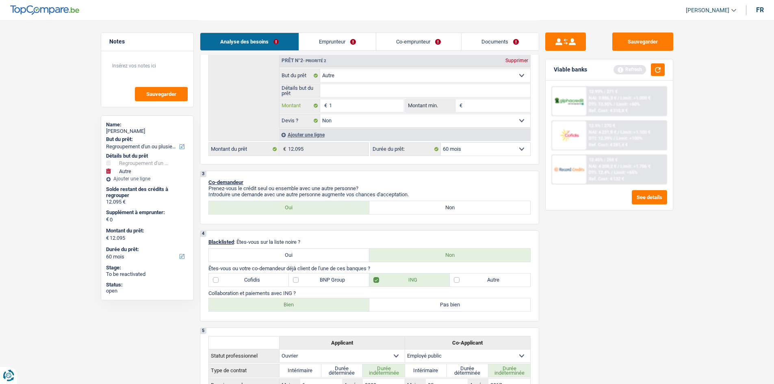
type input "13"
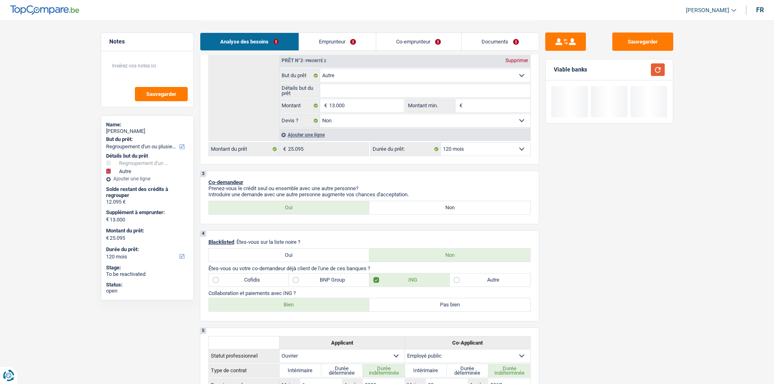
click at [654, 74] on button "button" at bounding box center [658, 69] width 14 height 13
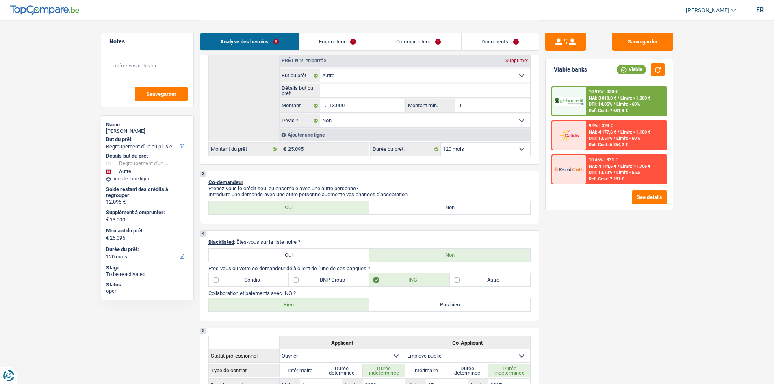
click at [492, 151] on select "12 mois 18 mois 24 mois 30 mois 36 mois 42 mois 48 mois 60 mois 72 mois 84 mois…" at bounding box center [485, 149] width 89 height 13
click at [441, 143] on select "12 mois 18 mois 24 mois 30 mois 36 mois 42 mois 48 mois 60 mois 72 mois 84 mois…" at bounding box center [485, 149] width 89 height 13
click at [587, 91] on div "10.99% | 423 € NAI: 3 734,2 € / Limit: >1.000 € DTI: 16.74% / Limit: <60% Ref. …" at bounding box center [626, 101] width 80 height 28
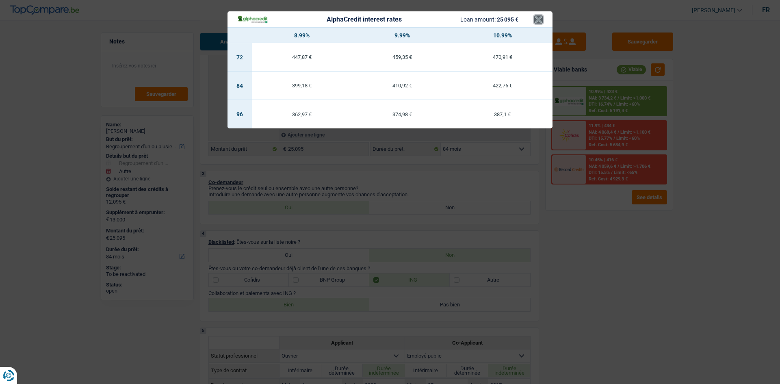
click at [541, 17] on button "×" at bounding box center [538, 19] width 9 height 8
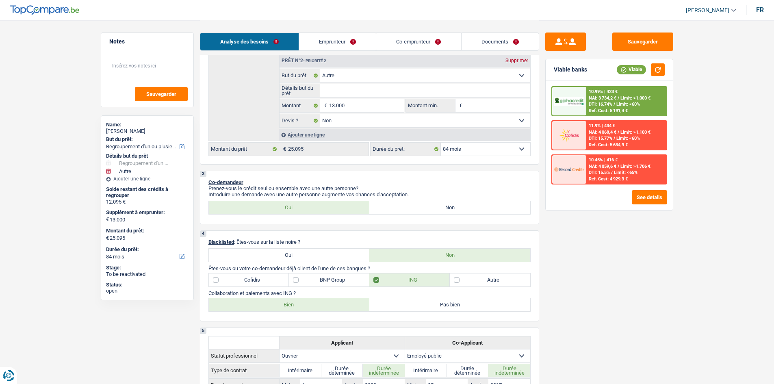
click at [314, 42] on link "Emprunteur" at bounding box center [337, 41] width 77 height 17
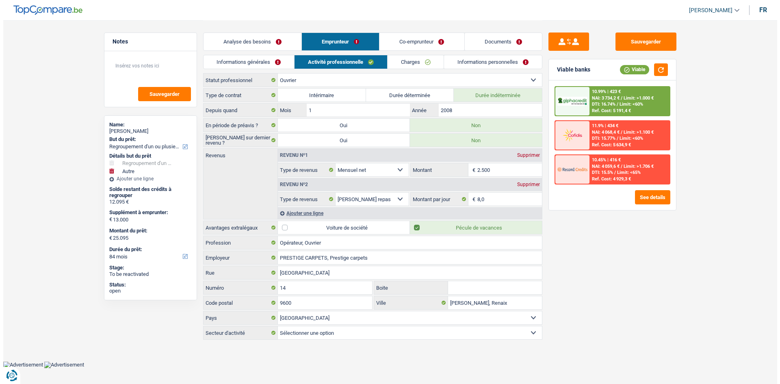
scroll to position [0, 0]
click at [275, 63] on link "Informations générales" at bounding box center [248, 61] width 91 height 13
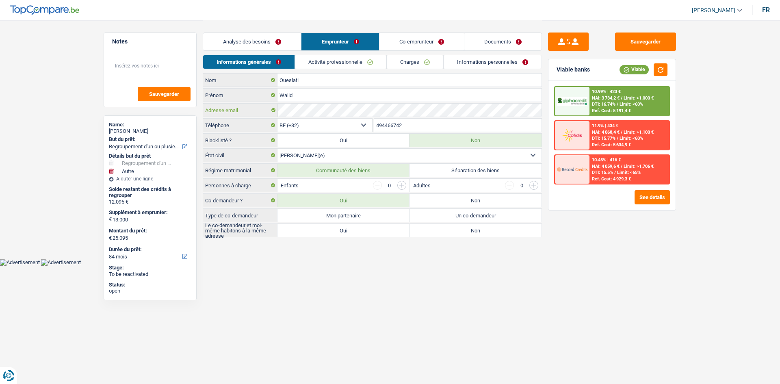
click at [209, 132] on div "Oueslati Nom Walid Prénom Adresse email BE (+32) LU (+352) Sélectionner une opt…" at bounding box center [372, 155] width 339 height 164
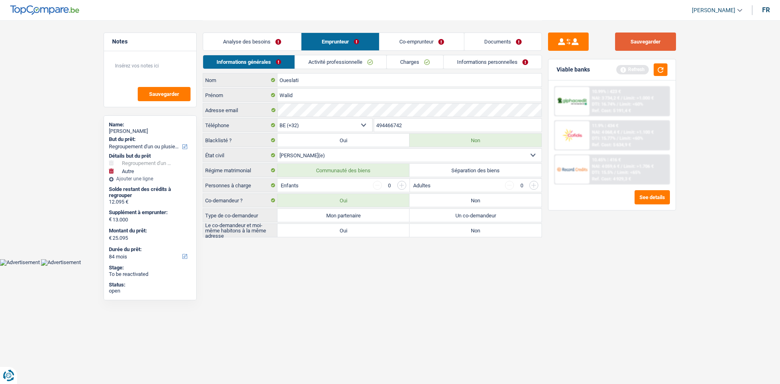
click at [645, 39] on button "Sauvegarder" at bounding box center [645, 42] width 61 height 18
click at [156, 59] on textarea at bounding box center [150, 69] width 81 height 24
click at [152, 93] on span "Sauvegarder" at bounding box center [164, 93] width 30 height 5
click at [630, 39] on button "Sauvegarder" at bounding box center [645, 42] width 61 height 18
